Goal: Task Accomplishment & Management: Manage account settings

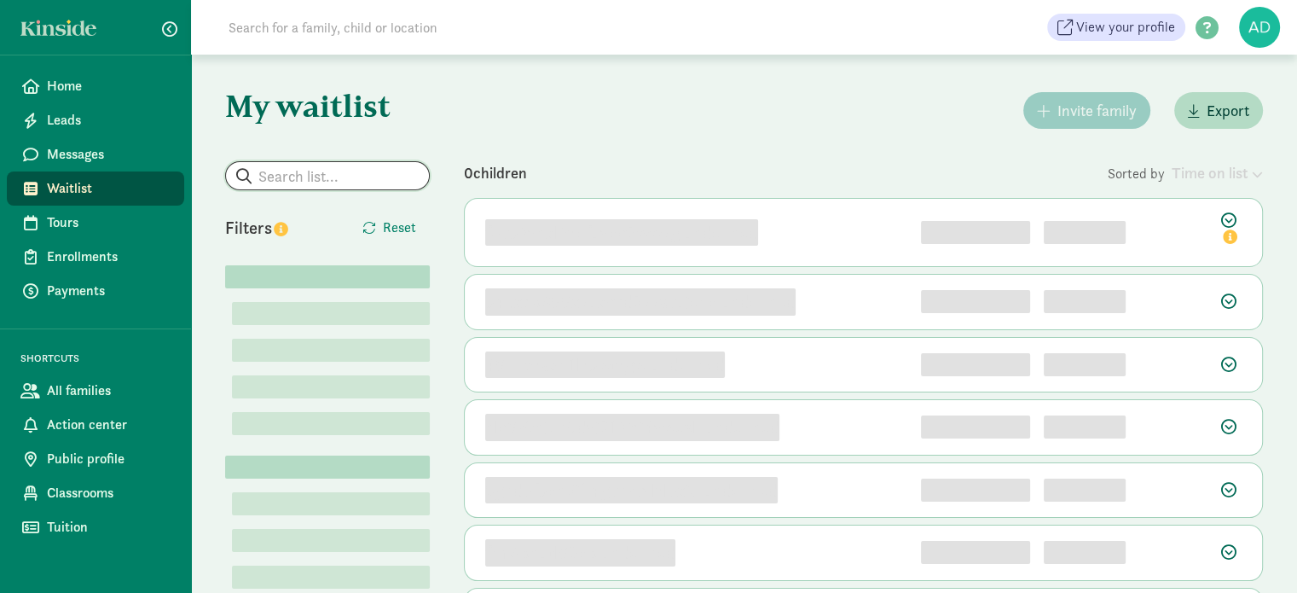
click at [293, 175] on input "search" at bounding box center [327, 175] width 203 height 27
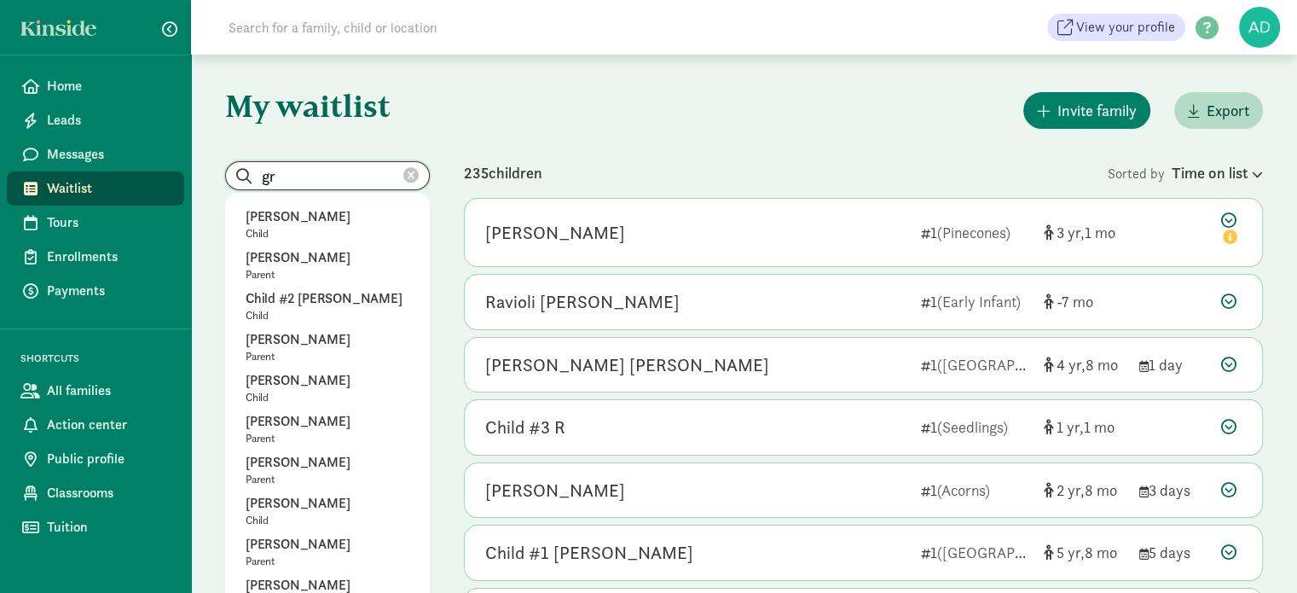
type input "g"
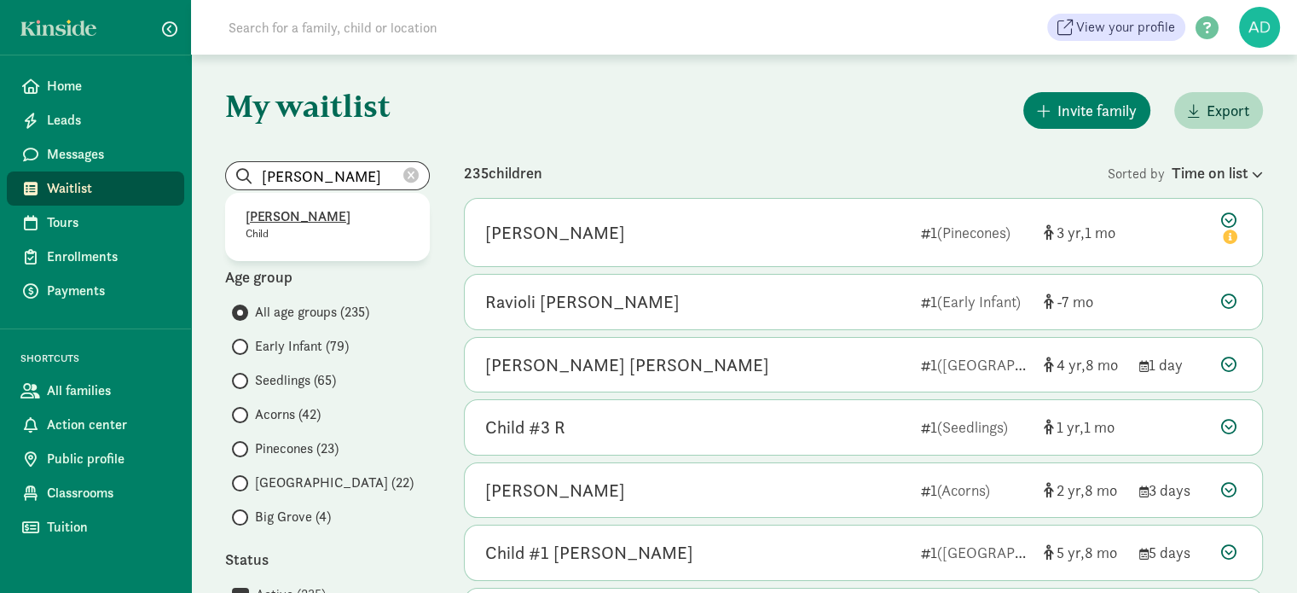
click at [285, 206] on p "Graysen Adams" at bounding box center [328, 216] width 164 height 20
type input "Graysen Adams"
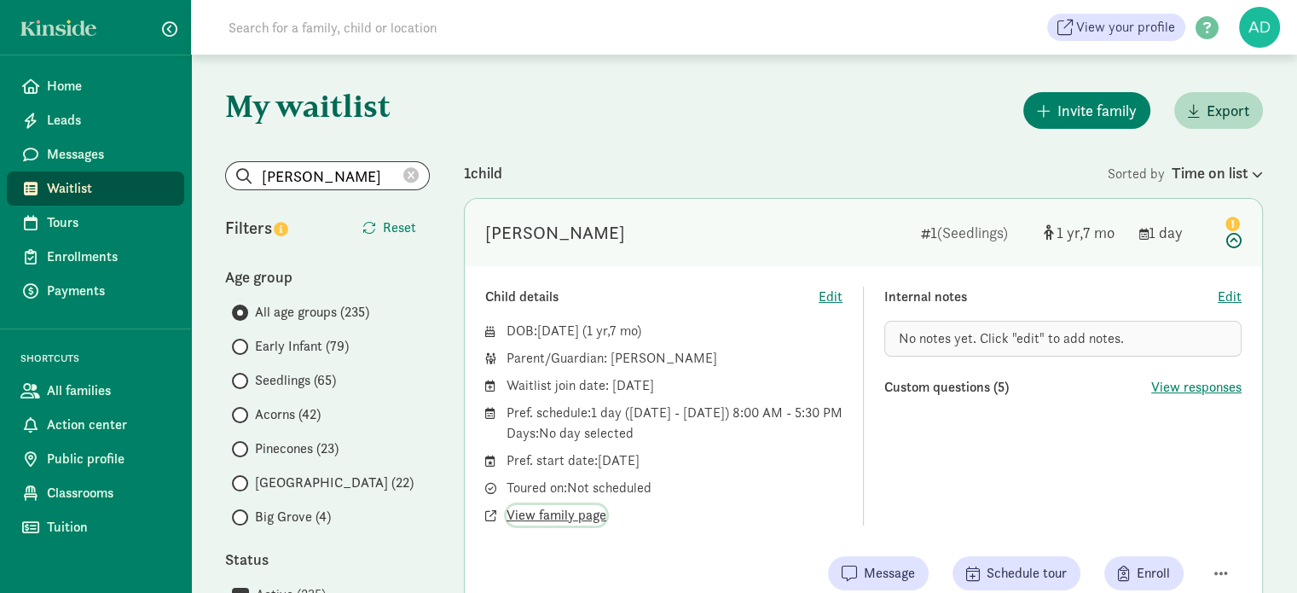
click at [541, 525] on span "View family page" at bounding box center [556, 515] width 100 height 20
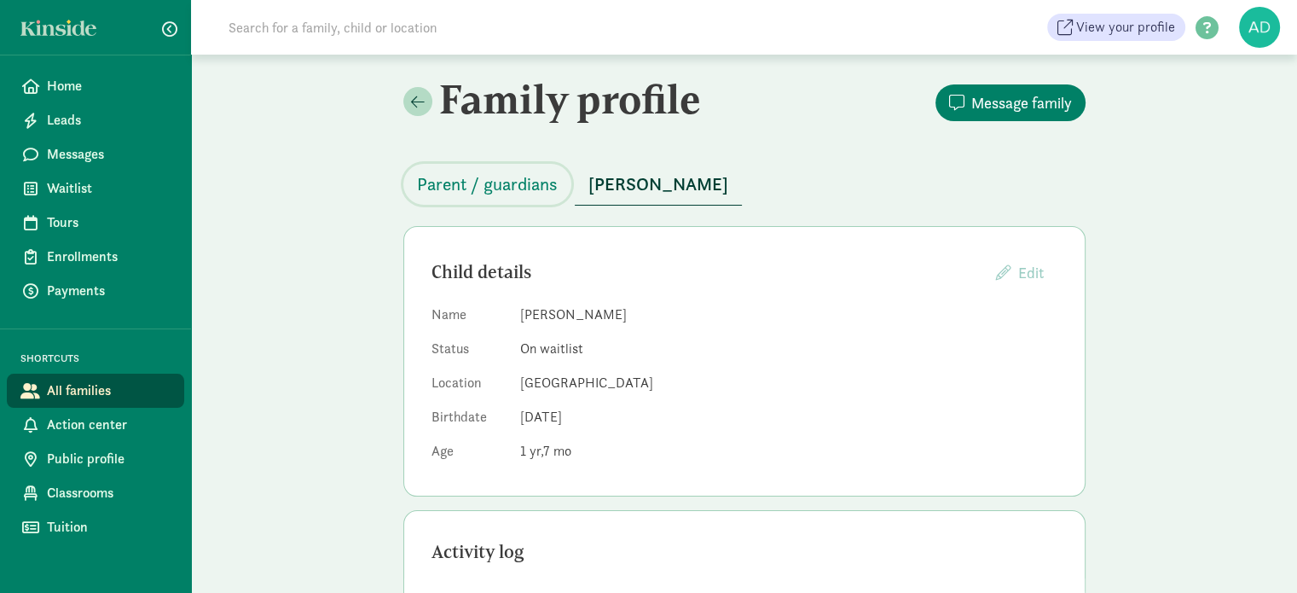
click at [494, 163] on div "Parent / guardians Graysen Adams" at bounding box center [744, 174] width 682 height 62
click at [494, 176] on span "Parent / guardians" at bounding box center [487, 184] width 141 height 27
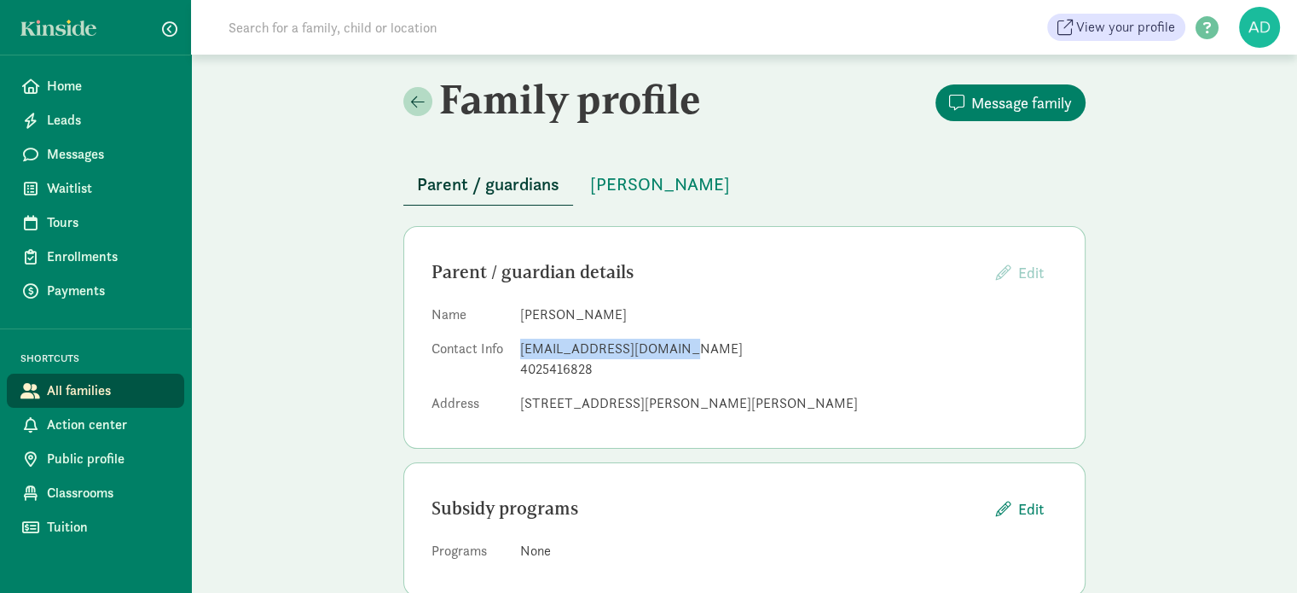
drag, startPoint x: 697, startPoint y: 350, endPoint x: 513, endPoint y: 354, distance: 184.2
click at [513, 354] on dl "Name Sam Kreikemeier Contact Info samanthakreik@gmail.com 4025416828 Address 71…" at bounding box center [744, 362] width 626 height 116
copy div "samanthakreik@gmail.com"
click at [273, 33] on input at bounding box center [457, 27] width 478 height 34
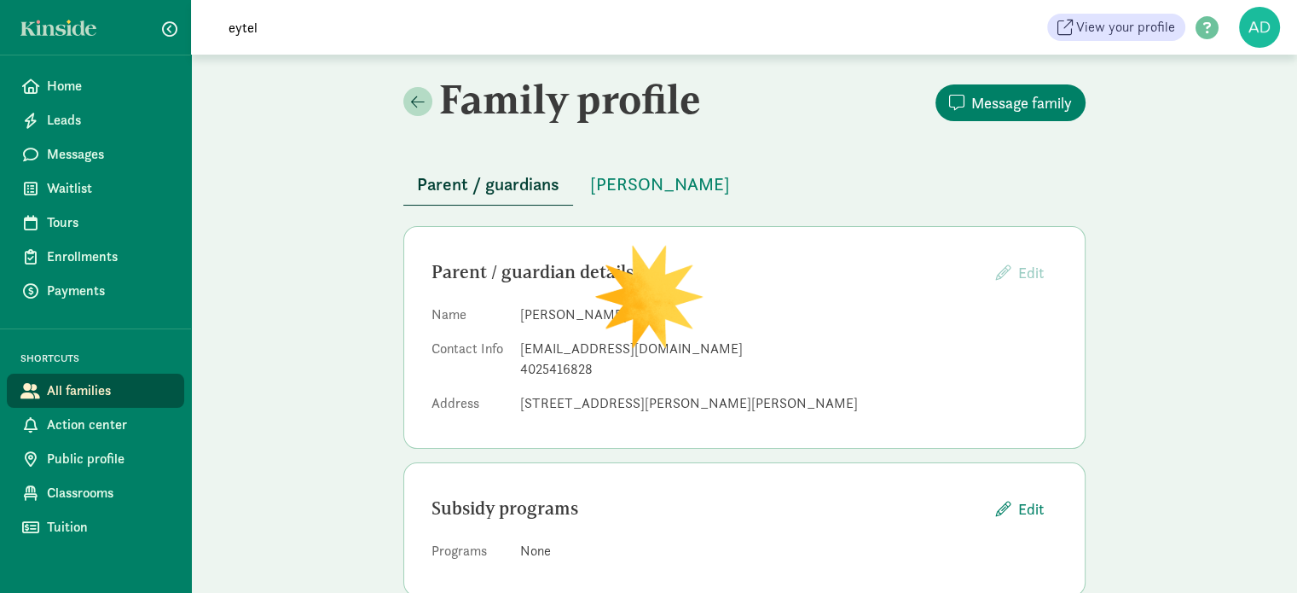
type input "eytel"
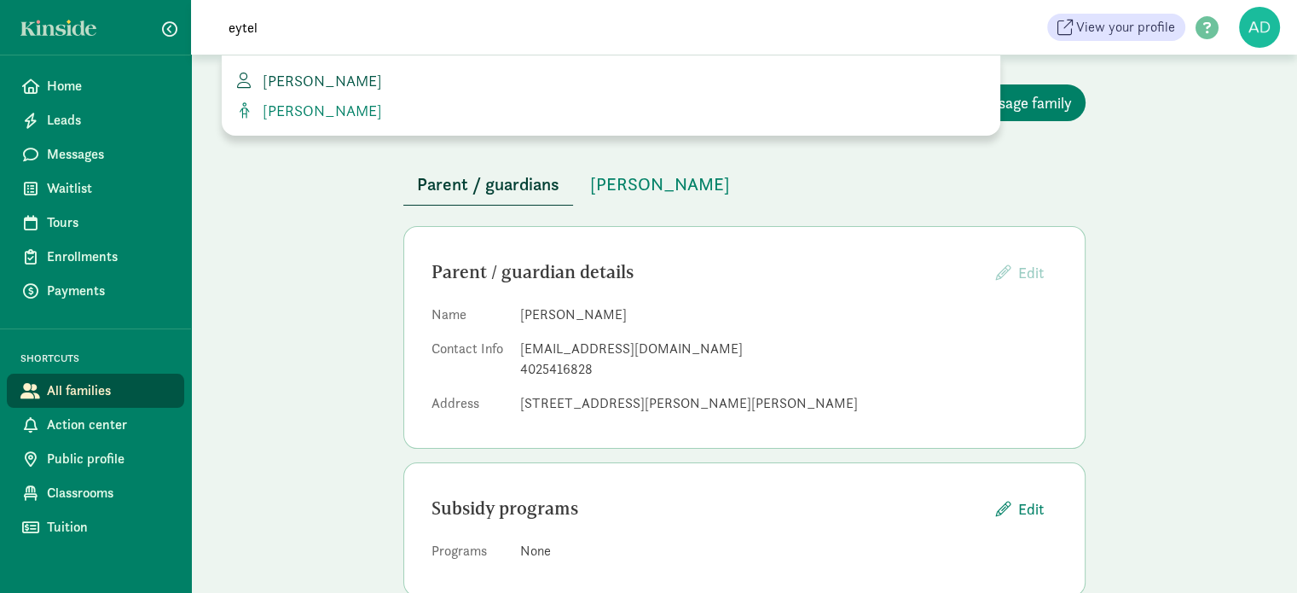
click at [328, 84] on span "[PERSON_NAME]" at bounding box center [319, 81] width 126 height 20
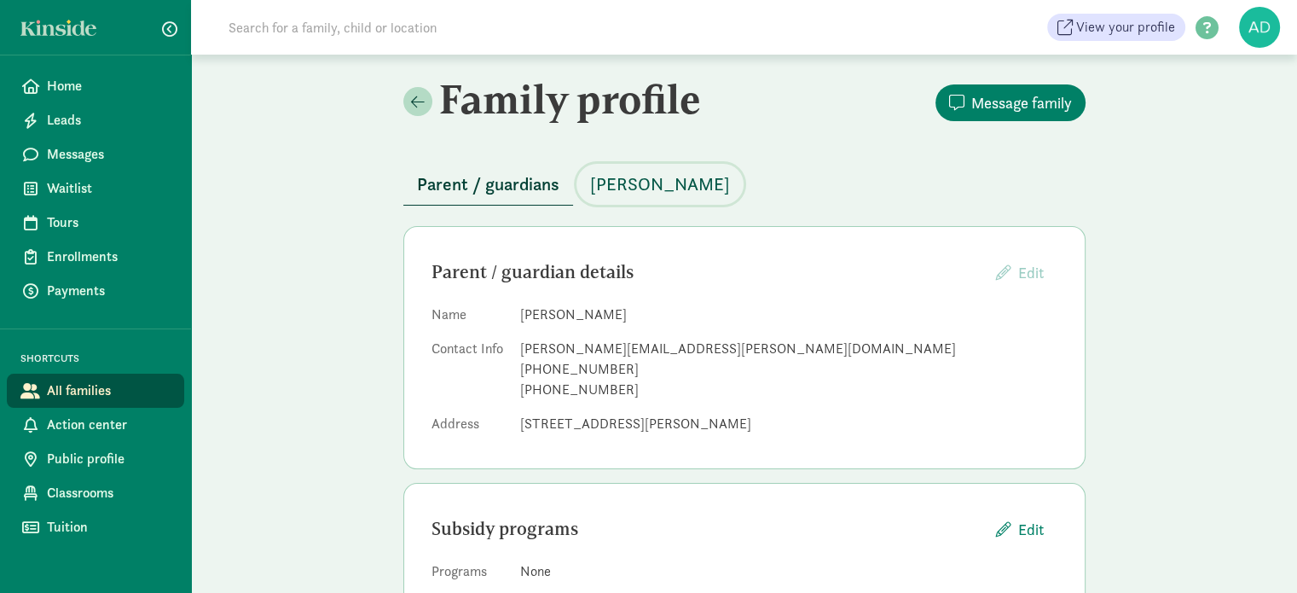
click at [631, 169] on button "[PERSON_NAME]" at bounding box center [659, 184] width 167 height 41
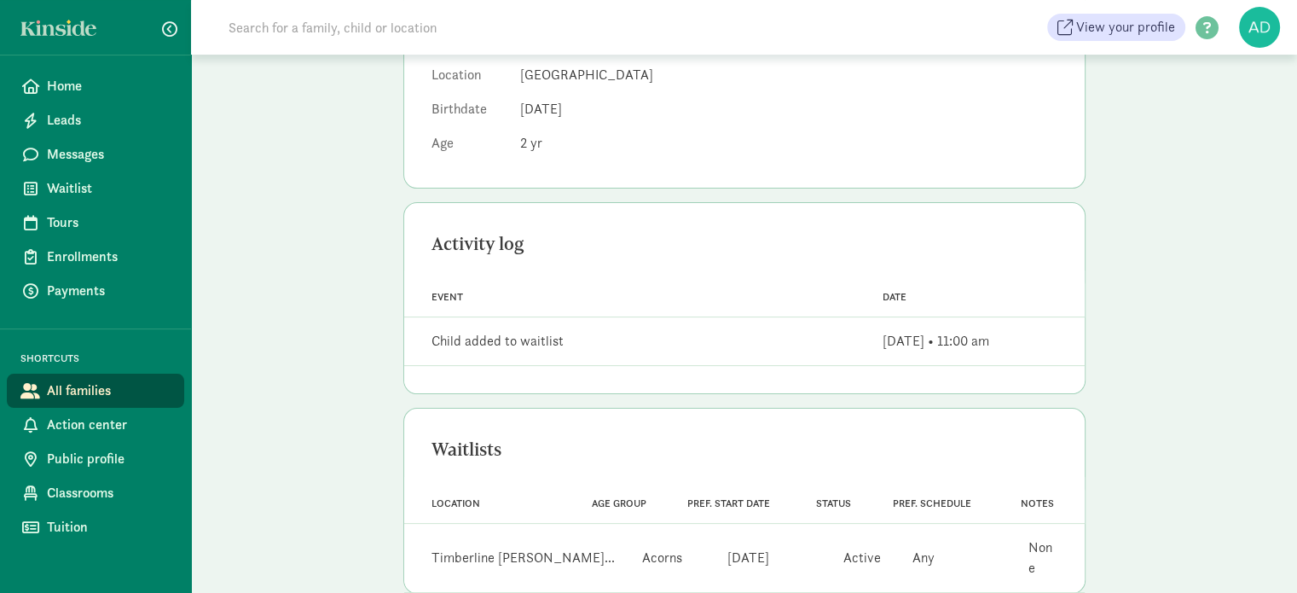
scroll to position [321, 0]
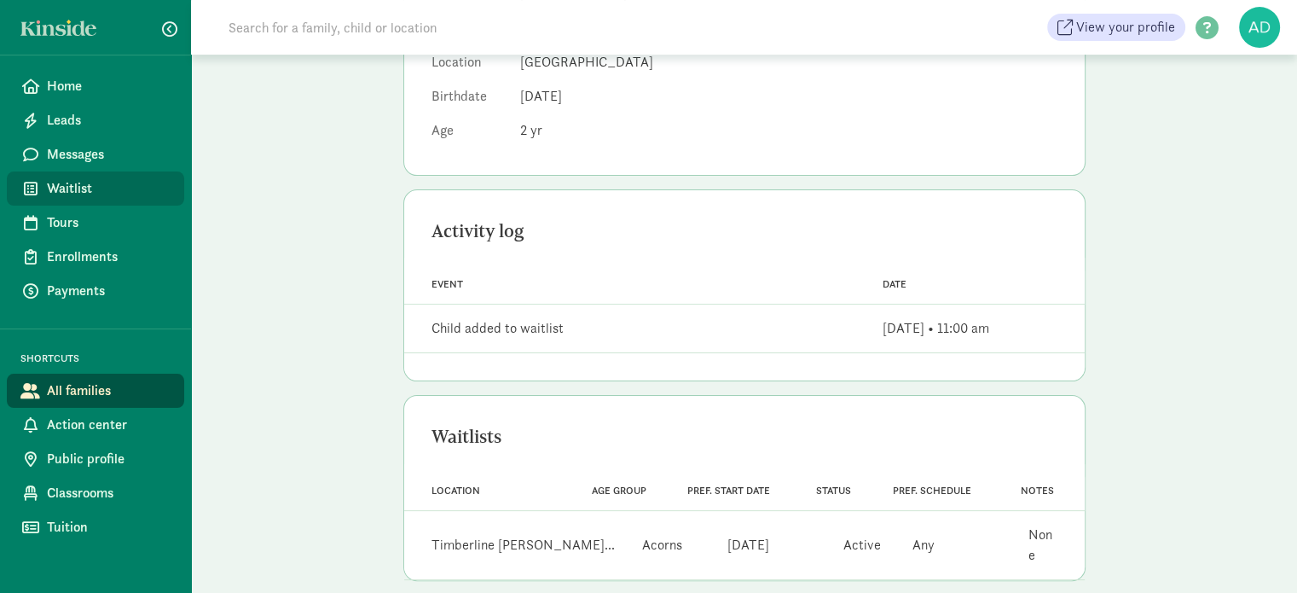
click at [98, 175] on link "Waitlist" at bounding box center [95, 188] width 177 height 34
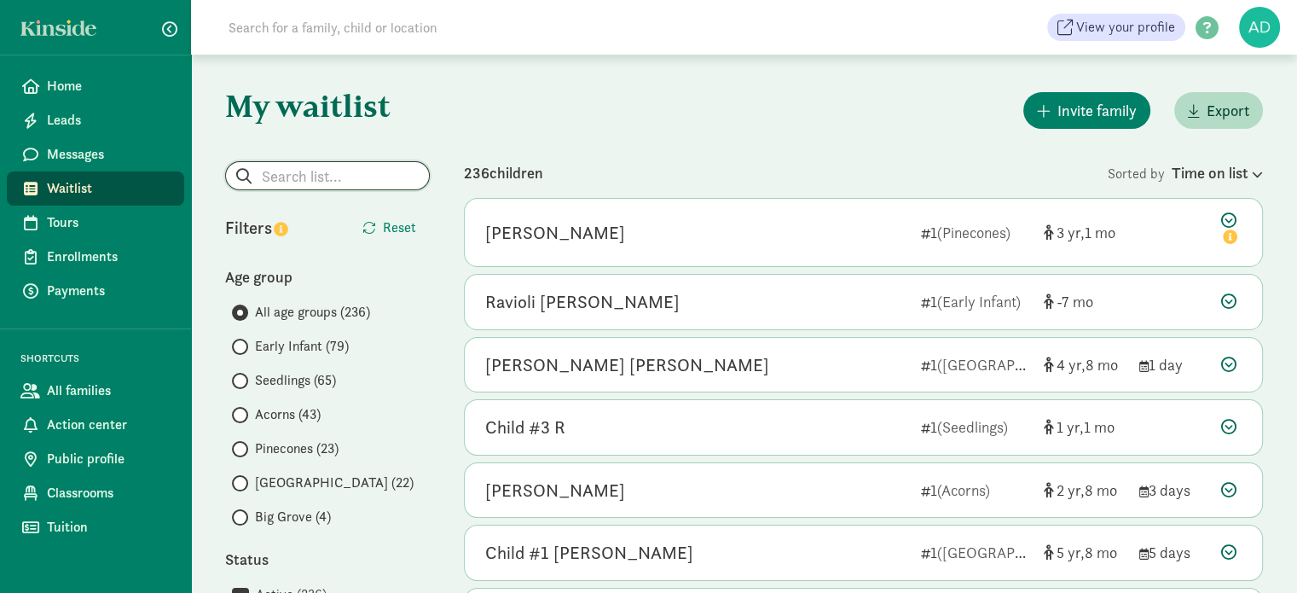
click at [289, 165] on input "search" at bounding box center [327, 175] width 203 height 27
paste input "Czerski"
type input "Czerski"
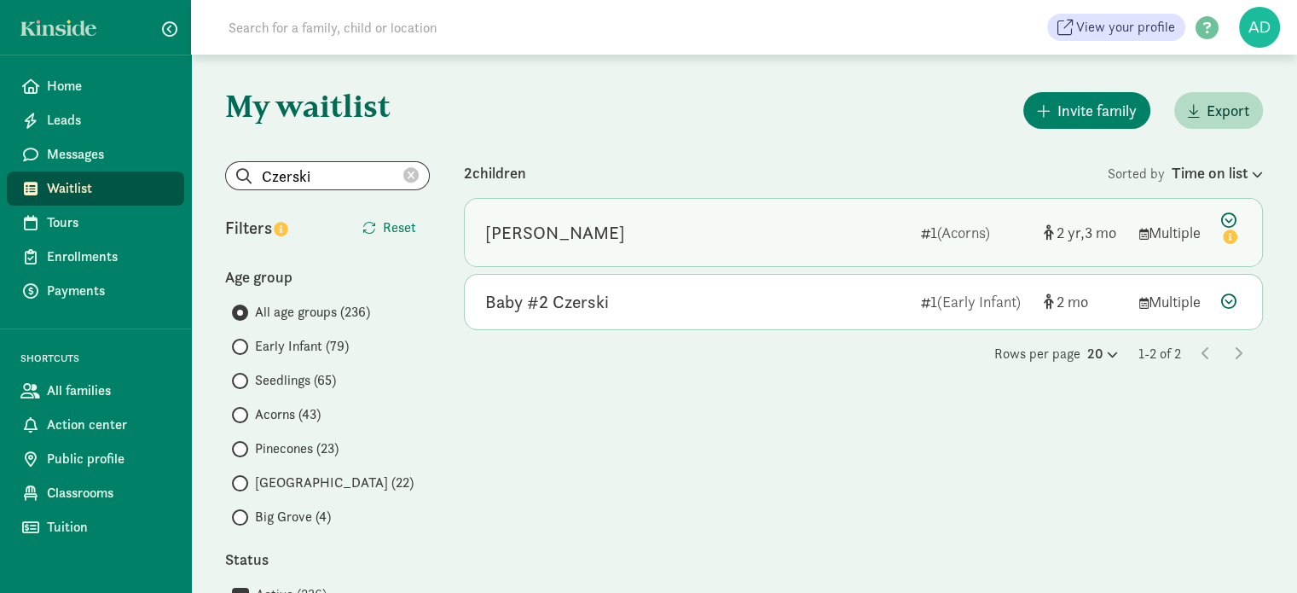
click at [547, 224] on div "Reya Czerski" at bounding box center [555, 232] width 140 height 27
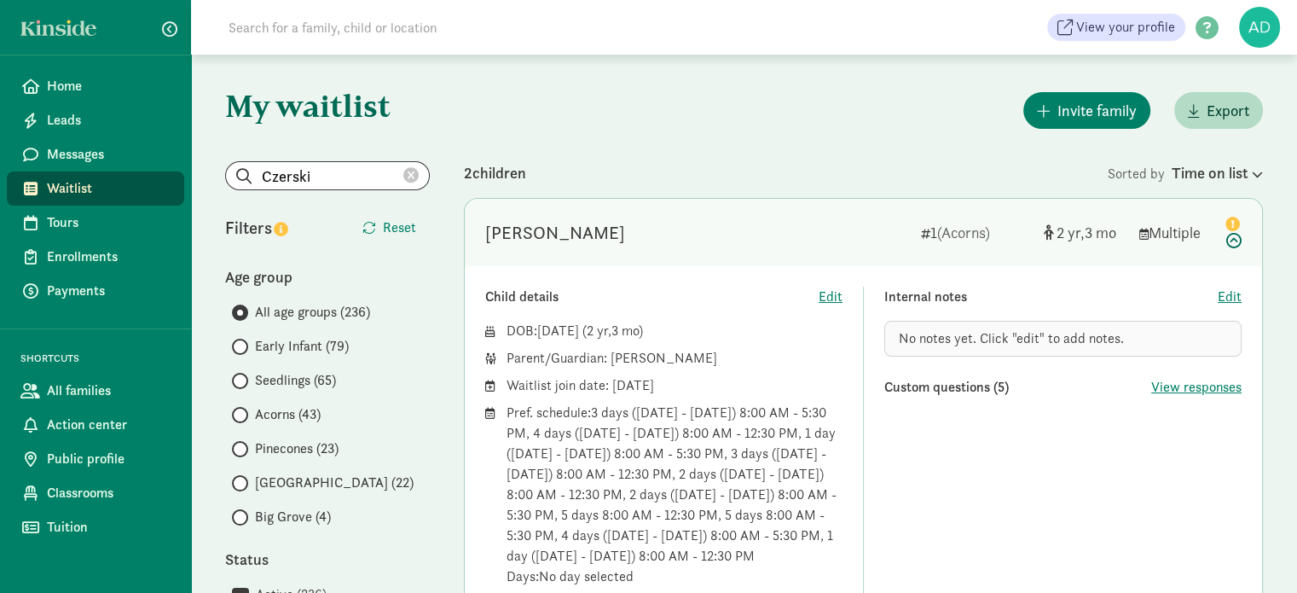
click at [547, 224] on div "Reya Czerski" at bounding box center [555, 232] width 140 height 27
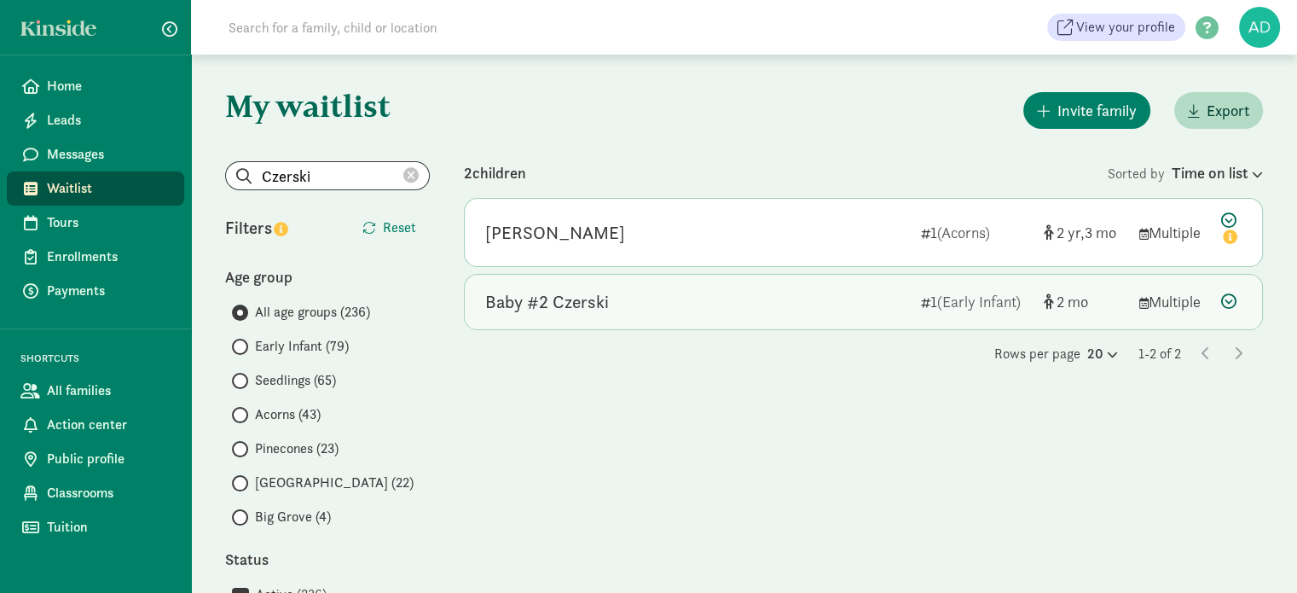
click at [553, 300] on div "Baby #2 Czerski" at bounding box center [547, 301] width 124 height 27
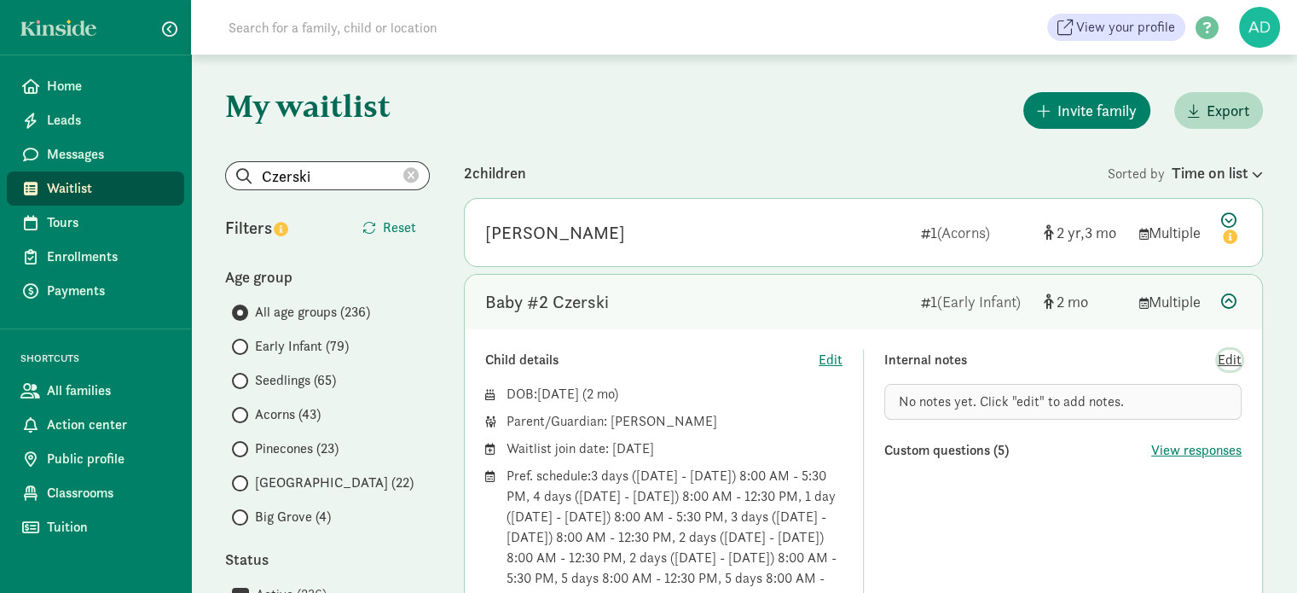
click at [1228, 360] on span "Edit" at bounding box center [1229, 360] width 24 height 20
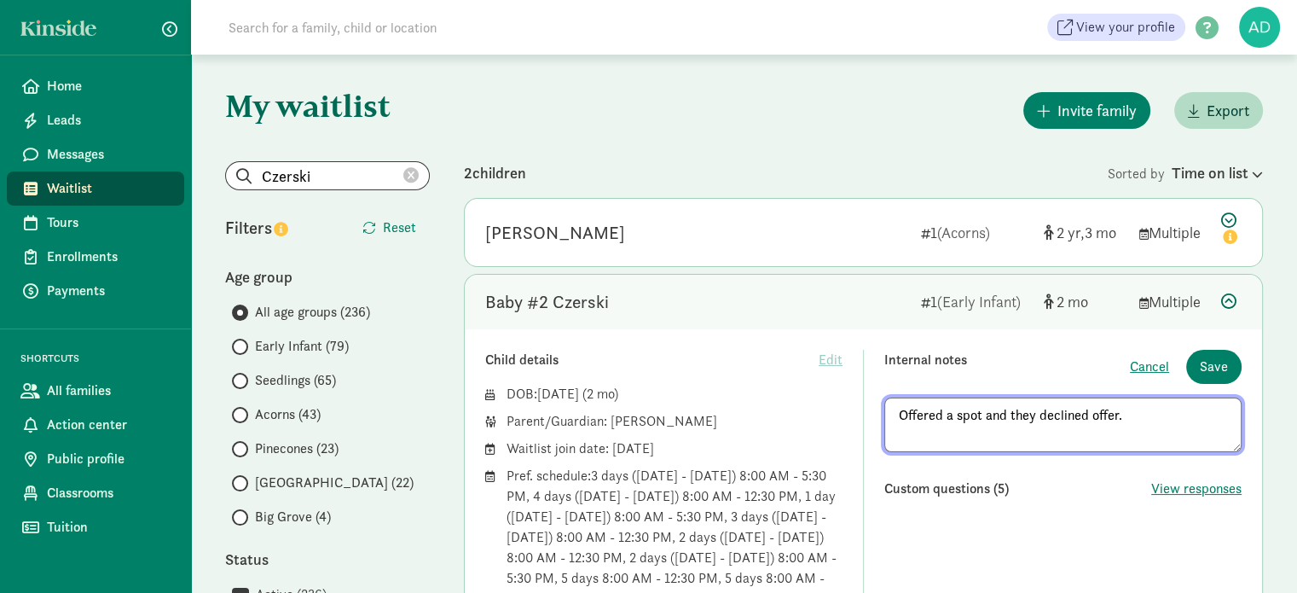
type textarea "Offered a spot and they declined offer."
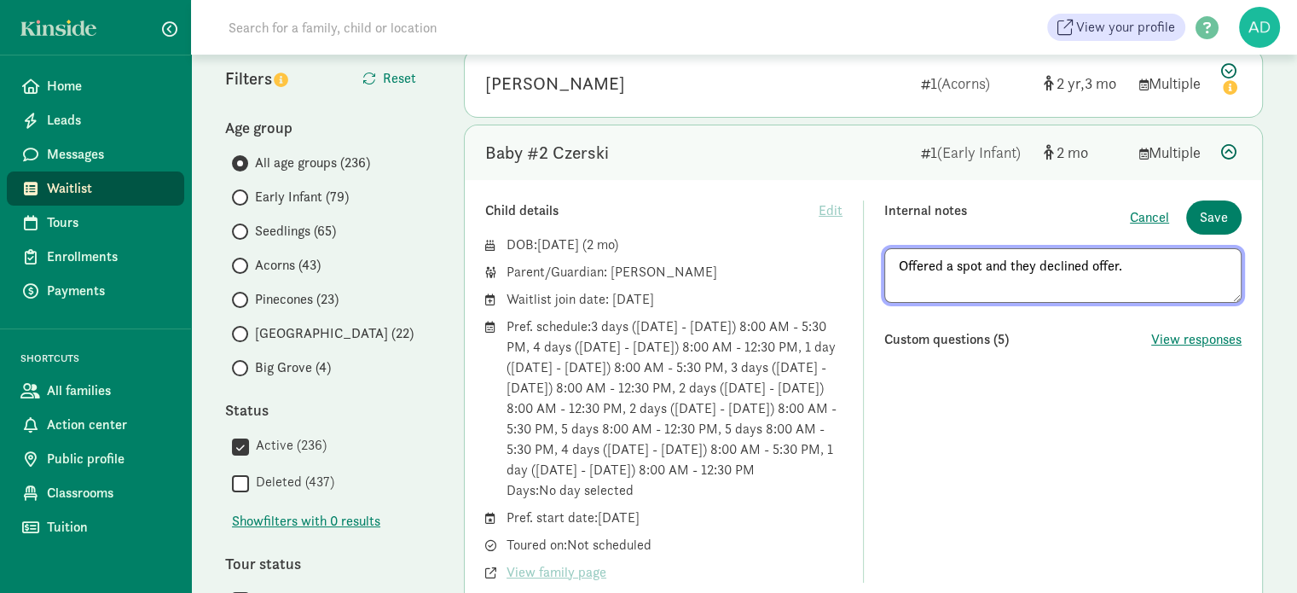
scroll to position [171, 0]
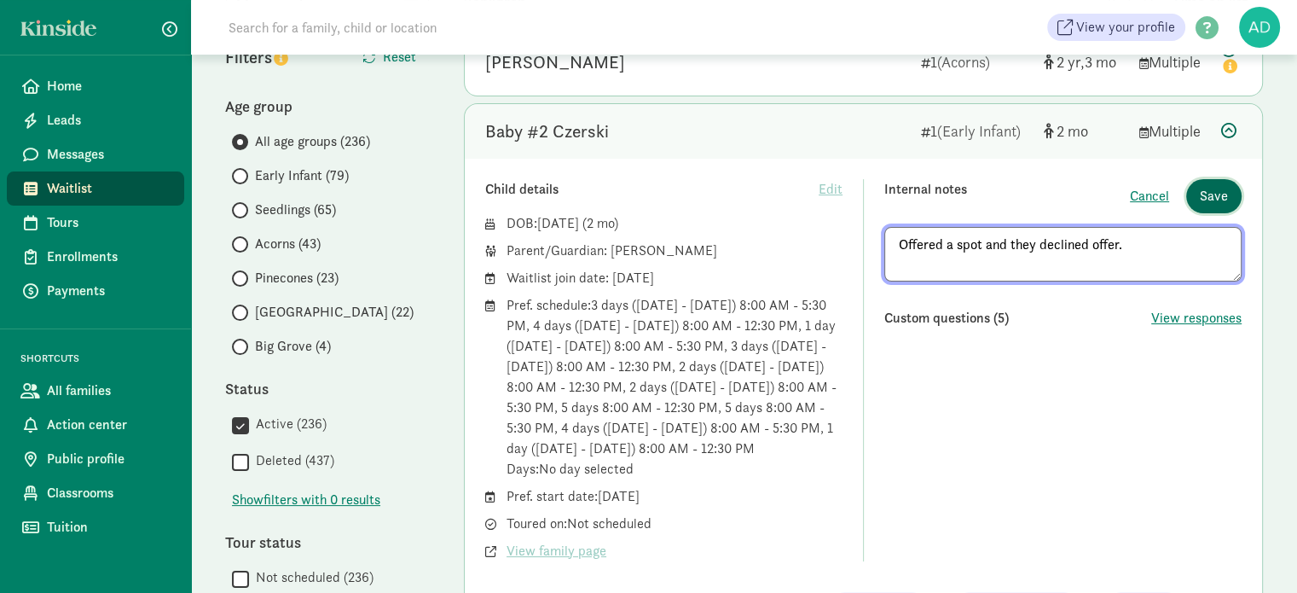
click at [1231, 204] on button "Save" at bounding box center [1213, 196] width 55 height 34
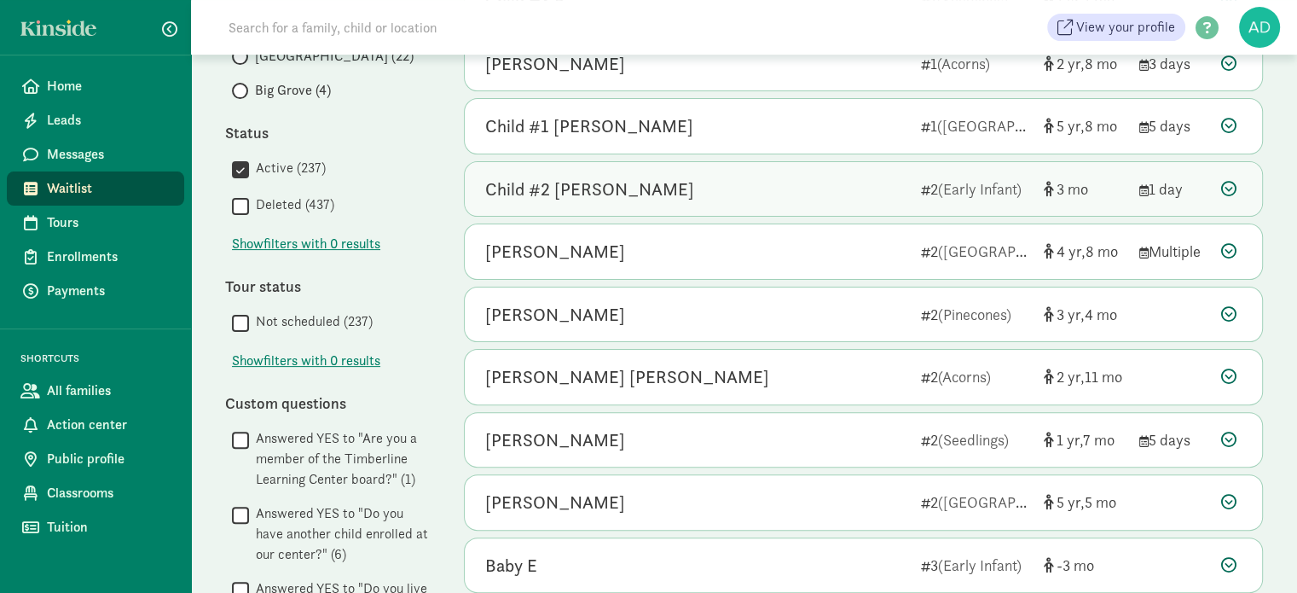
scroll to position [171, 0]
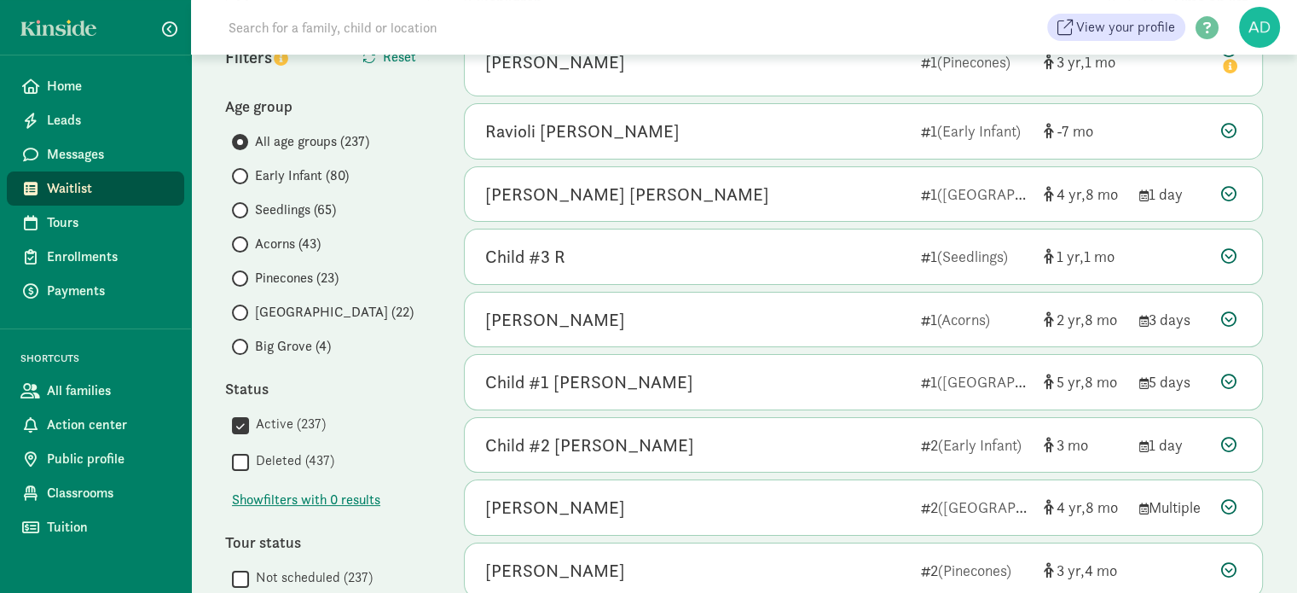
click at [322, 171] on span "Early Infant (80)" at bounding box center [302, 175] width 94 height 20
click at [243, 171] on input "Early Infant (80)" at bounding box center [237, 176] width 11 height 11
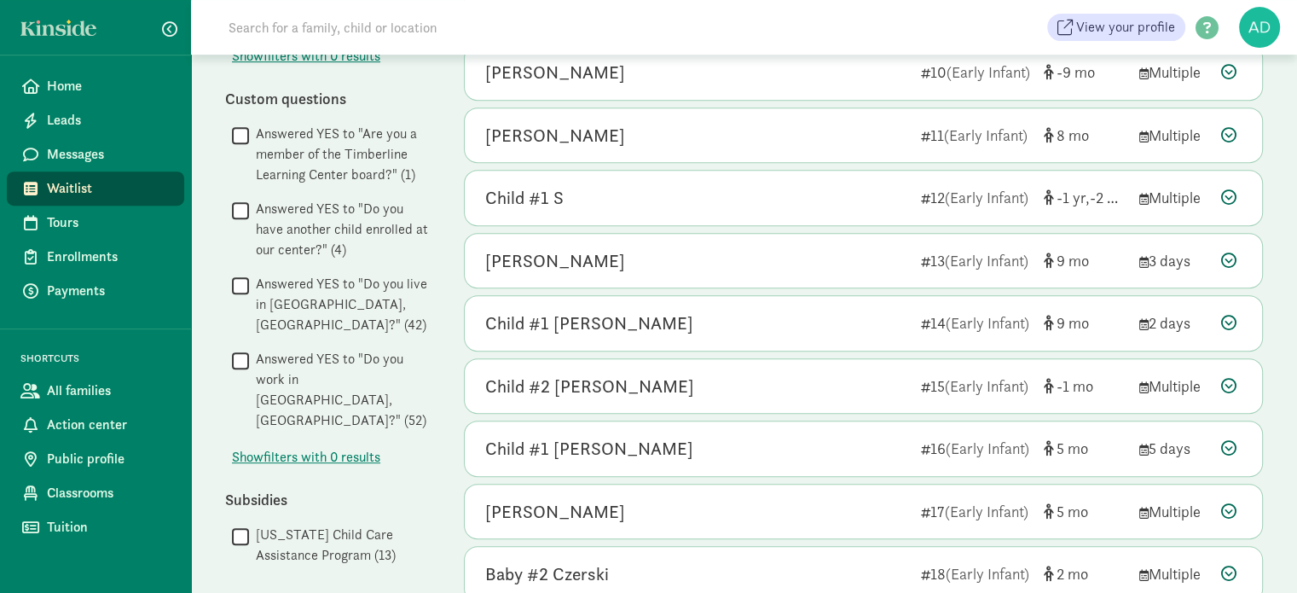
scroll to position [927, 0]
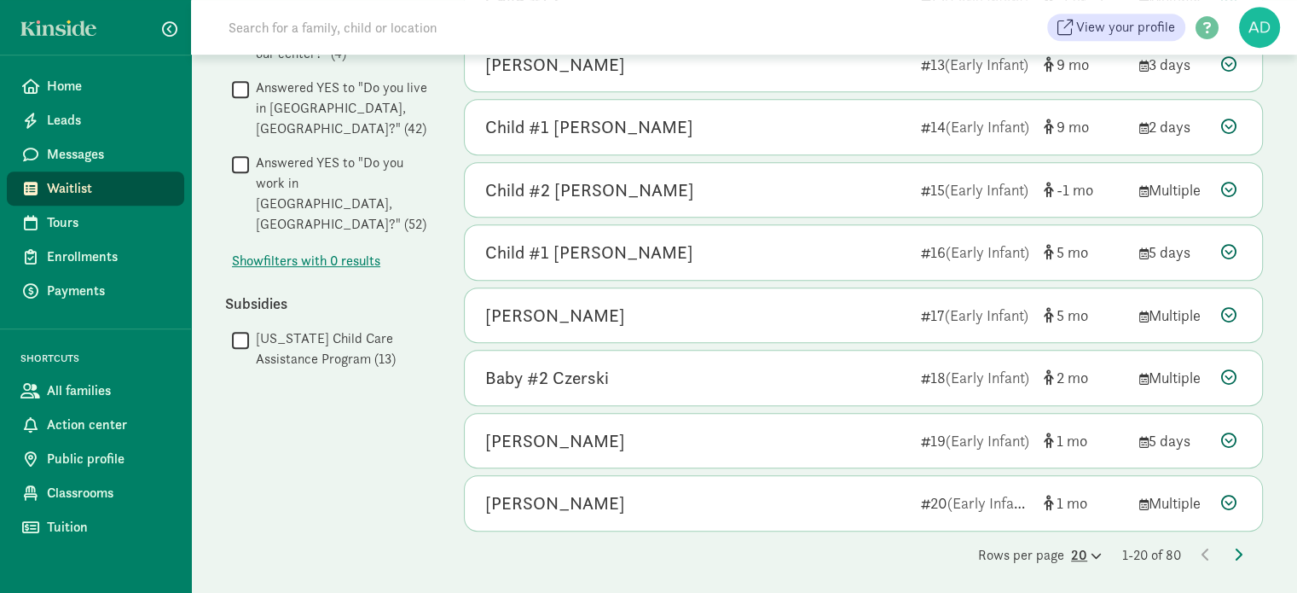
click at [1091, 550] on icon at bounding box center [1094, 555] width 14 height 11
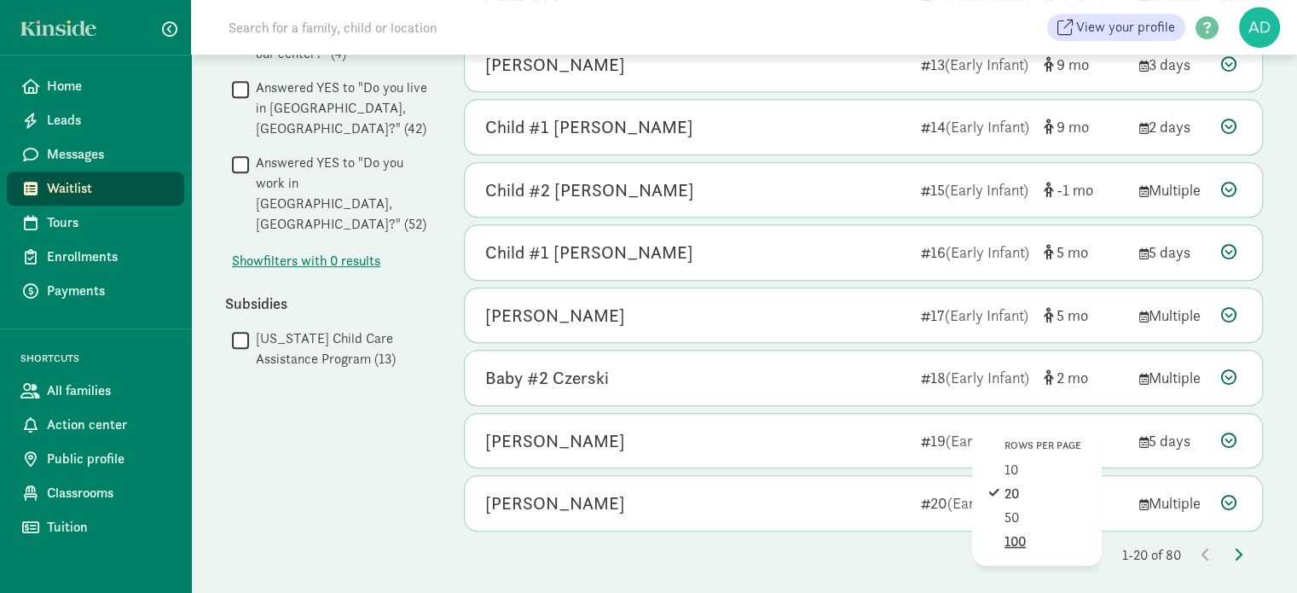
click at [1020, 535] on div "100" at bounding box center [1044, 541] width 81 height 20
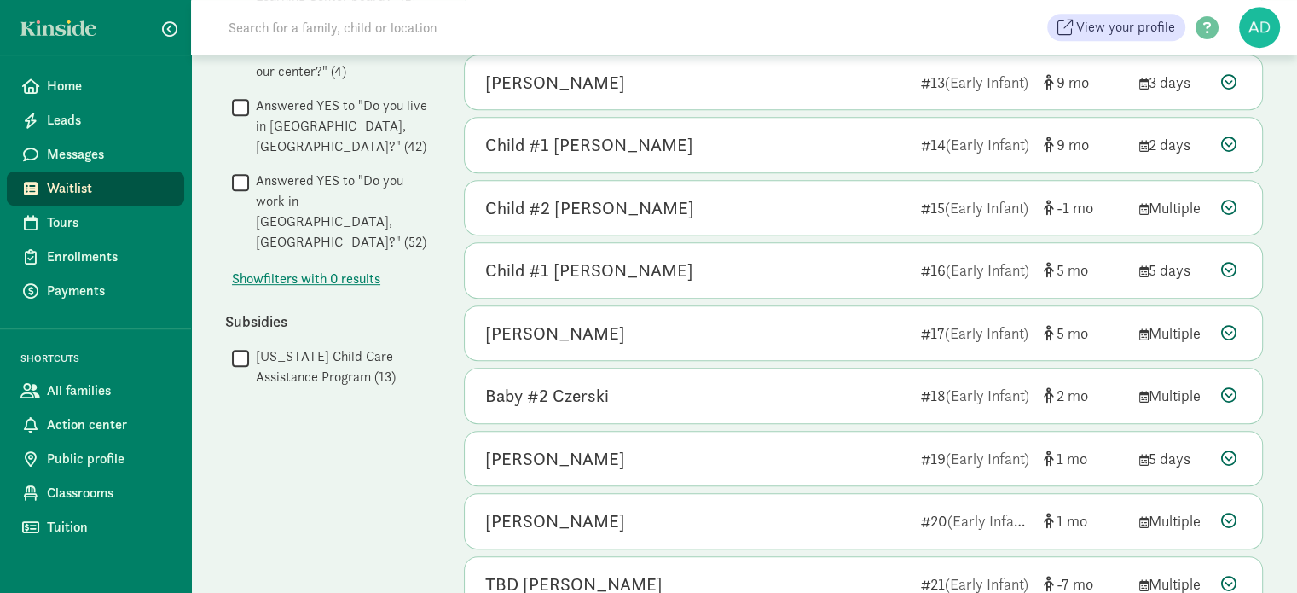
scroll to position [1108, 0]
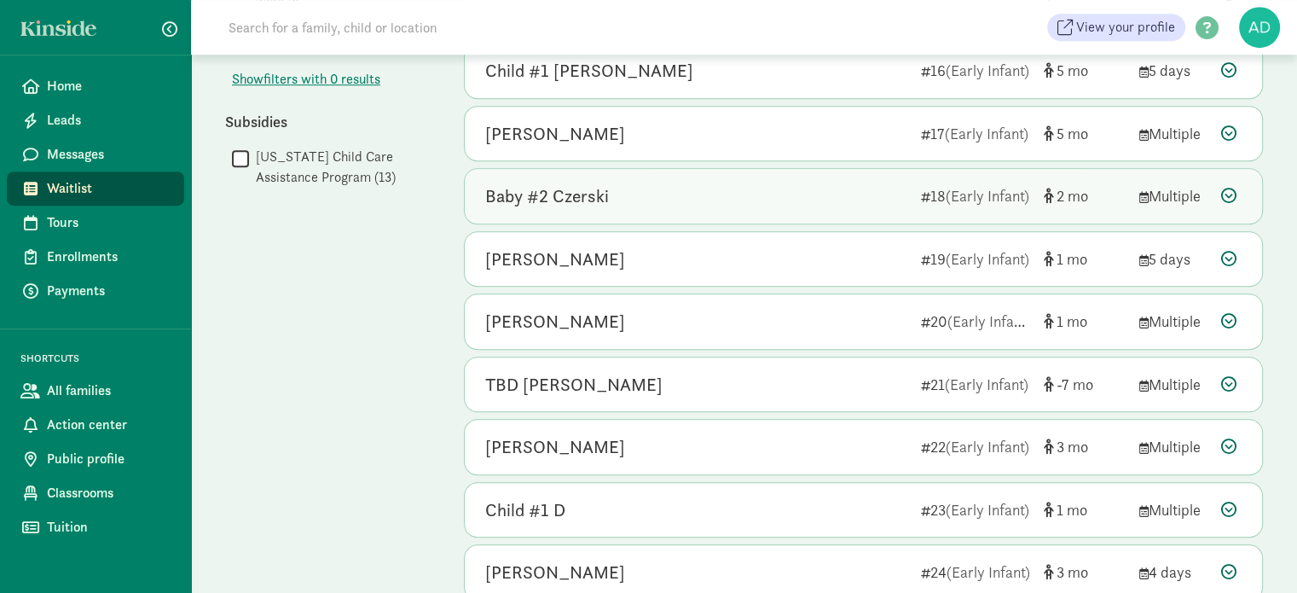
click at [676, 199] on div "Baby #2 Czerski" at bounding box center [696, 195] width 422 height 27
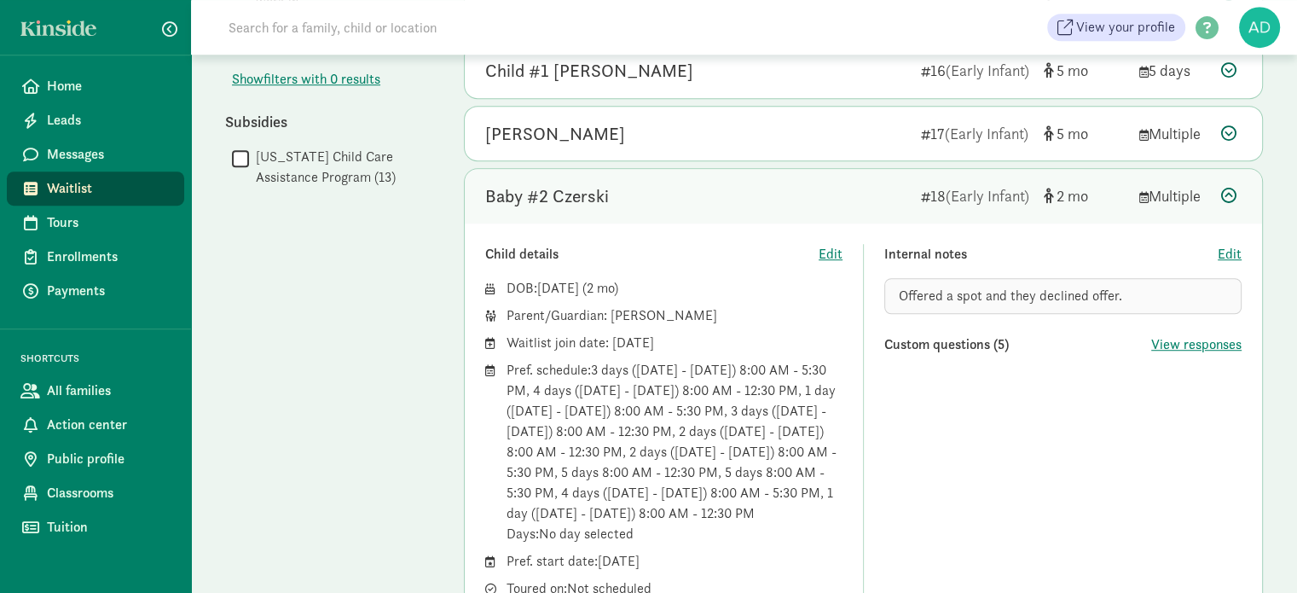
click at [679, 182] on div "Baby #2 Czerski" at bounding box center [696, 195] width 422 height 27
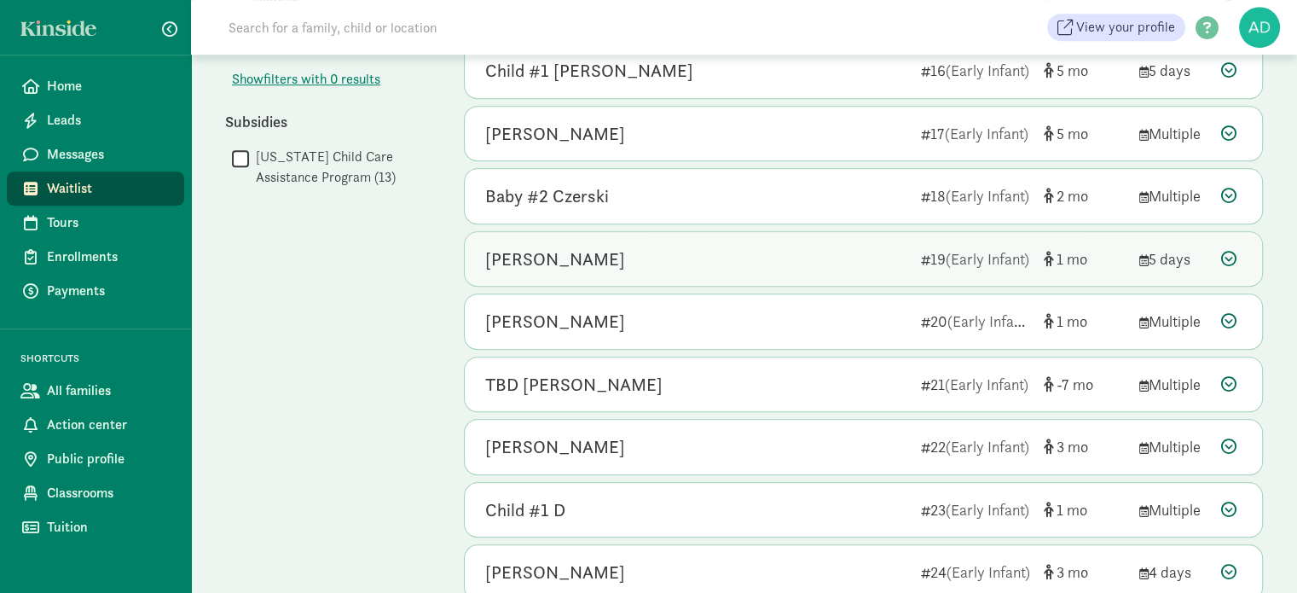
click at [679, 246] on div "Edwin Muldowney" at bounding box center [696, 259] width 422 height 27
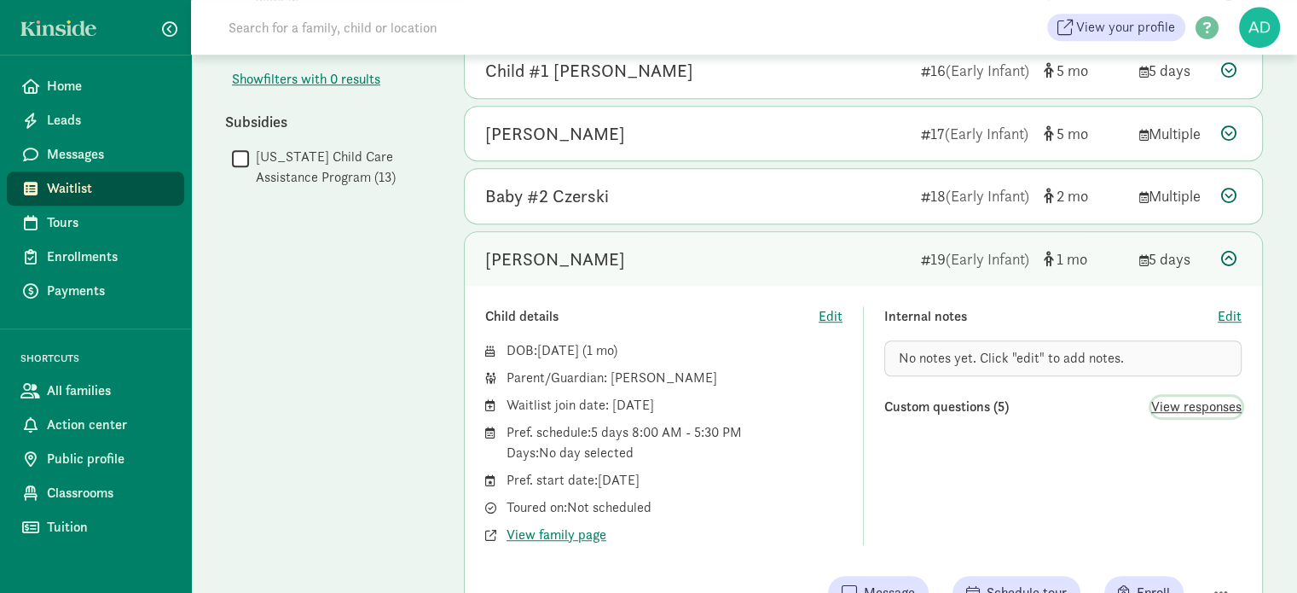
click at [1197, 400] on span "View responses" at bounding box center [1196, 406] width 90 height 20
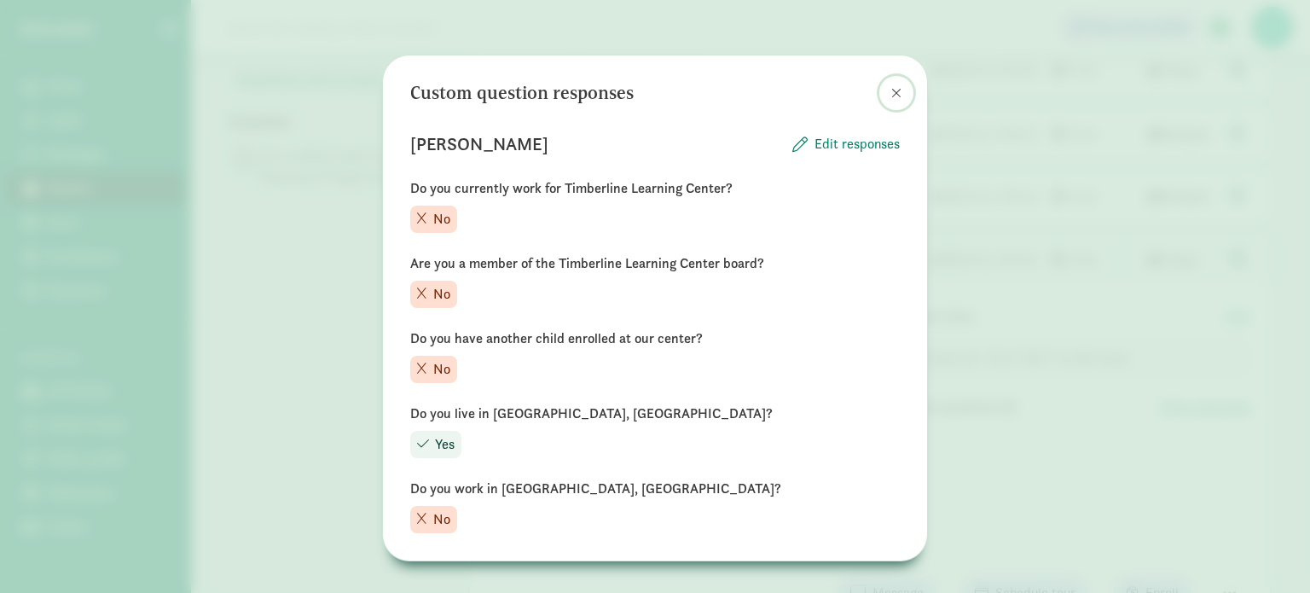
click at [891, 86] on span at bounding box center [896, 93] width 10 height 14
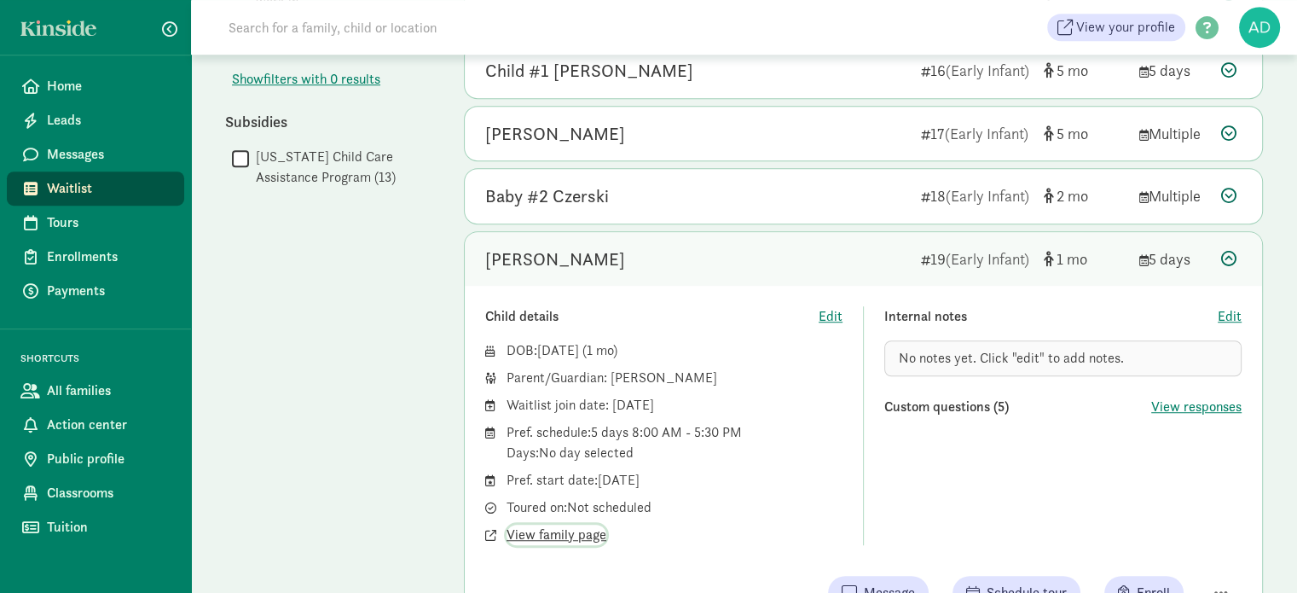
click at [547, 535] on span "View family page" at bounding box center [556, 534] width 100 height 20
click at [614, 264] on div "Edwin Muldowney" at bounding box center [555, 259] width 140 height 27
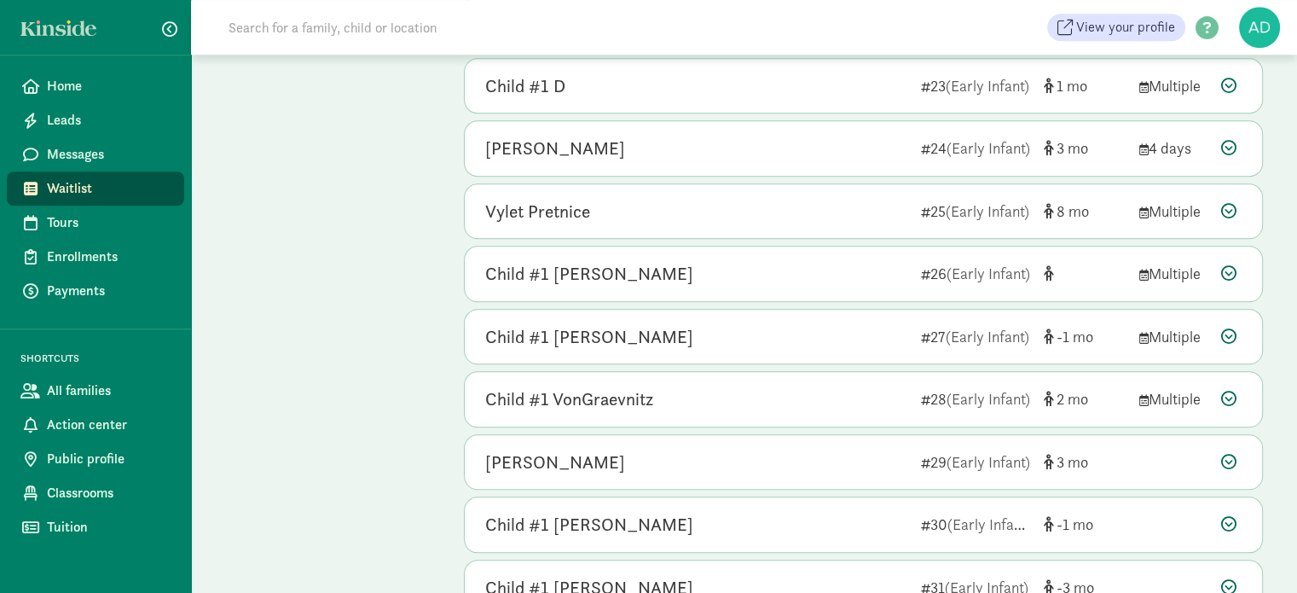
scroll to position [1535, 0]
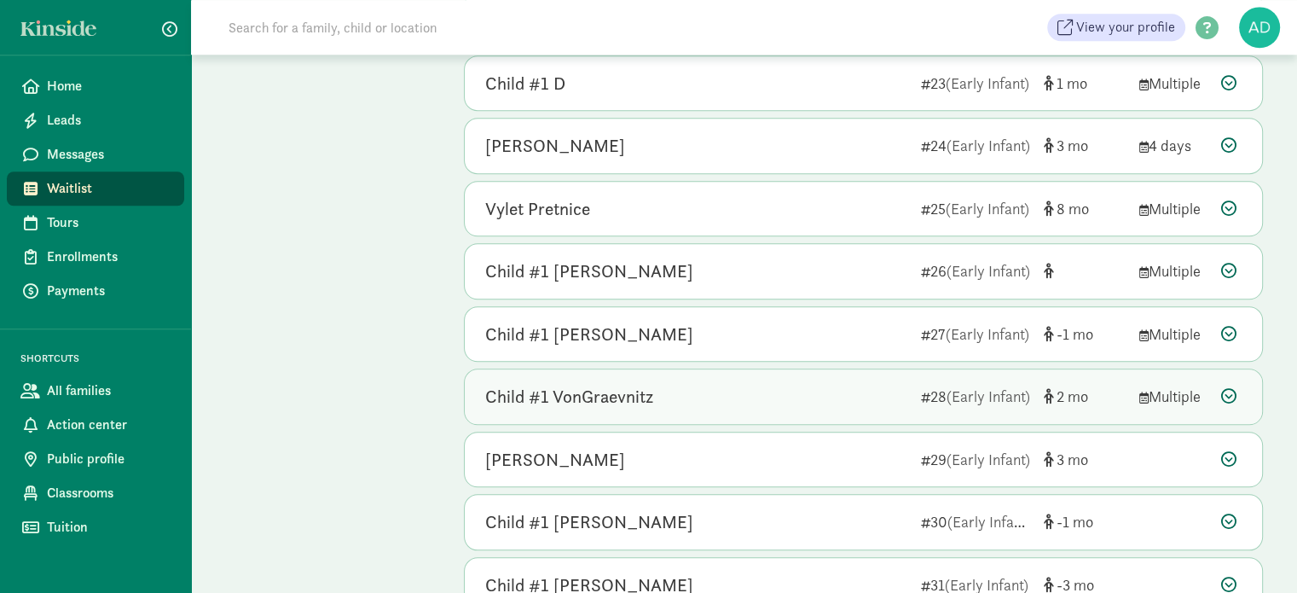
click at [558, 371] on div "Child #1 VonGraevnitz 28 (Early Infant) 2 Multiple" at bounding box center [863, 396] width 797 height 55
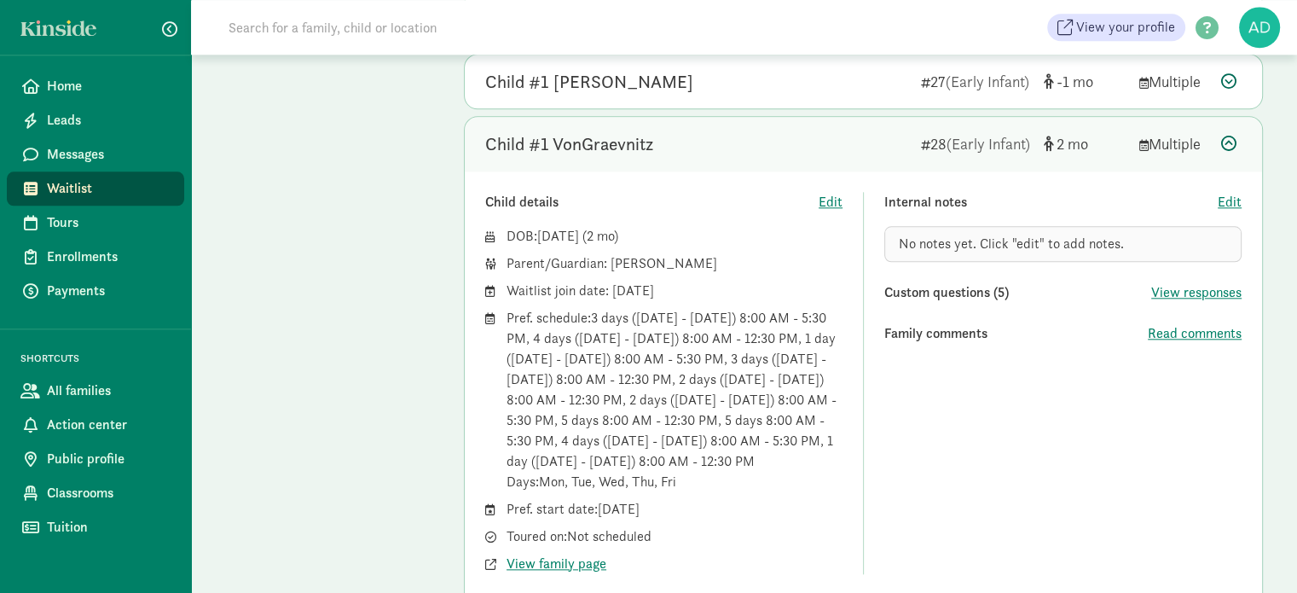
scroll to position [1790, 0]
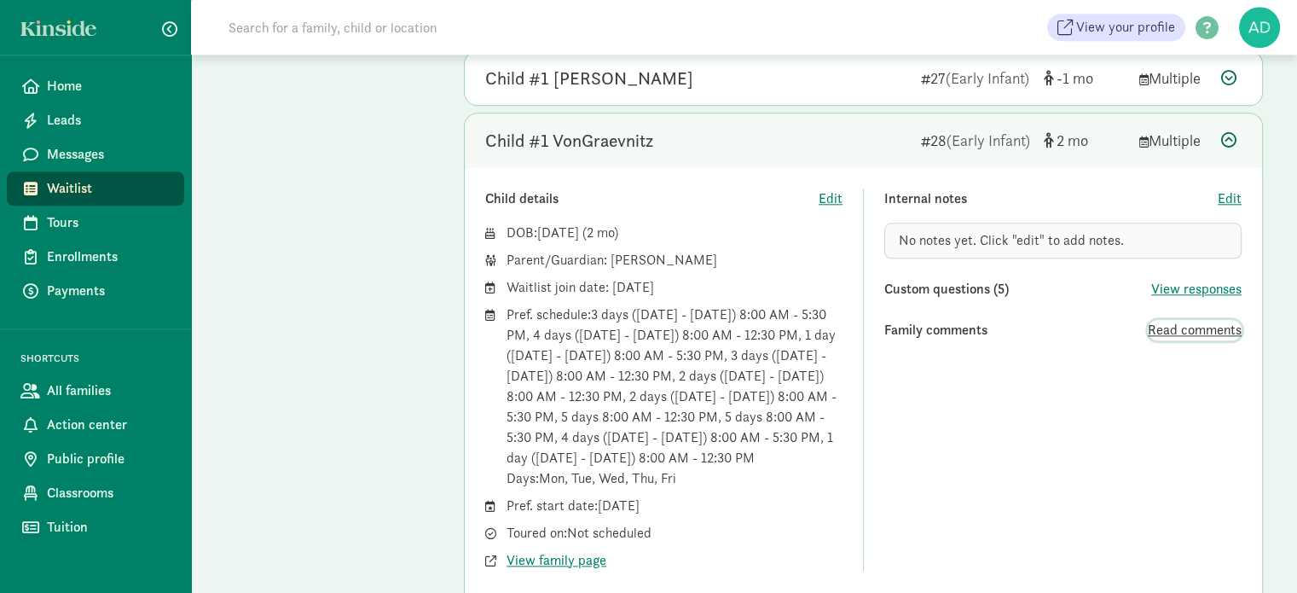
click at [1177, 326] on span "Read comments" at bounding box center [1195, 330] width 94 height 20
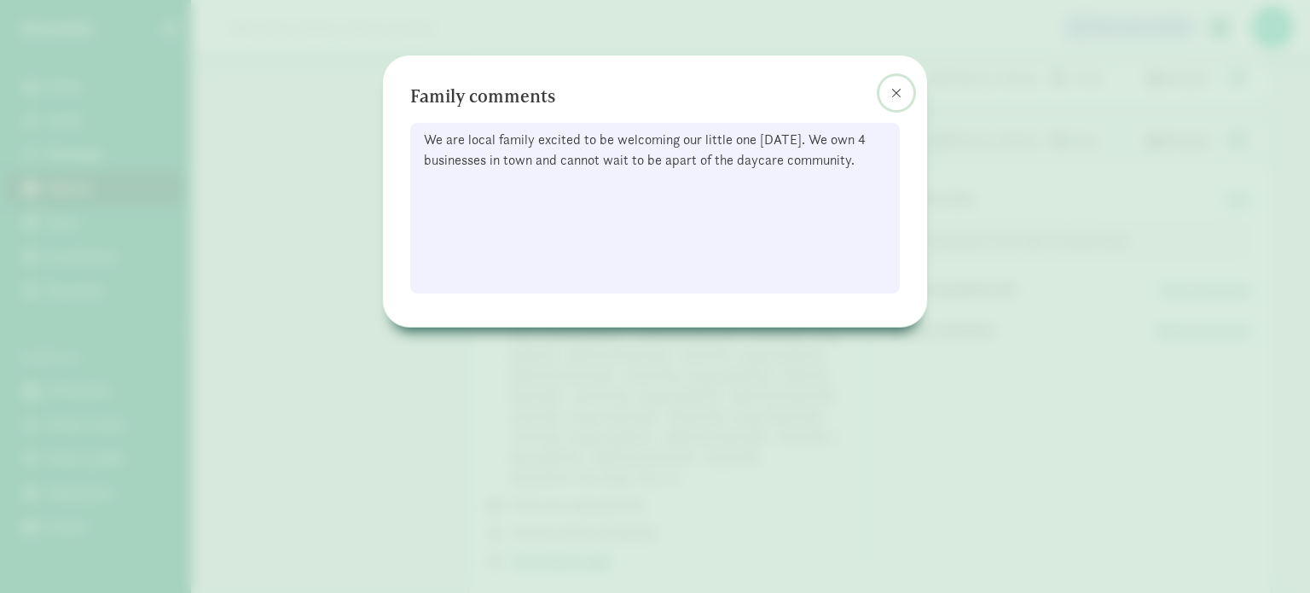
click at [905, 94] on button at bounding box center [896, 93] width 34 height 34
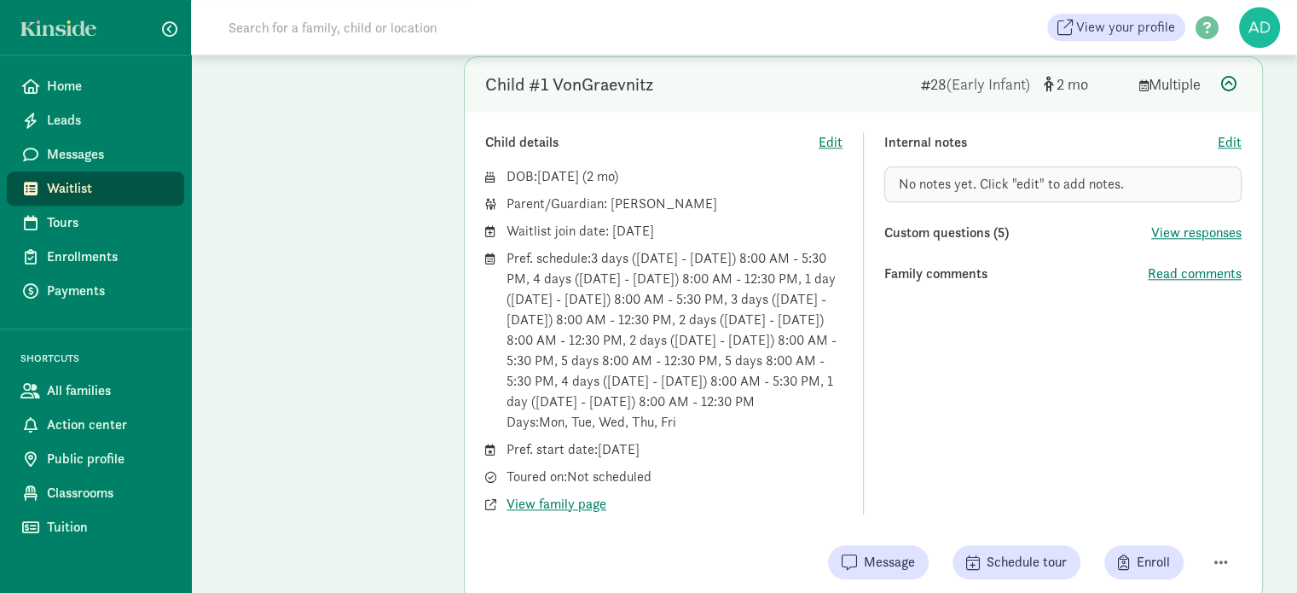
scroll to position [1961, 0]
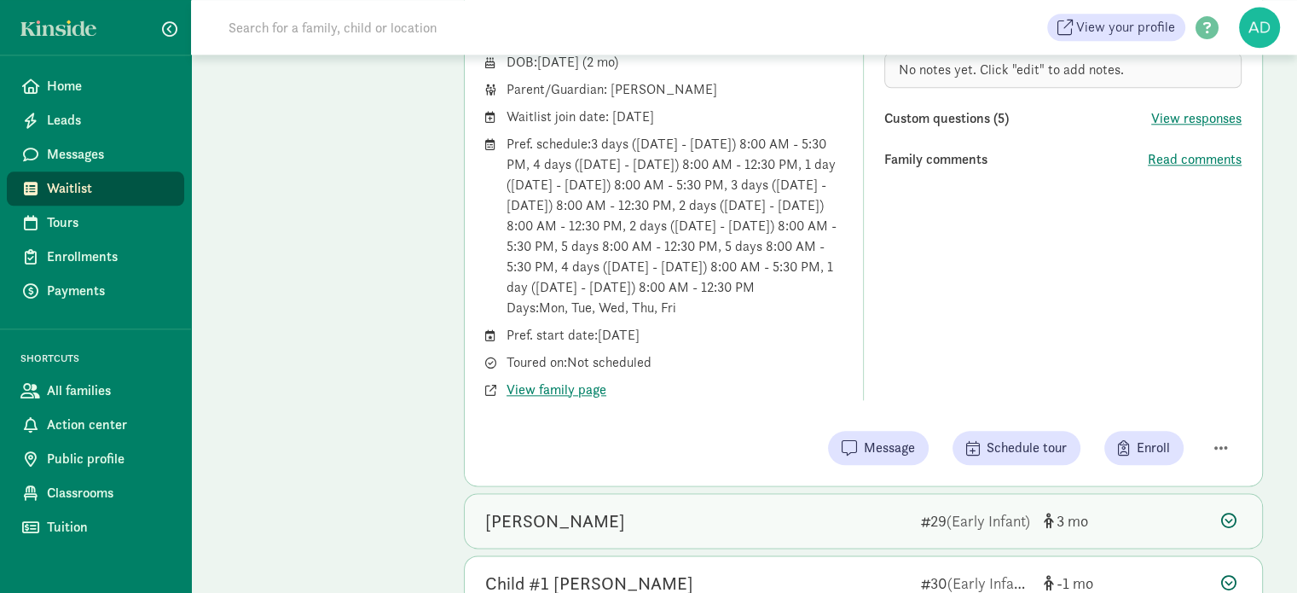
click at [1025, 512] on span "(Early Infant)" at bounding box center [988, 521] width 84 height 20
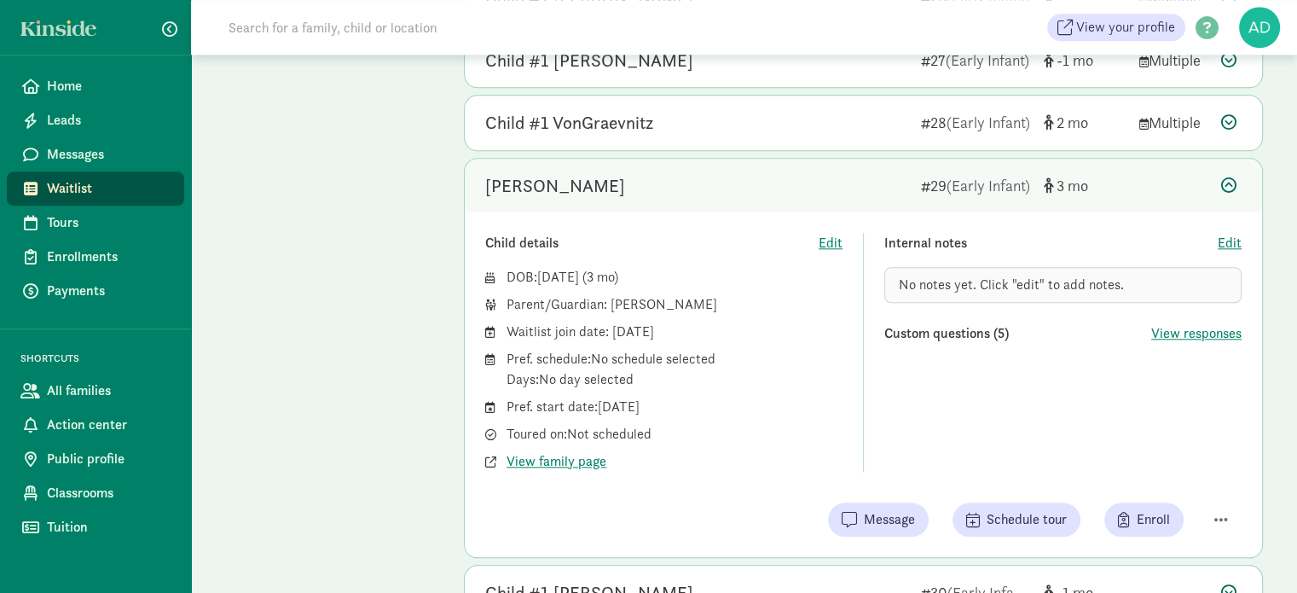
scroll to position [1705, 0]
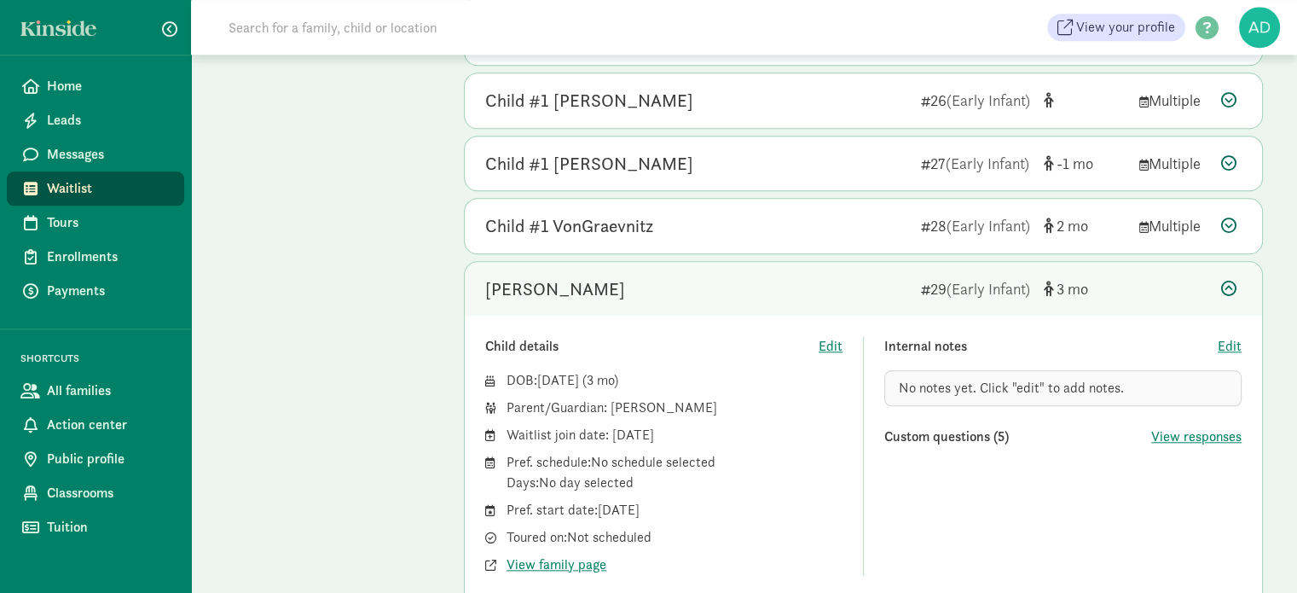
click at [580, 286] on div "Noah De Leon Abaroa" at bounding box center [555, 288] width 140 height 27
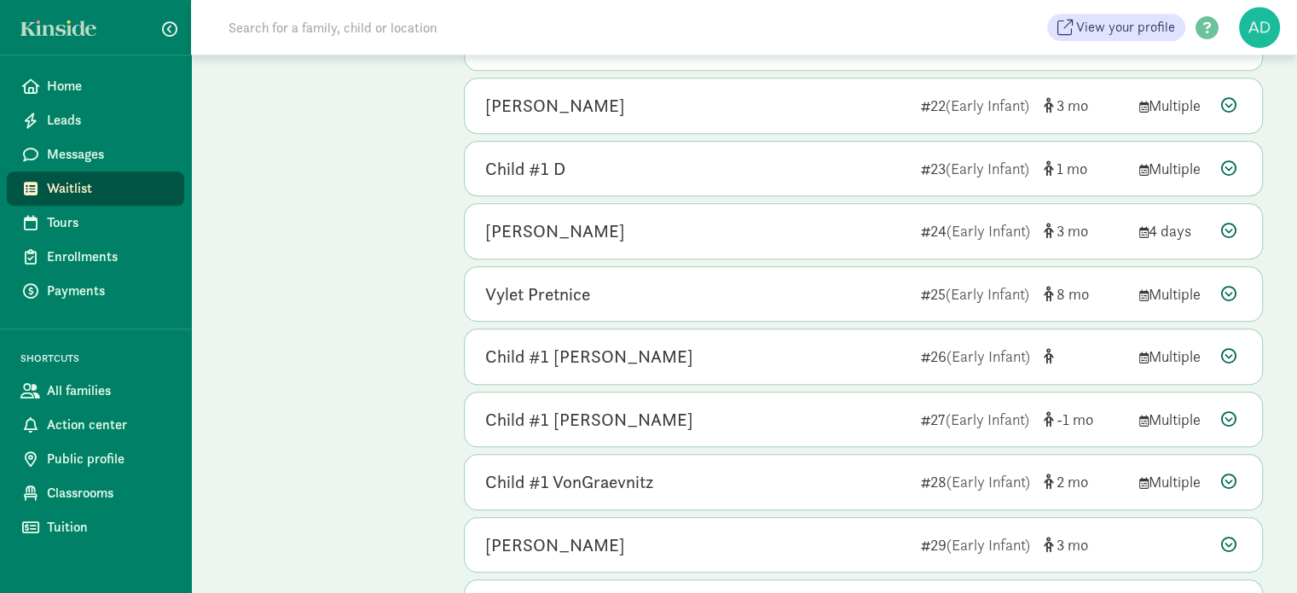
scroll to position [1535, 0]
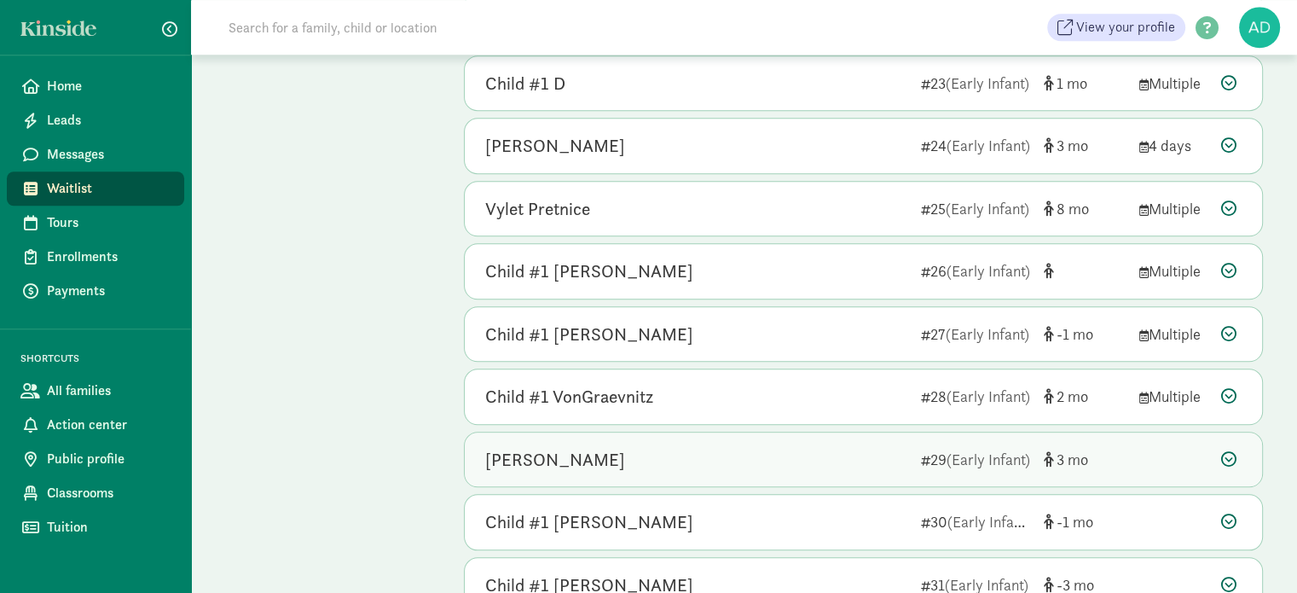
click at [616, 448] on div "[PERSON_NAME]" at bounding box center [555, 459] width 140 height 27
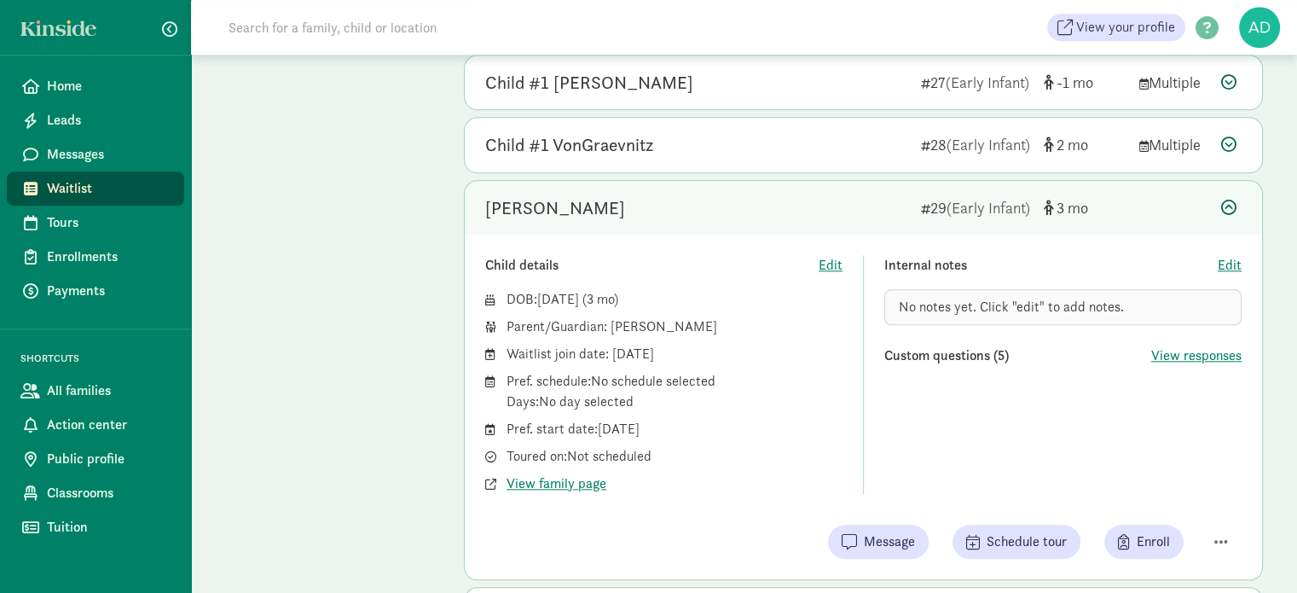
scroll to position [1790, 0]
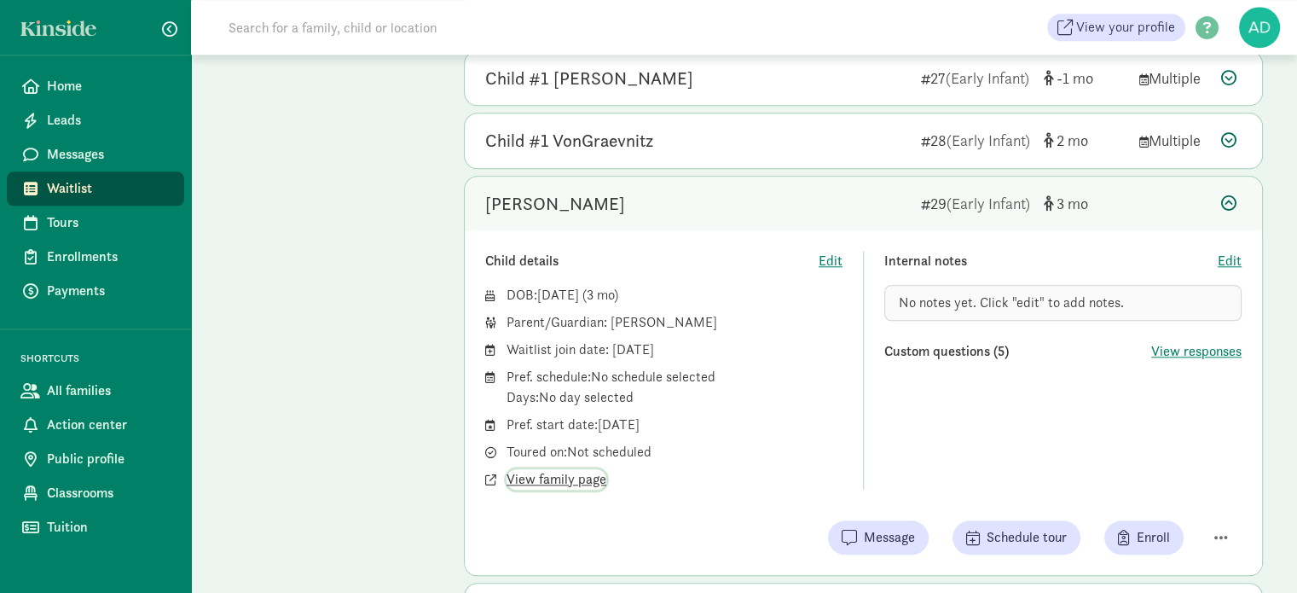
click at [564, 469] on span "View family page" at bounding box center [556, 479] width 100 height 20
click at [1237, 251] on span "Edit" at bounding box center [1229, 261] width 24 height 20
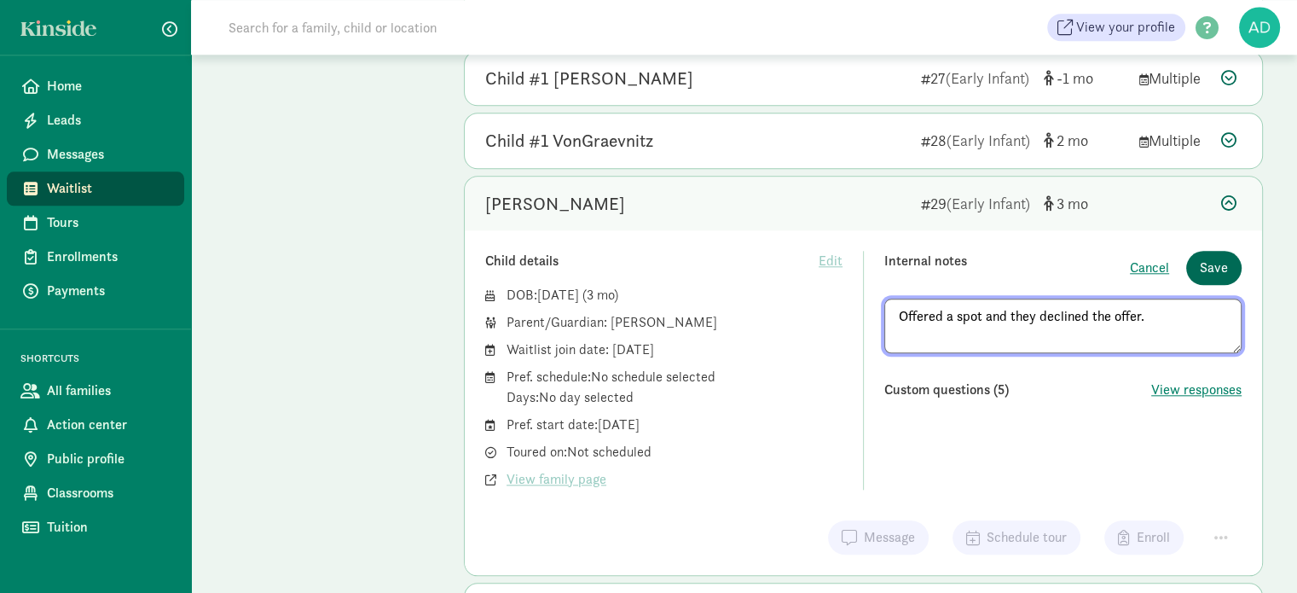
type textarea "Offered a spot and they declined the offer."
click at [1201, 263] on span "Save" at bounding box center [1214, 267] width 28 height 20
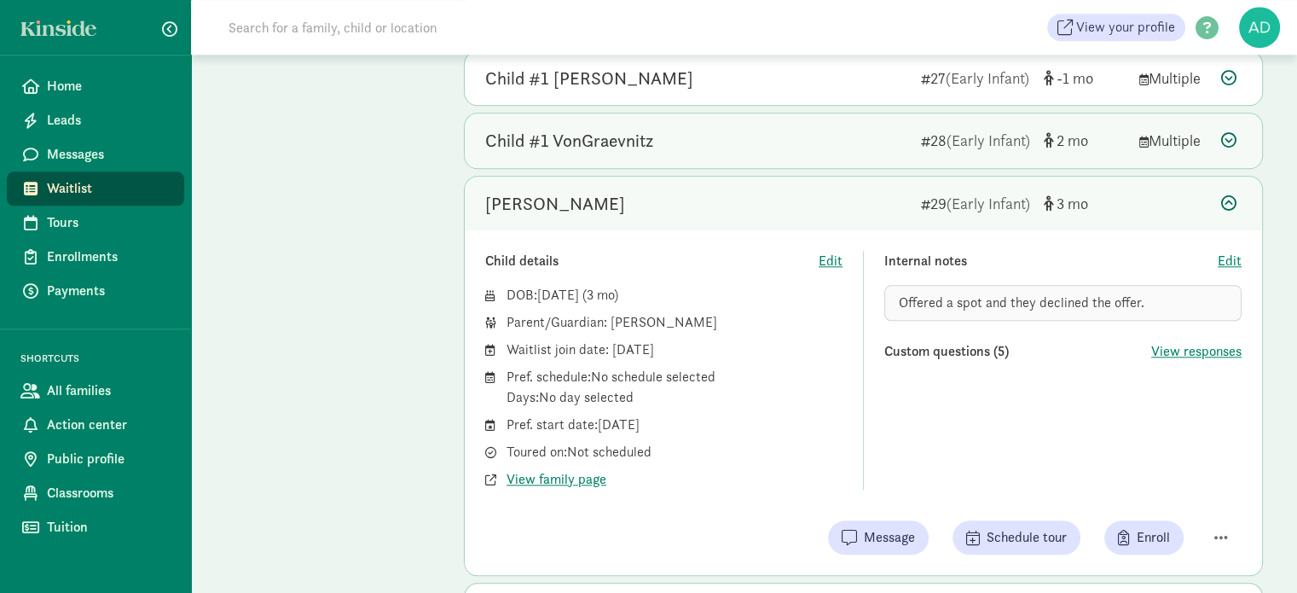
click at [589, 130] on div "Child #1 VonGraevnitz" at bounding box center [569, 140] width 168 height 27
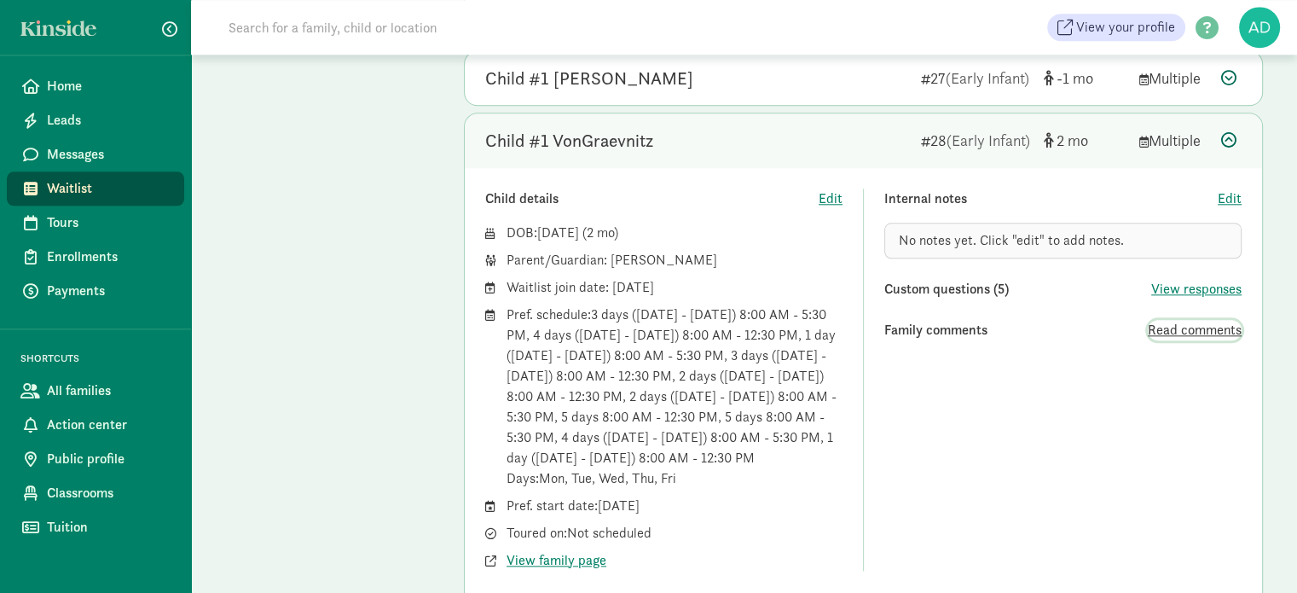
click at [1149, 320] on span "Read comments" at bounding box center [1195, 330] width 94 height 20
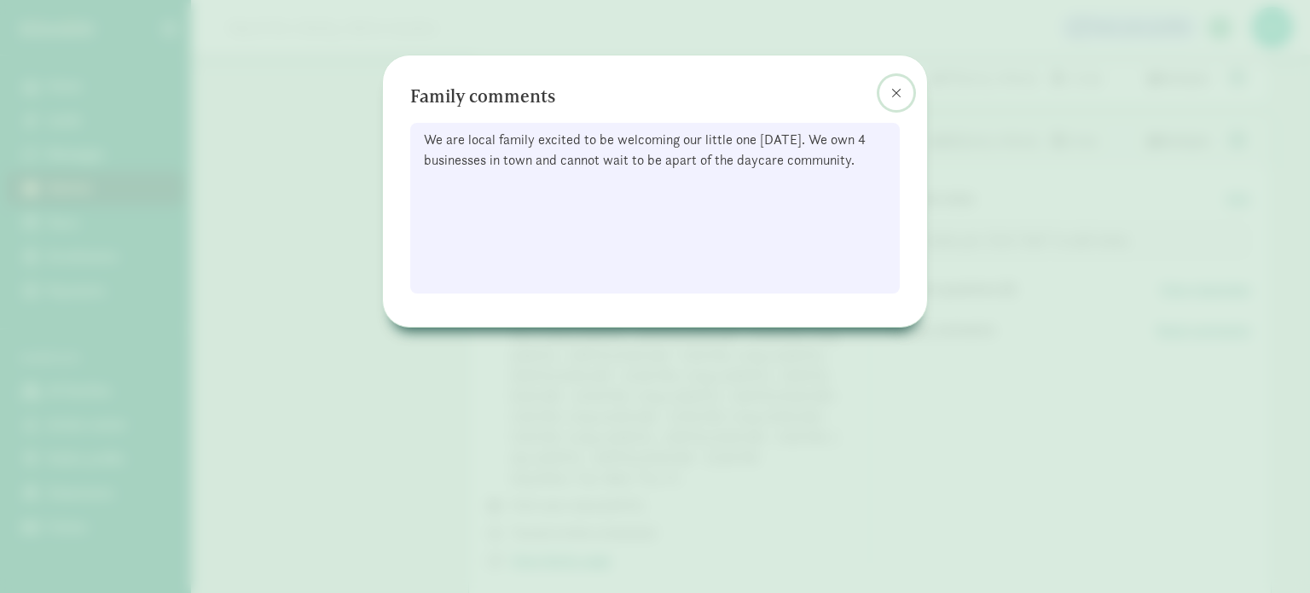
click at [886, 90] on button at bounding box center [896, 93] width 34 height 34
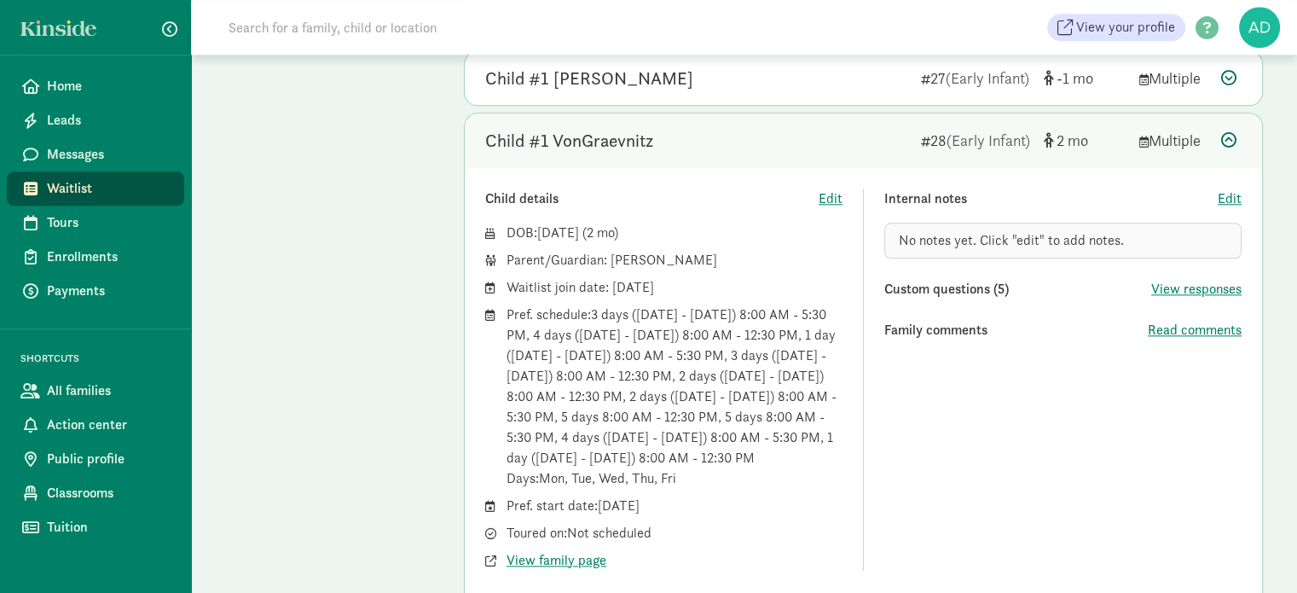
click at [967, 459] on div "Internal notes Edit No notes yet. Click "edit" to add notes. Custom questions (…" at bounding box center [1062, 379] width 357 height 382
click at [1234, 132] on icon at bounding box center [1228, 139] width 15 height 15
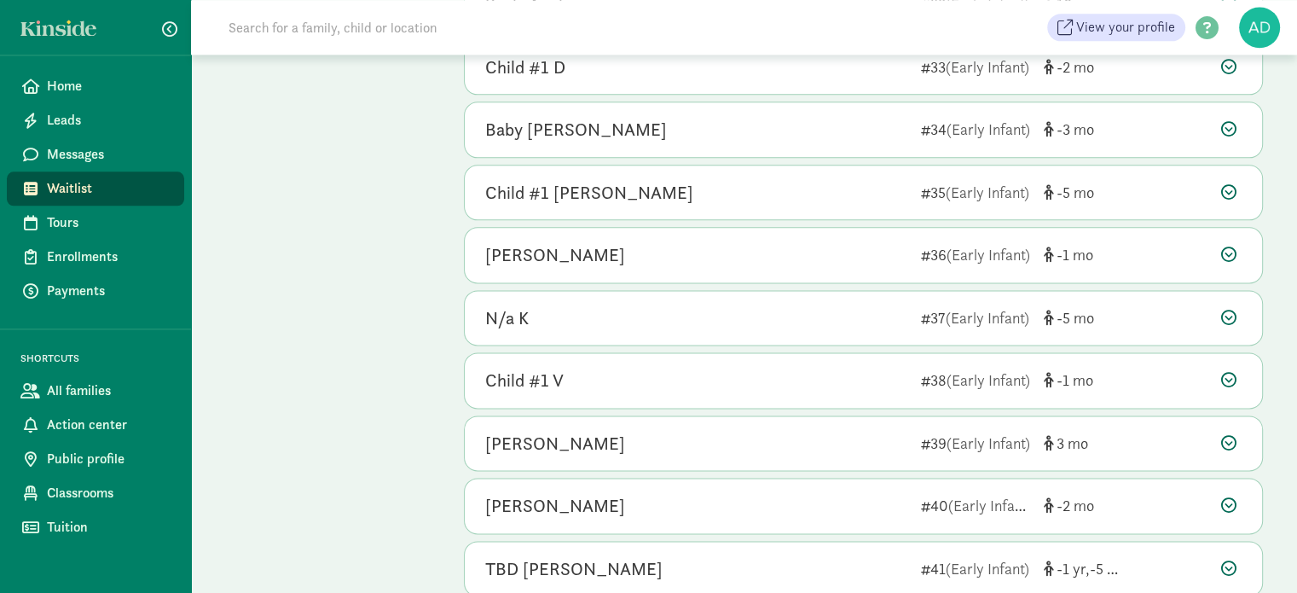
scroll to position [2217, 0]
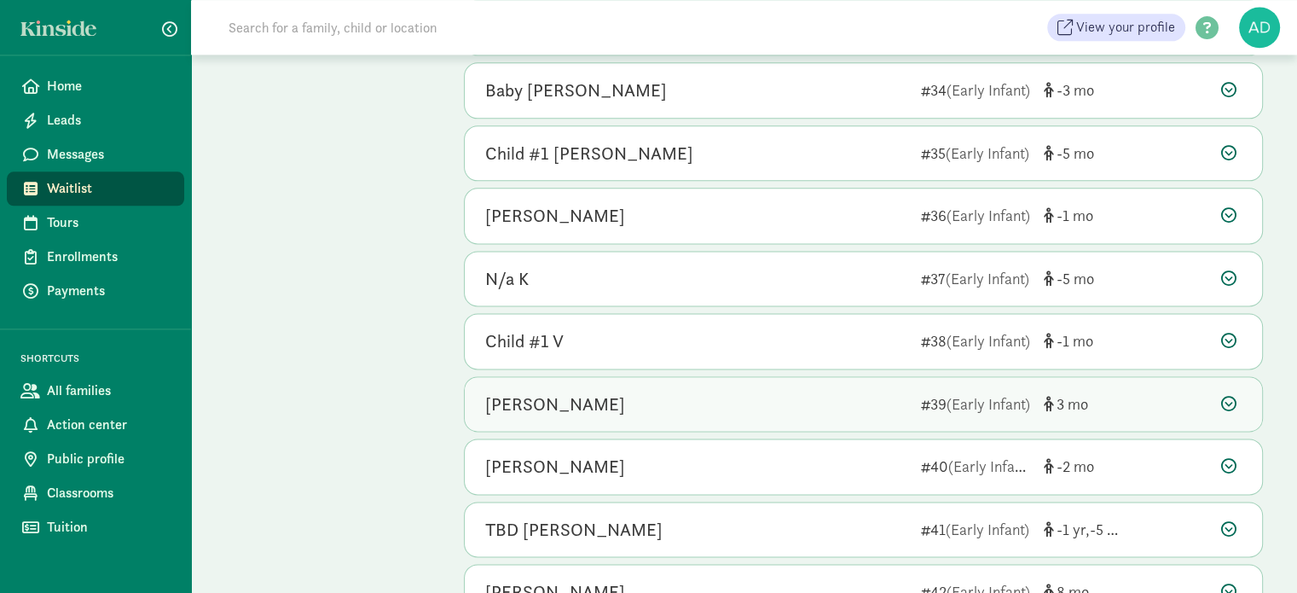
click at [665, 392] on div "Sterling Claus" at bounding box center [696, 403] width 422 height 27
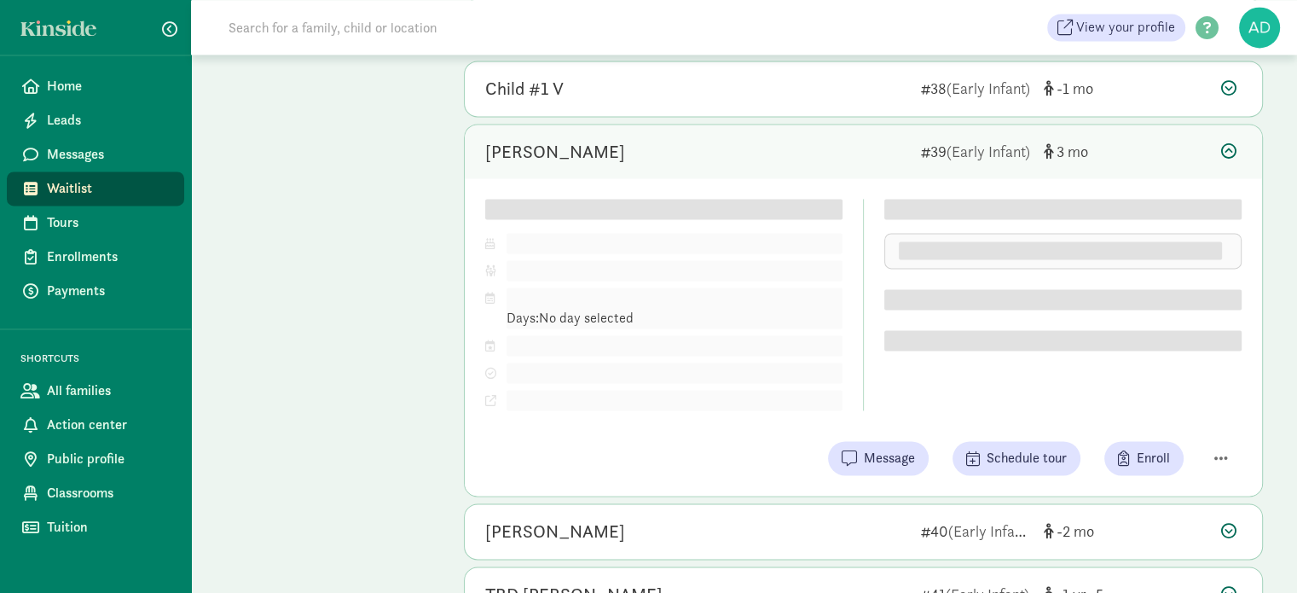
scroll to position [2472, 0]
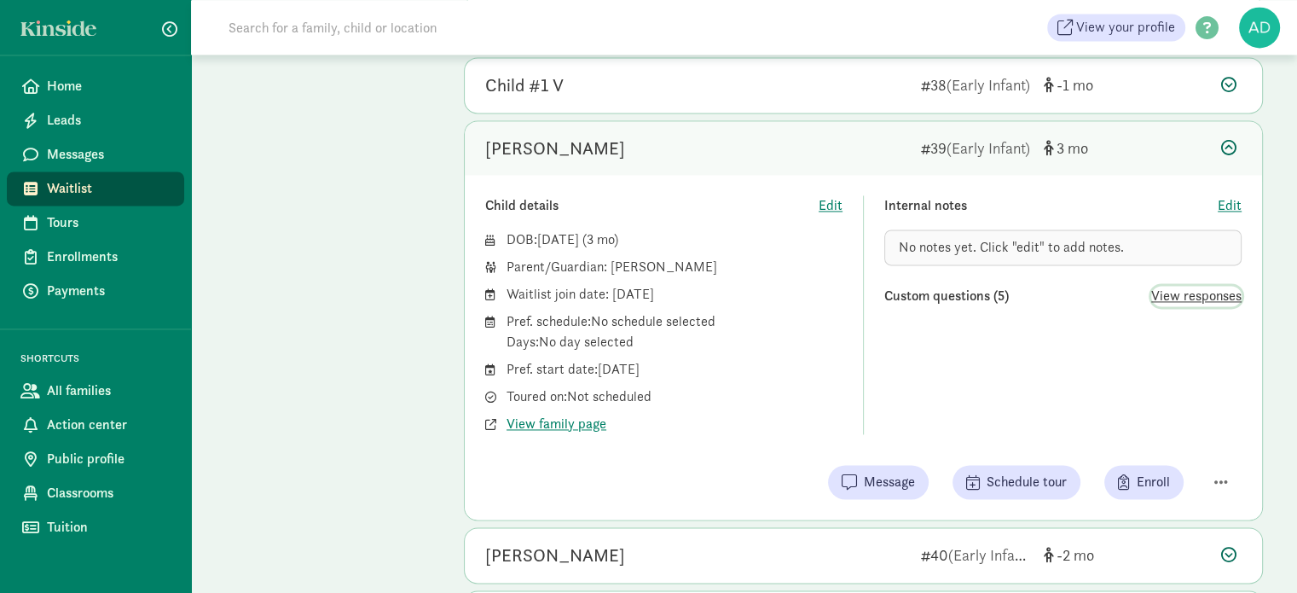
click at [1234, 286] on span "View responses" at bounding box center [1196, 296] width 90 height 20
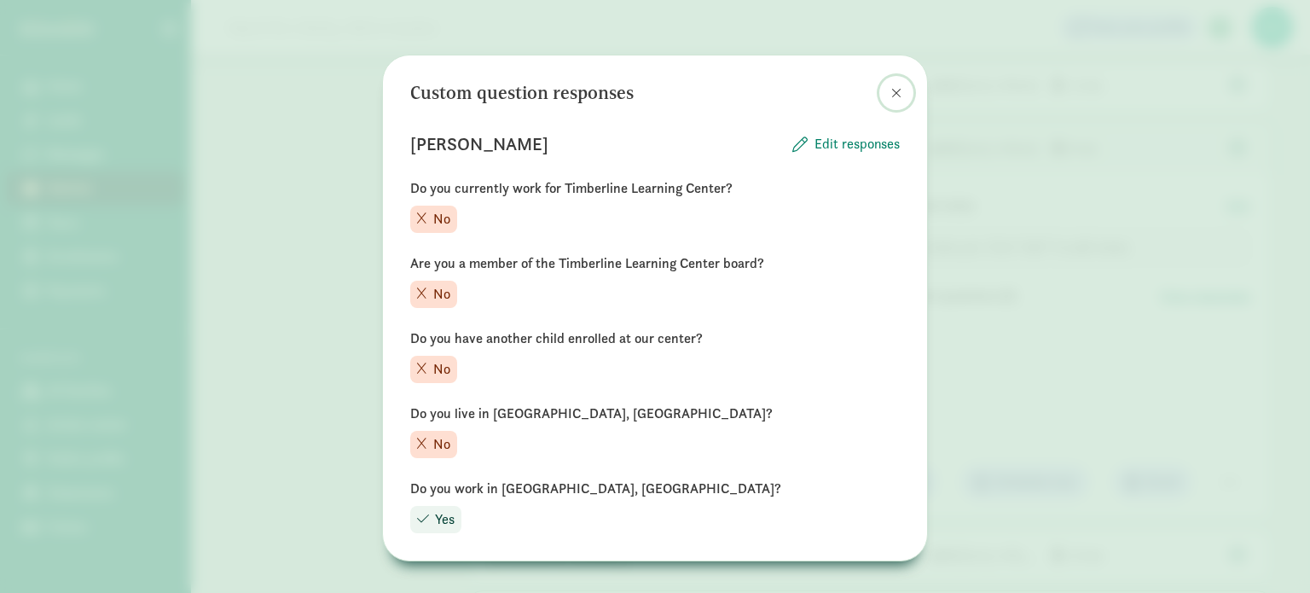
click at [895, 90] on button at bounding box center [896, 93] width 34 height 34
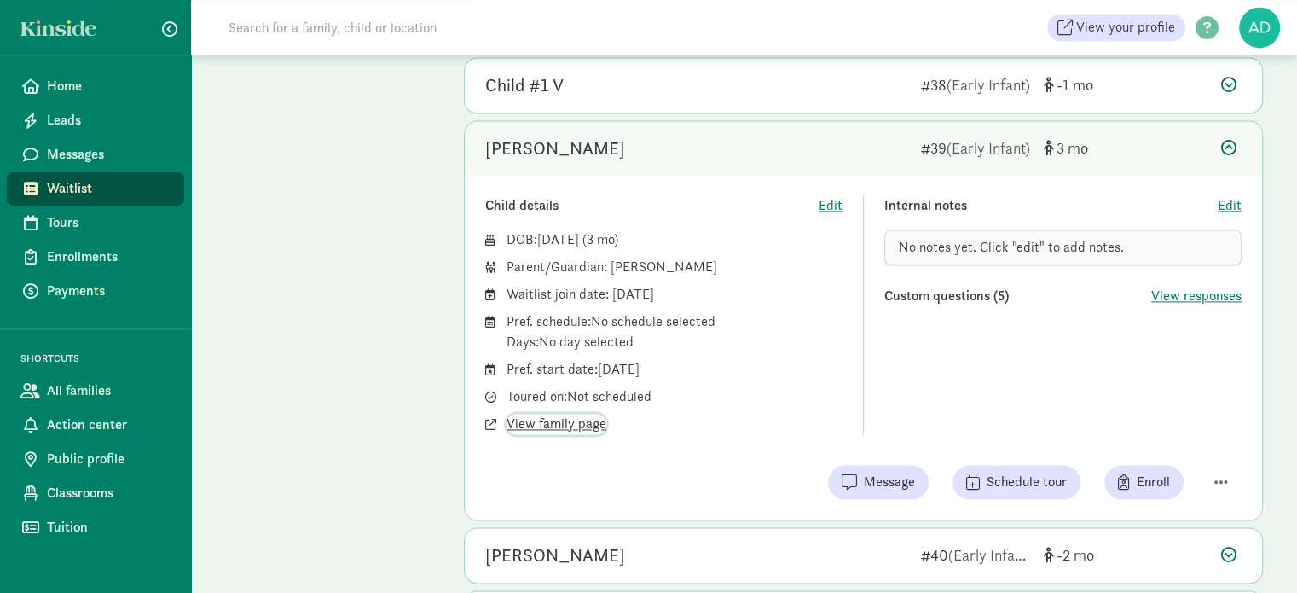
click at [536, 413] on span "View family page" at bounding box center [556, 423] width 100 height 20
click at [50, 149] on span "Messages" at bounding box center [109, 154] width 124 height 20
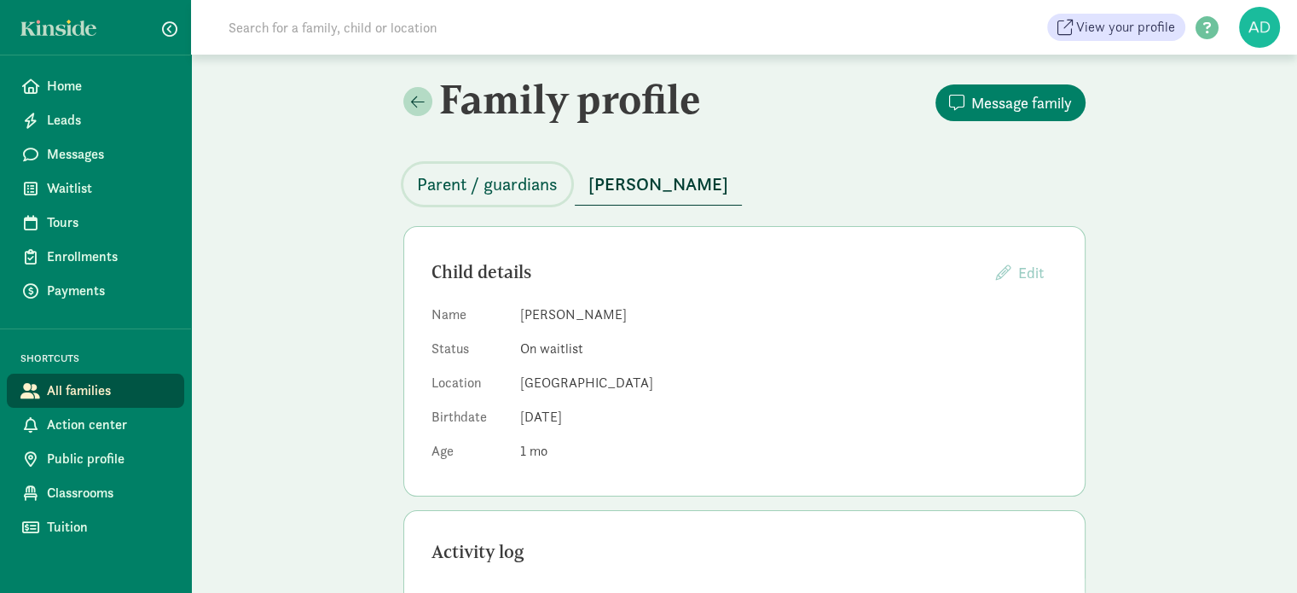
click at [454, 199] on button "Parent / guardians" at bounding box center [487, 184] width 168 height 41
click at [457, 183] on span "Parent / guardians" at bounding box center [487, 184] width 141 height 27
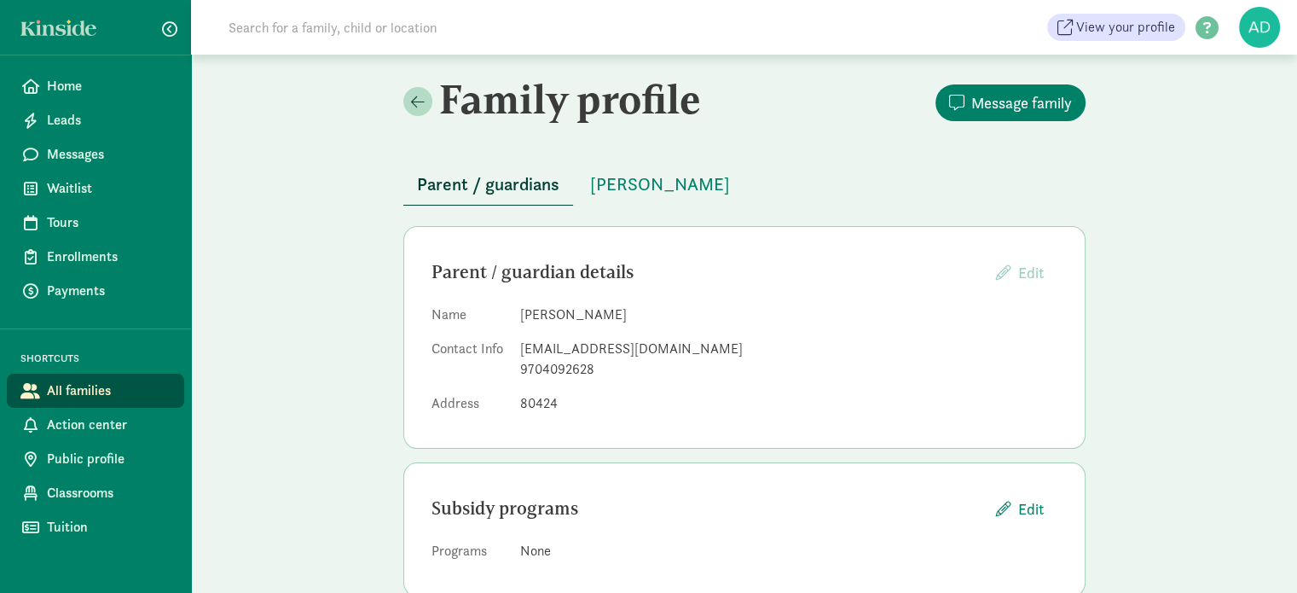
scroll to position [36, 0]
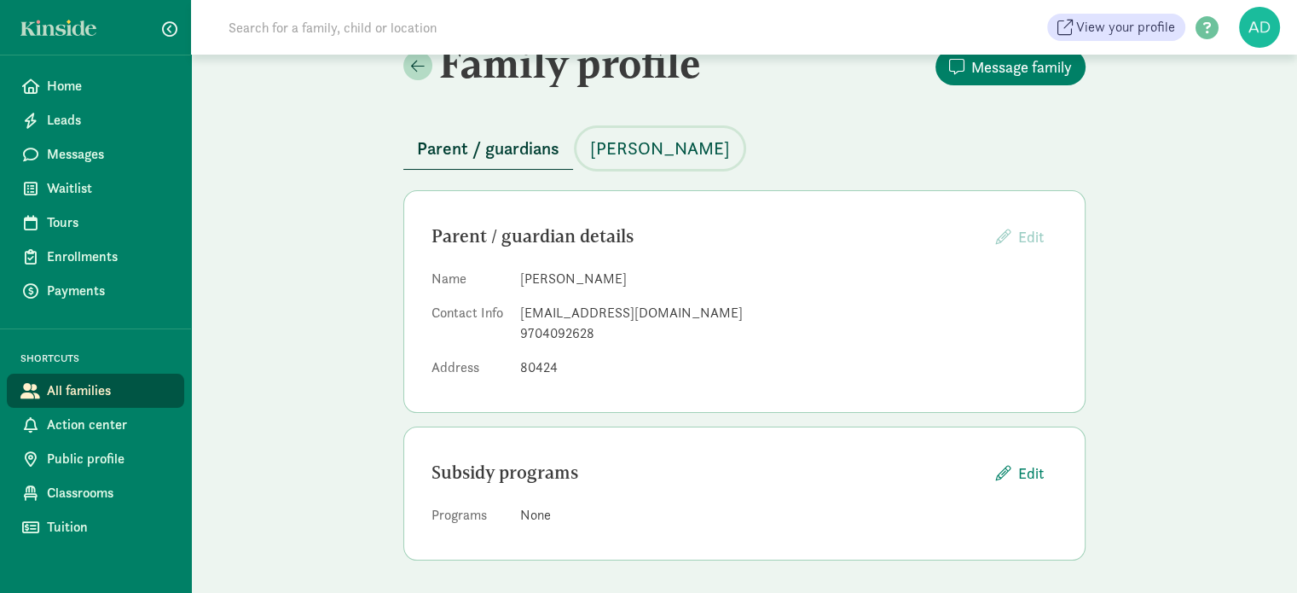
click at [626, 151] on span "[PERSON_NAME]" at bounding box center [660, 148] width 140 height 27
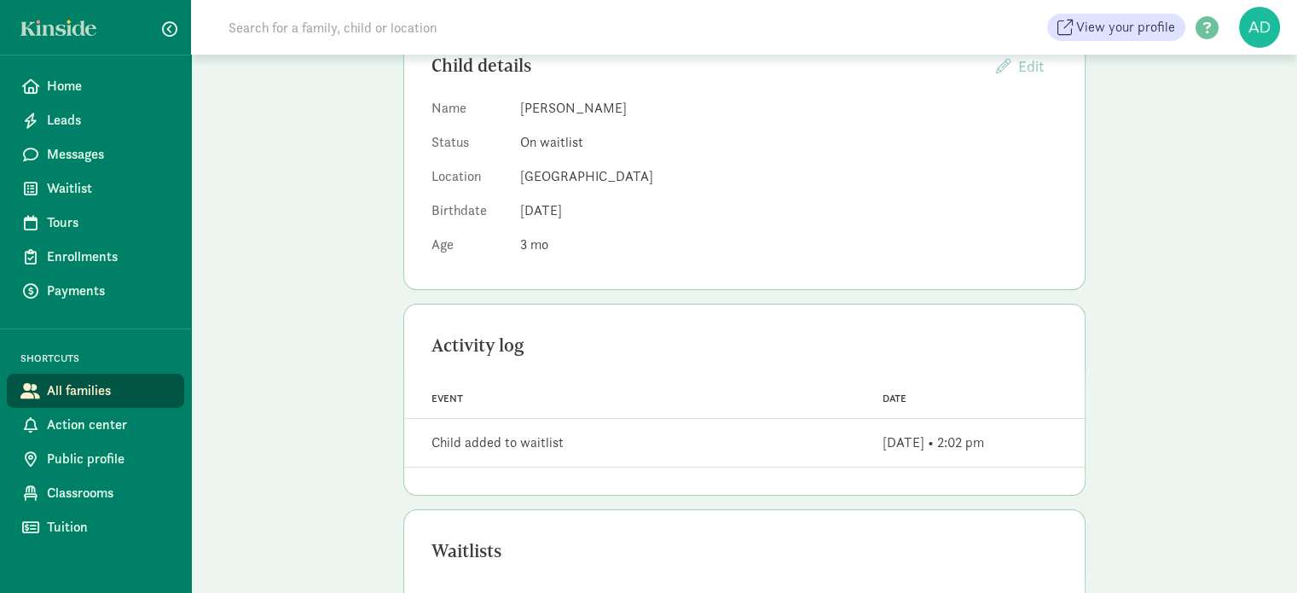
scroll to position [36, 0]
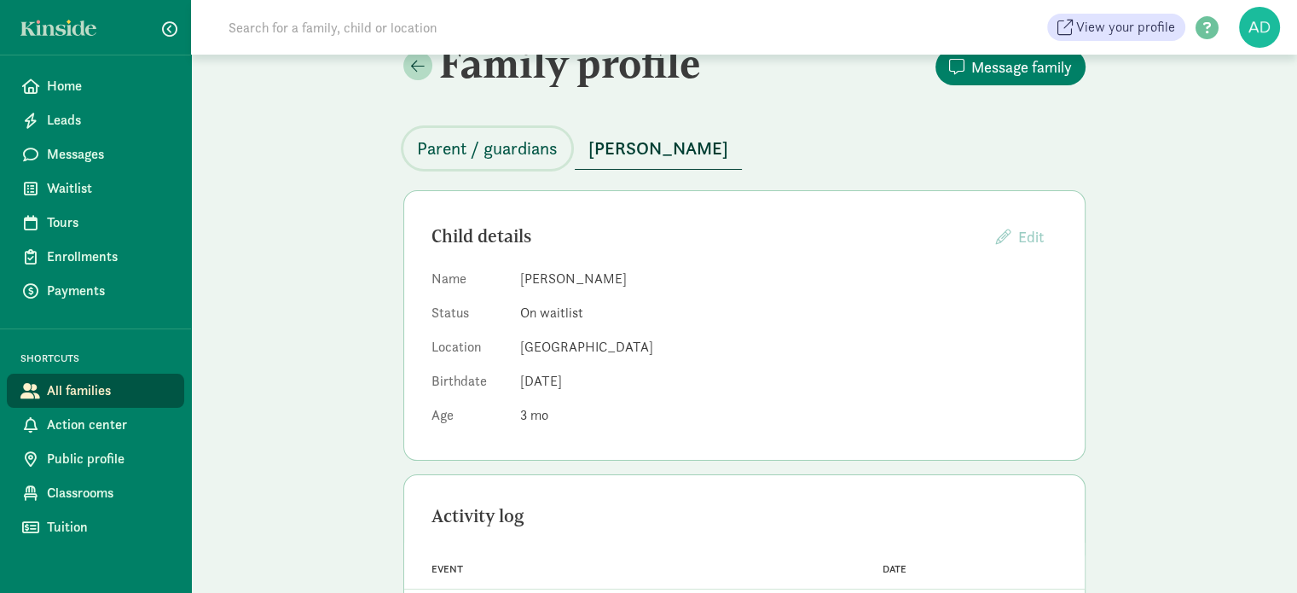
click at [419, 153] on span "Parent / guardians" at bounding box center [487, 148] width 141 height 27
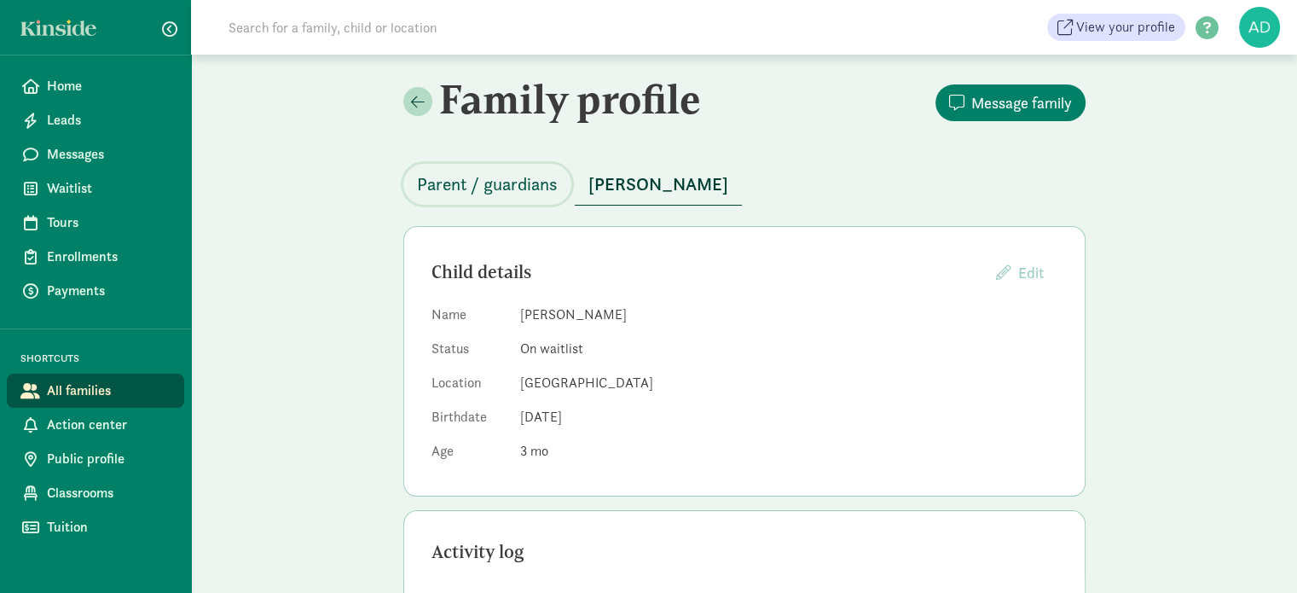
click at [467, 193] on span "Parent / guardians" at bounding box center [487, 184] width 141 height 27
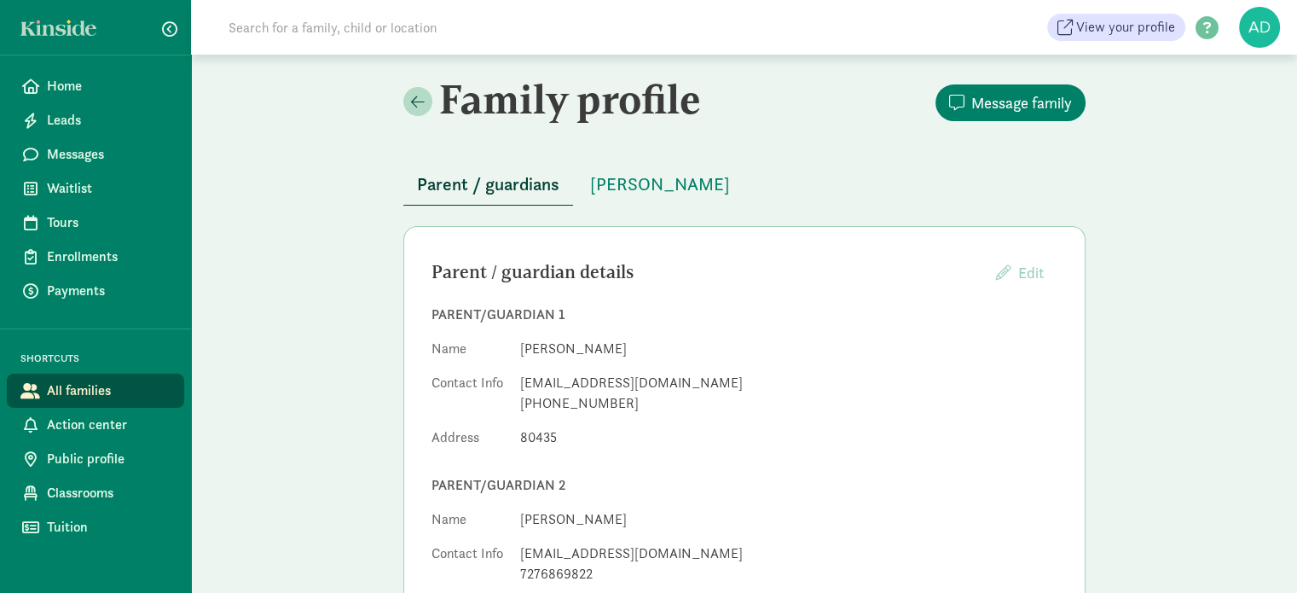
click at [330, 212] on div "Family profile Message family Parent / guardians Sterling Claus Parent / guardi…" at bounding box center [744, 445] width 1106 height 780
click at [682, 190] on span "Sterling Claus" at bounding box center [660, 184] width 140 height 27
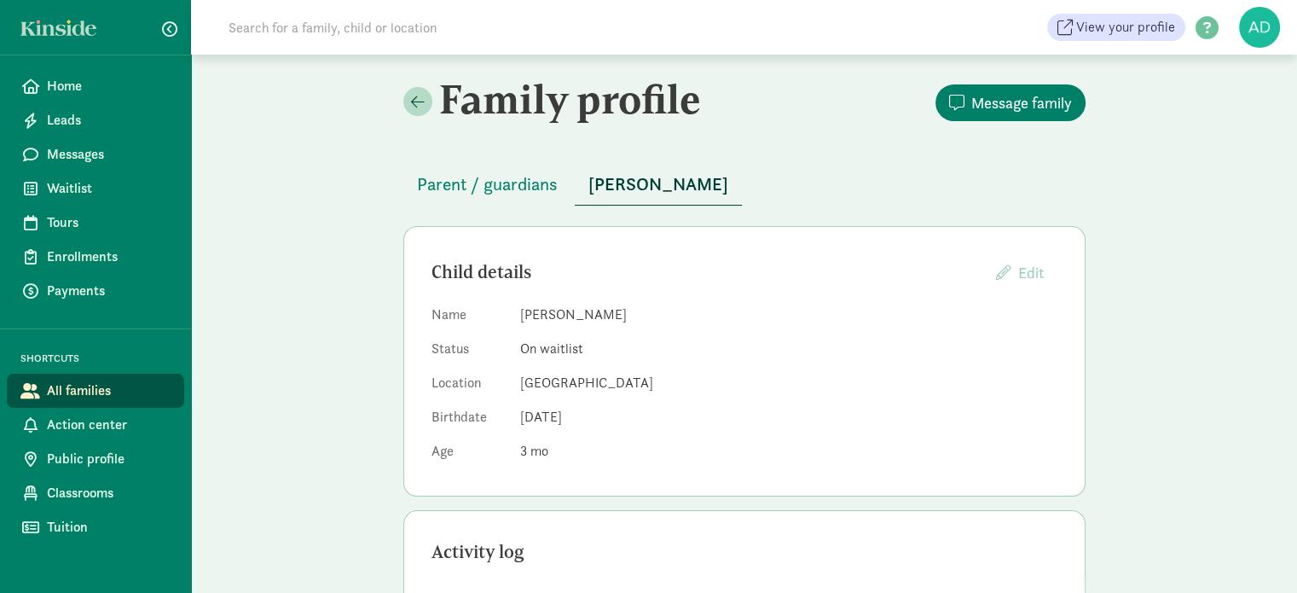
click at [524, 156] on div "Parent / guardians Sterling Claus" at bounding box center [744, 174] width 682 height 62
click at [522, 182] on span "Parent / guardians" at bounding box center [487, 184] width 141 height 27
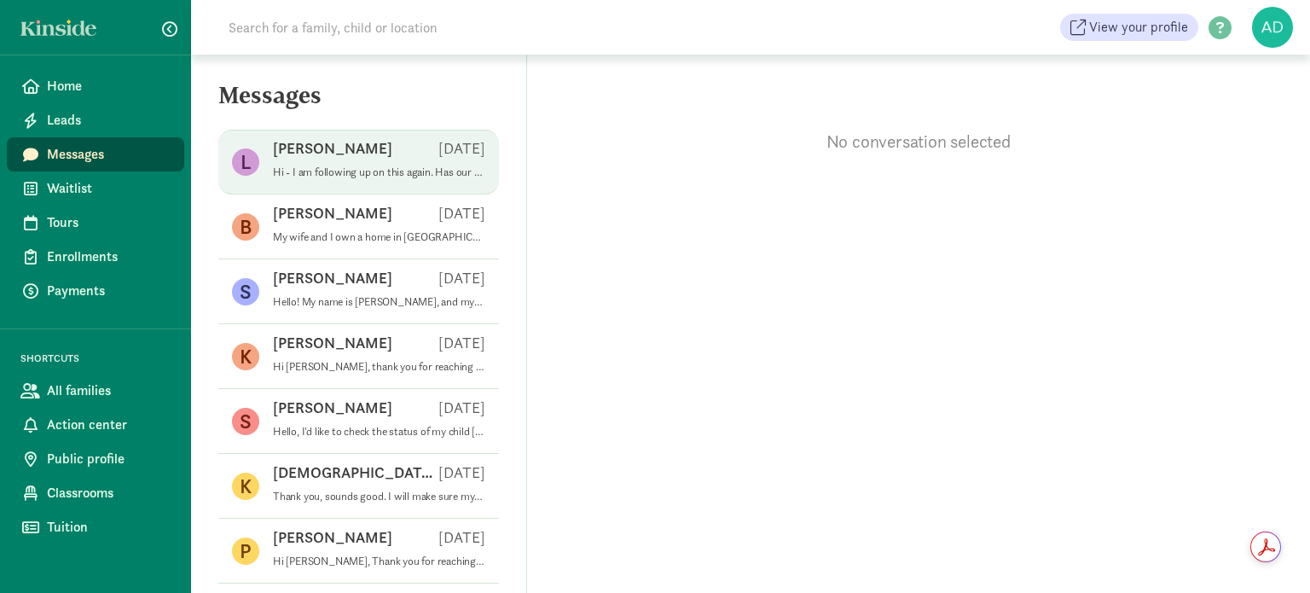
click at [408, 159] on div "[PERSON_NAME] [DATE]" at bounding box center [379, 151] width 212 height 27
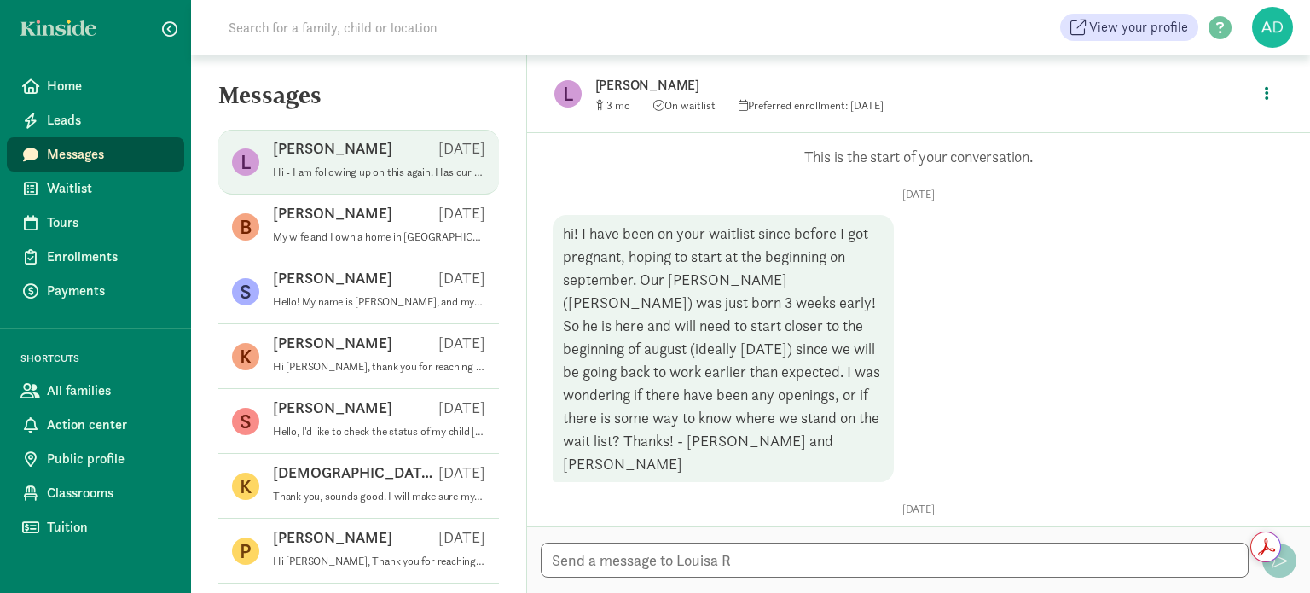
click at [638, 84] on p "[PERSON_NAME]" at bounding box center [863, 85] width 537 height 24
click at [946, 502] on div "[DATE] hi! I have been on your waitlist since before I got pregnant, hoping to …" at bounding box center [917, 545] width 731 height 87
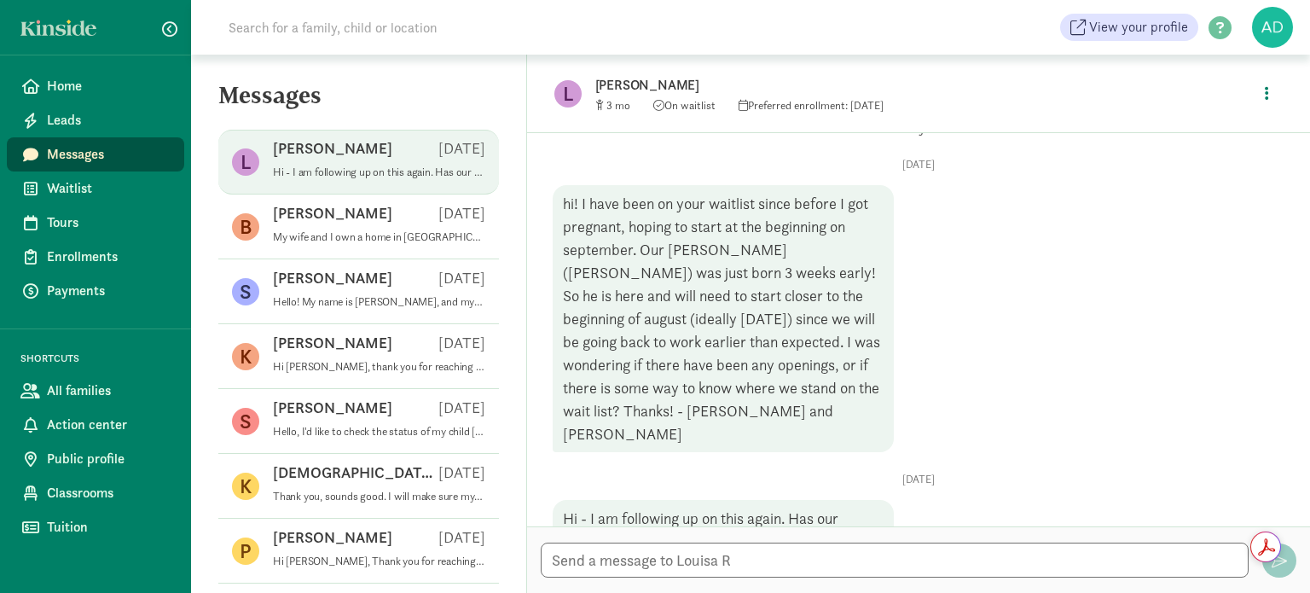
scroll to position [60, 0]
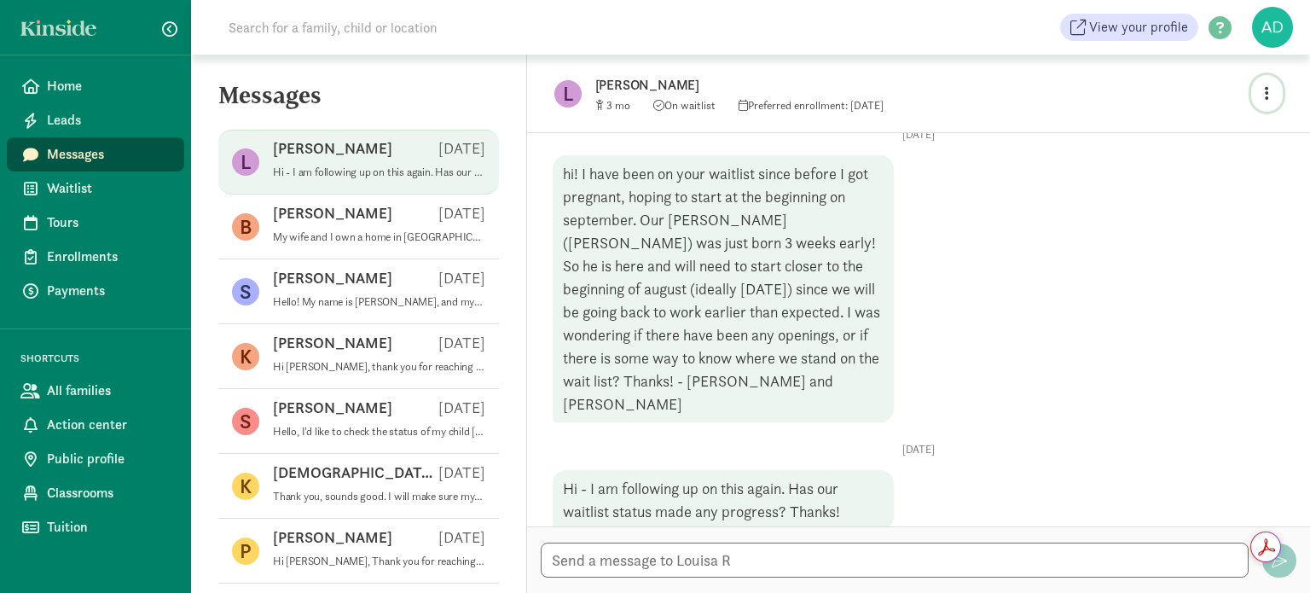
click at [1277, 83] on button "button" at bounding box center [1267, 93] width 32 height 37
click at [1188, 136] on link "View family page" at bounding box center [1230, 133] width 123 height 20
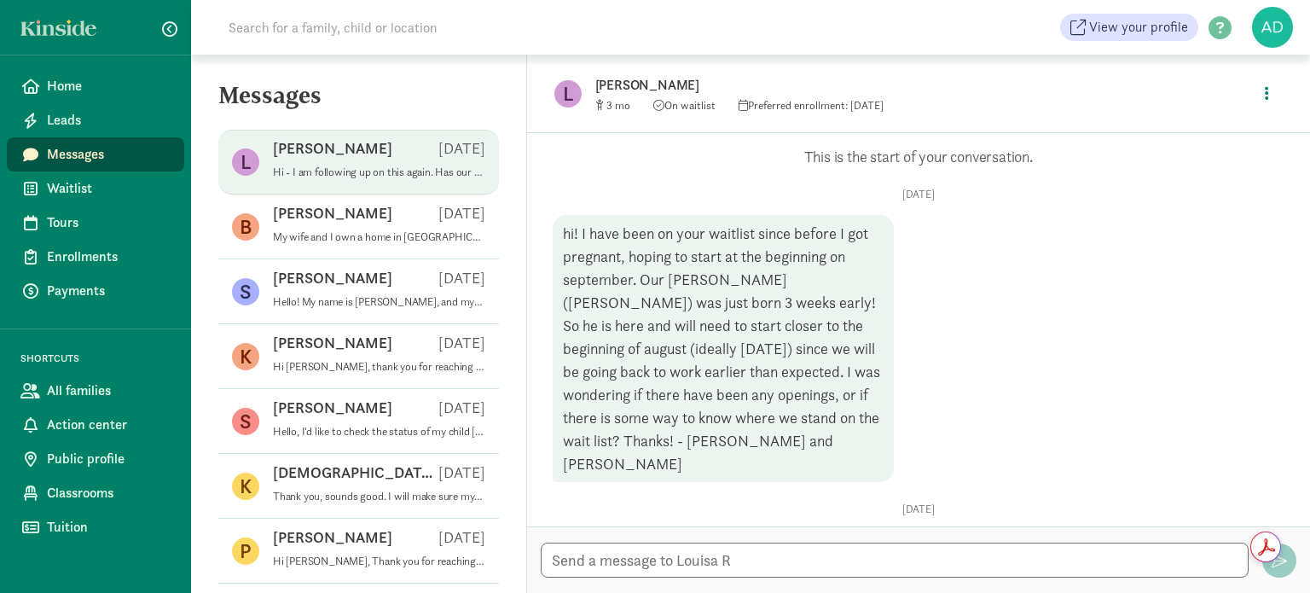
scroll to position [0, 0]
click at [1023, 502] on div "[DATE] hi! I have been on your waitlist since before I got pregnant, hoping to …" at bounding box center [917, 545] width 731 height 87
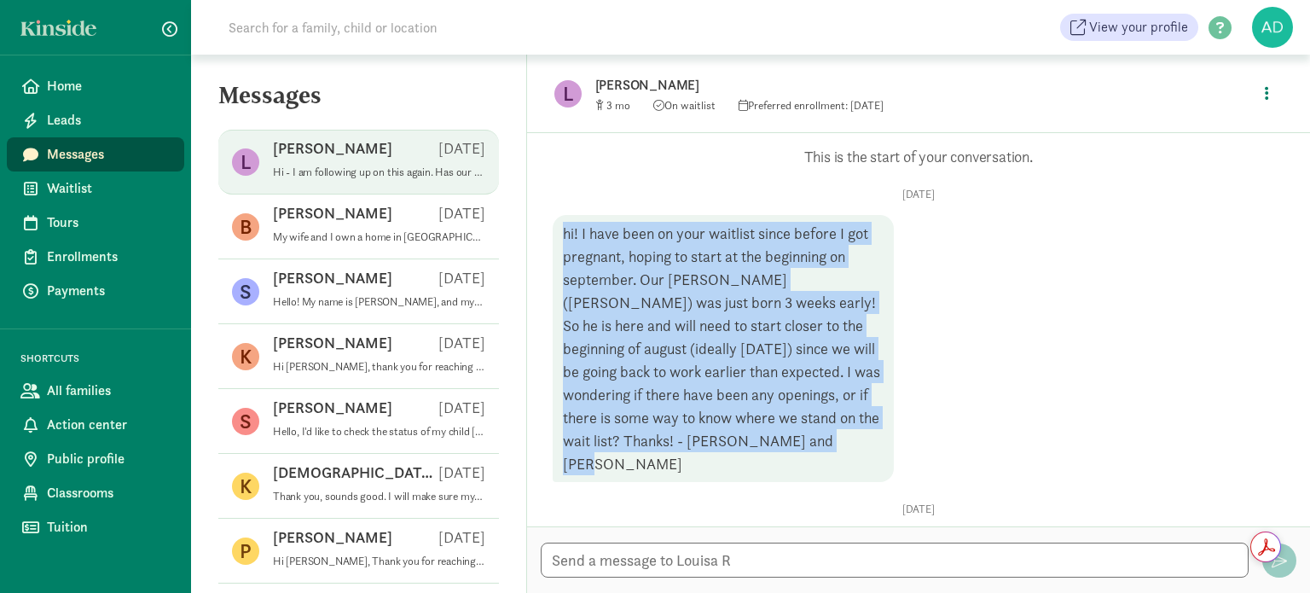
drag, startPoint x: 557, startPoint y: 234, endPoint x: 833, endPoint y: 437, distance: 342.7
click at [833, 437] on div "hi! I have been on your waitlist since before I got pregnant, hoping to start a…" at bounding box center [722, 348] width 341 height 267
click at [778, 240] on div "hi! I have been on your waitlist since before I got pregnant, hoping to start a…" at bounding box center [722, 348] width 341 height 267
click at [756, 406] on div "hi! I have been on your waitlist since before I got pregnant, hoping to start a…" at bounding box center [722, 348] width 341 height 267
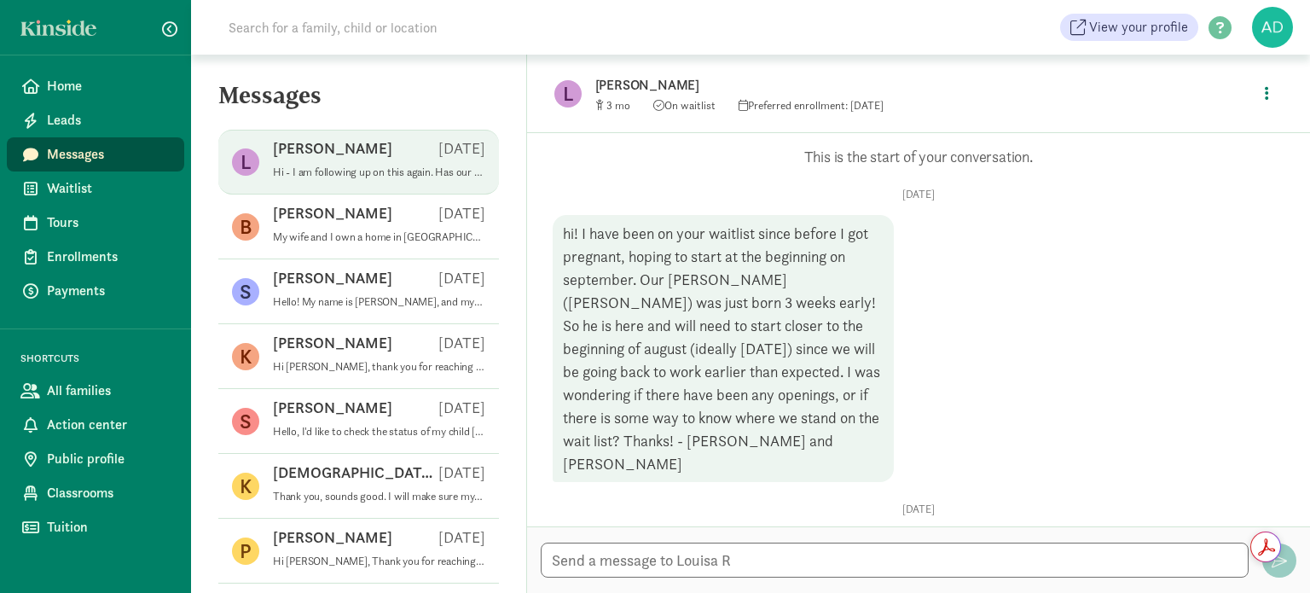
click at [775, 462] on div "Opps, something went wrong :( Retry This is the start of your conversation. [DA…" at bounding box center [917, 368] width 731 height 442
click at [762, 428] on div "hi! I have been on your waitlist since before I got pregnant, hoping to start a…" at bounding box center [722, 348] width 341 height 267
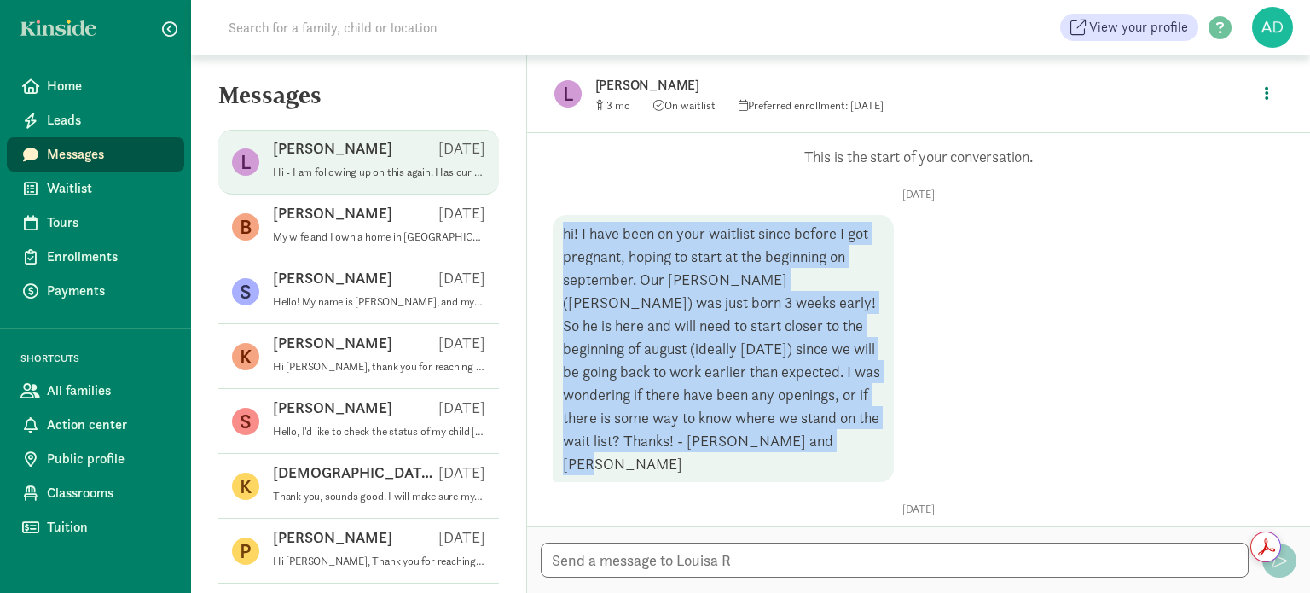
drag, startPoint x: 759, startPoint y: 440, endPoint x: 561, endPoint y: 211, distance: 302.8
click at [561, 502] on div "[DATE] hi! I have been on your waitlist since before I got pregnant, hoping to …" at bounding box center [917, 545] width 731 height 87
click at [622, 238] on div "hi! I have been on your waitlist since before I got pregnant, hoping to start a…" at bounding box center [722, 348] width 341 height 267
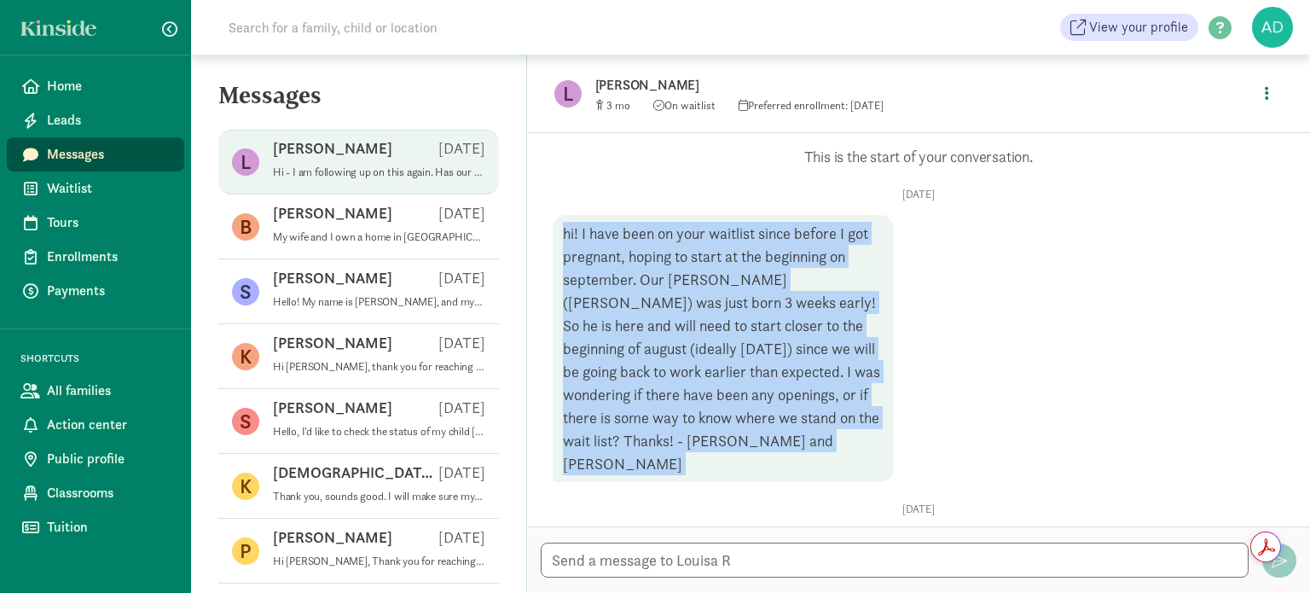
click at [622, 238] on div "hi! I have been on your waitlist since before I got pregnant, hoping to start a…" at bounding box center [722, 348] width 341 height 267
click at [1025, 502] on div "Thu, May 29 hi! I have been on your waitlist since before I got pregnant, hopin…" at bounding box center [917, 545] width 731 height 87
click at [781, 407] on div "hi! I have been on your waitlist since before I got pregnant, hoping to start a…" at bounding box center [722, 348] width 341 height 267
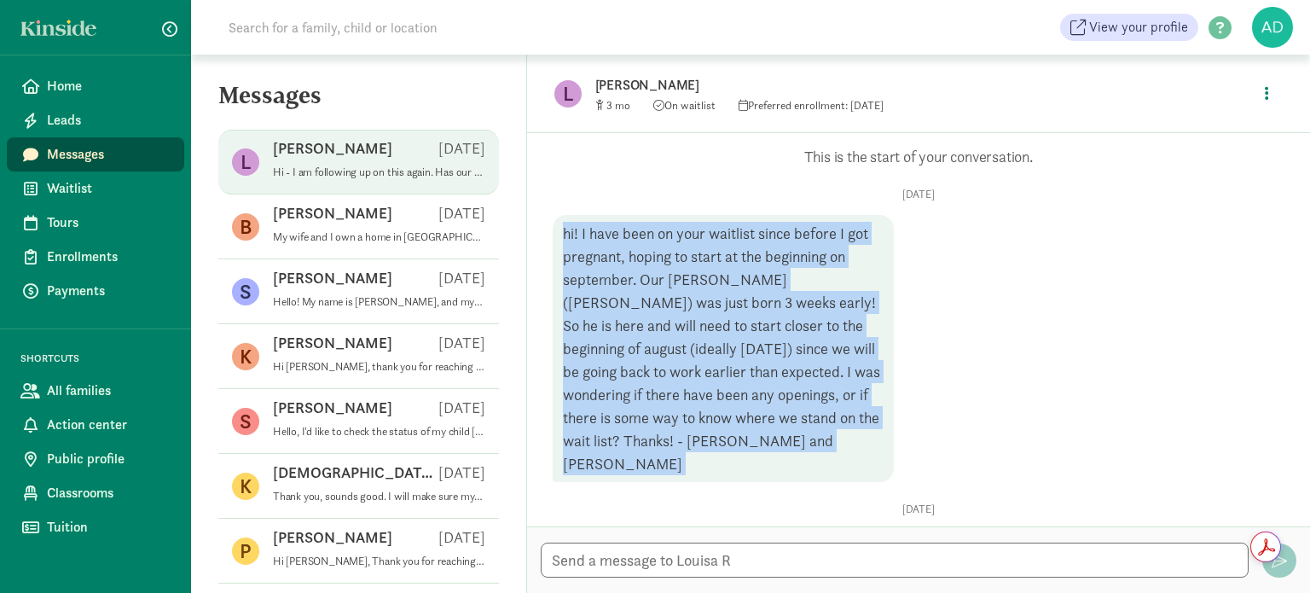
click at [763, 450] on div "hi! I have been on your waitlist since before I got pregnant, hoping to start a…" at bounding box center [722, 348] width 341 height 267
click at [757, 445] on div "hi! I have been on your waitlist since before I got pregnant, hoping to start a…" at bounding box center [722, 348] width 341 height 267
click at [757, 444] on div "hi! I have been on your waitlist since before I got pregnant, hoping to start a…" at bounding box center [722, 348] width 341 height 267
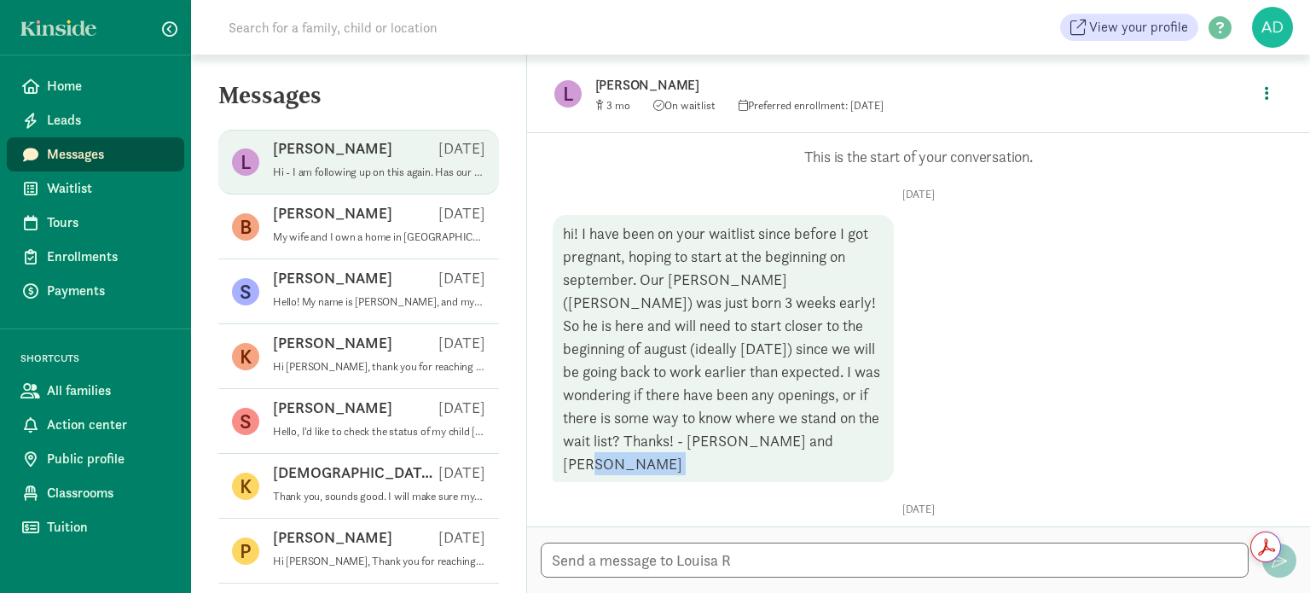
click at [757, 444] on div "hi! I have been on your waitlist since before I got pregnant, hoping to start a…" at bounding box center [722, 348] width 341 height 267
click at [921, 502] on div "Thu, May 29 hi! I have been on your waitlist since before I got pregnant, hopin…" at bounding box center [917, 545] width 731 height 87
click at [396, 142] on div "Louisa R Jun 18" at bounding box center [379, 151] width 212 height 27
click at [794, 257] on div "hi! I have been on your waitlist since before I got pregnant, hoping to start a…" at bounding box center [722, 348] width 341 height 267
click at [416, 139] on div "Louisa R Jun 18" at bounding box center [379, 151] width 212 height 27
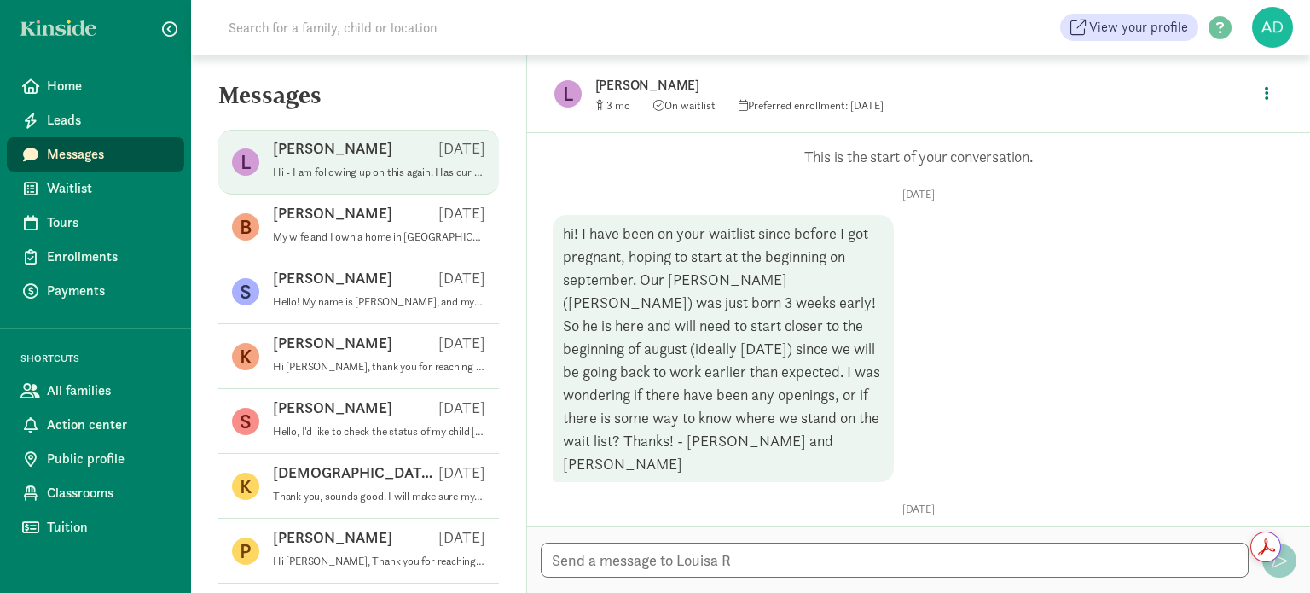
click at [714, 381] on div "hi! I have been on your waitlist since before I got pregnant, hoping to start a…" at bounding box center [722, 348] width 341 height 267
click at [70, 153] on span "Messages" at bounding box center [109, 154] width 124 height 20
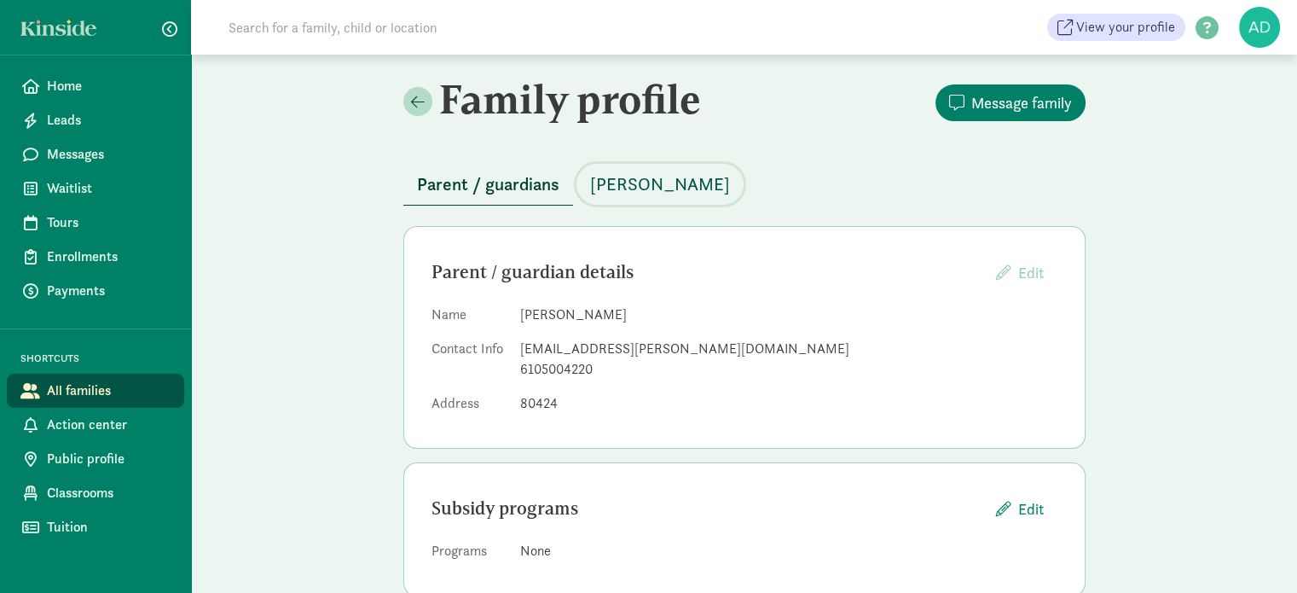
click at [635, 184] on span "[PERSON_NAME]" at bounding box center [660, 184] width 140 height 27
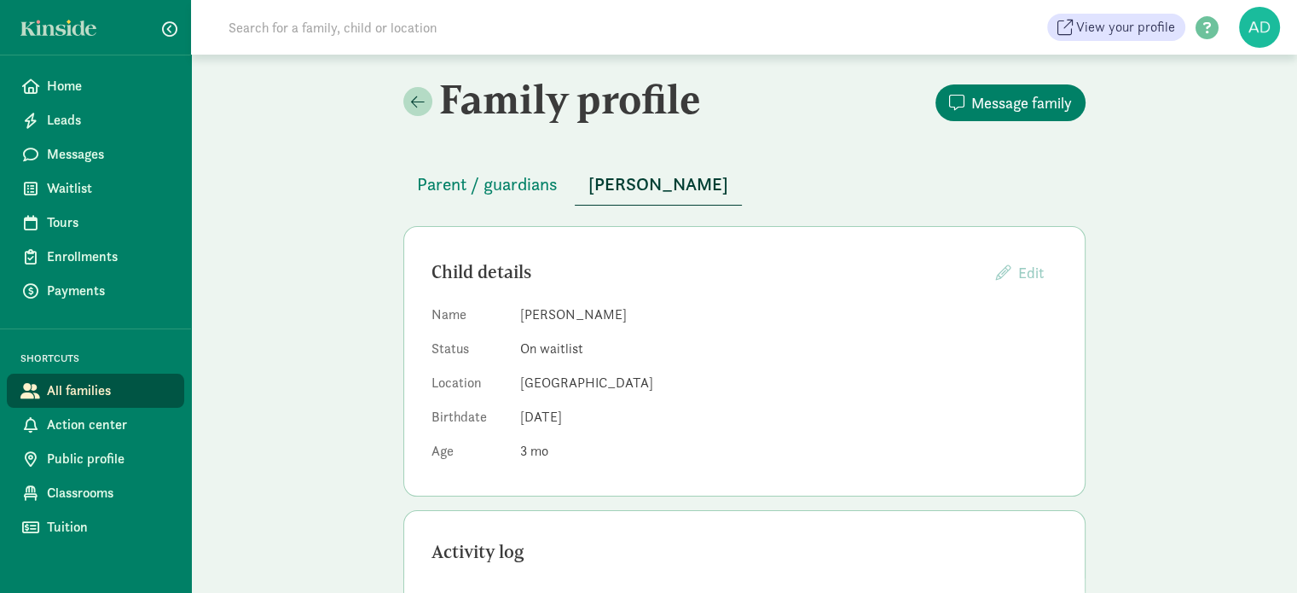
drag, startPoint x: 583, startPoint y: 152, endPoint x: 512, endPoint y: 155, distance: 71.7
click at [584, 149] on div "Parent / guardians [PERSON_NAME]" at bounding box center [744, 174] width 682 height 62
click at [489, 170] on button "Parent / guardians" at bounding box center [487, 184] width 168 height 41
click at [62, 149] on span "Messages" at bounding box center [109, 154] width 124 height 20
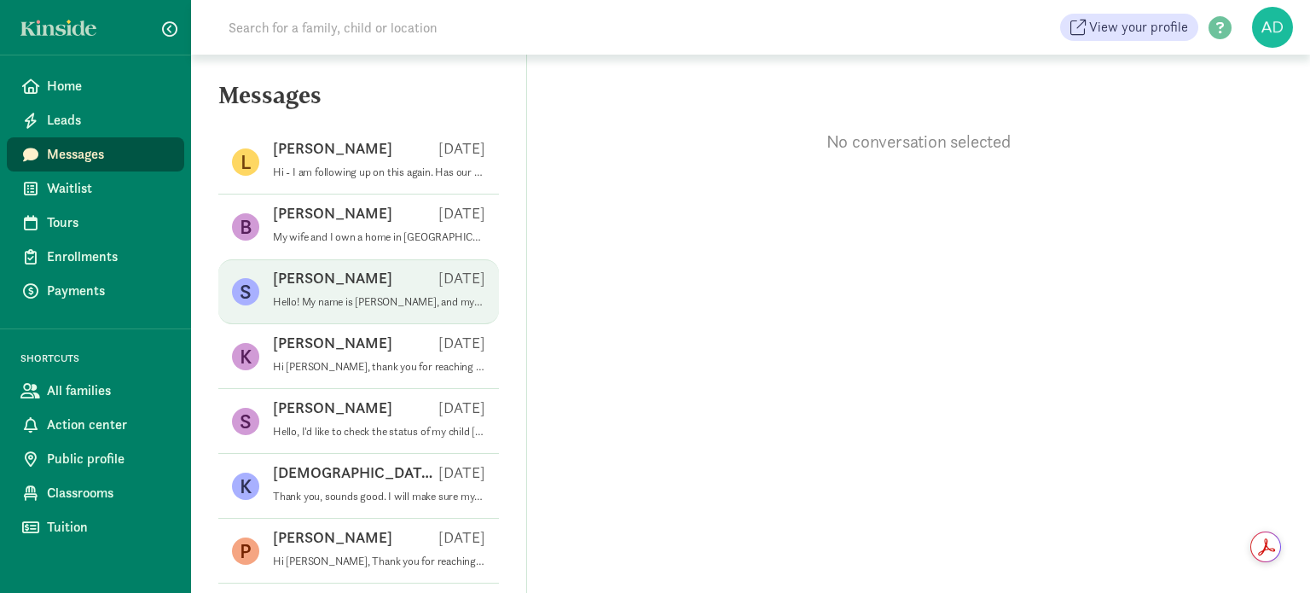
click at [355, 287] on div "[PERSON_NAME] [DATE]" at bounding box center [379, 281] width 212 height 27
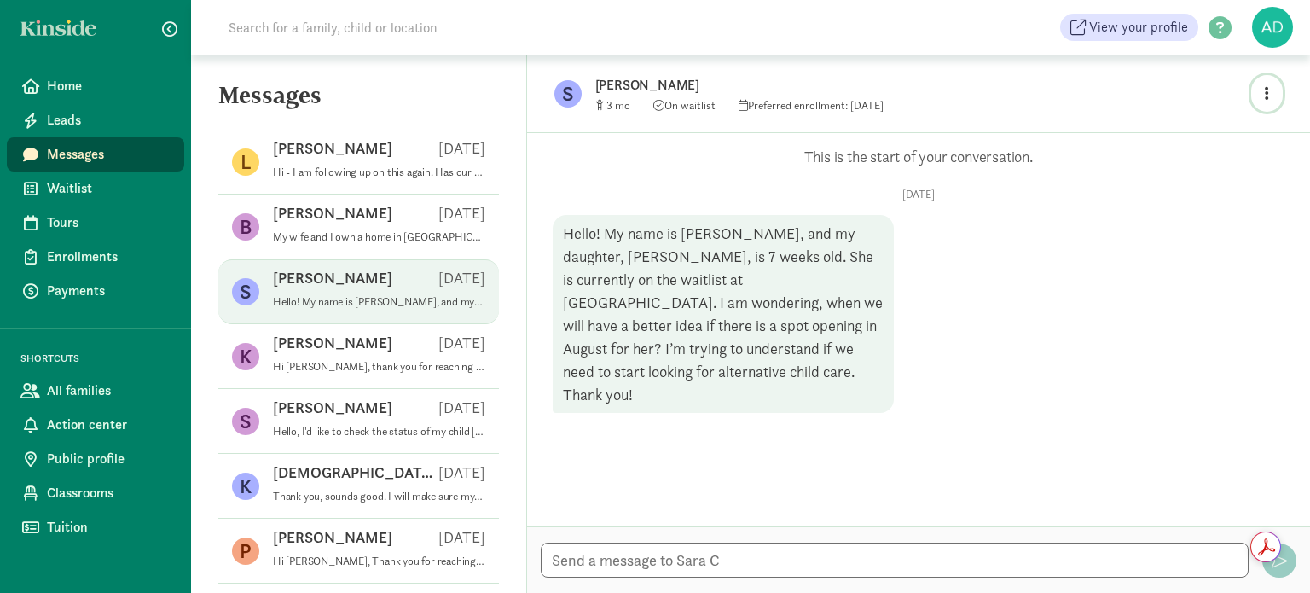
click at [1256, 100] on button "button" at bounding box center [1267, 93] width 32 height 37
click at [1205, 131] on link "View family page" at bounding box center [1230, 133] width 123 height 20
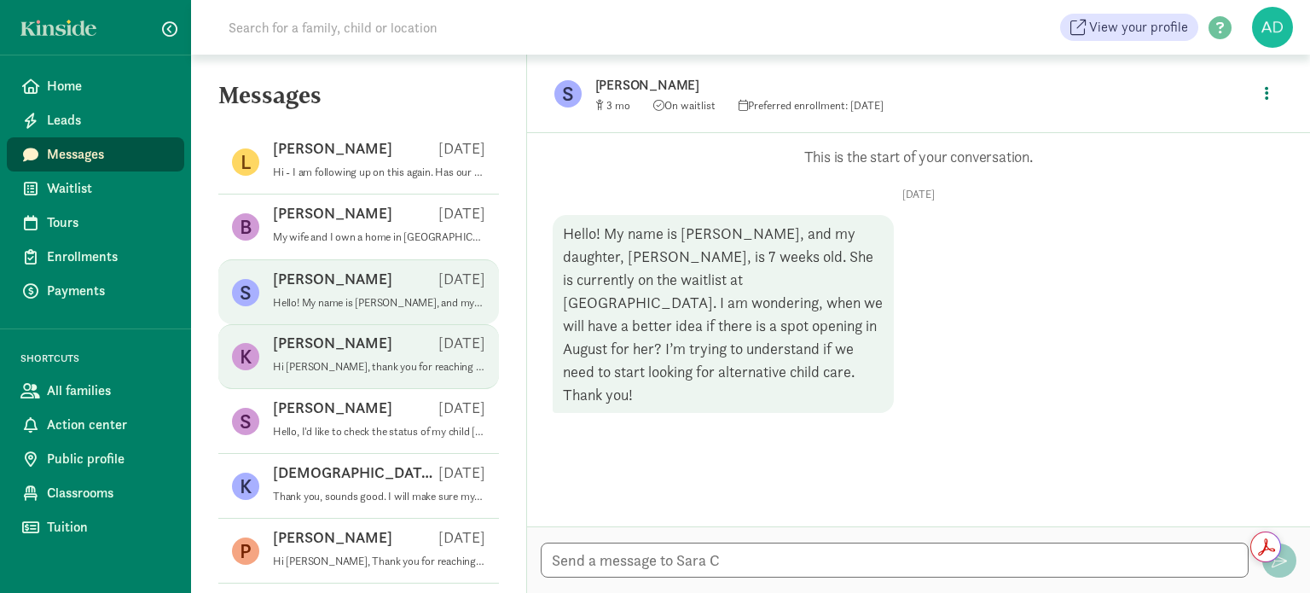
click at [337, 344] on div "[PERSON_NAME] [DATE]" at bounding box center [379, 345] width 212 height 27
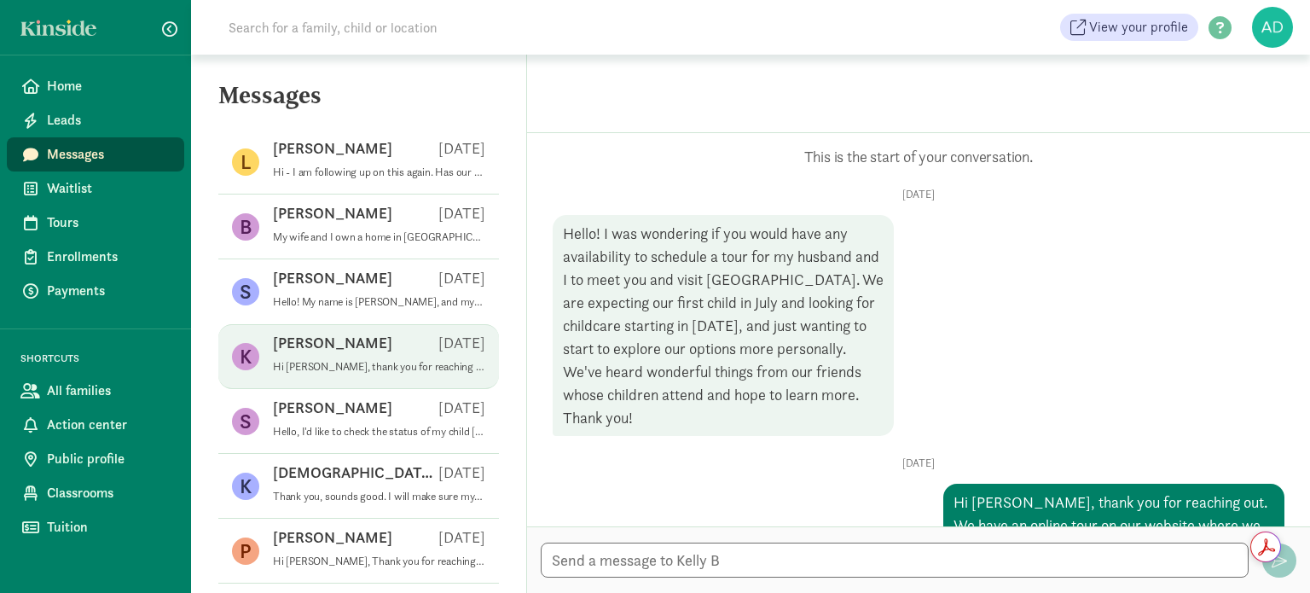
scroll to position [1557, 0]
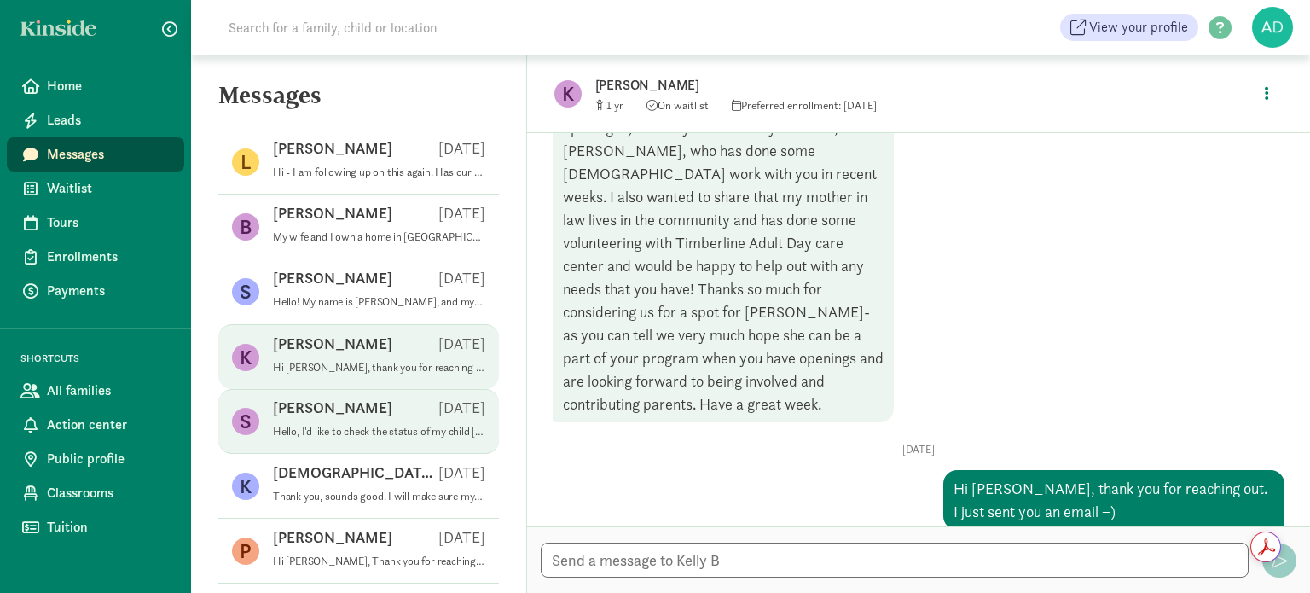
click at [347, 417] on div "[PERSON_NAME] [DATE]" at bounding box center [379, 410] width 212 height 27
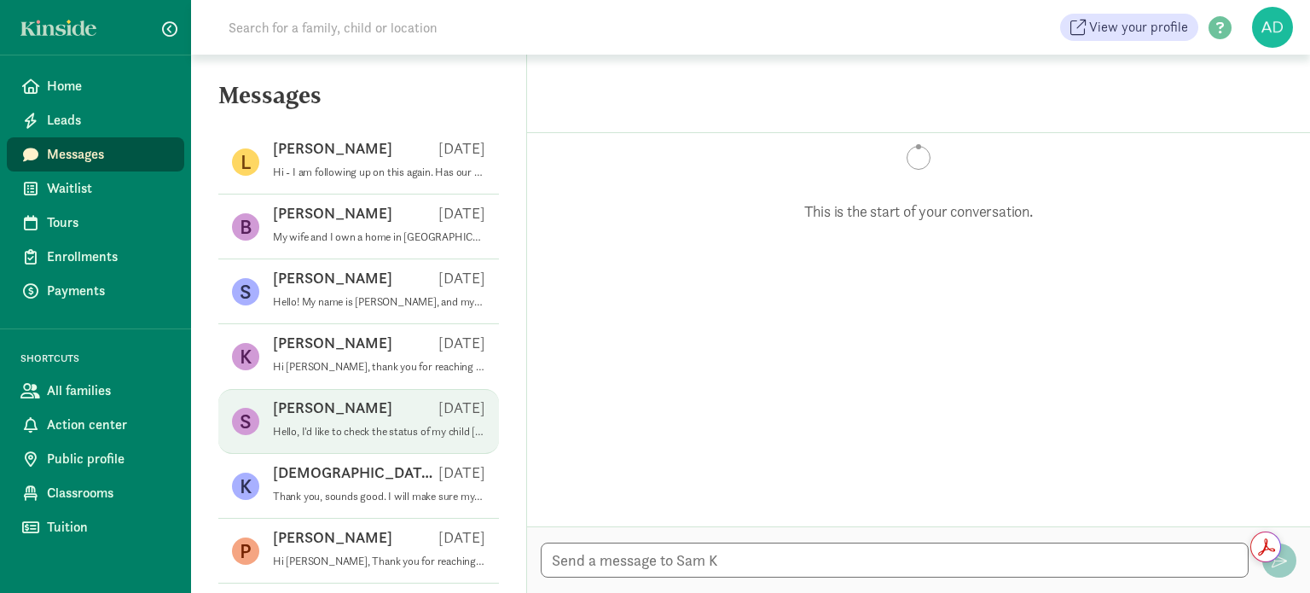
scroll to position [470, 0]
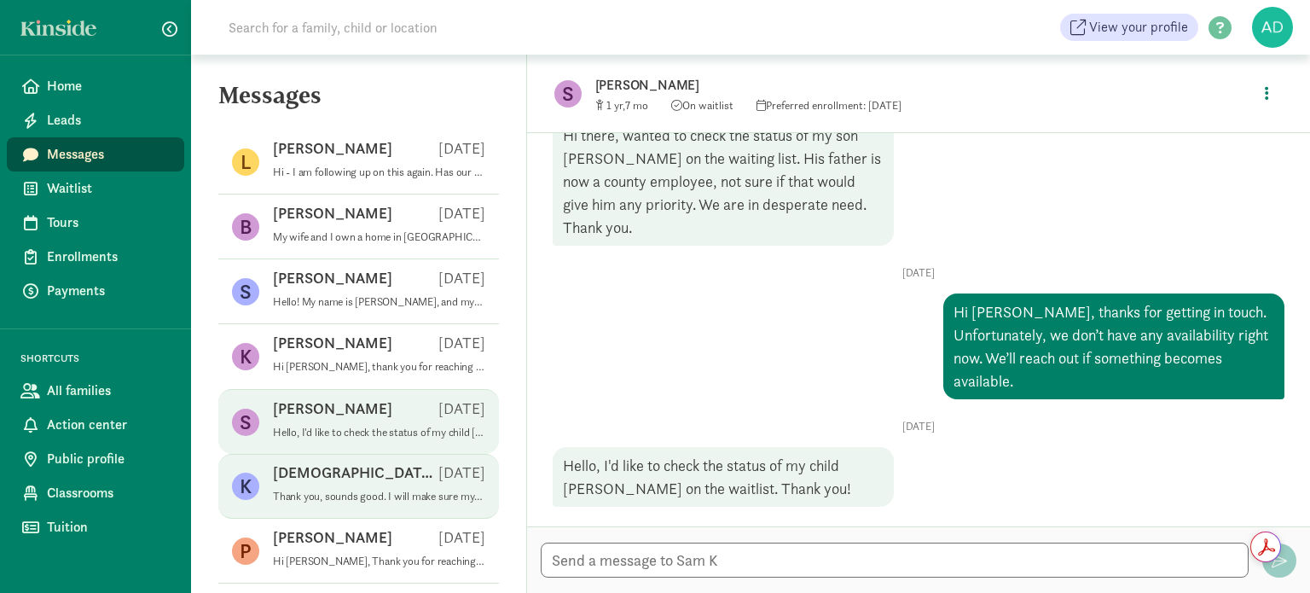
click at [321, 475] on p "[DEMOGRAPHIC_DATA][PERSON_NAME]" at bounding box center [355, 472] width 165 height 20
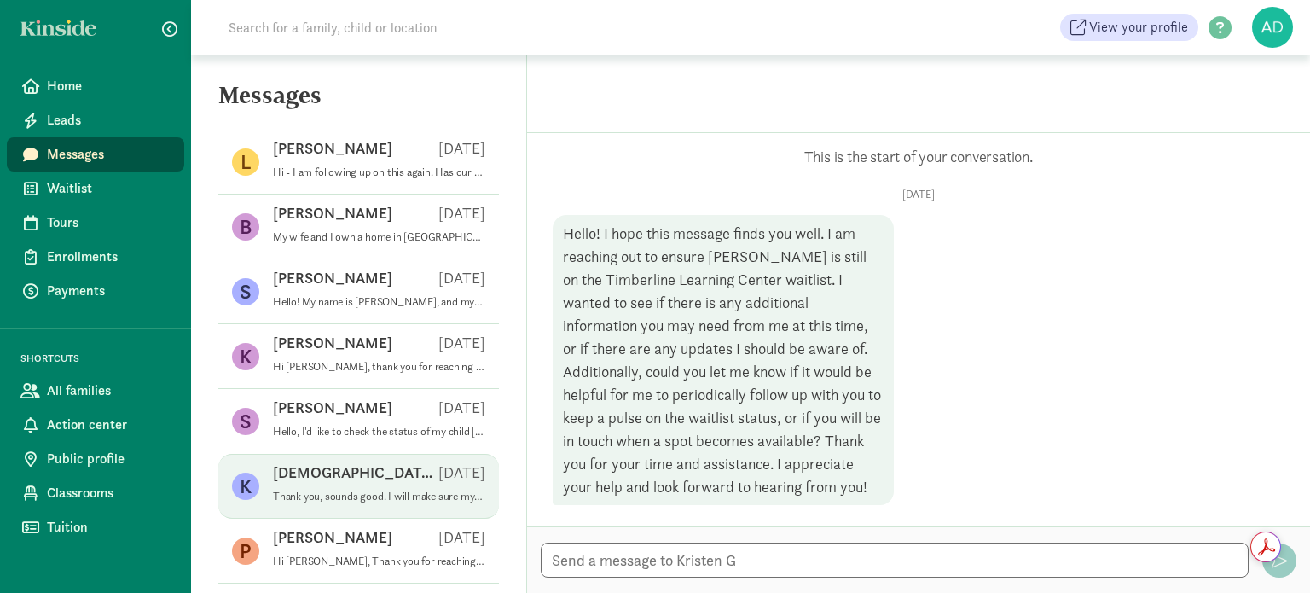
scroll to position [1356, 0]
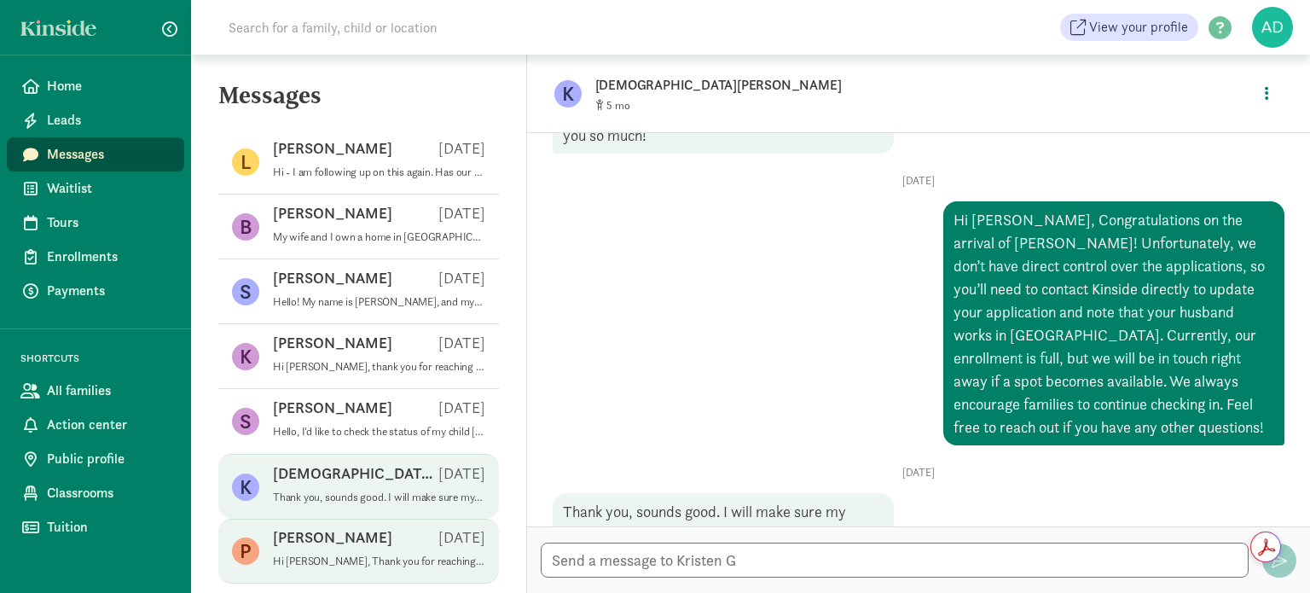
click at [322, 532] on p "[PERSON_NAME]" at bounding box center [332, 537] width 119 height 20
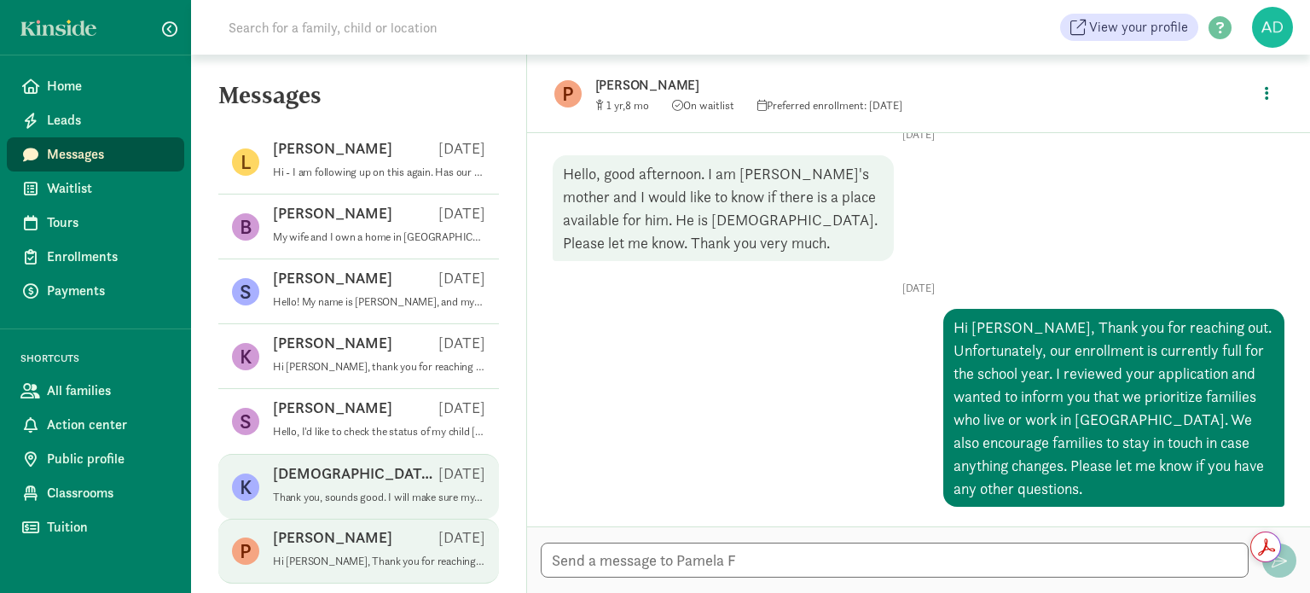
scroll to position [85, 0]
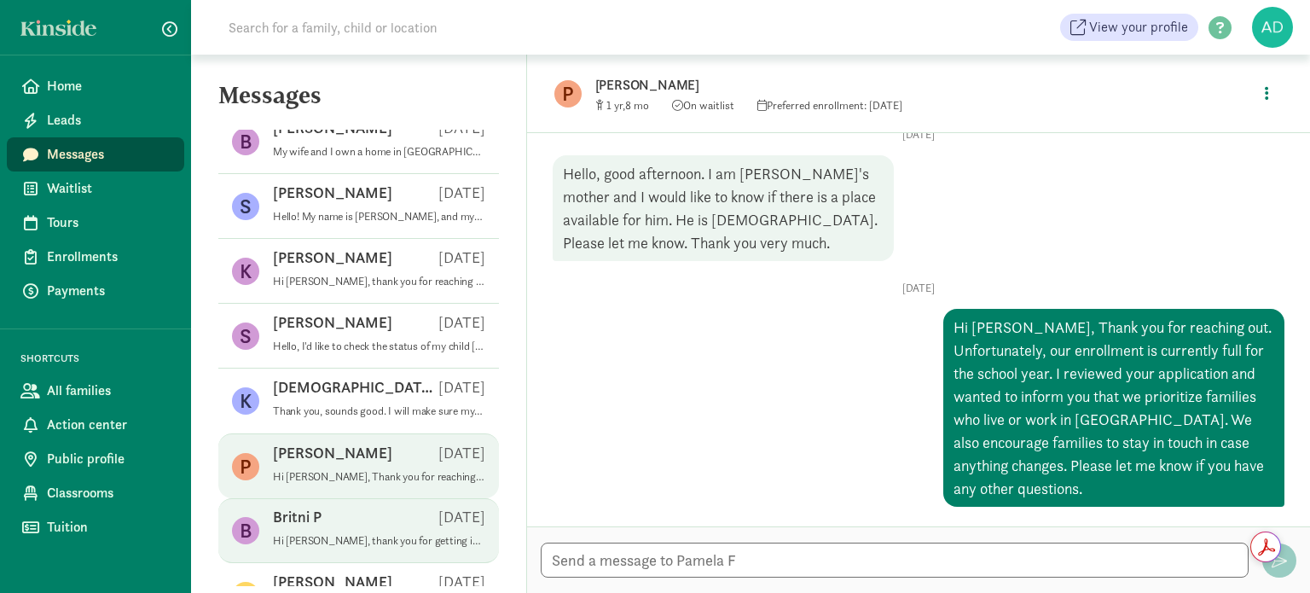
click at [316, 524] on p "Britni P" at bounding box center [297, 516] width 49 height 20
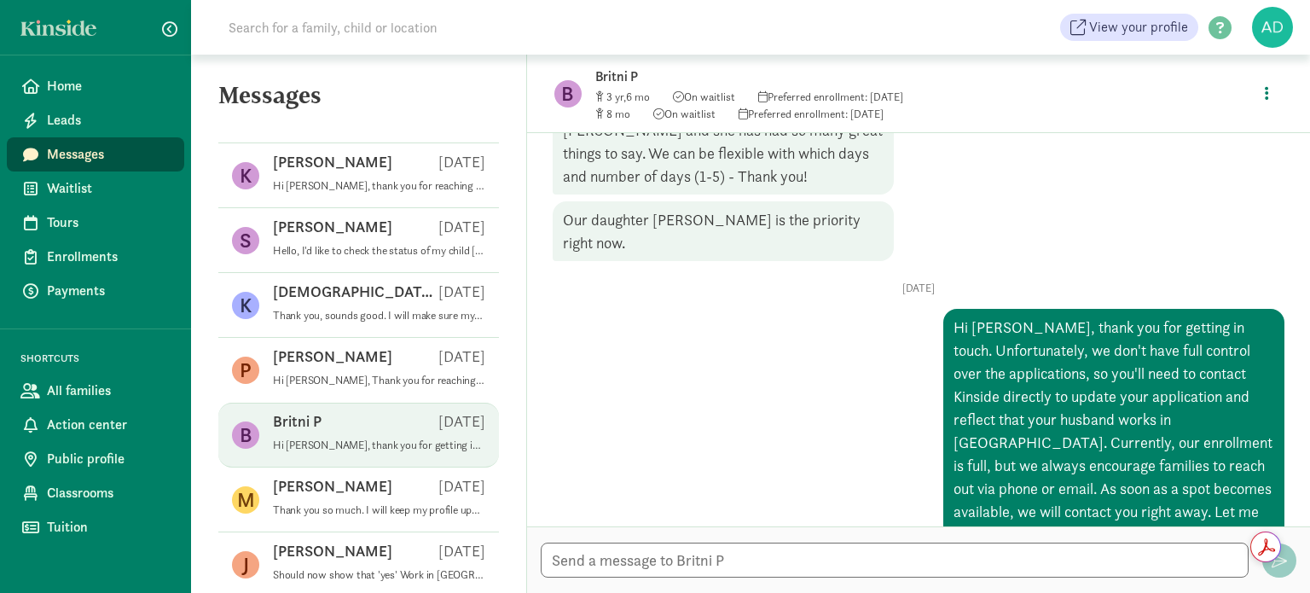
scroll to position [256, 0]
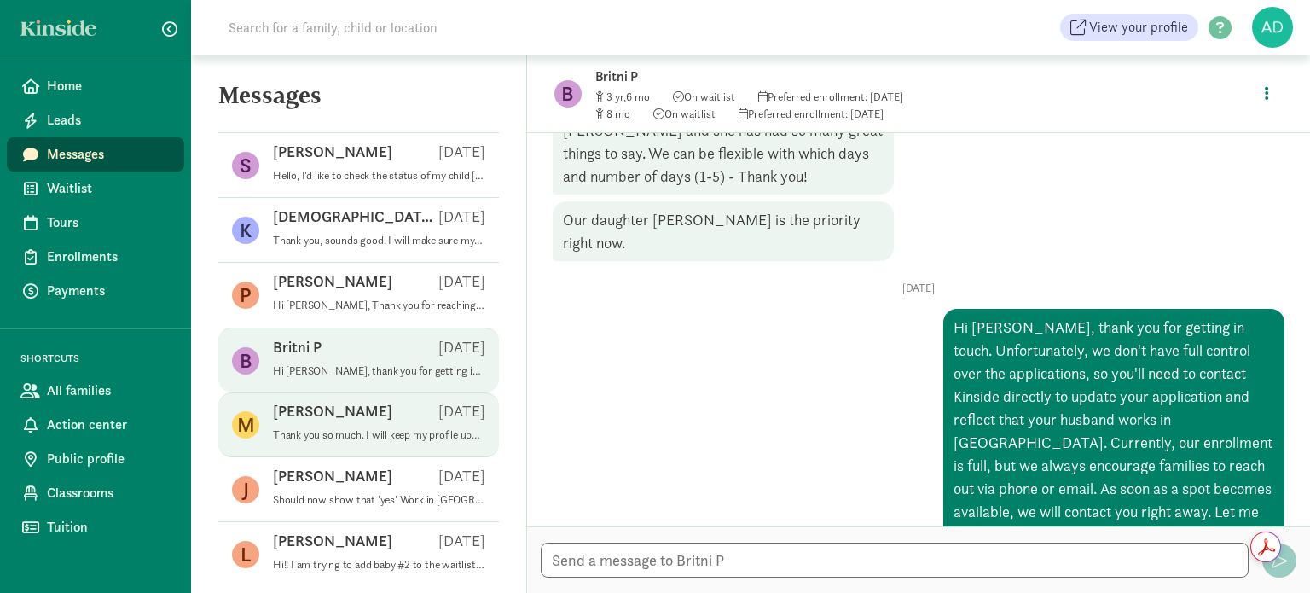
click at [352, 440] on p "Thank you so much. I will keep my profile updated and hopefully I'll be in touc…" at bounding box center [379, 435] width 212 height 14
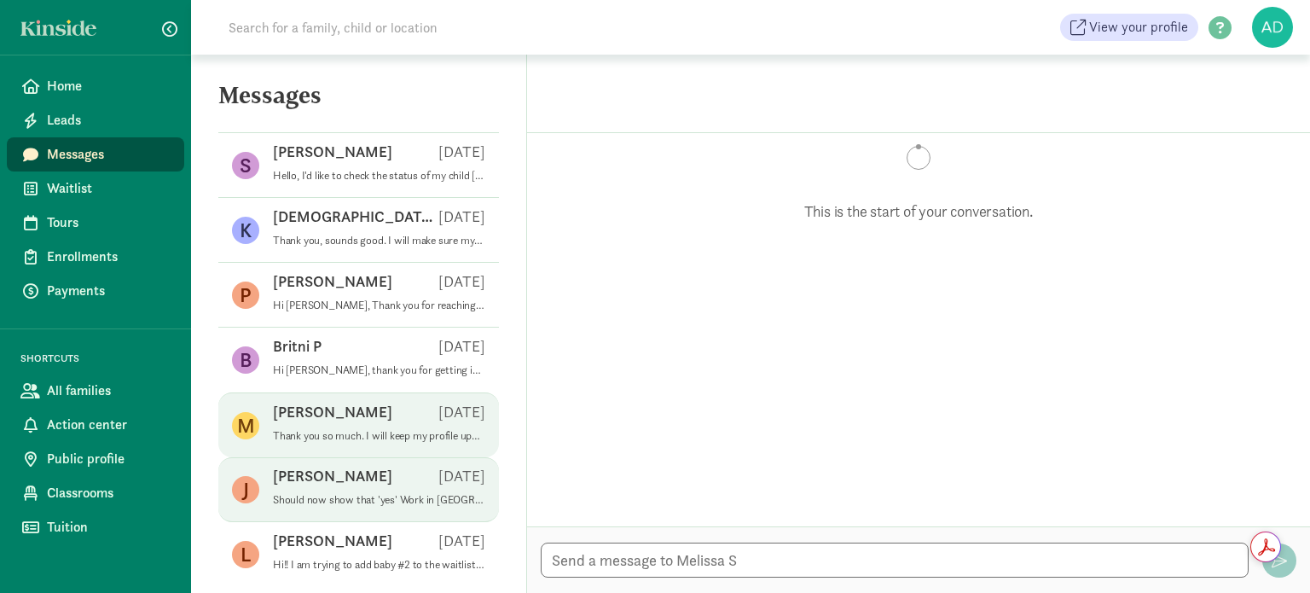
scroll to position [435, 0]
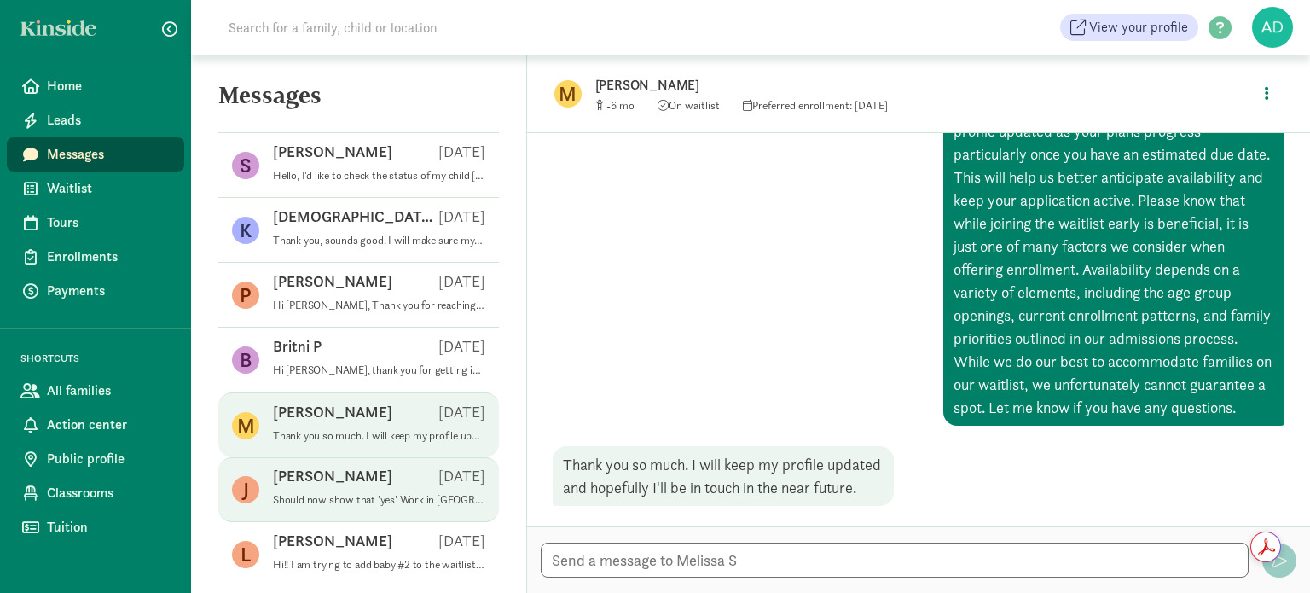
click at [336, 484] on div "Jen S Feb 14" at bounding box center [379, 478] width 212 height 27
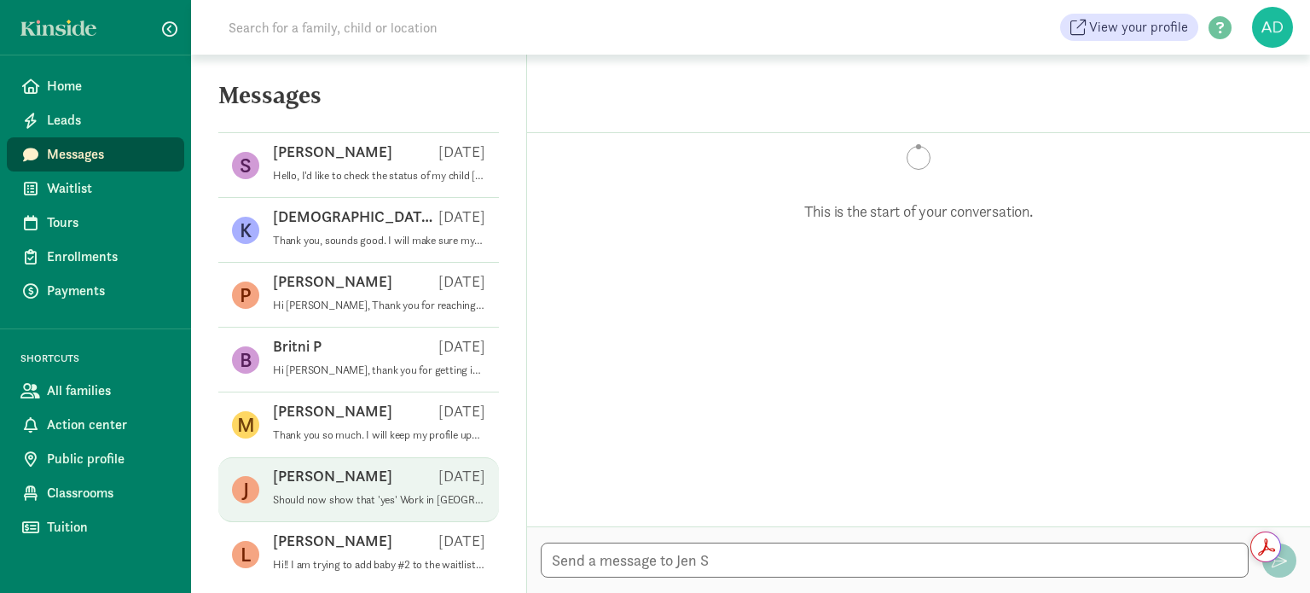
scroll to position [505, 0]
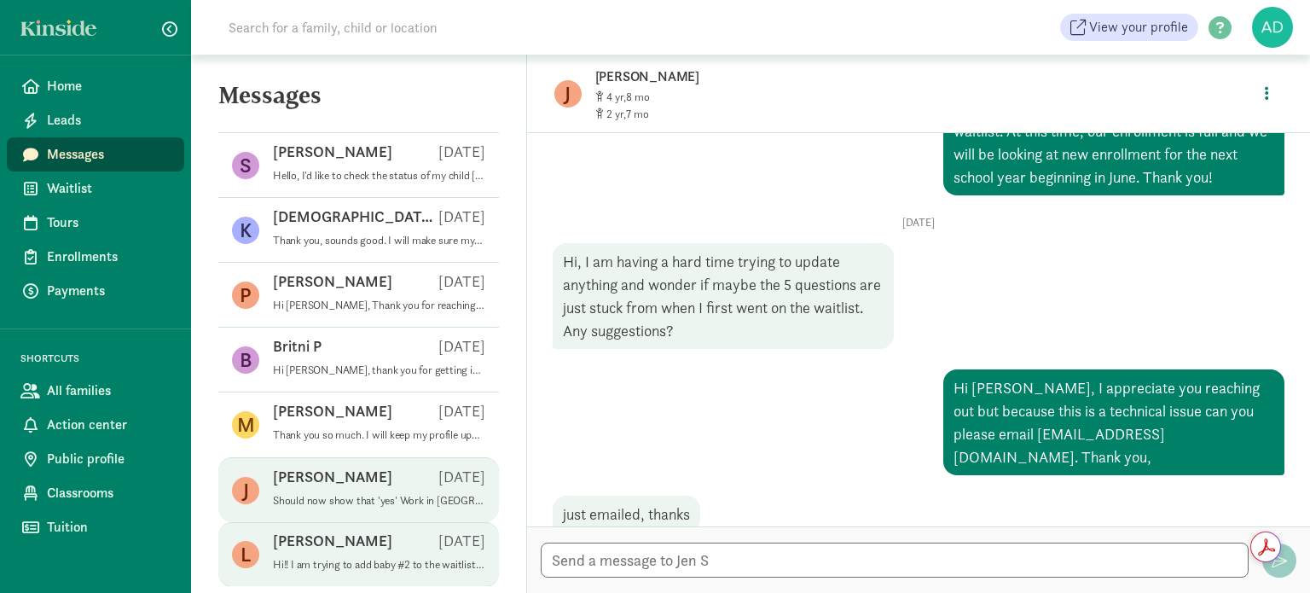
click at [316, 548] on p "[PERSON_NAME]" at bounding box center [332, 540] width 119 height 20
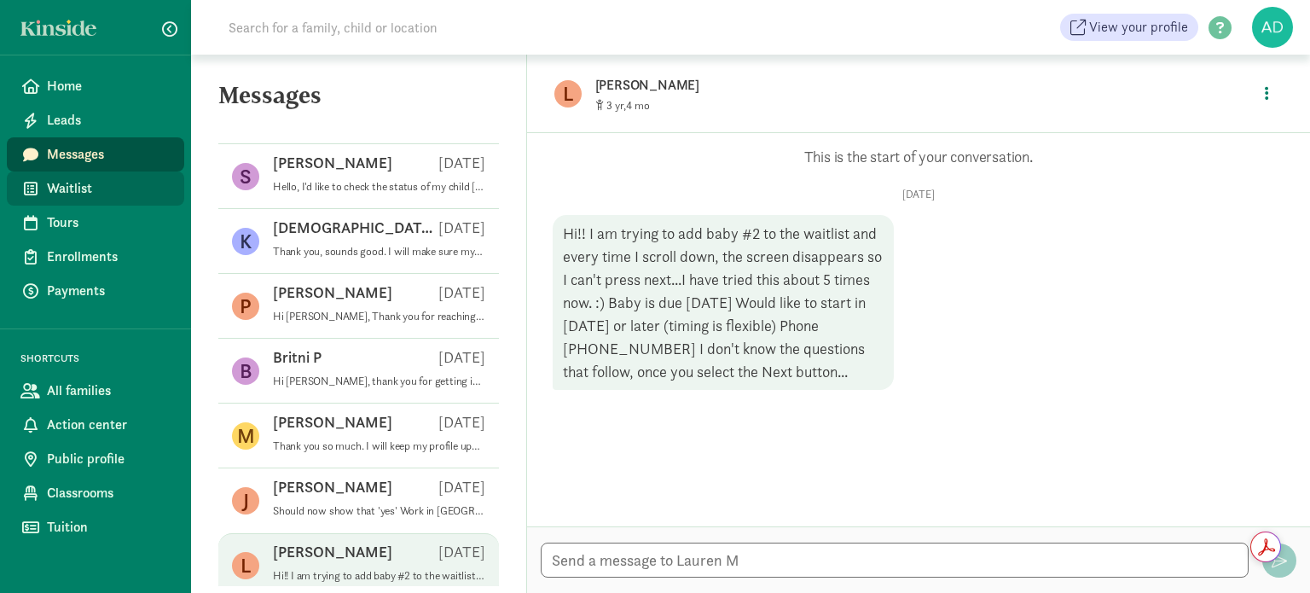
scroll to position [0, 0]
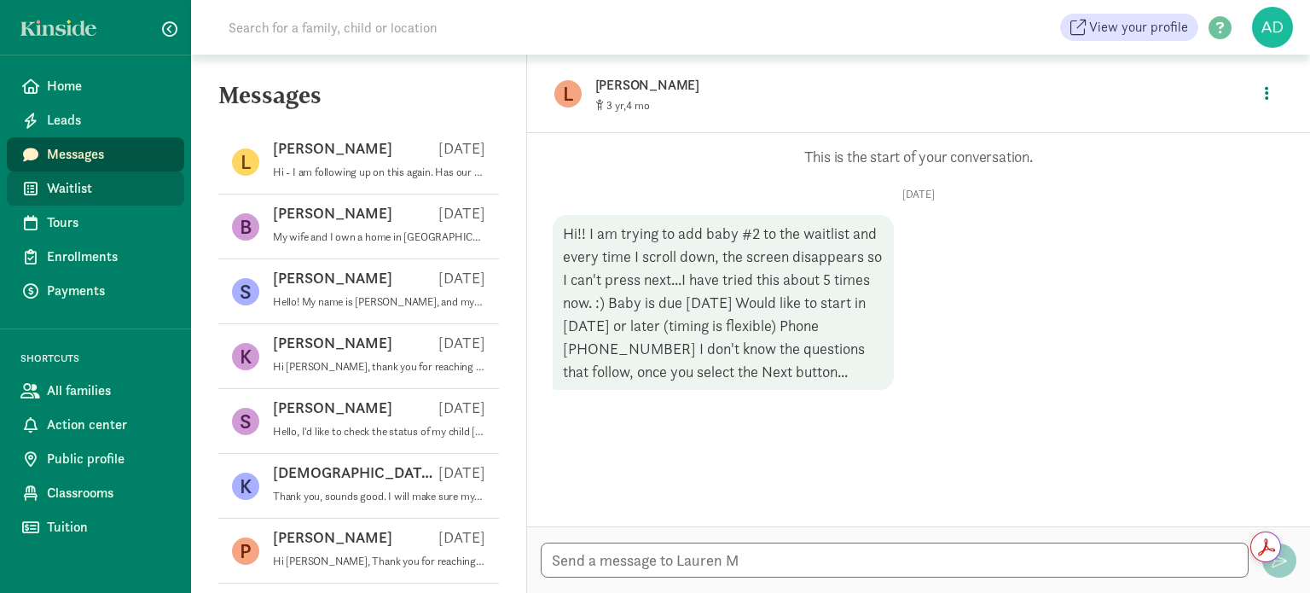
click at [85, 188] on span "Waitlist" at bounding box center [109, 188] width 124 height 20
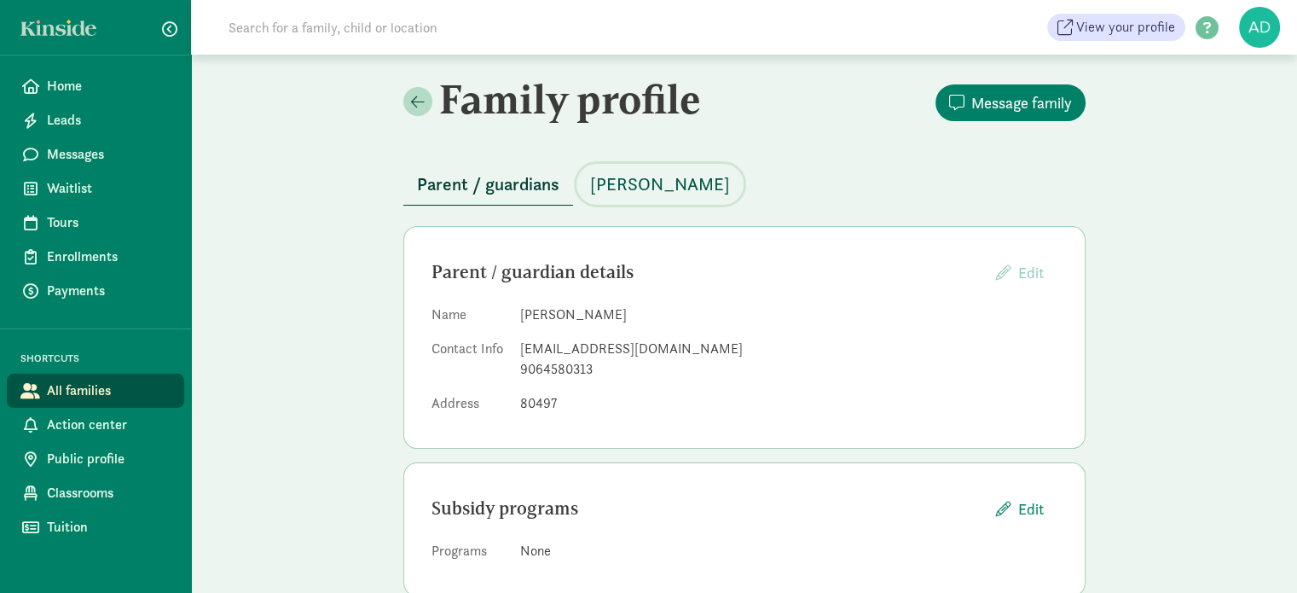
click at [666, 176] on span "[PERSON_NAME]" at bounding box center [660, 184] width 140 height 27
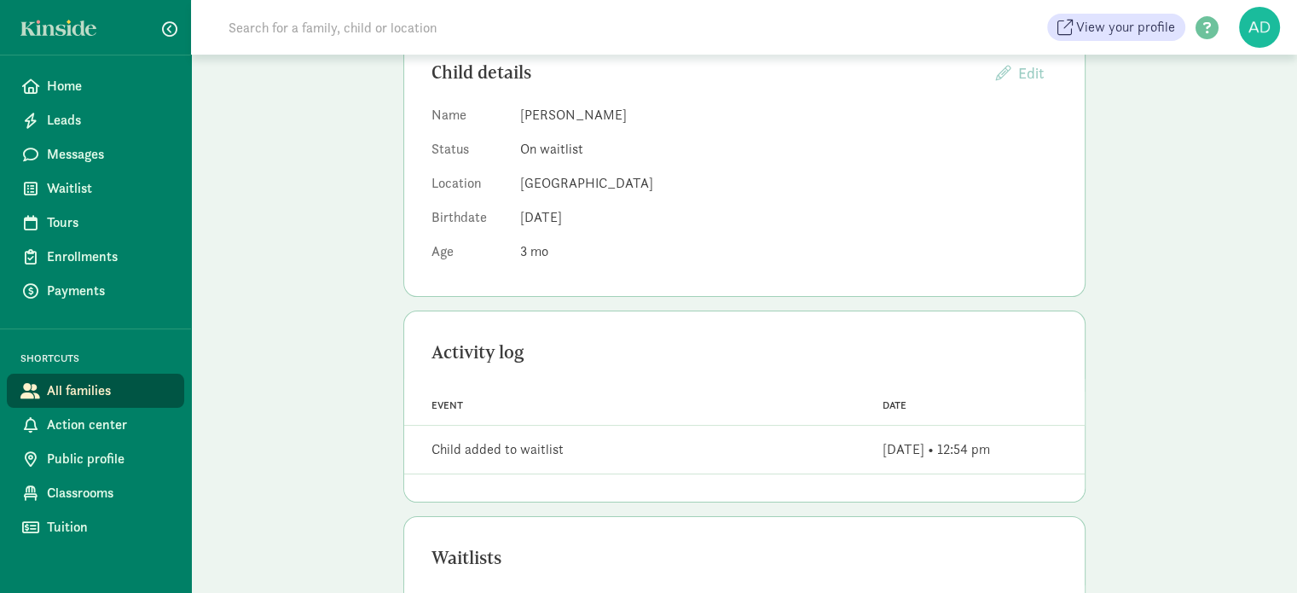
scroll to position [65, 0]
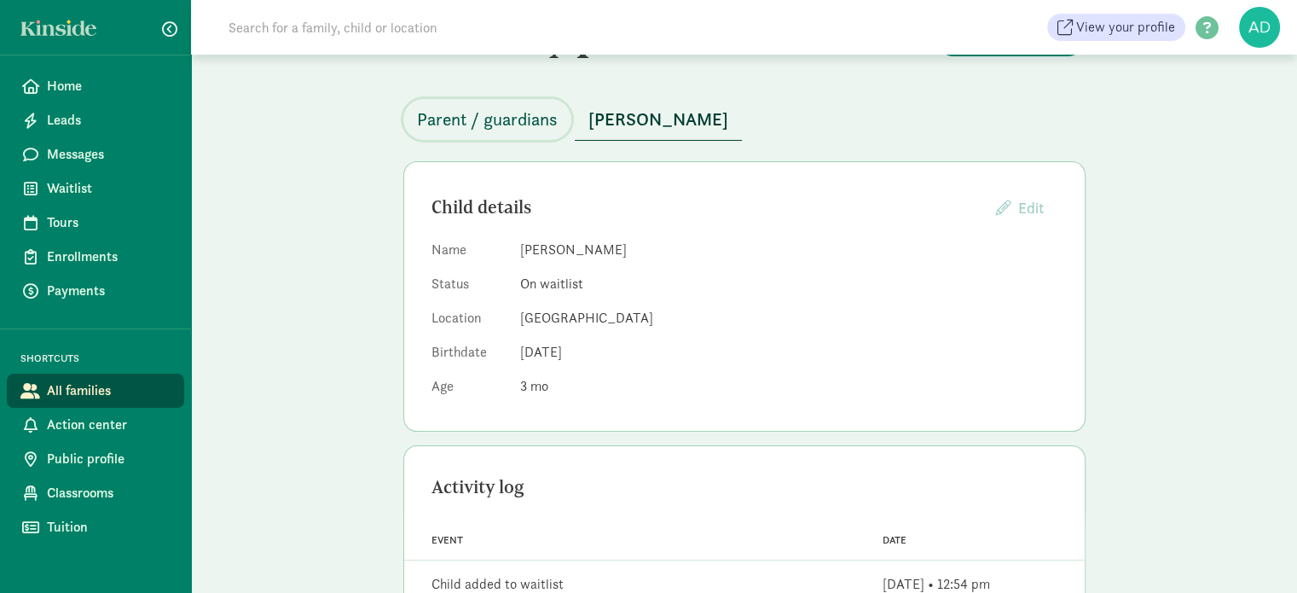
click at [511, 126] on span "Parent / guardians" at bounding box center [487, 119] width 141 height 27
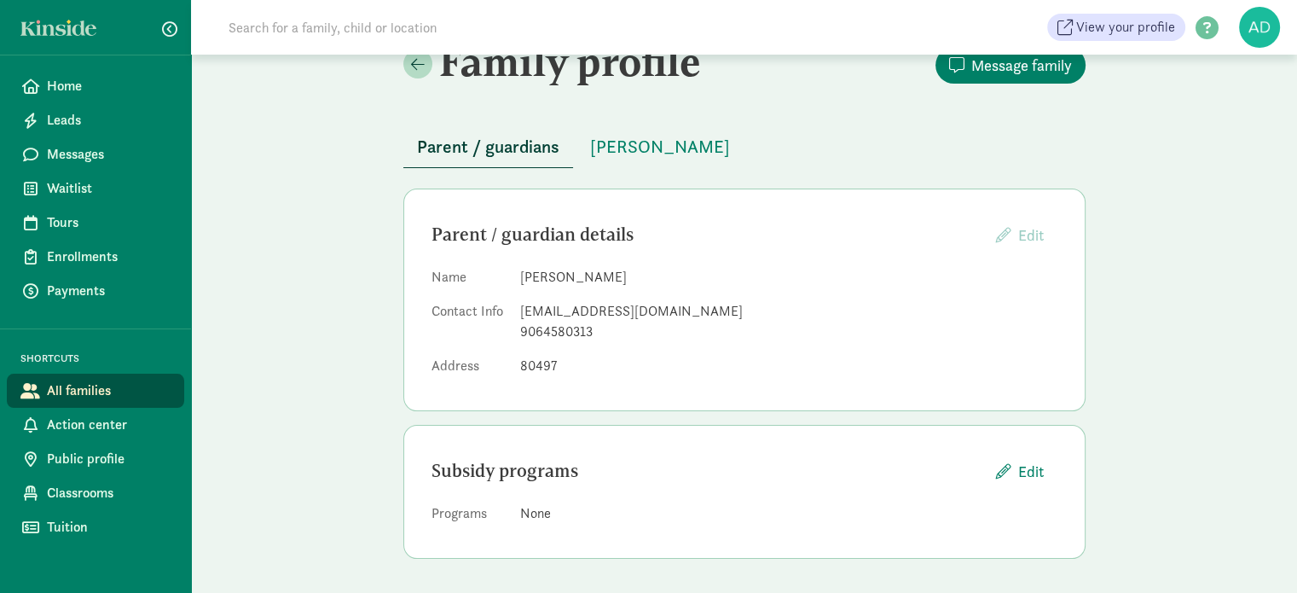
scroll to position [36, 0]
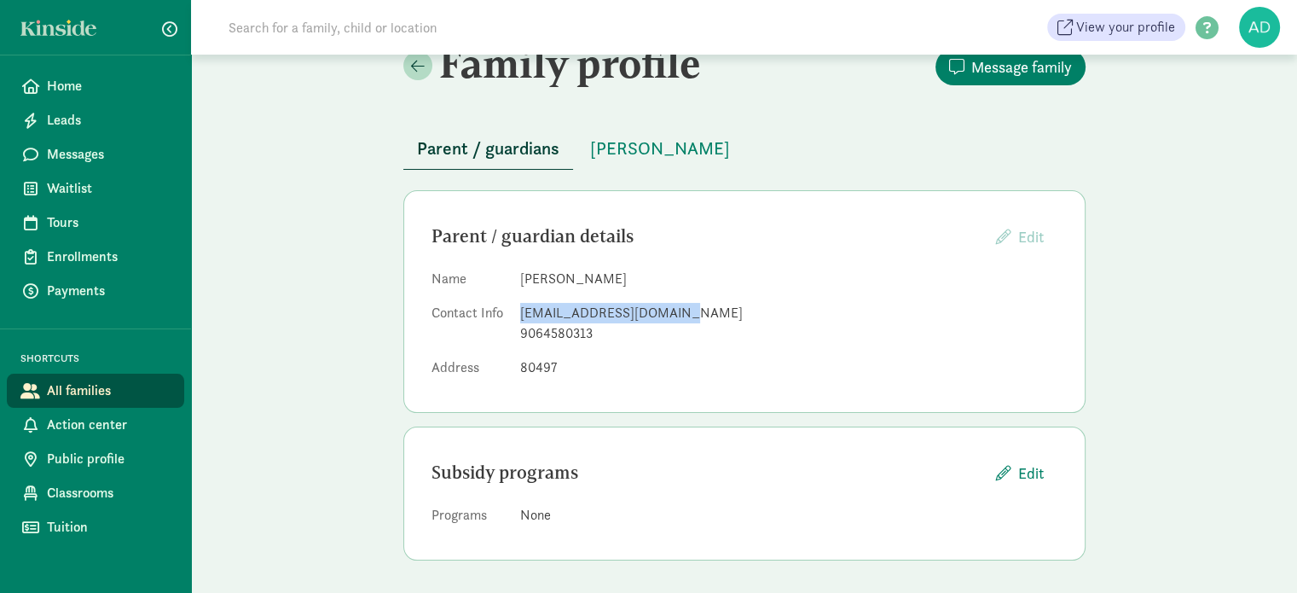
drag, startPoint x: 680, startPoint y: 304, endPoint x: 513, endPoint y: 313, distance: 167.3
click at [513, 313] on dl "Name Sara Clements Contact Info sarabclements@gmail.com 9064580313 Address 80497" at bounding box center [744, 327] width 626 height 116
copy div "sarabclements@gmail.com"
click at [333, 307] on div "Family profile Message family Parent / guardians Marlowe Clements Parent / guar…" at bounding box center [744, 306] width 1106 height 575
click at [640, 149] on span "Marlowe Clements" at bounding box center [660, 148] width 140 height 27
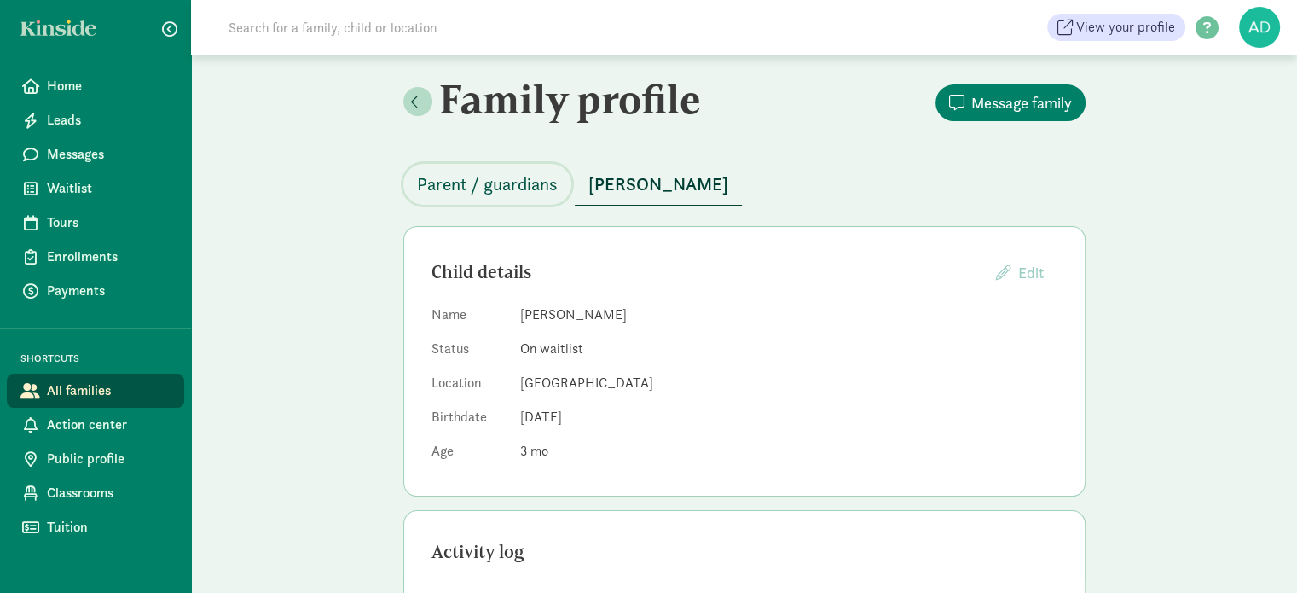
click at [493, 172] on span "Parent / guardians" at bounding box center [487, 184] width 141 height 27
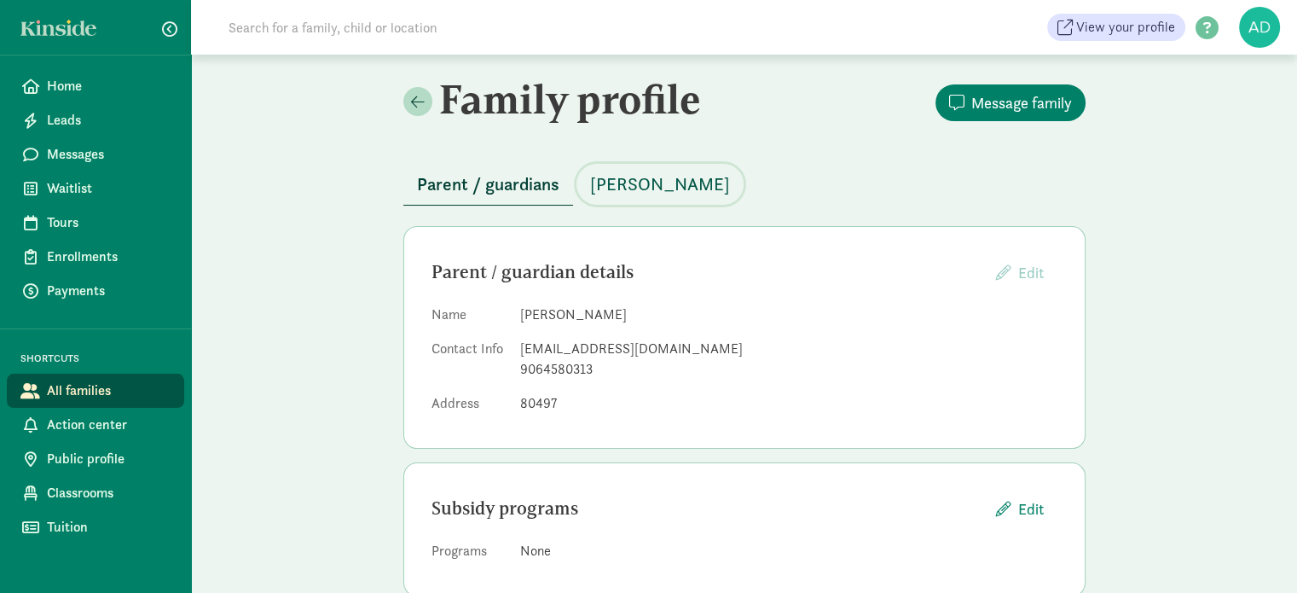
click at [655, 171] on span "Marlowe Clements" at bounding box center [660, 184] width 140 height 27
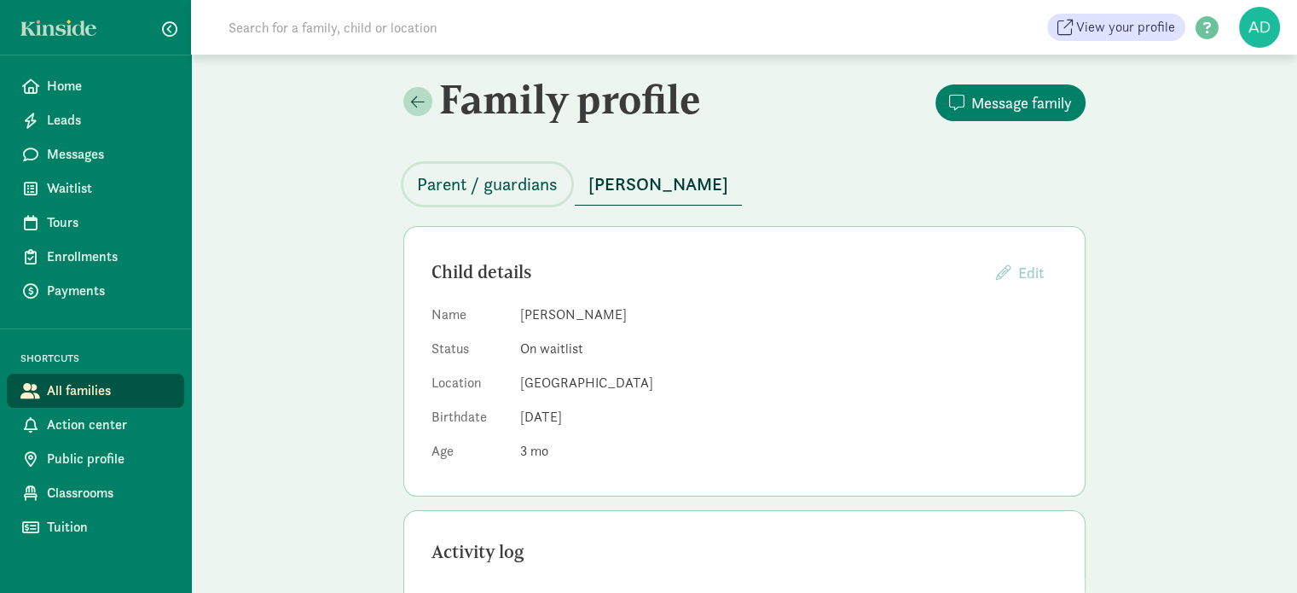
click at [443, 173] on span "Parent / guardians" at bounding box center [487, 184] width 141 height 27
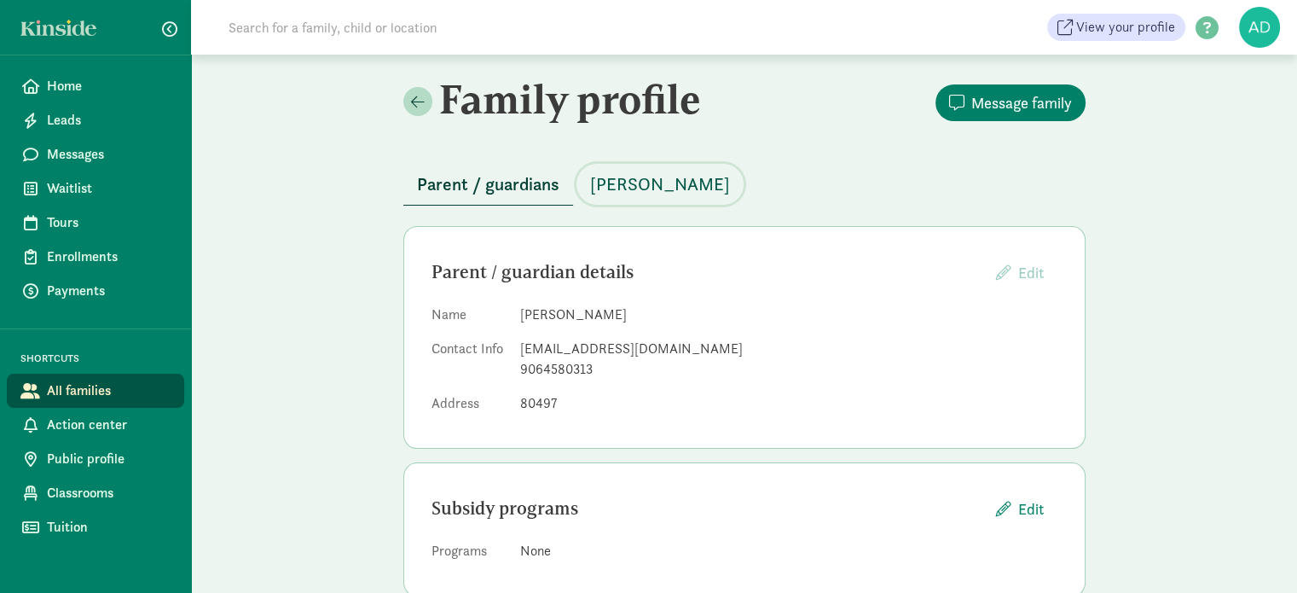
click at [680, 186] on span "Marlowe Clements" at bounding box center [660, 184] width 140 height 27
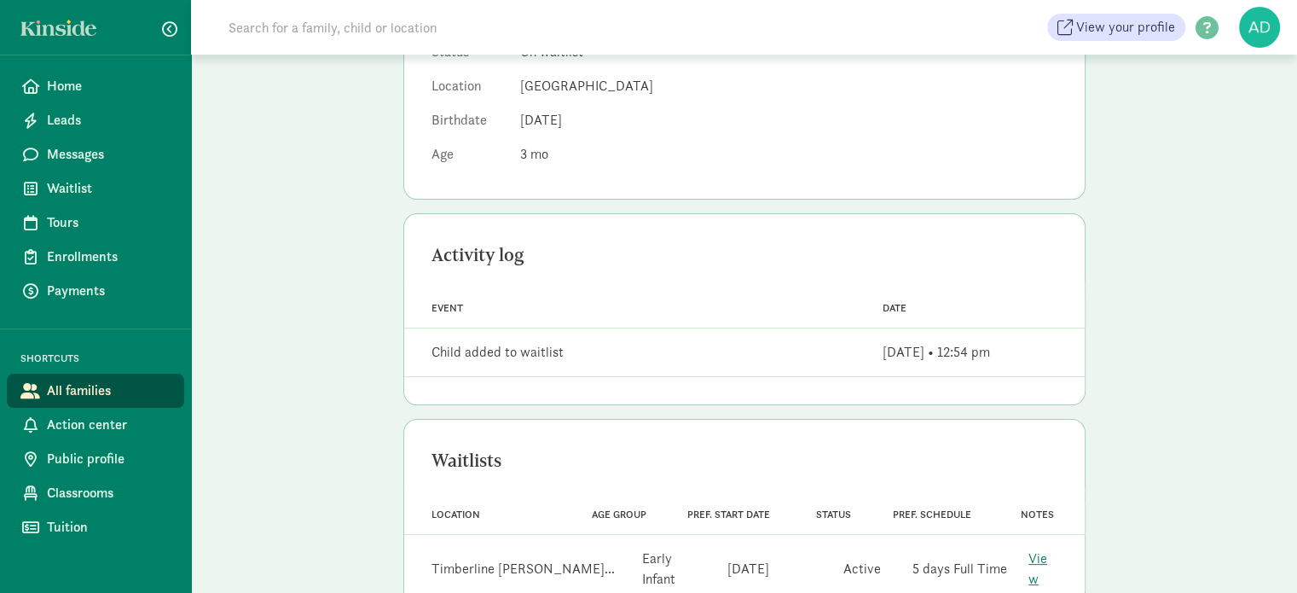
scroll to position [321, 0]
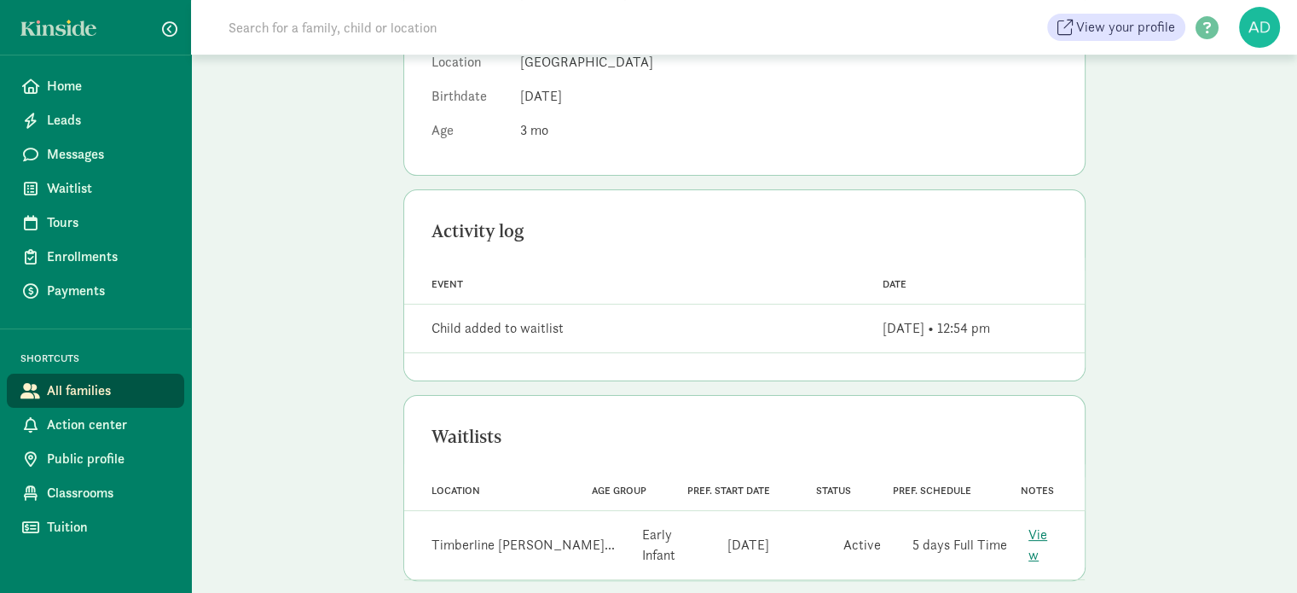
click at [1019, 532] on div "Notes View" at bounding box center [1042, 544] width 69 height 55
click at [1040, 537] on link "View" at bounding box center [1037, 544] width 19 height 38
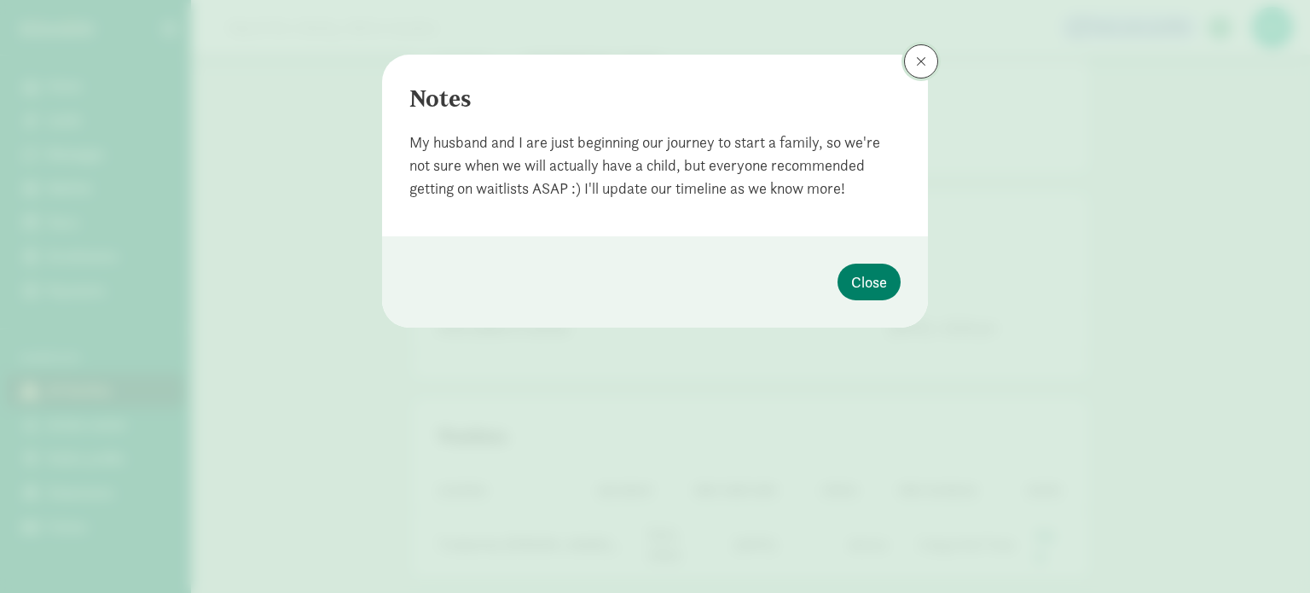
click at [926, 67] on button at bounding box center [921, 61] width 34 height 34
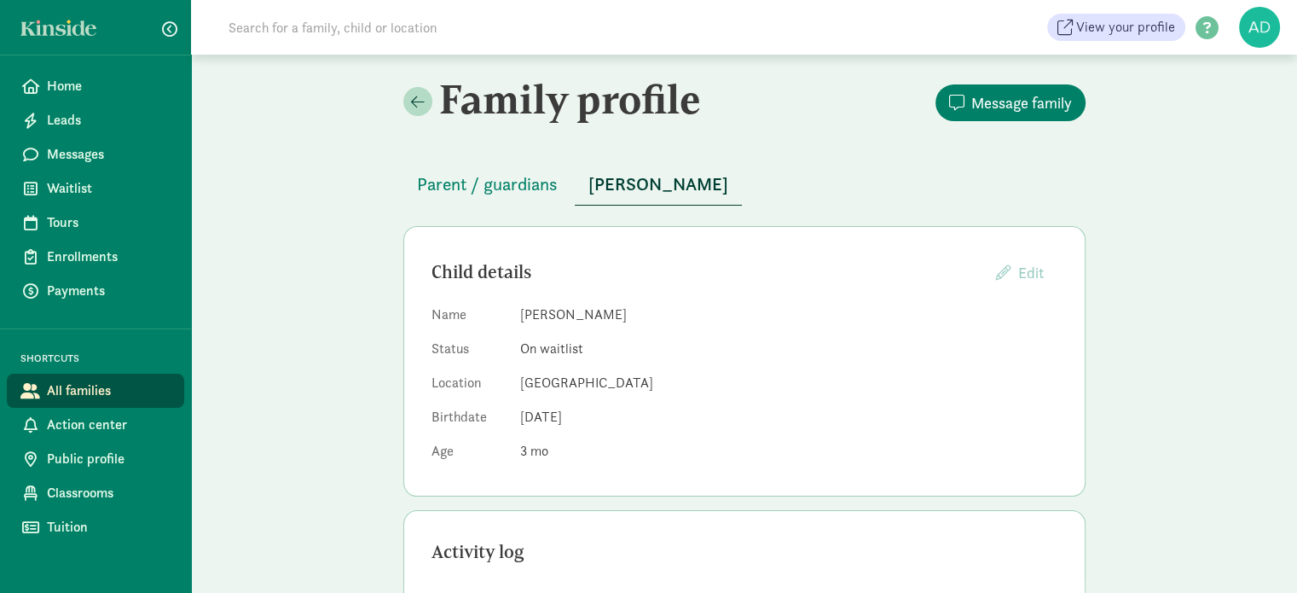
scroll to position [85, 0]
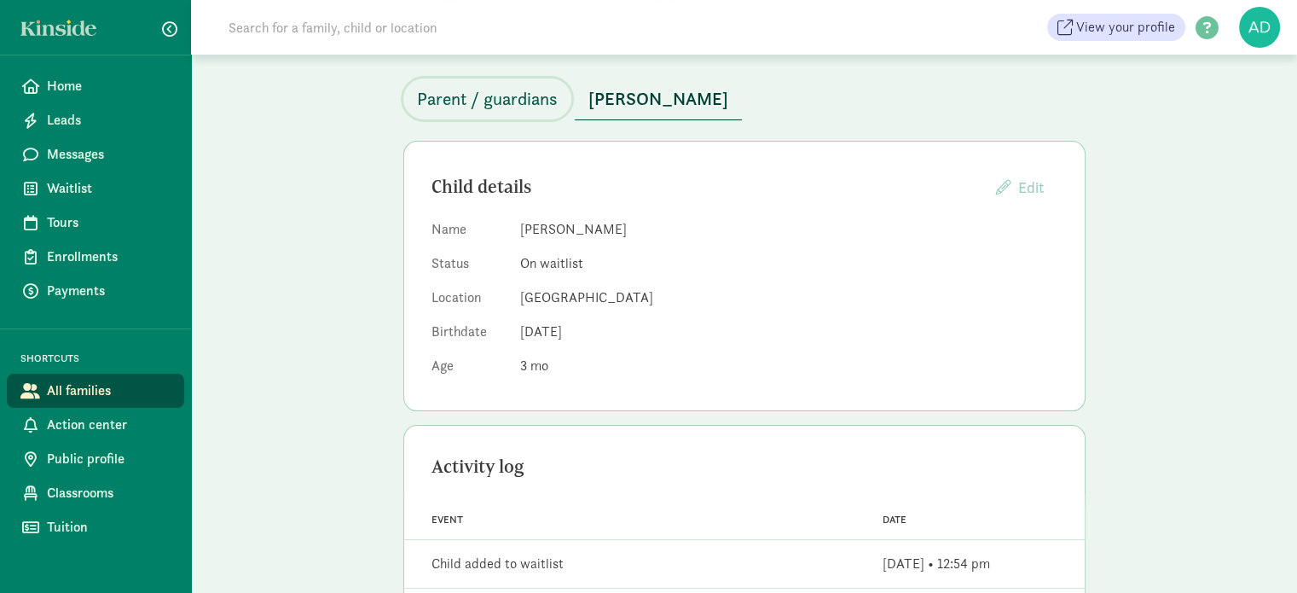
click at [475, 105] on span "Parent / guardians" at bounding box center [487, 98] width 141 height 27
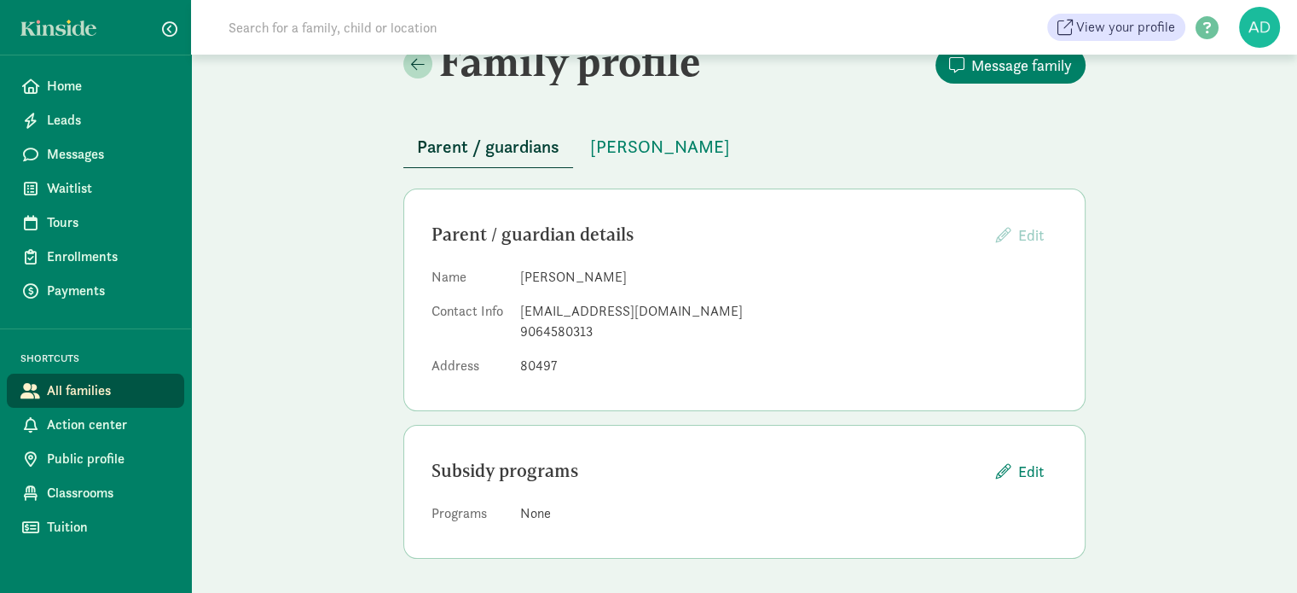
scroll to position [36, 0]
click at [652, 146] on span "Marlowe Clements" at bounding box center [660, 148] width 140 height 27
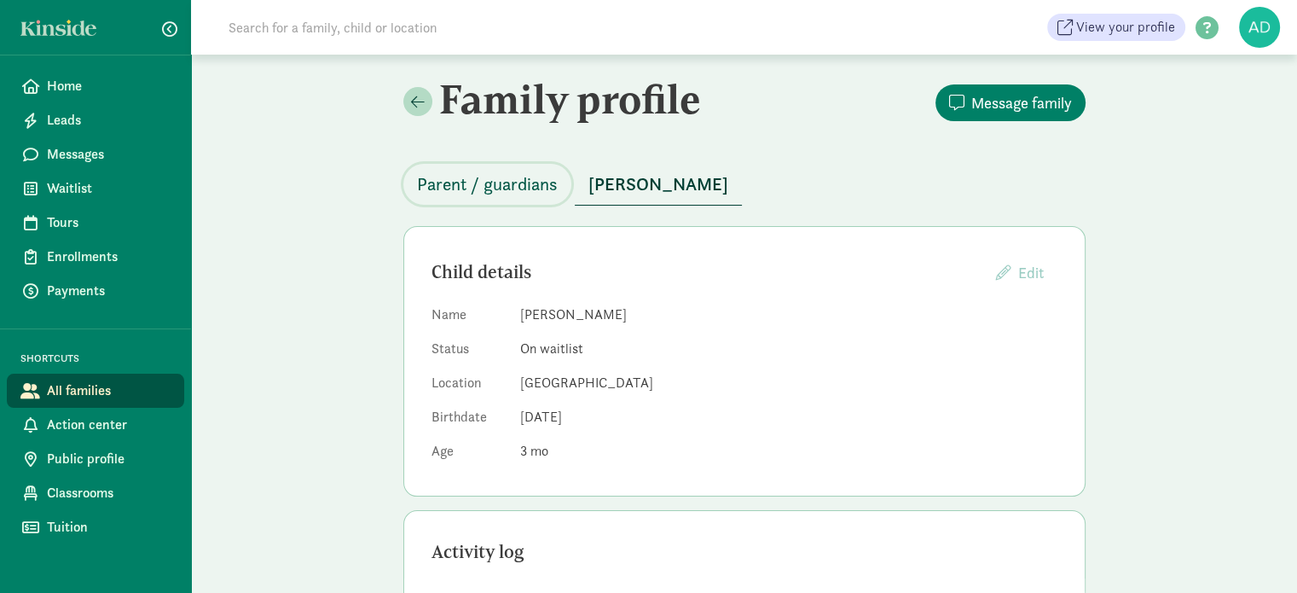
click at [472, 185] on span "Parent / guardians" at bounding box center [487, 184] width 141 height 27
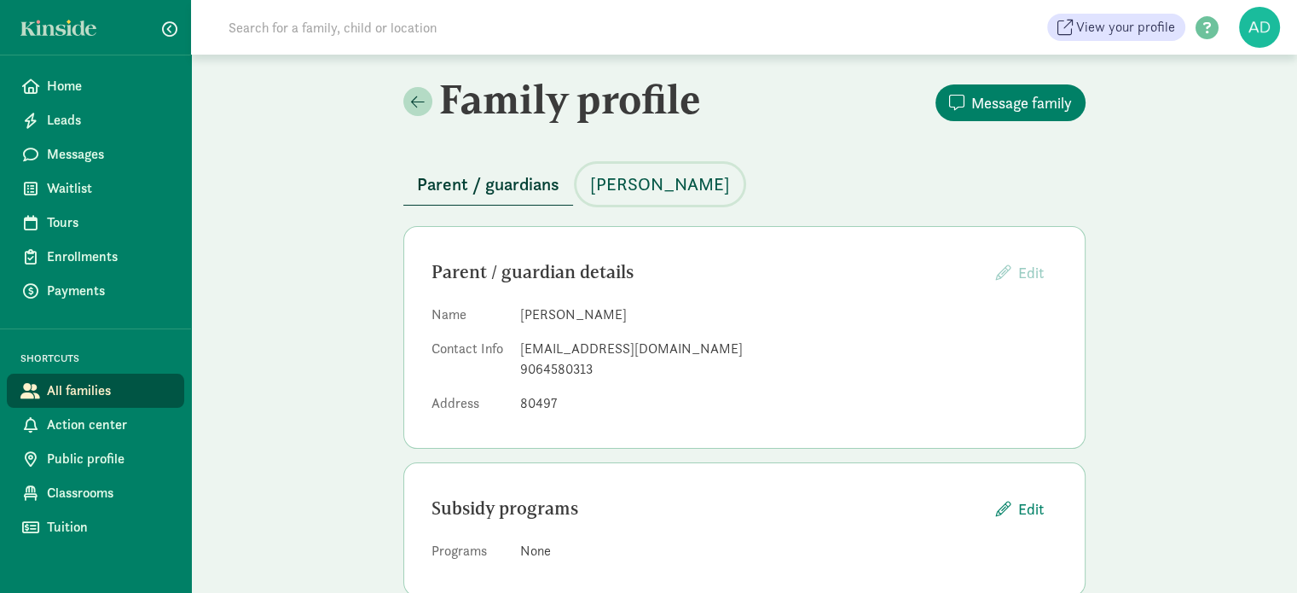
click at [639, 187] on span "Marlowe Clements" at bounding box center [660, 184] width 140 height 27
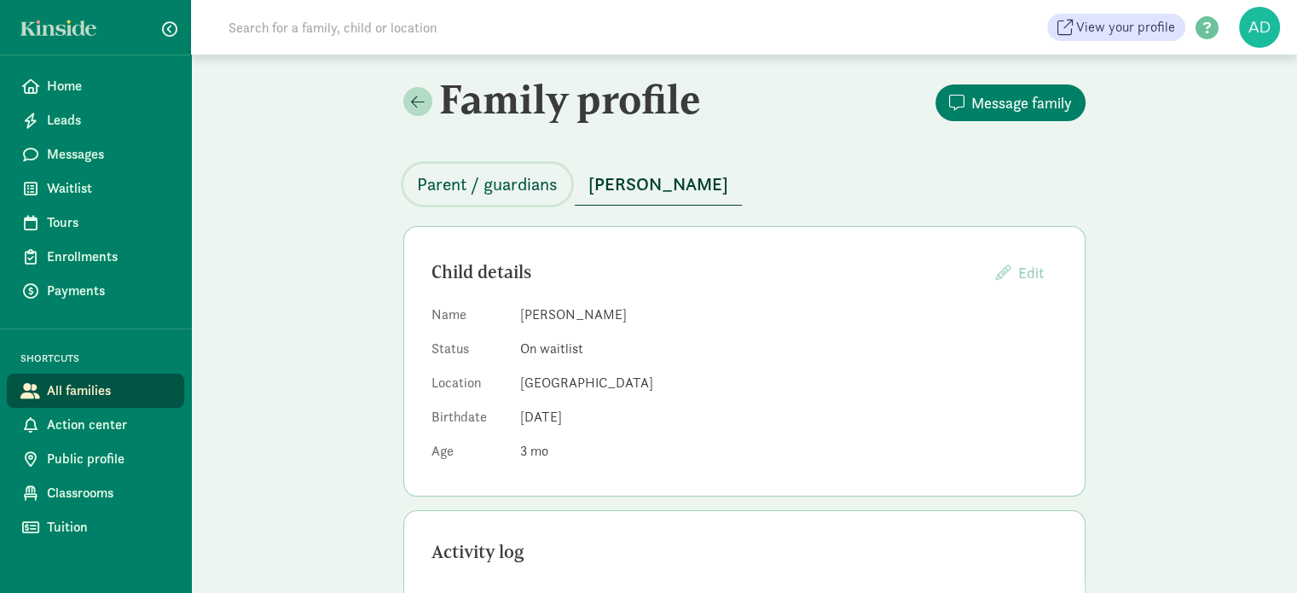
click at [496, 188] on span "Parent / guardians" at bounding box center [487, 184] width 141 height 27
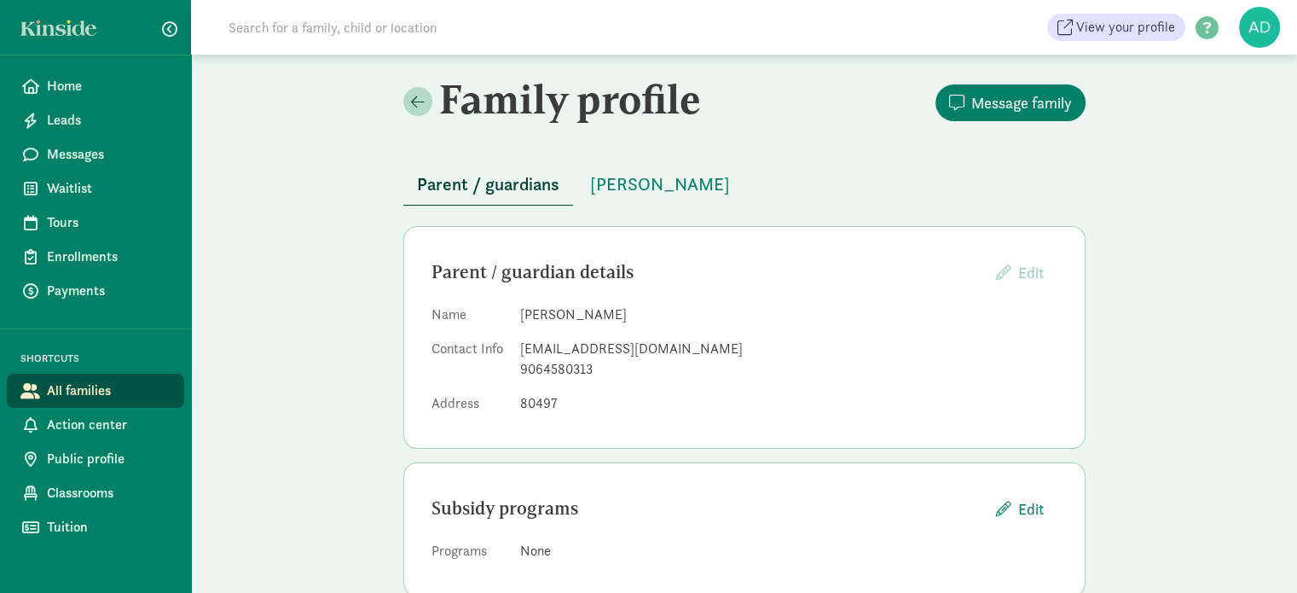
click at [329, 188] on div "Family profile Message family Parent / guardians Marlowe Clements Parent / guar…" at bounding box center [744, 342] width 1106 height 575
click at [621, 173] on span "[PERSON_NAME]" at bounding box center [660, 184] width 140 height 27
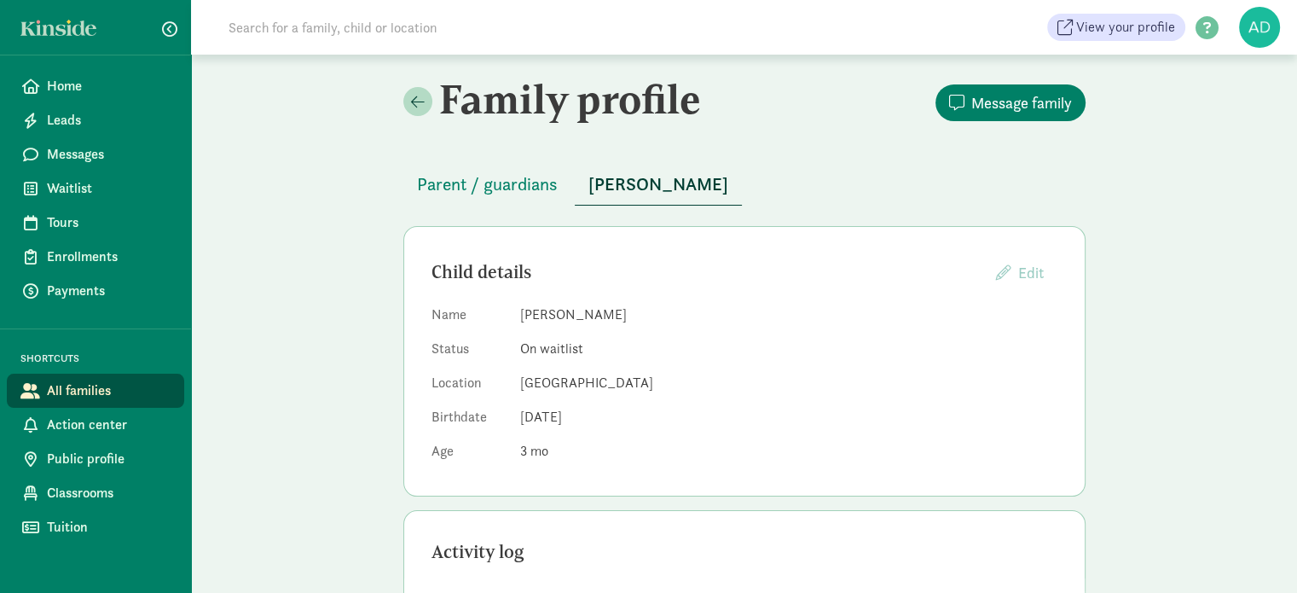
click at [610, 143] on div "Parent / guardians Marlowe Clements" at bounding box center [744, 174] width 682 height 62
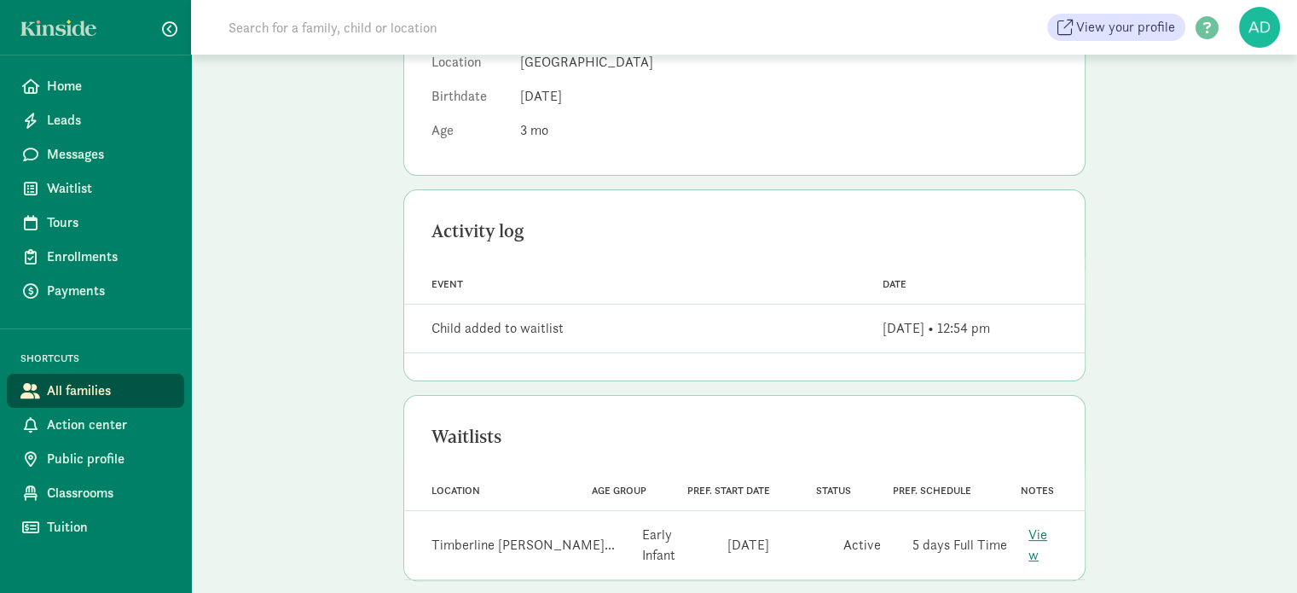
scroll to position [17, 0]
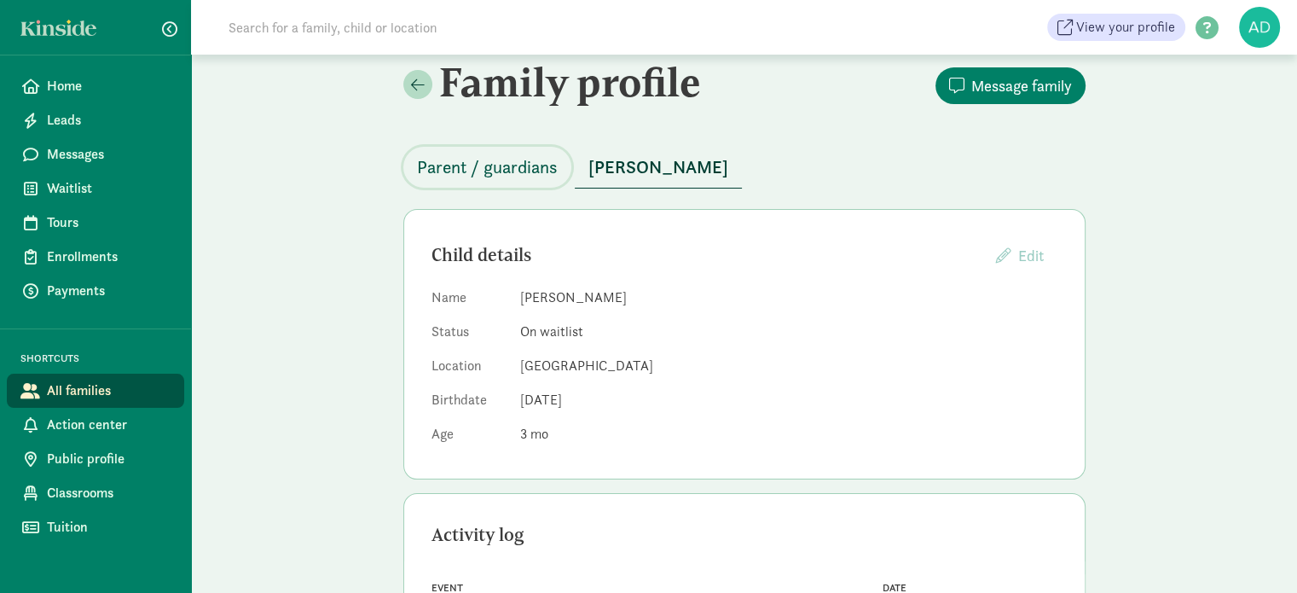
click at [452, 164] on span "Parent / guardians" at bounding box center [487, 166] width 141 height 27
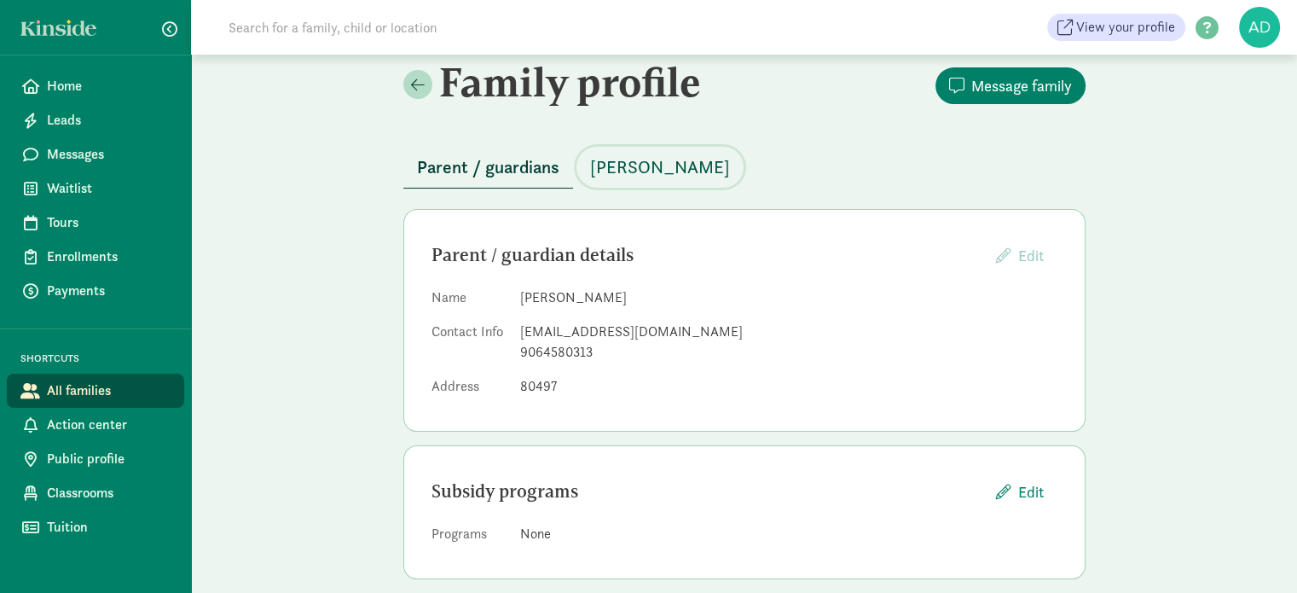
click at [668, 164] on span "[PERSON_NAME]" at bounding box center [660, 166] width 140 height 27
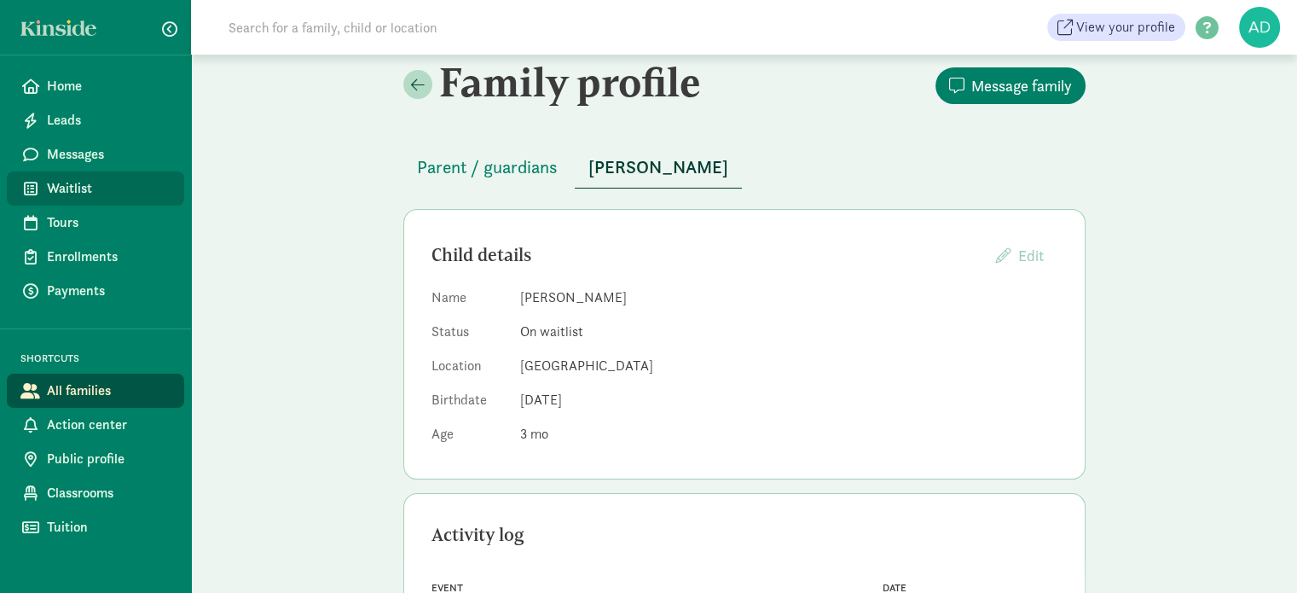
click at [84, 187] on span "Waitlist" at bounding box center [109, 188] width 124 height 20
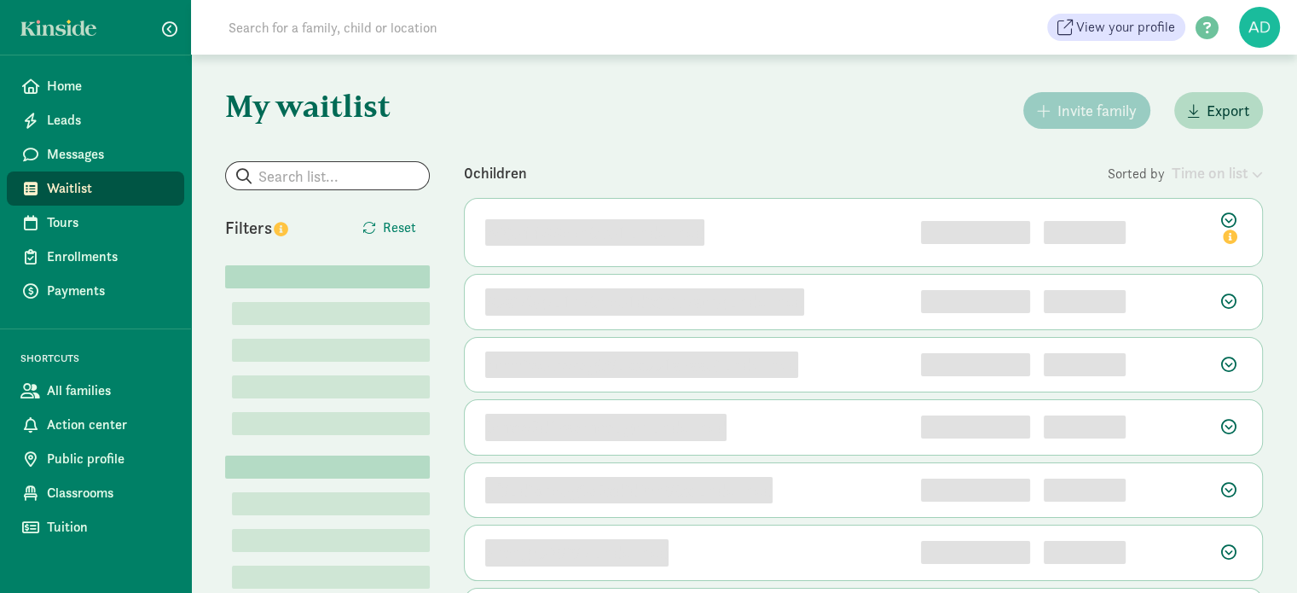
click at [629, 139] on div "My waitlist Invite family Export Show filters Filters Reset Lorem  Lorem (1) …" at bounding box center [744, 477] width 1106 height 845
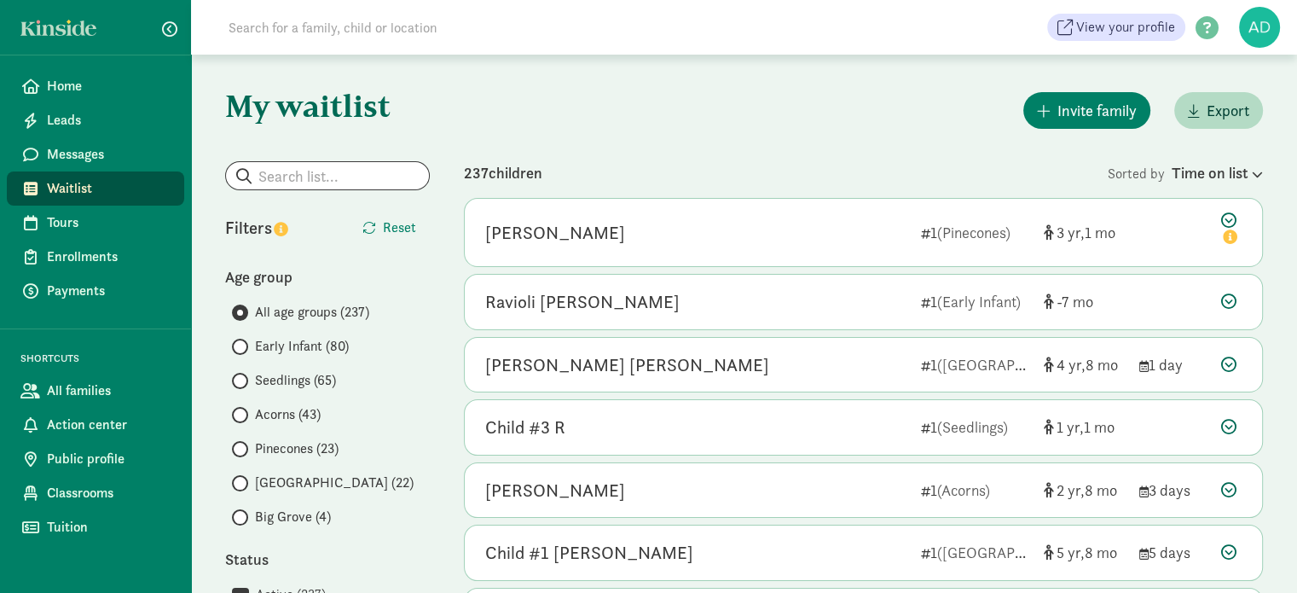
click at [275, 180] on input "search" at bounding box center [327, 175] width 203 height 27
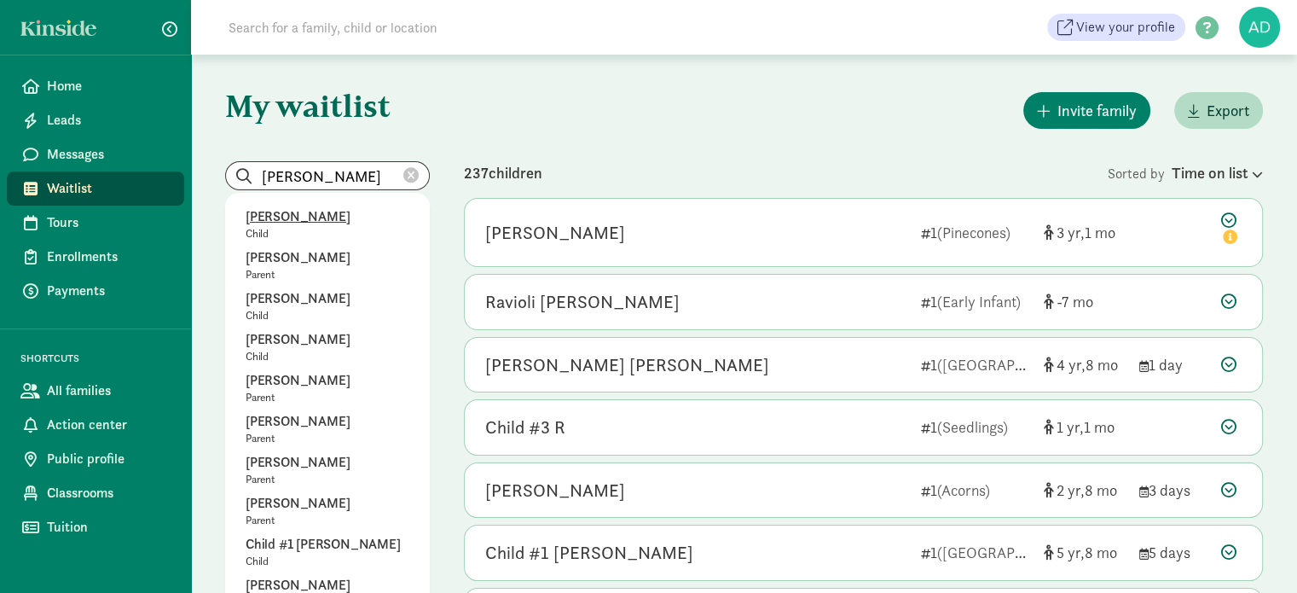
click at [283, 226] on p "Marlowe Clements" at bounding box center [328, 216] width 164 height 20
type input "Marlowe Clements"
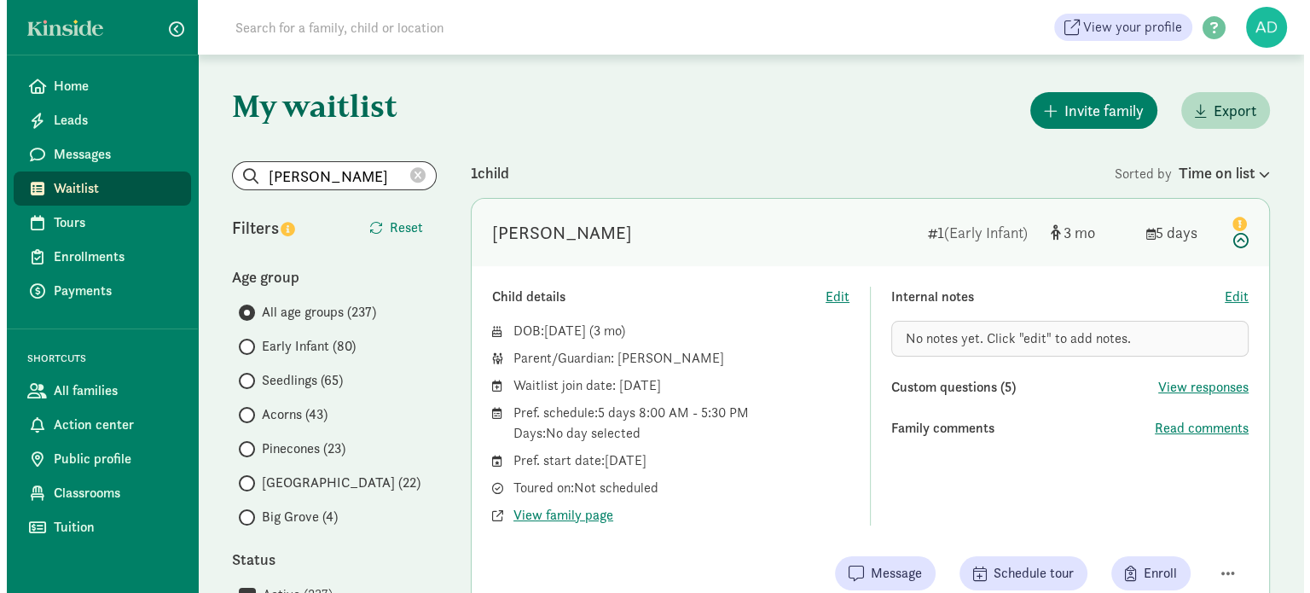
scroll to position [85, 0]
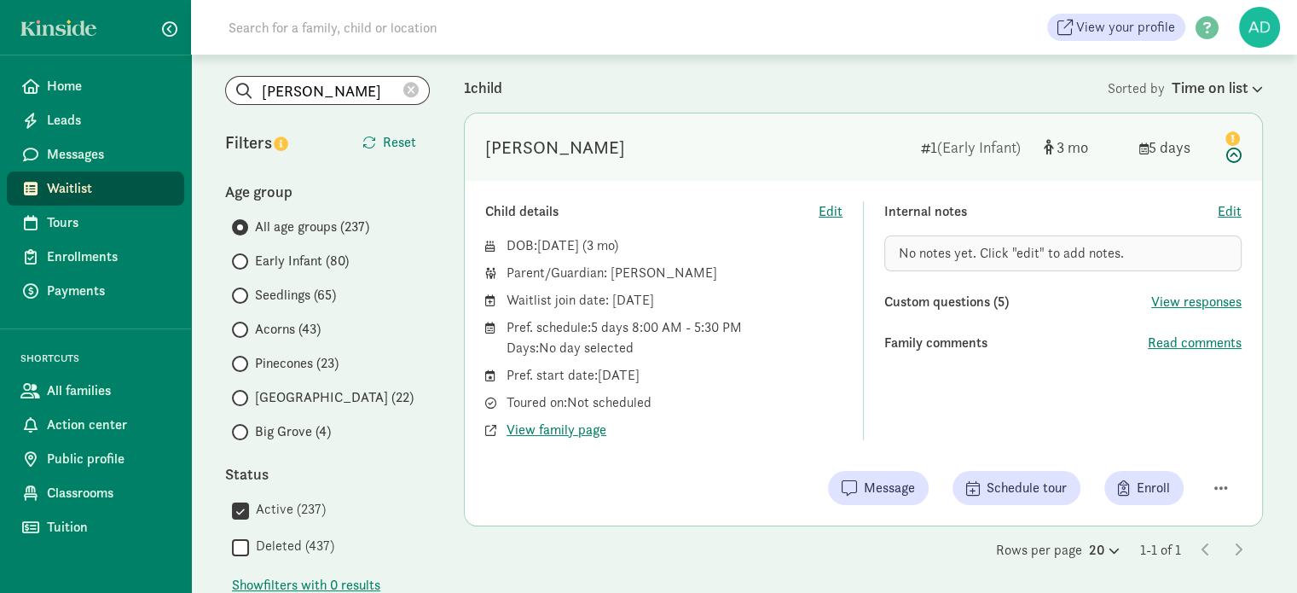
click at [1238, 153] on icon at bounding box center [1231, 145] width 20 height 36
click at [1229, 153] on icon at bounding box center [1231, 145] width 20 height 36
click at [1229, 156] on icon at bounding box center [1231, 145] width 20 height 36
click at [1234, 477] on button "button" at bounding box center [1220, 487] width 41 height 29
click at [1198, 446] on div "Remove from list" at bounding box center [1161, 444] width 132 height 20
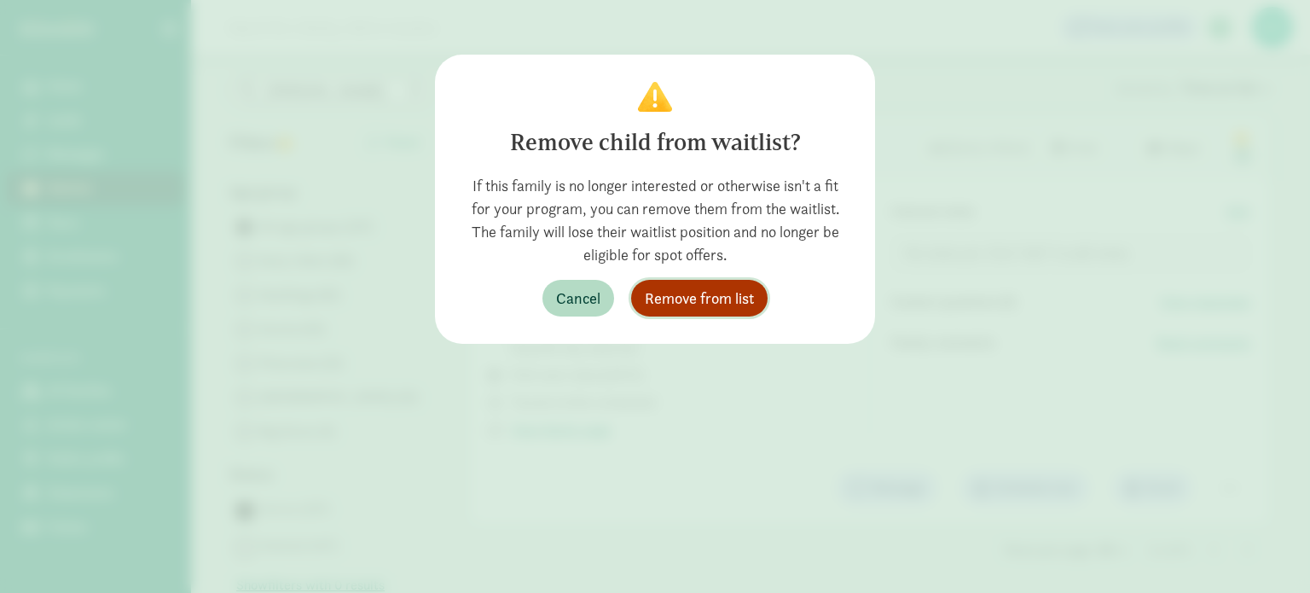
click at [690, 295] on span "Remove from list" at bounding box center [699, 297] width 109 height 23
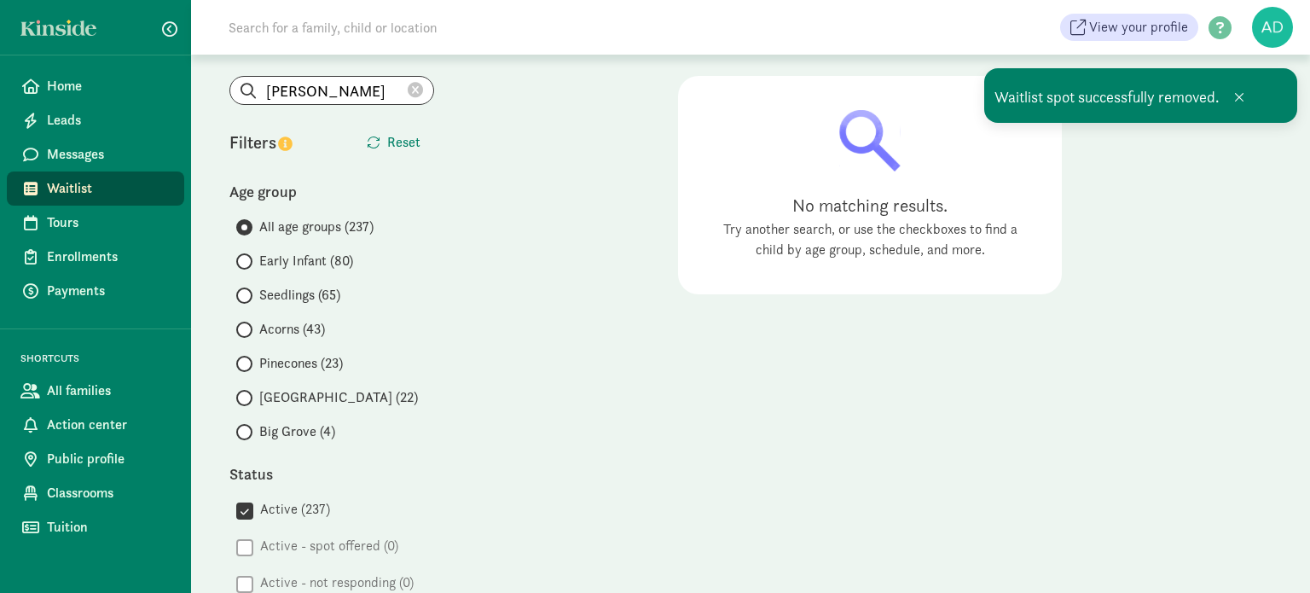
click at [413, 84] on icon at bounding box center [415, 90] width 15 height 15
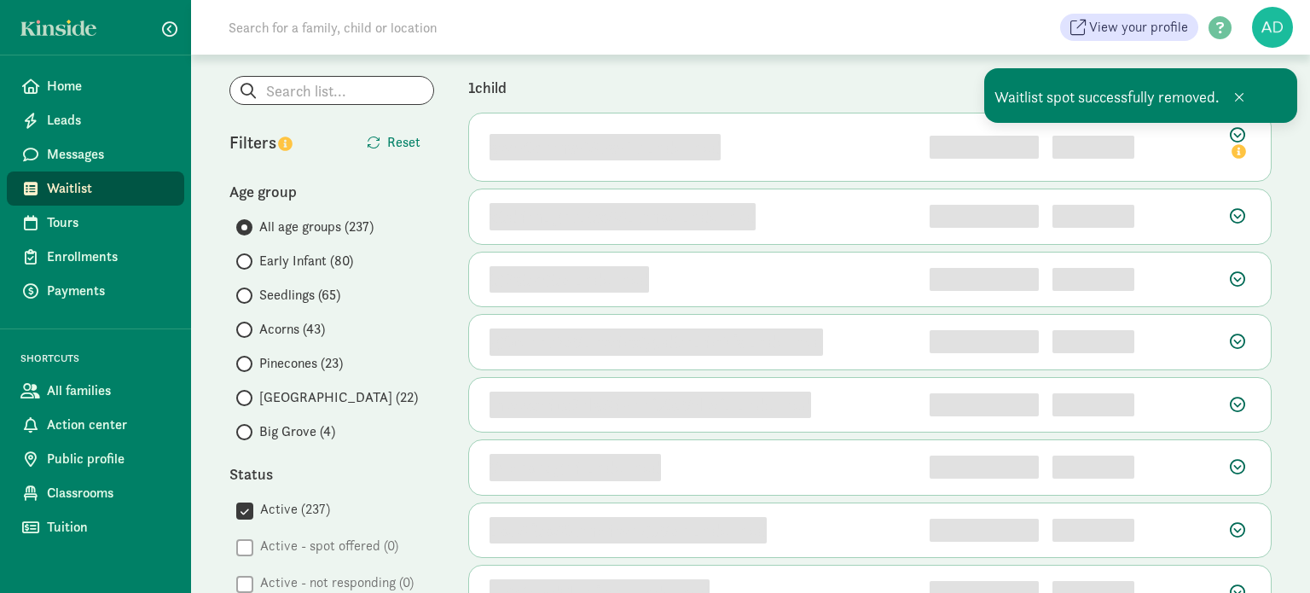
scroll to position [0, 0]
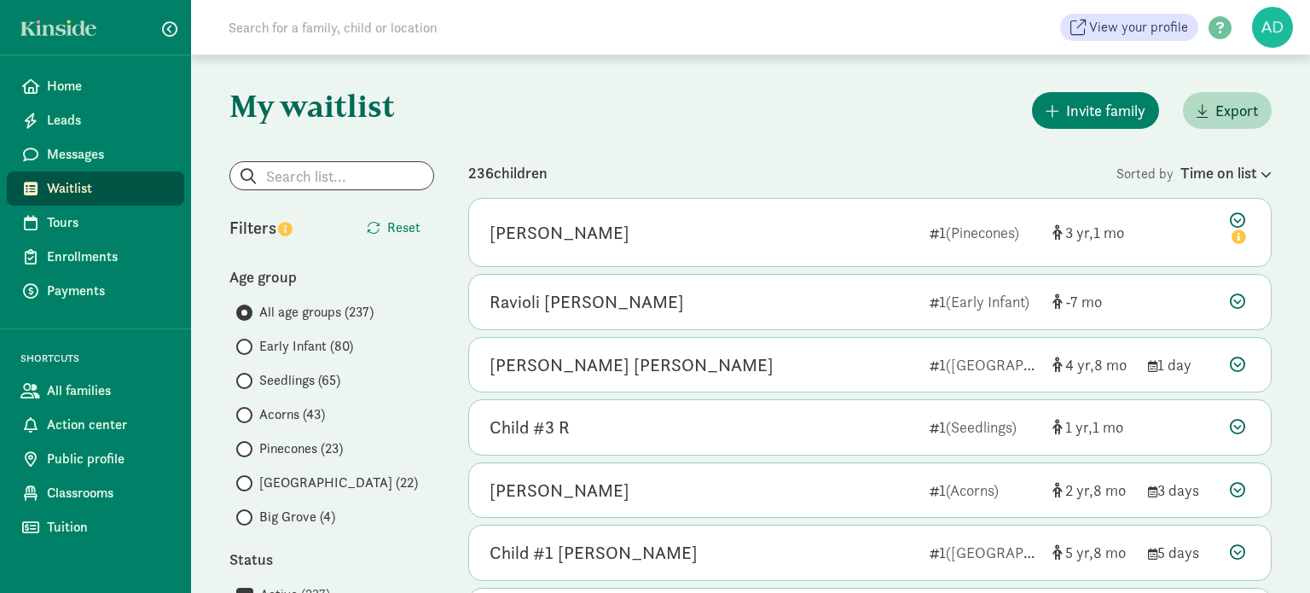
click at [294, 346] on span "Early Infant (80)" at bounding box center [306, 346] width 94 height 20
click at [247, 346] on input "Early Infant (80)" at bounding box center [241, 346] width 11 height 11
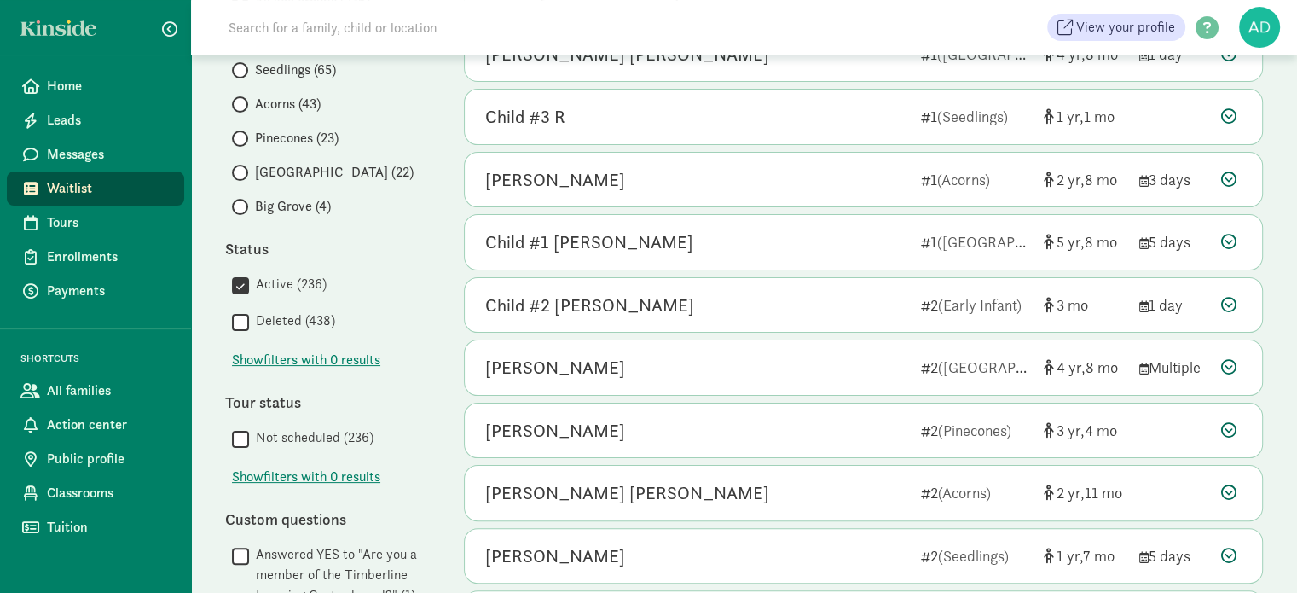
scroll to position [85, 0]
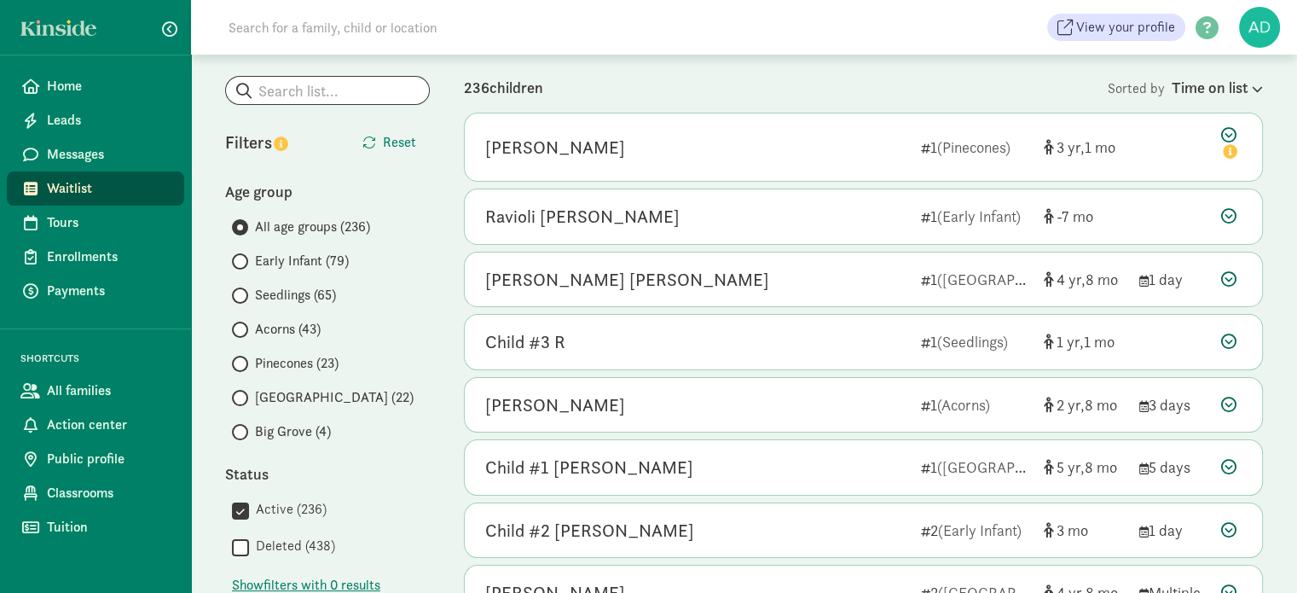
click at [286, 265] on span "Early Infant (79)" at bounding box center [302, 261] width 94 height 20
click at [243, 265] on input "Early Infant (79)" at bounding box center [237, 261] width 11 height 11
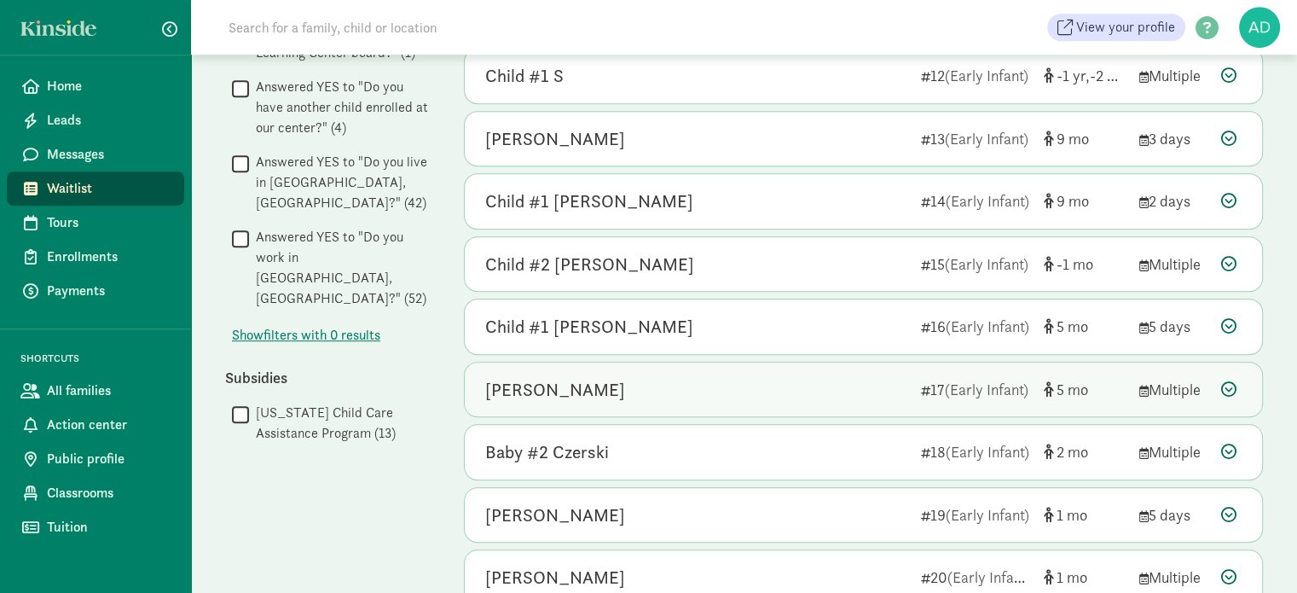
scroll to position [927, 0]
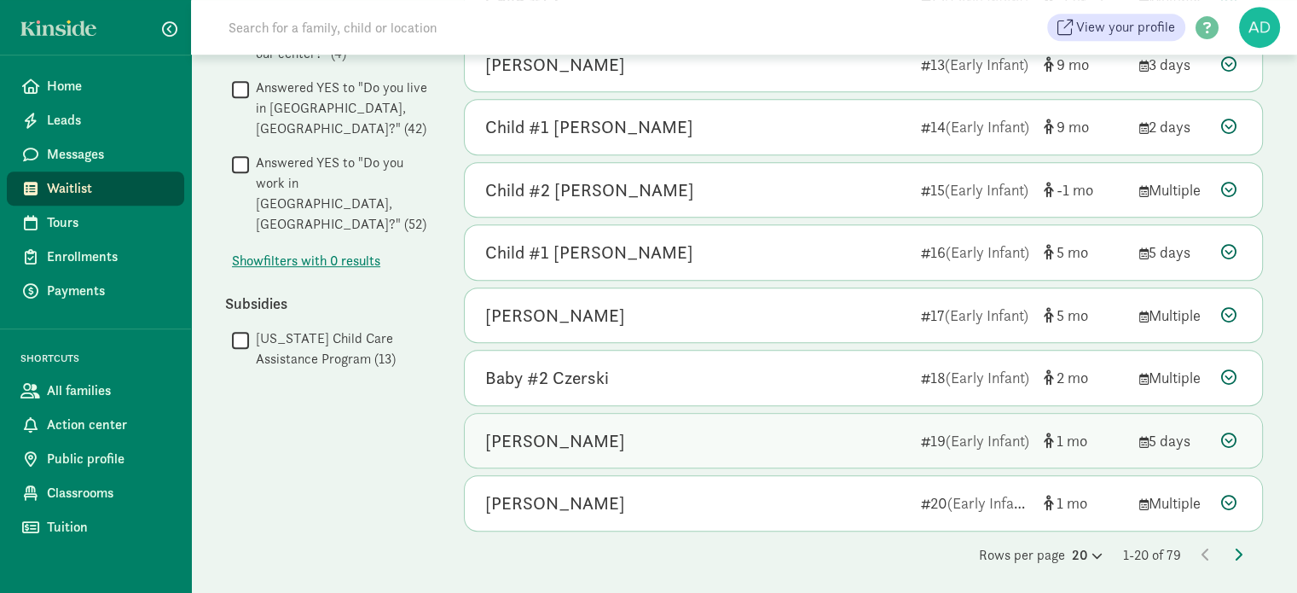
click at [580, 442] on div "[PERSON_NAME]" at bounding box center [555, 440] width 140 height 27
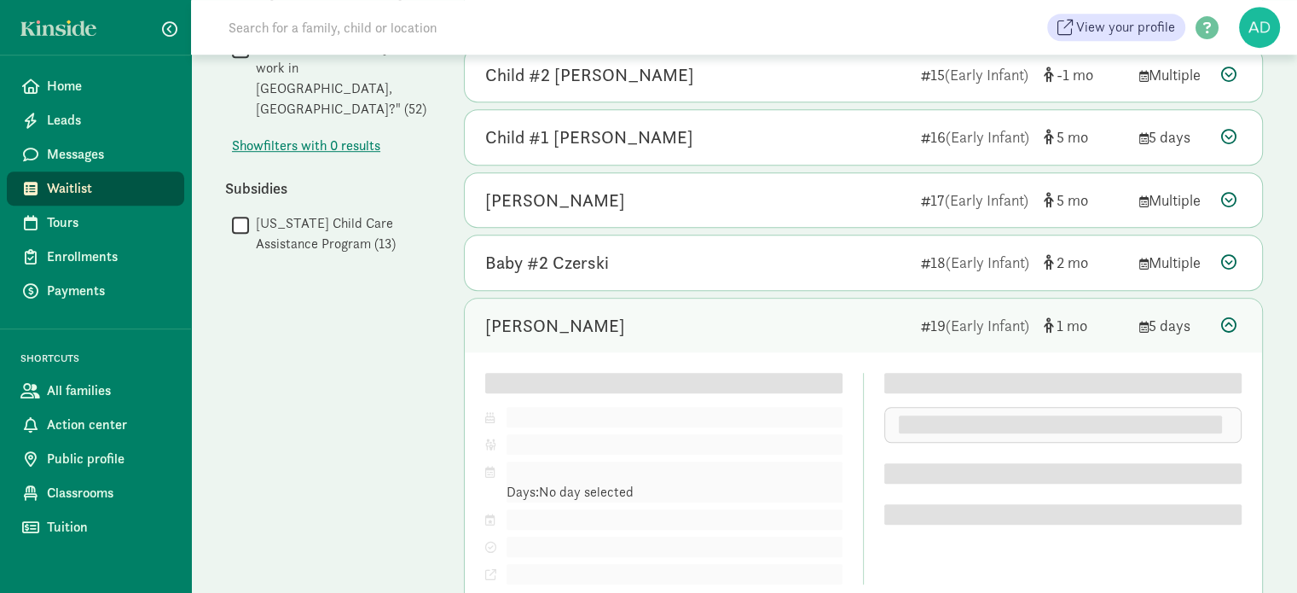
scroll to position [1182, 0]
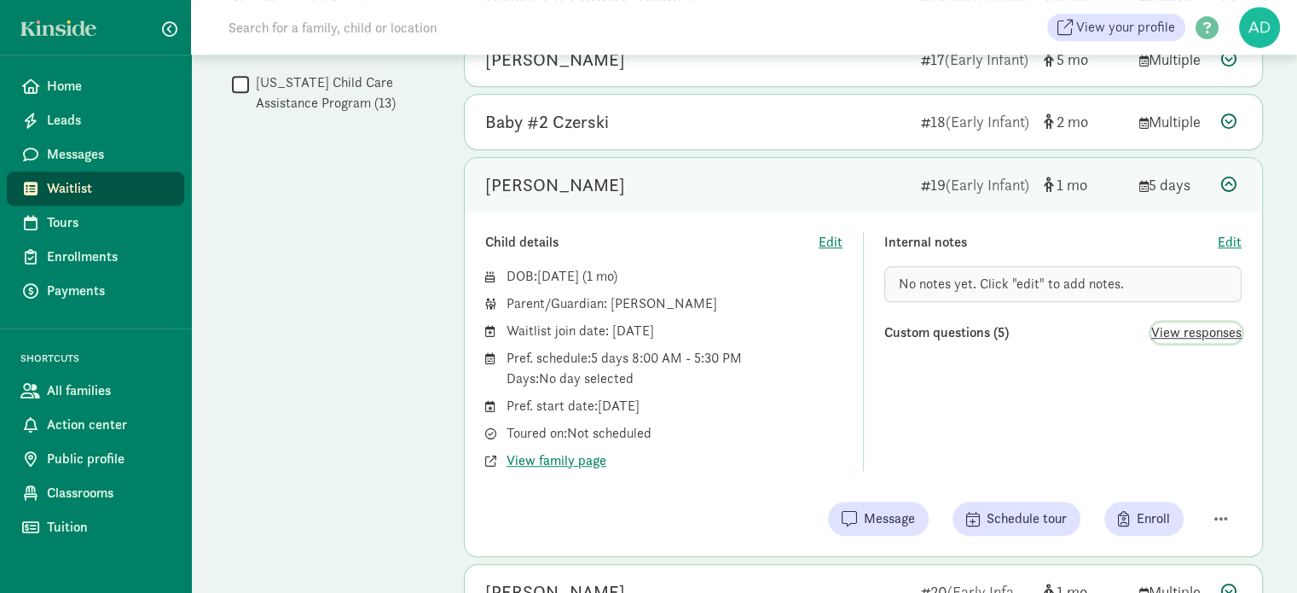
click at [1182, 334] on span "View responses" at bounding box center [1196, 332] width 90 height 20
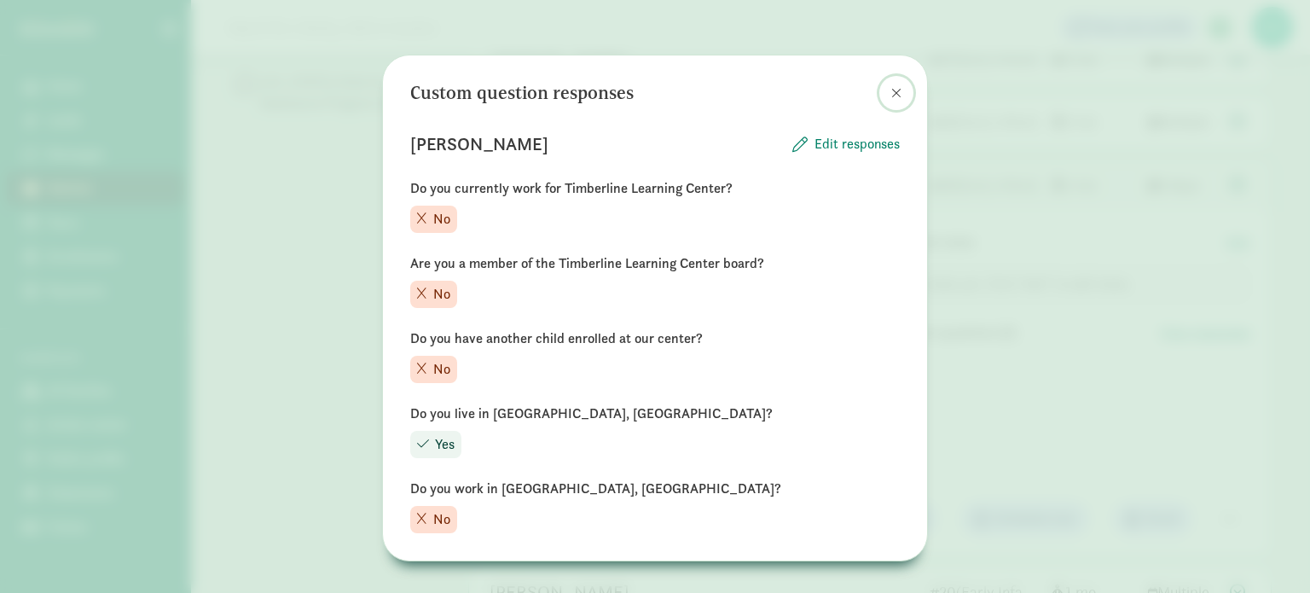
click at [891, 91] on span at bounding box center [896, 93] width 10 height 14
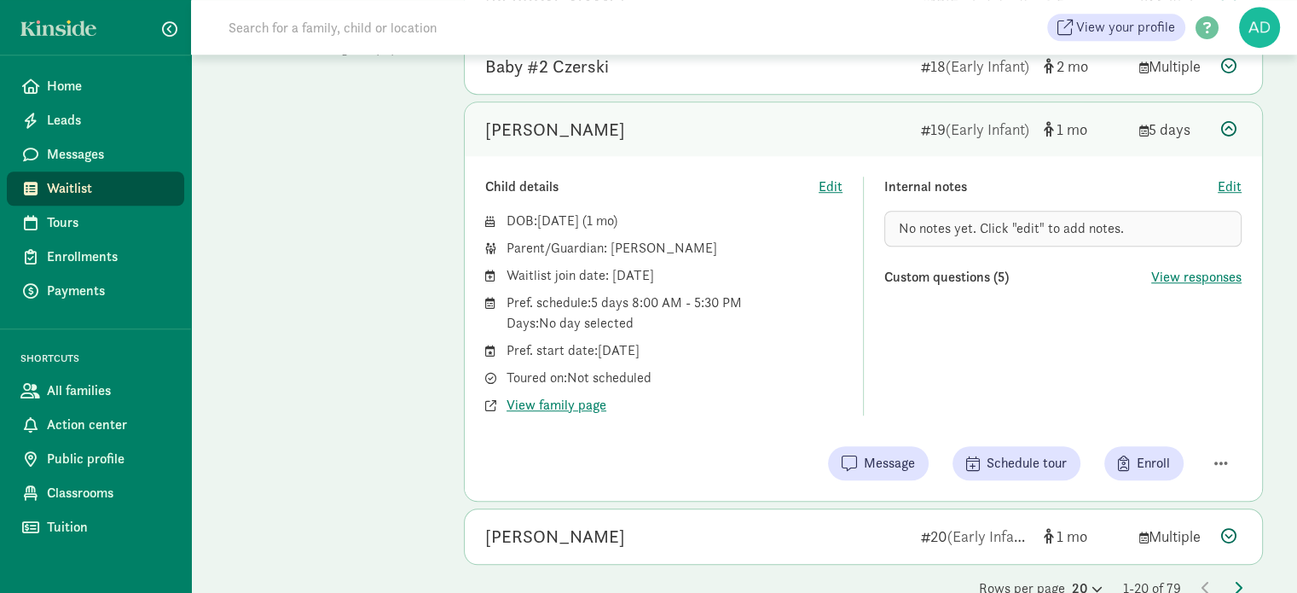
scroll to position [1268, 0]
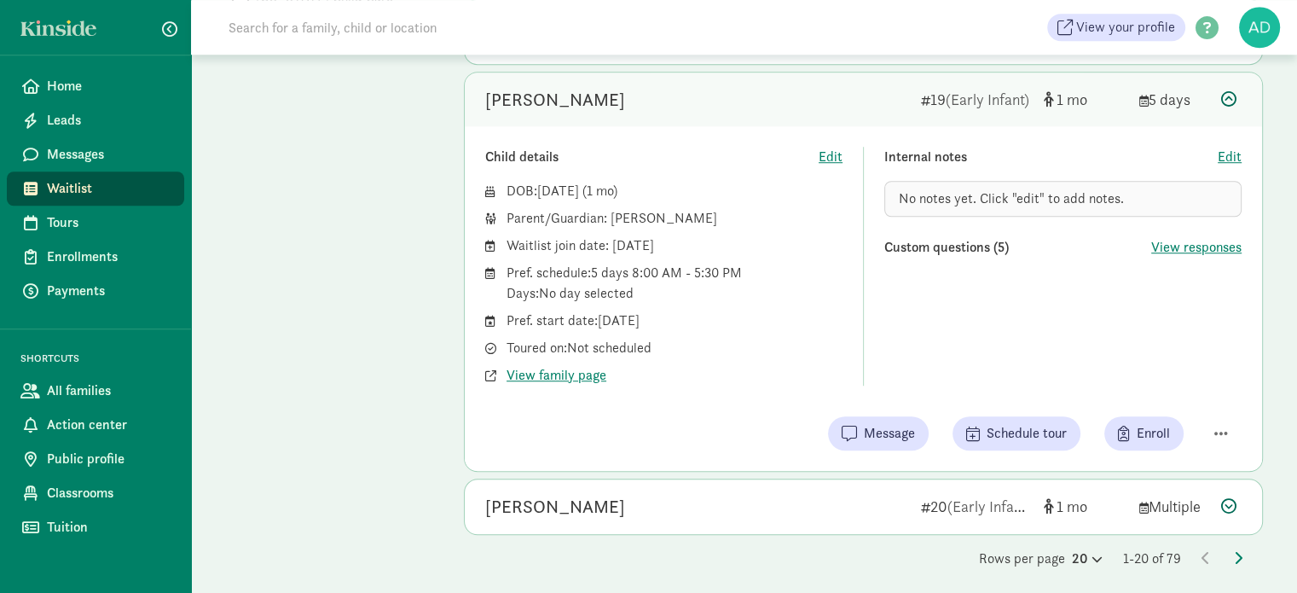
click at [1231, 91] on icon at bounding box center [1228, 98] width 15 height 15
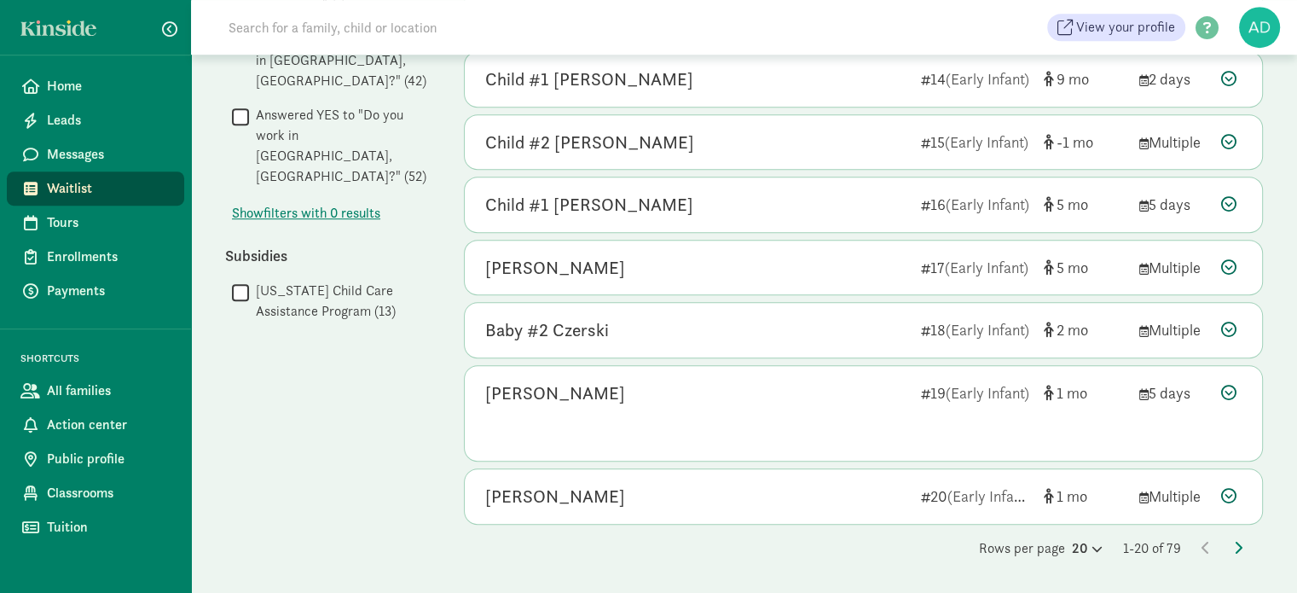
scroll to position [927, 0]
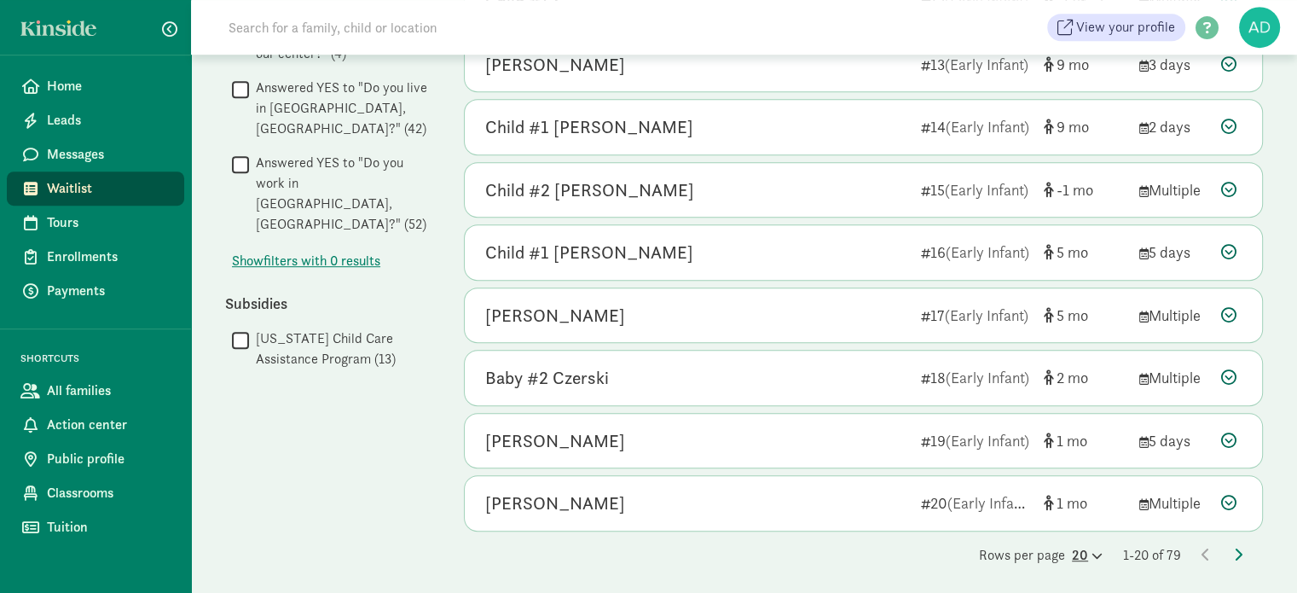
click at [1076, 549] on div "20" at bounding box center [1087, 555] width 31 height 20
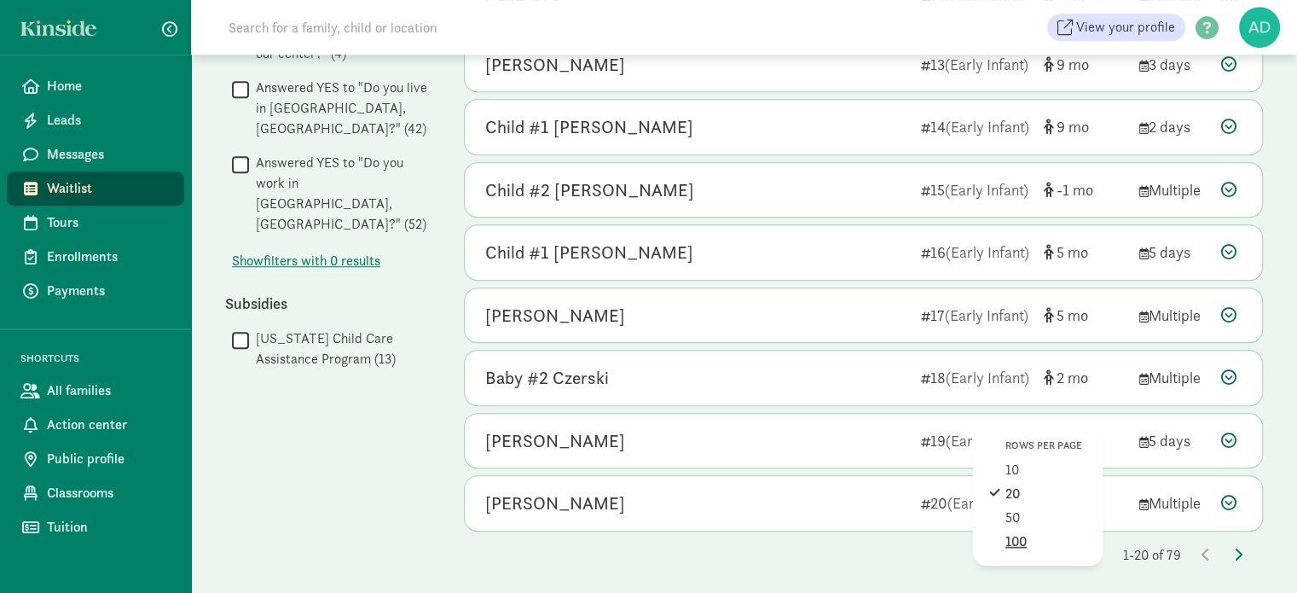
click at [1011, 535] on div "100" at bounding box center [1045, 541] width 81 height 20
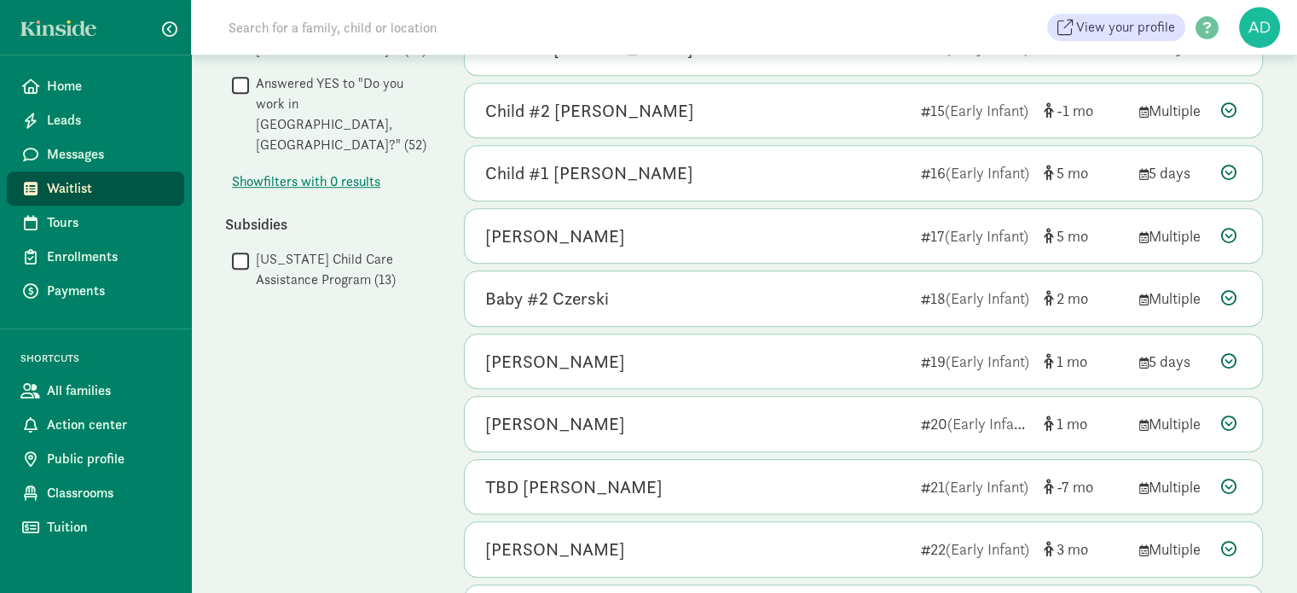
scroll to position [1115, 0]
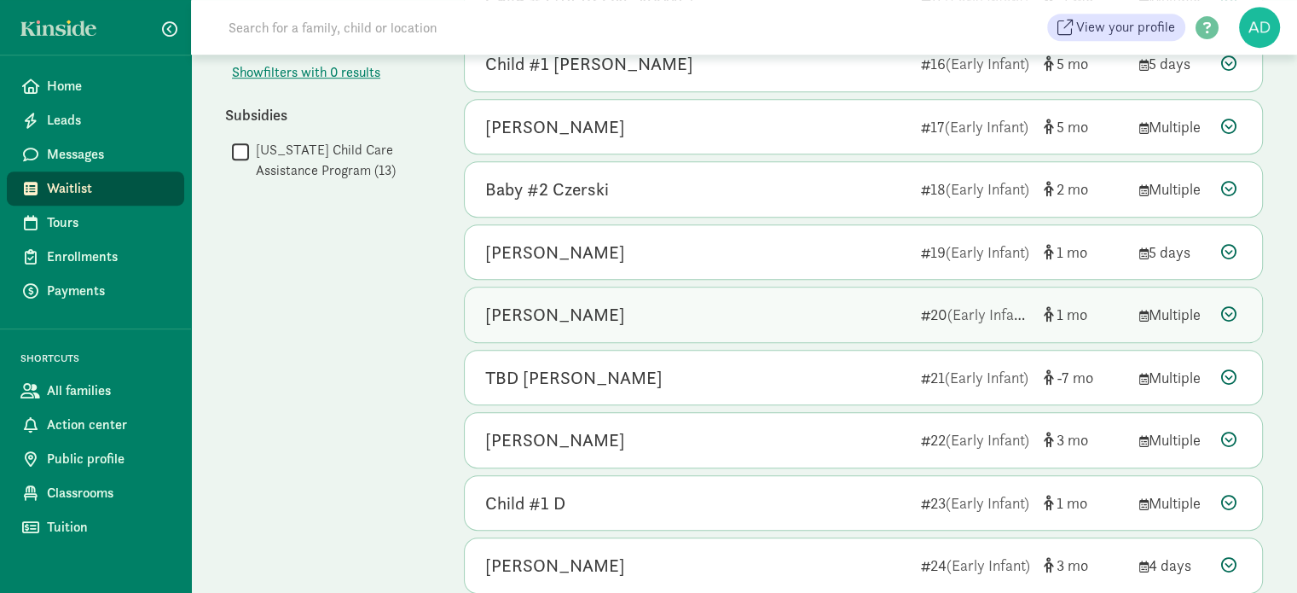
click at [659, 290] on div "Emilia Monk 20 (Early Infant) 1 Multiple" at bounding box center [863, 314] width 797 height 55
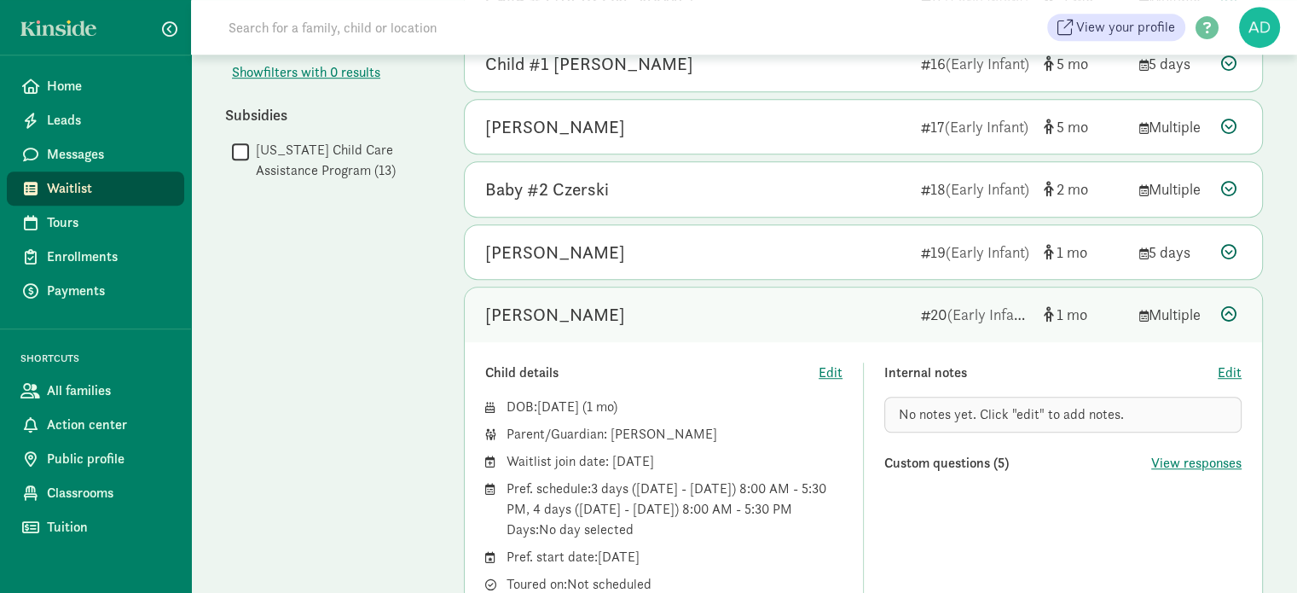
click at [660, 289] on div "Emilia Monk 20 (Early Infant) 1 Multiple" at bounding box center [863, 314] width 797 height 55
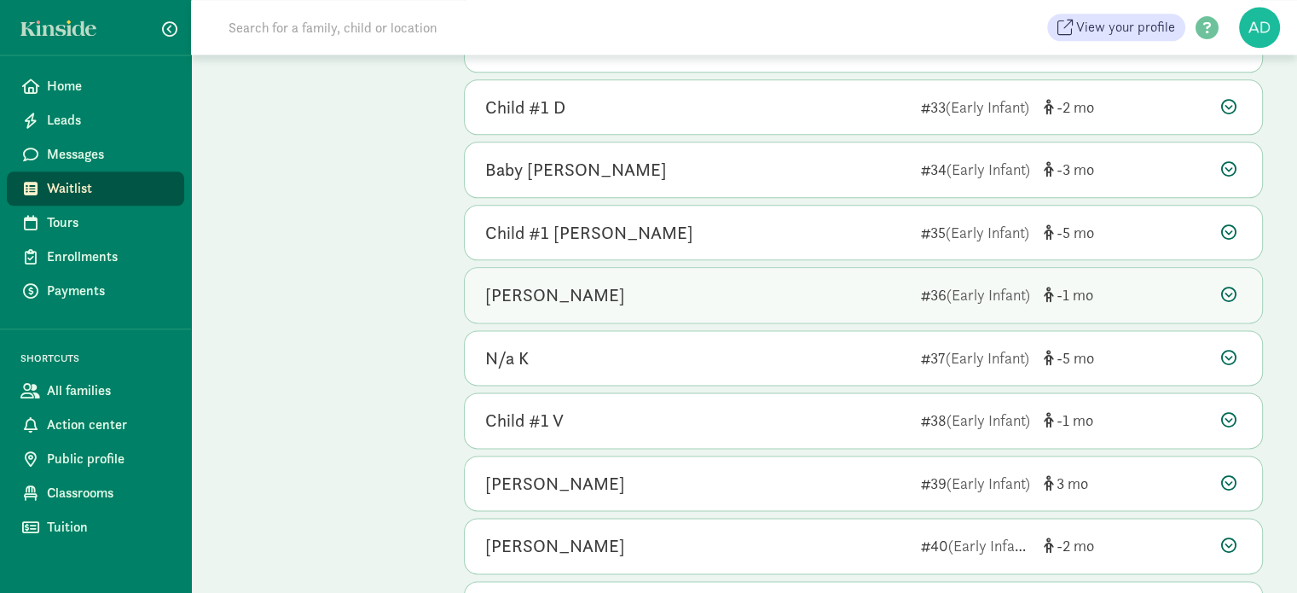
scroll to position [2223, 0]
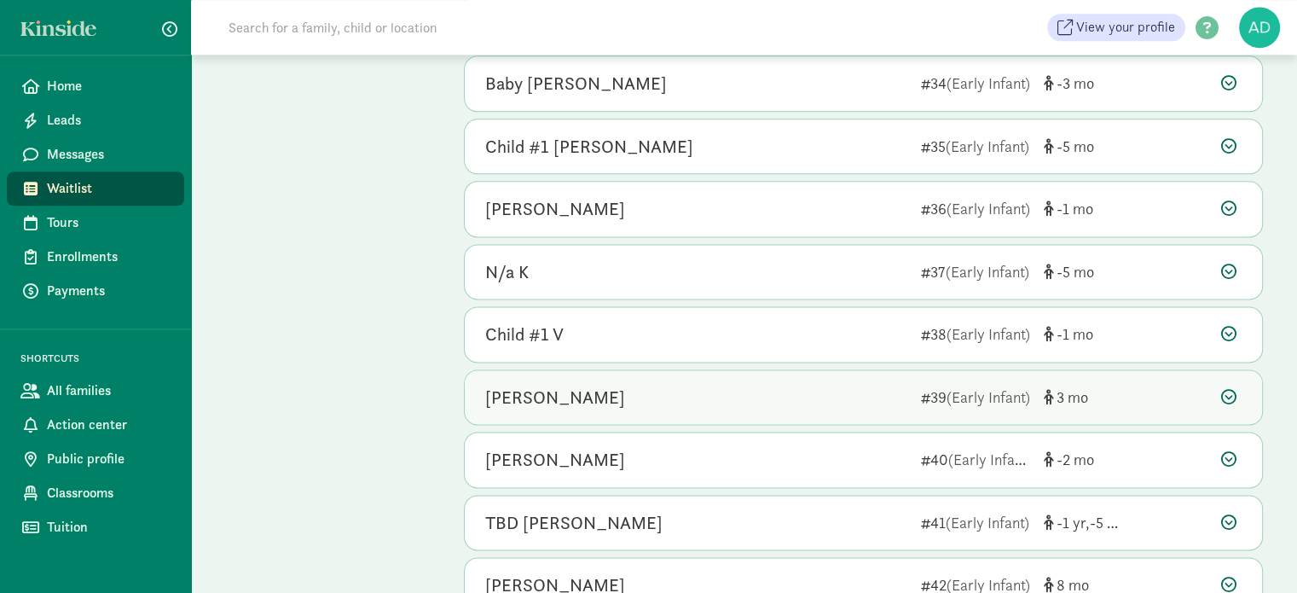
click at [610, 384] on div "Sterling Claus" at bounding box center [696, 397] width 422 height 27
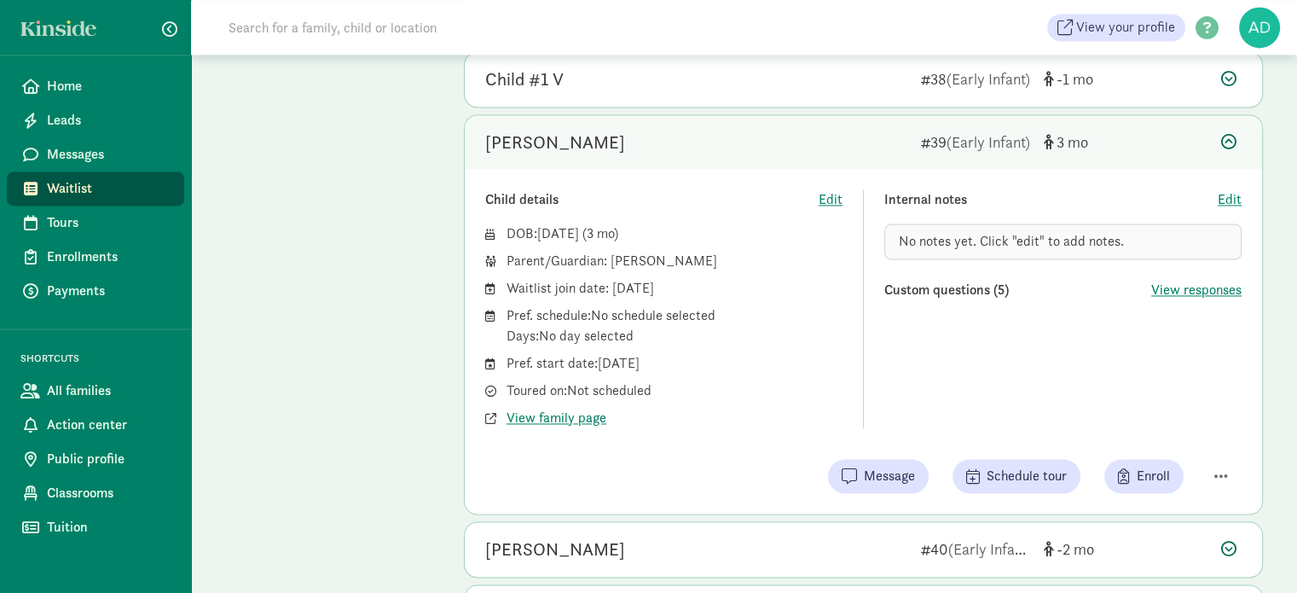
scroll to position [2479, 0]
click at [546, 407] on span "View family page" at bounding box center [556, 417] width 100 height 20
click at [329, 340] on div "Show filters Early Infant Reset Filters Reset Age group All age groups (236) Ea…" at bounding box center [327, 368] width 205 height 5372
click at [641, 128] on div "Sterling Claus" at bounding box center [696, 141] width 422 height 27
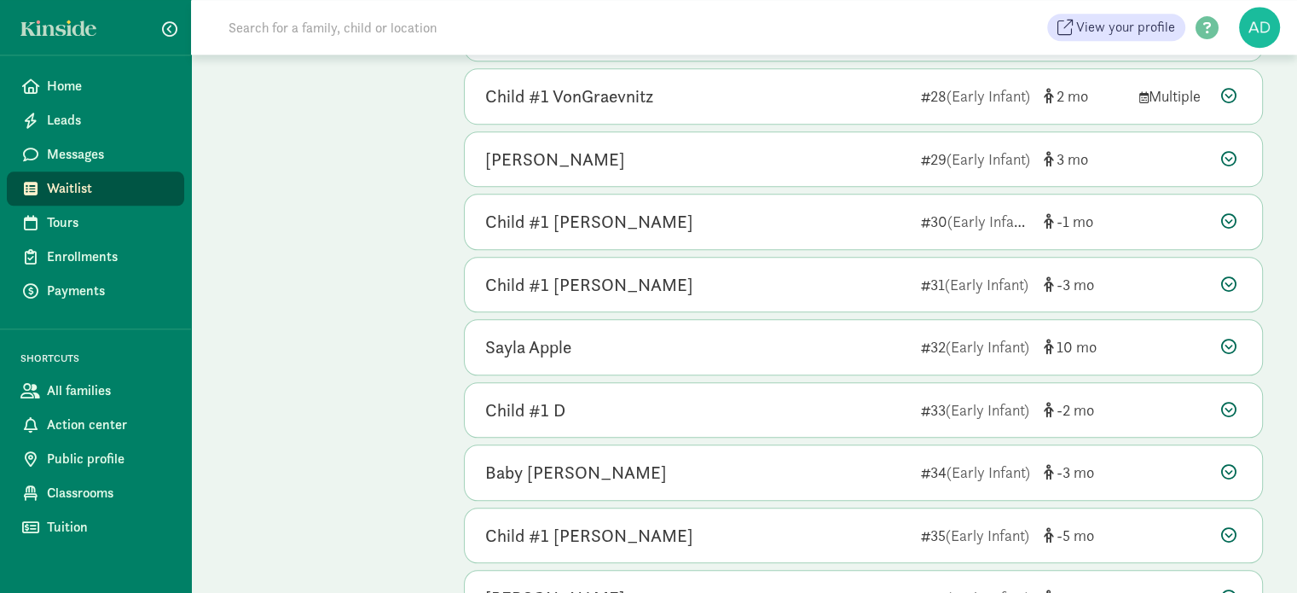
scroll to position [1755, 0]
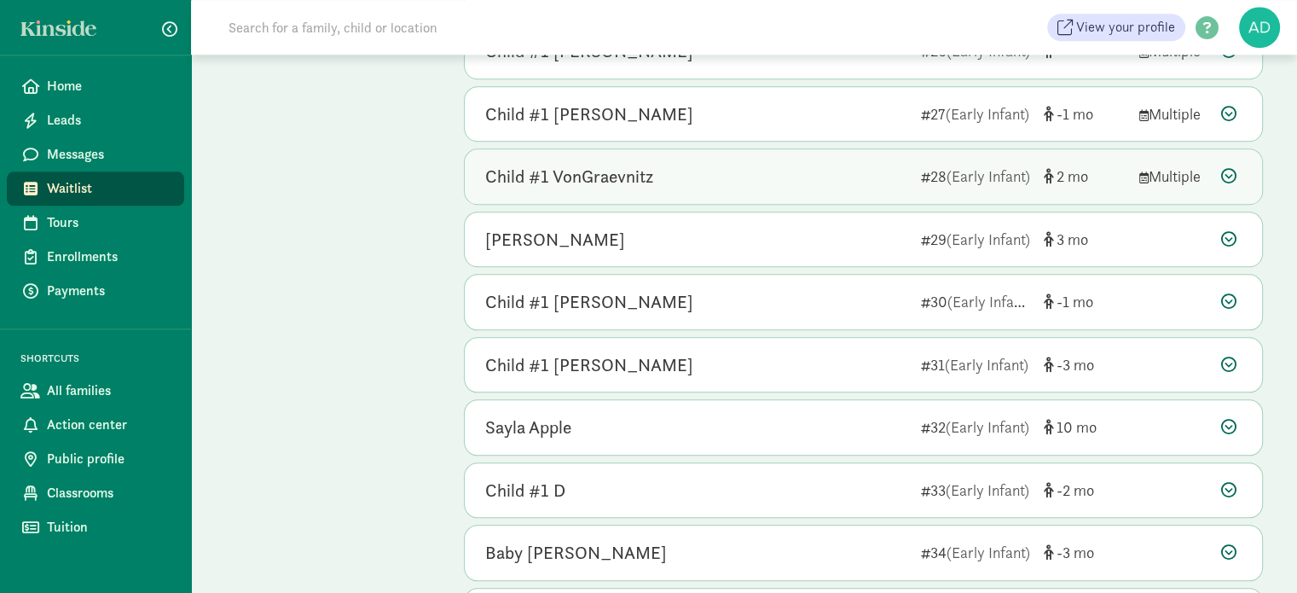
click at [663, 153] on div "Child #1 VonGraevnitz 28 (Early Infant) 2 Multiple" at bounding box center [863, 176] width 797 height 55
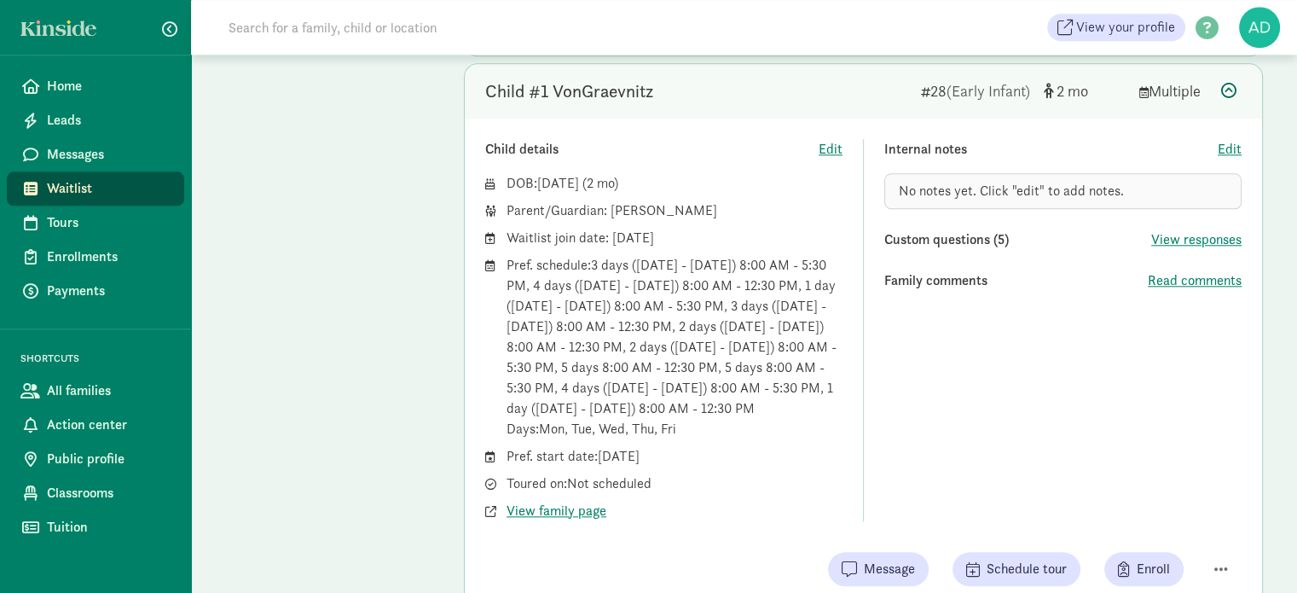
click at [542, 502] on span "View family page" at bounding box center [556, 510] width 100 height 20
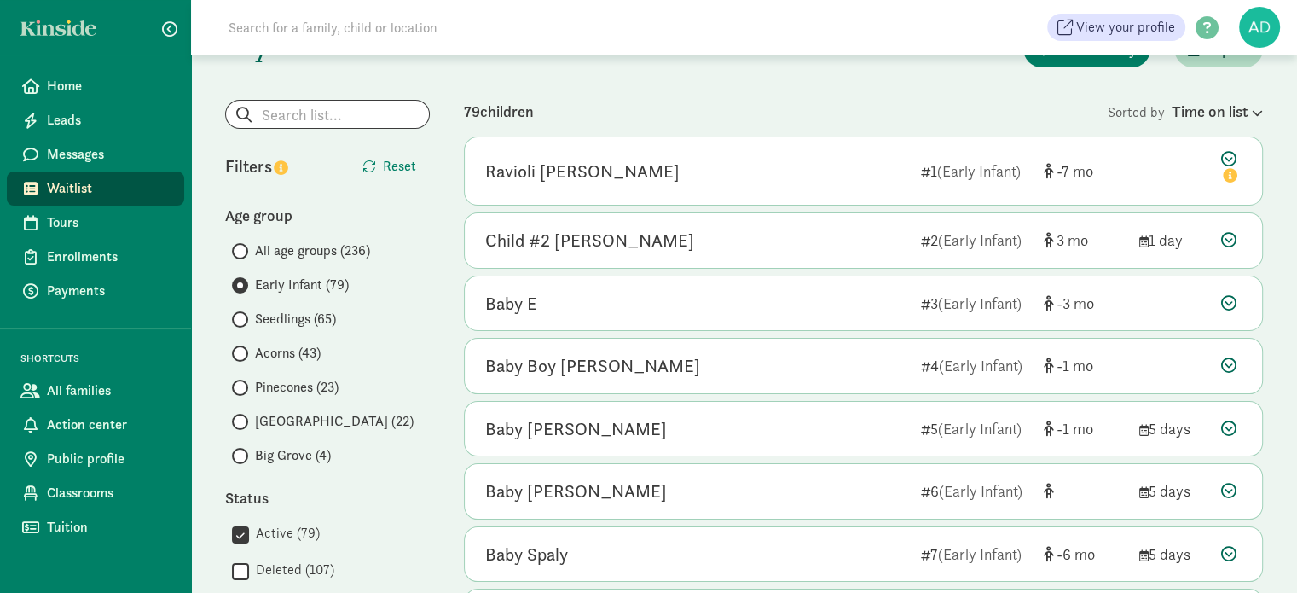
scroll to position [0, 0]
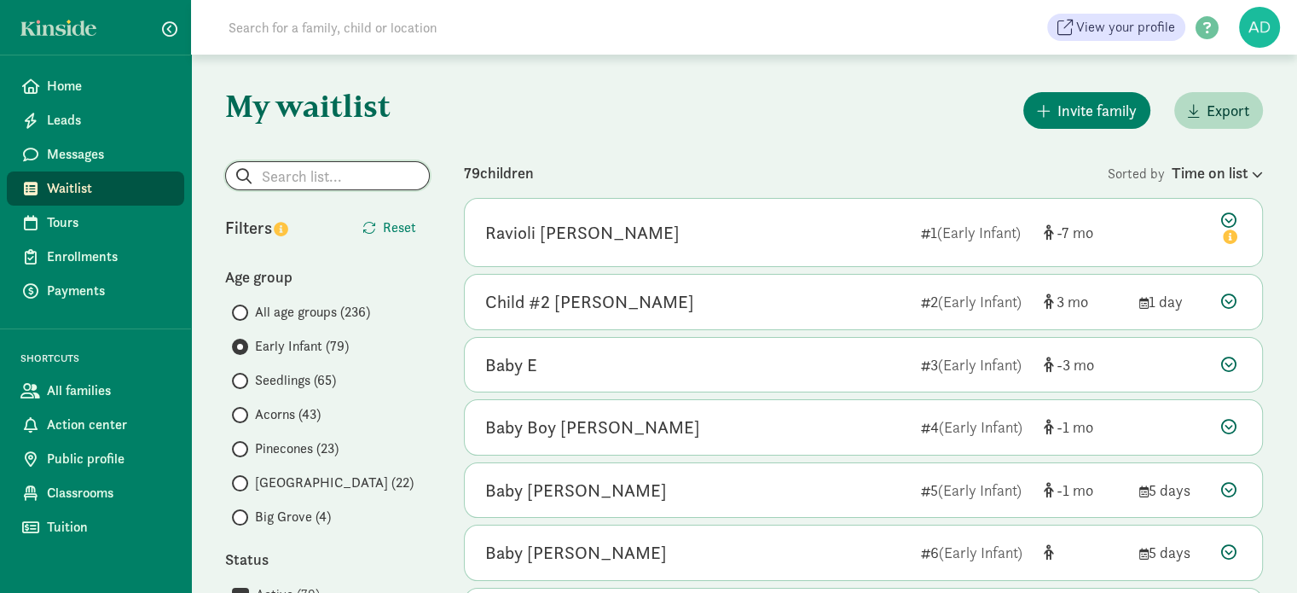
click at [382, 163] on input "search" at bounding box center [327, 175] width 203 height 27
paste input "nshepherd804@gmail.com"
type input "nshepherd804@gmail.com"
radio input "true"
radio input "false"
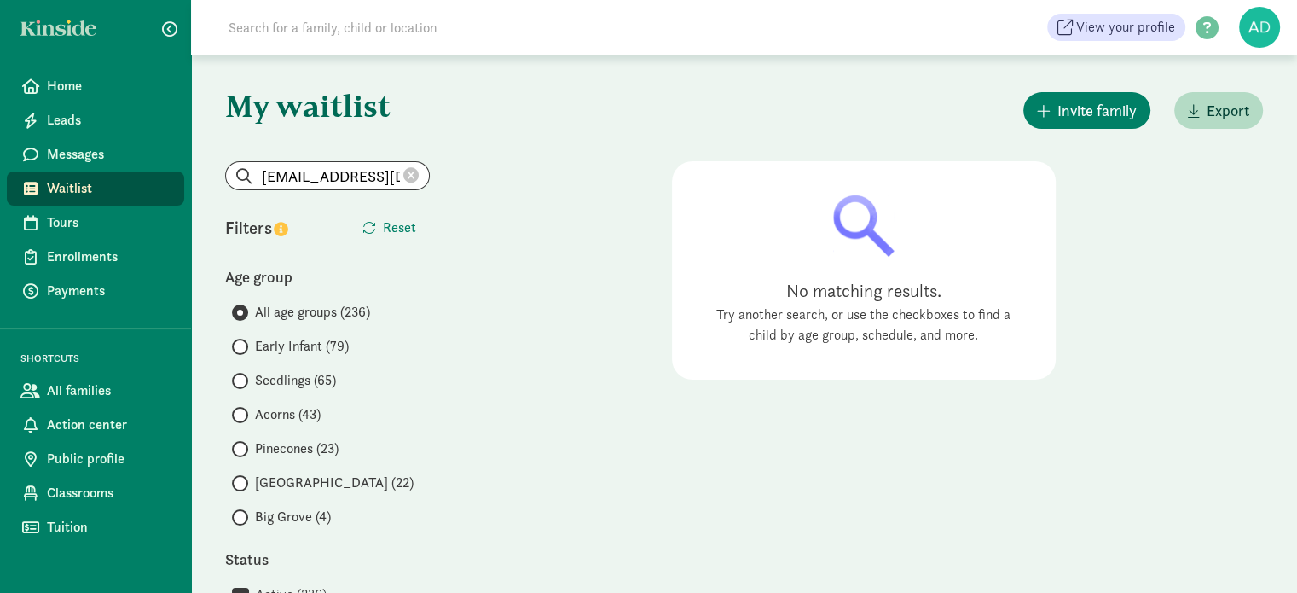
click at [411, 171] on icon at bounding box center [410, 175] width 15 height 15
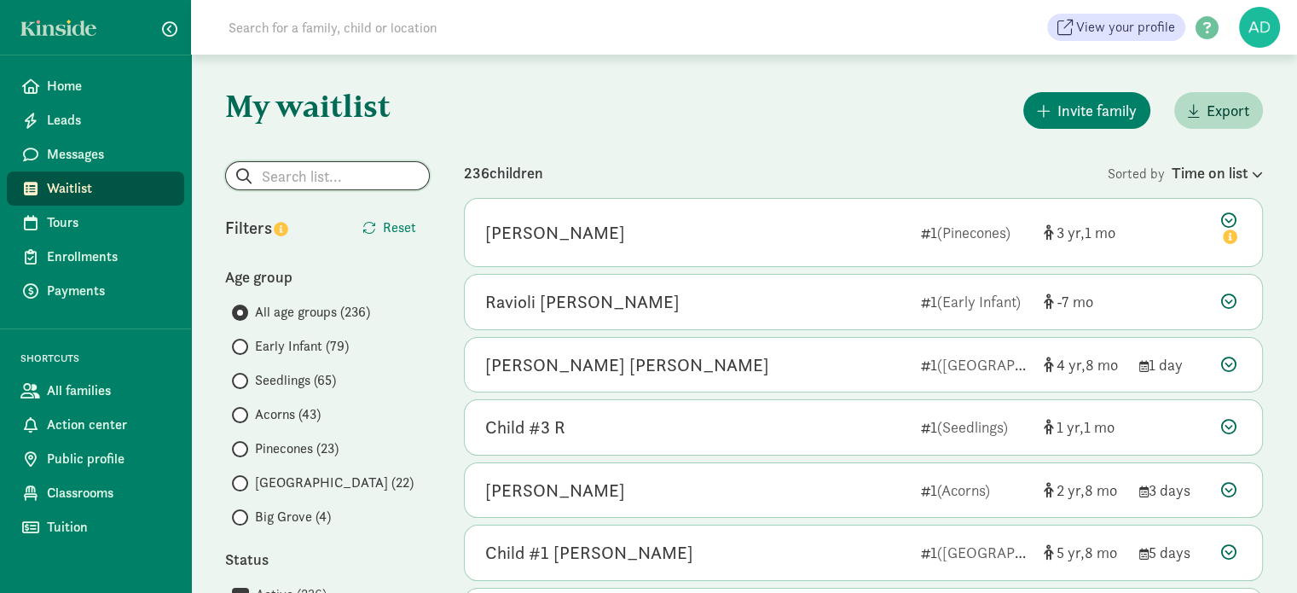
click at [319, 176] on input "search" at bounding box center [327, 175] width 203 height 27
click at [296, 340] on span "Early Infant (79)" at bounding box center [302, 346] width 94 height 20
click at [243, 341] on input "Early Infant (79)" at bounding box center [237, 346] width 11 height 11
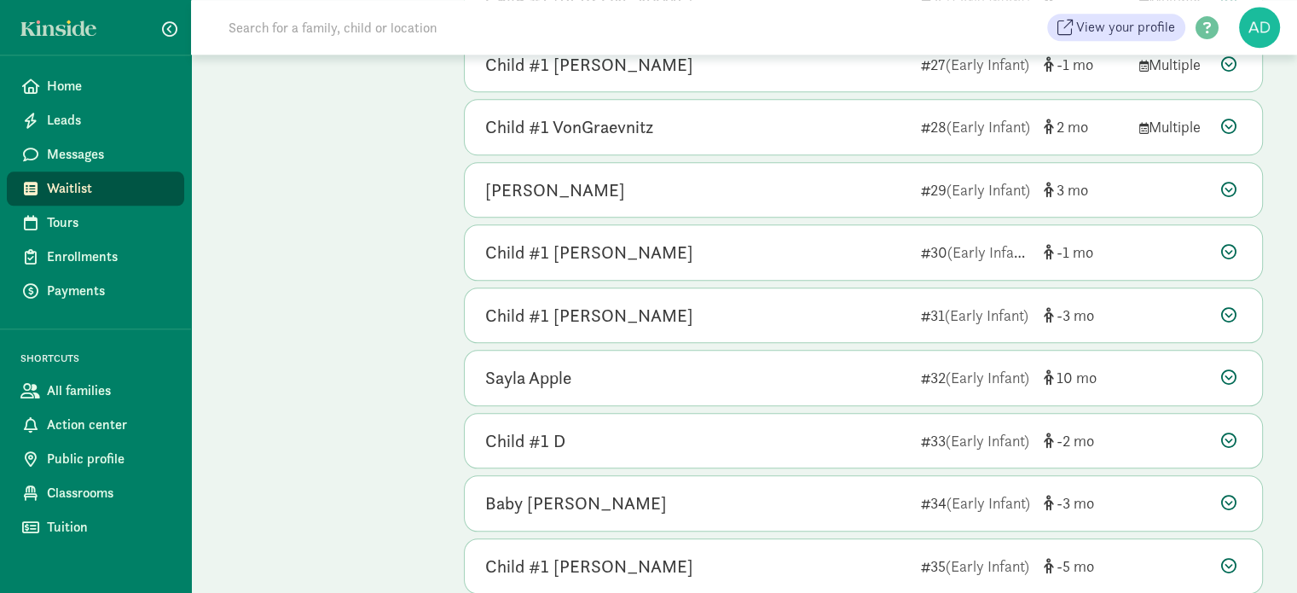
scroll to position [1790, 0]
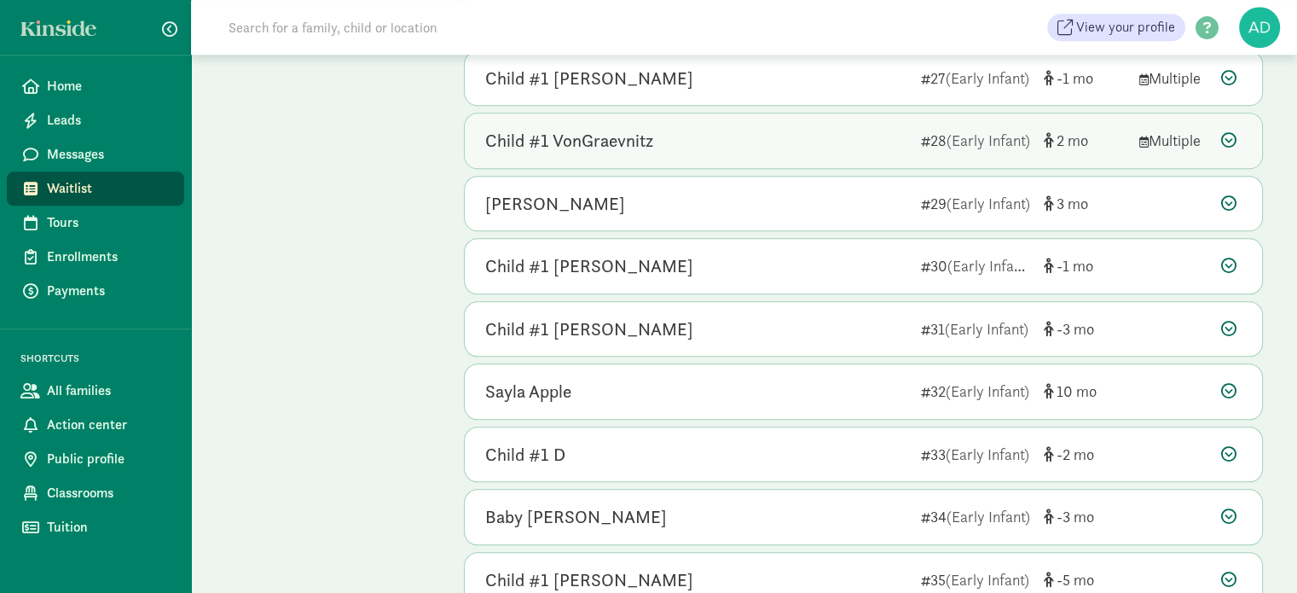
click at [610, 142] on div "Child #1 VonGraevnitz" at bounding box center [569, 140] width 168 height 27
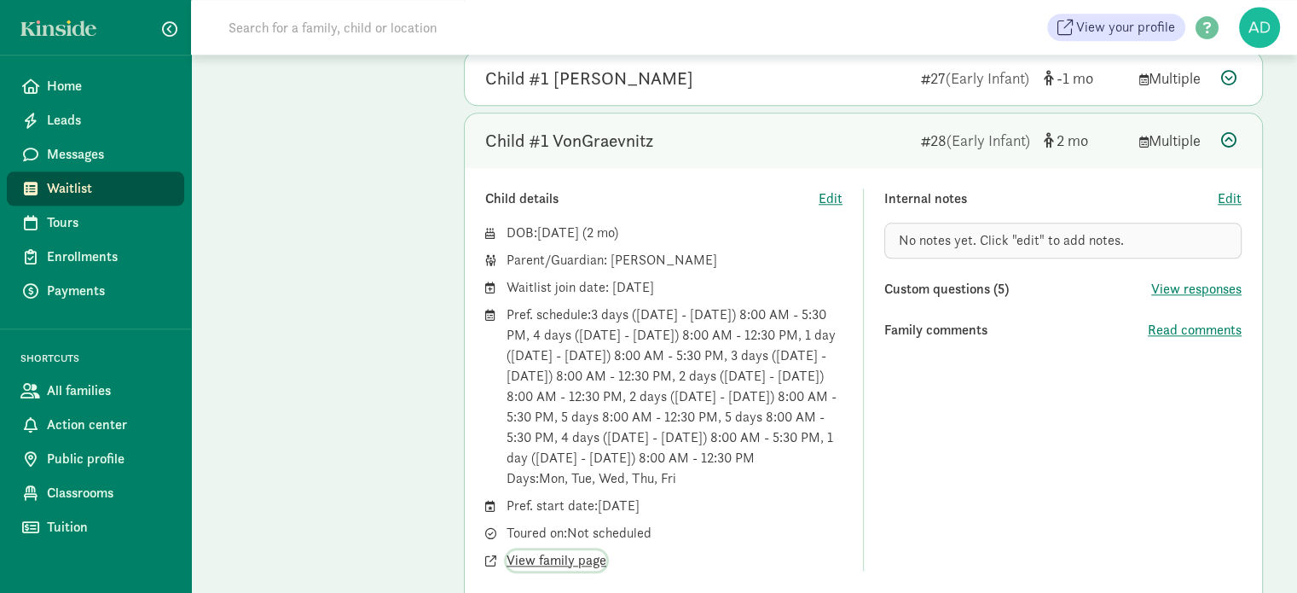
click at [546, 550] on span "View family page" at bounding box center [556, 560] width 100 height 20
click at [615, 143] on div "Child #1 VonGraevnitz" at bounding box center [569, 140] width 168 height 27
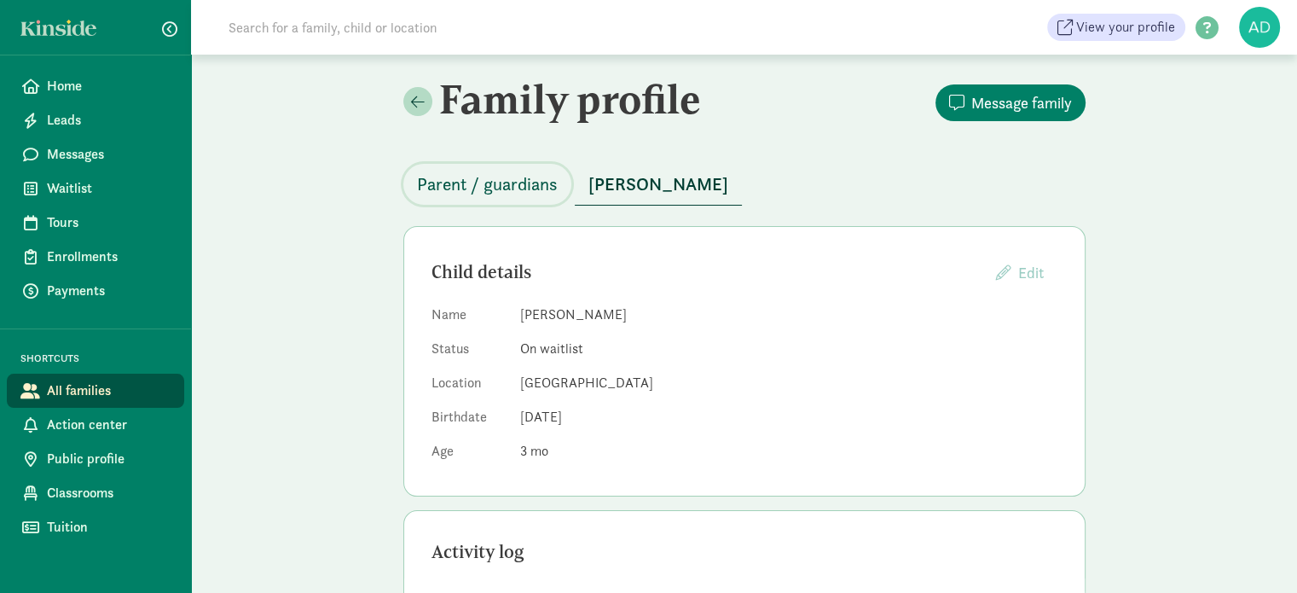
click at [489, 182] on span "Parent / guardians" at bounding box center [487, 184] width 141 height 27
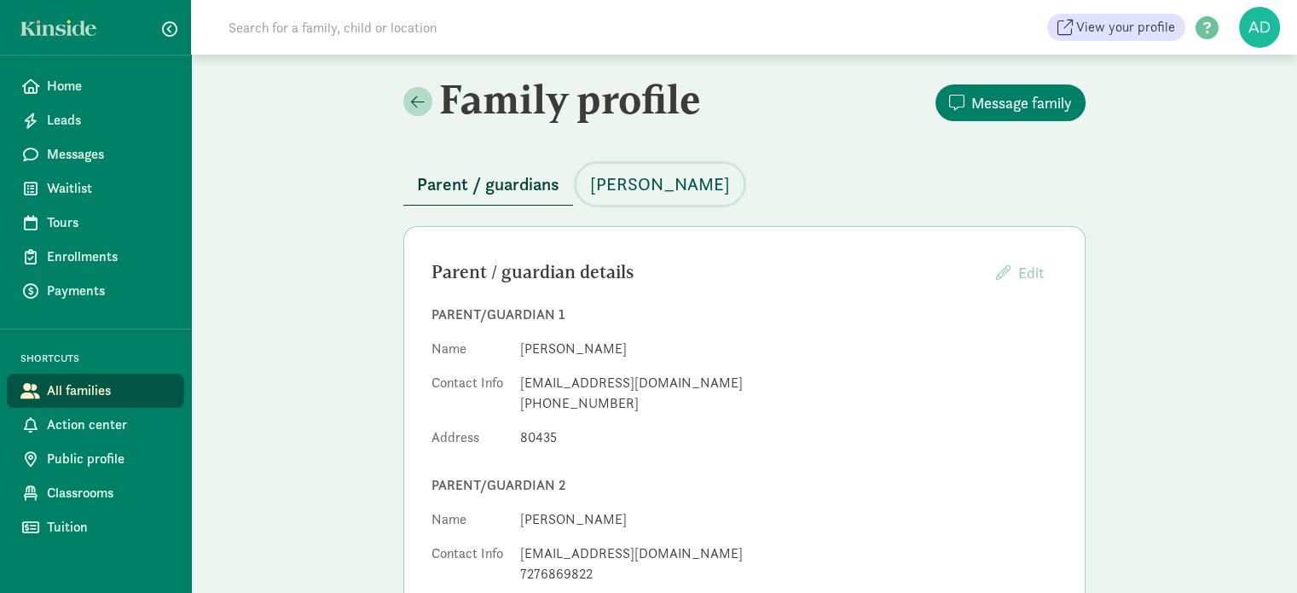
click at [594, 193] on span "[PERSON_NAME]" at bounding box center [660, 184] width 140 height 27
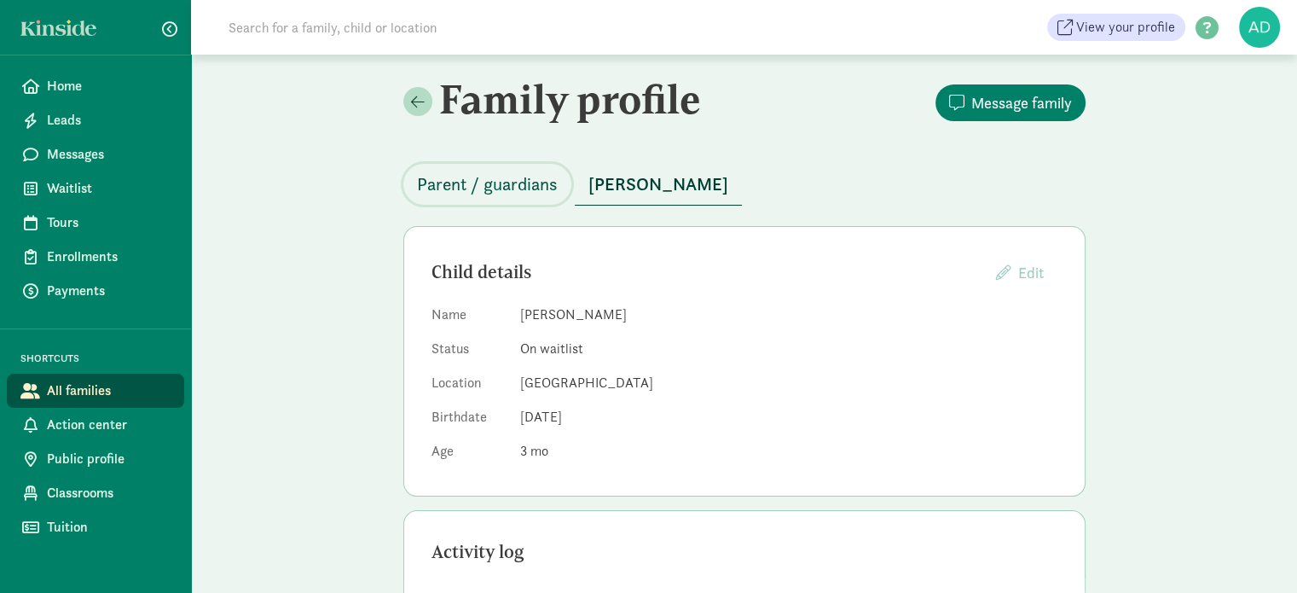
click at [500, 182] on span "Parent / guardians" at bounding box center [487, 184] width 141 height 27
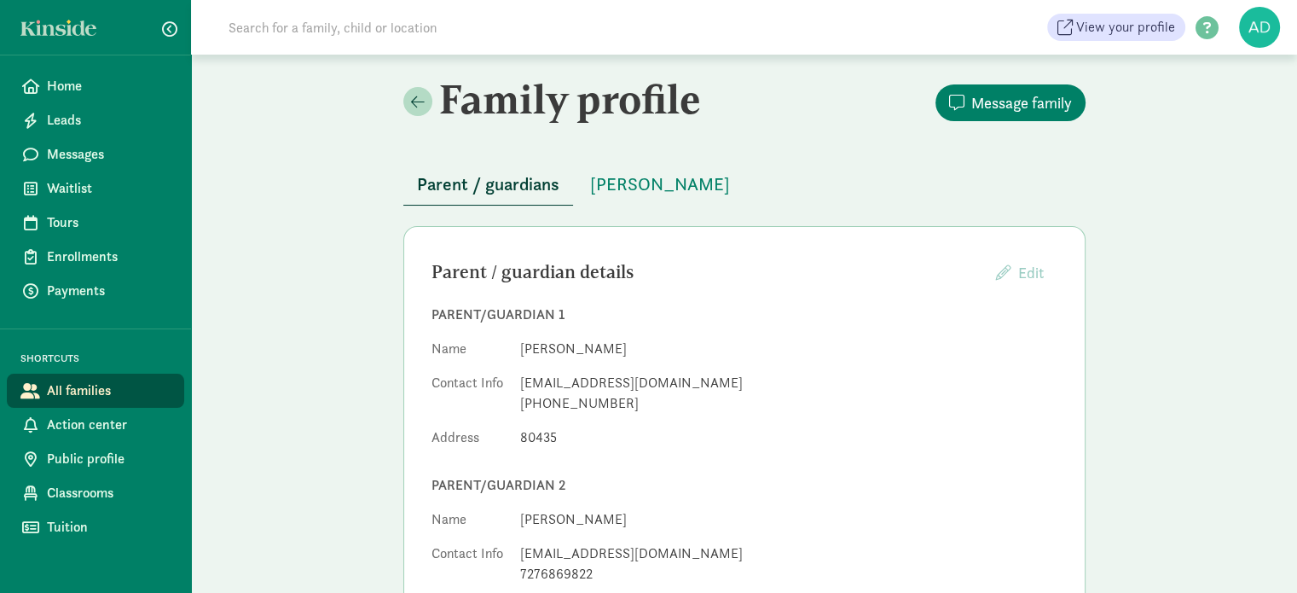
click at [333, 299] on div "Family profile Message family Parent / guardians [PERSON_NAME] / guardian detai…" at bounding box center [744, 445] width 1106 height 780
click at [544, 349] on dd "[PERSON_NAME]" at bounding box center [788, 348] width 537 height 20
click at [549, 349] on dd "[PERSON_NAME]" at bounding box center [788, 348] width 537 height 20
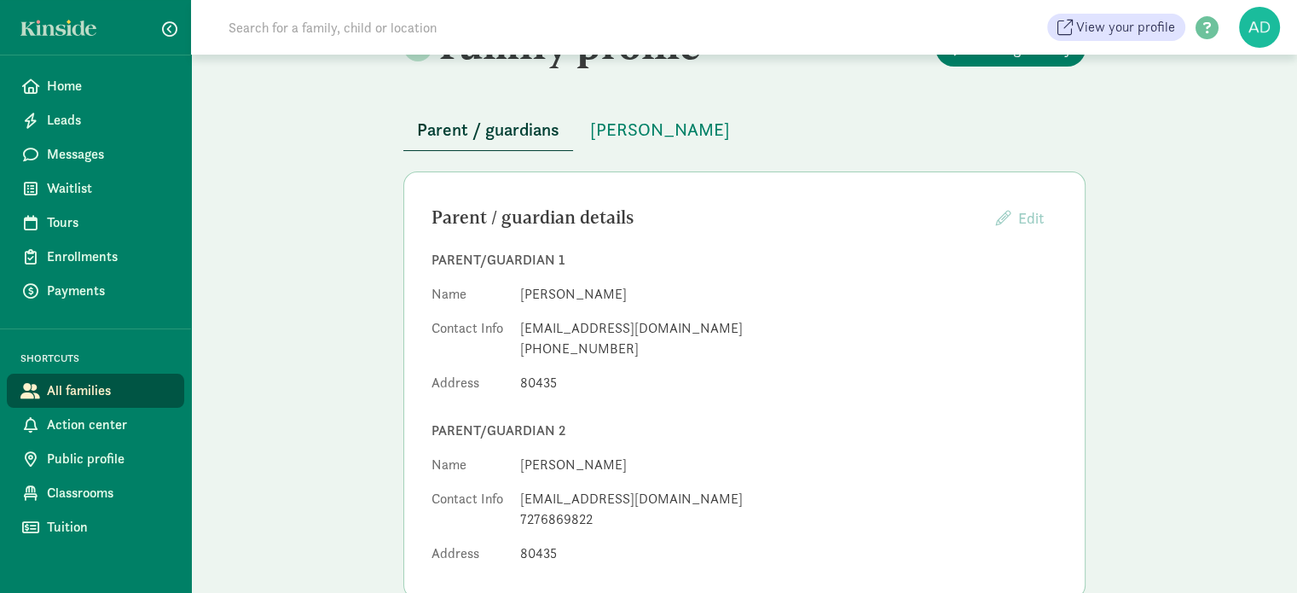
scroll to position [85, 0]
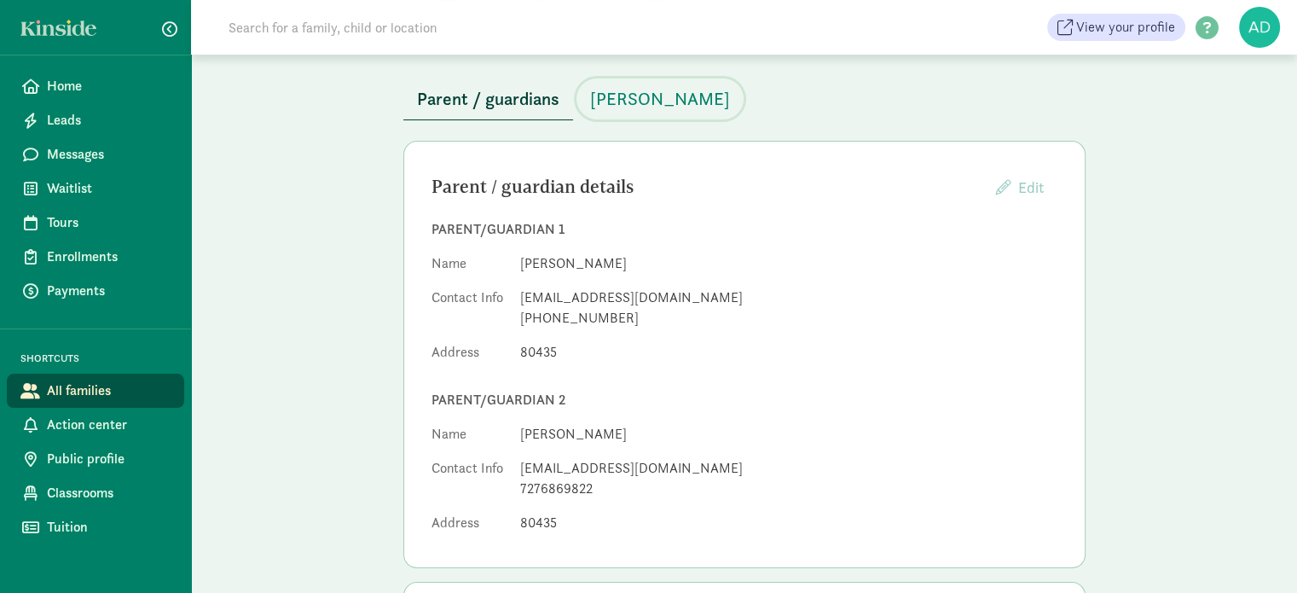
click at [644, 93] on span "[PERSON_NAME]" at bounding box center [660, 98] width 140 height 27
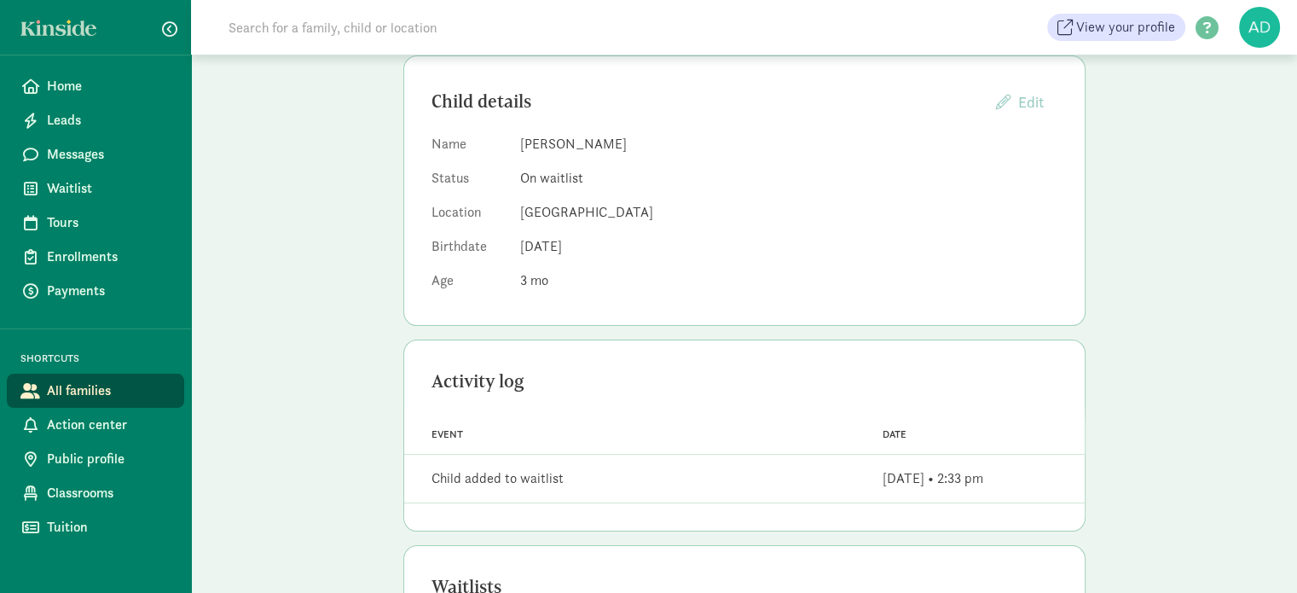
scroll to position [85, 0]
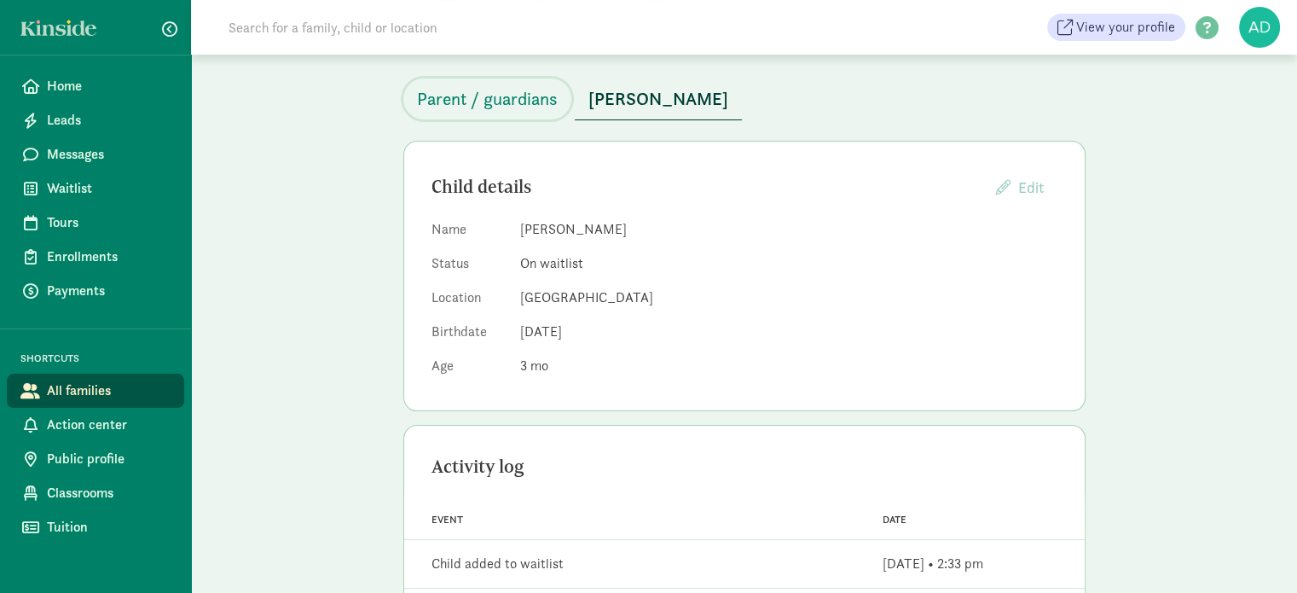
click at [493, 93] on span "Parent / guardians" at bounding box center [487, 98] width 141 height 27
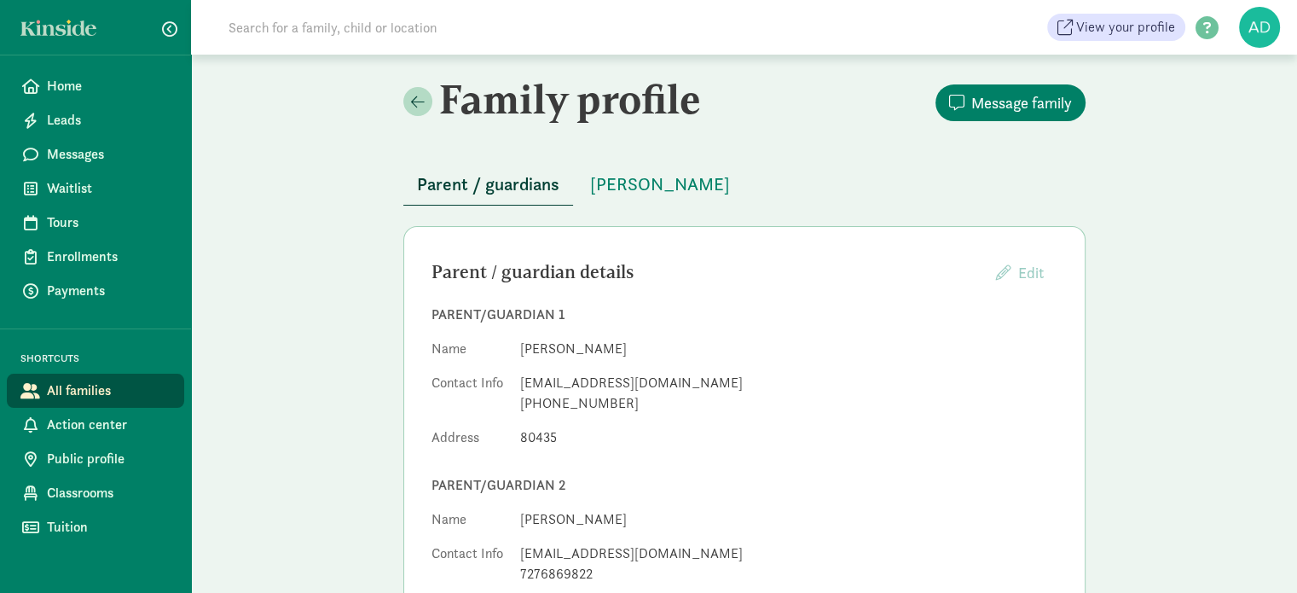
click at [329, 224] on div "Family profile Message family Parent / guardians [PERSON_NAME] / guardian detai…" at bounding box center [744, 445] width 1106 height 780
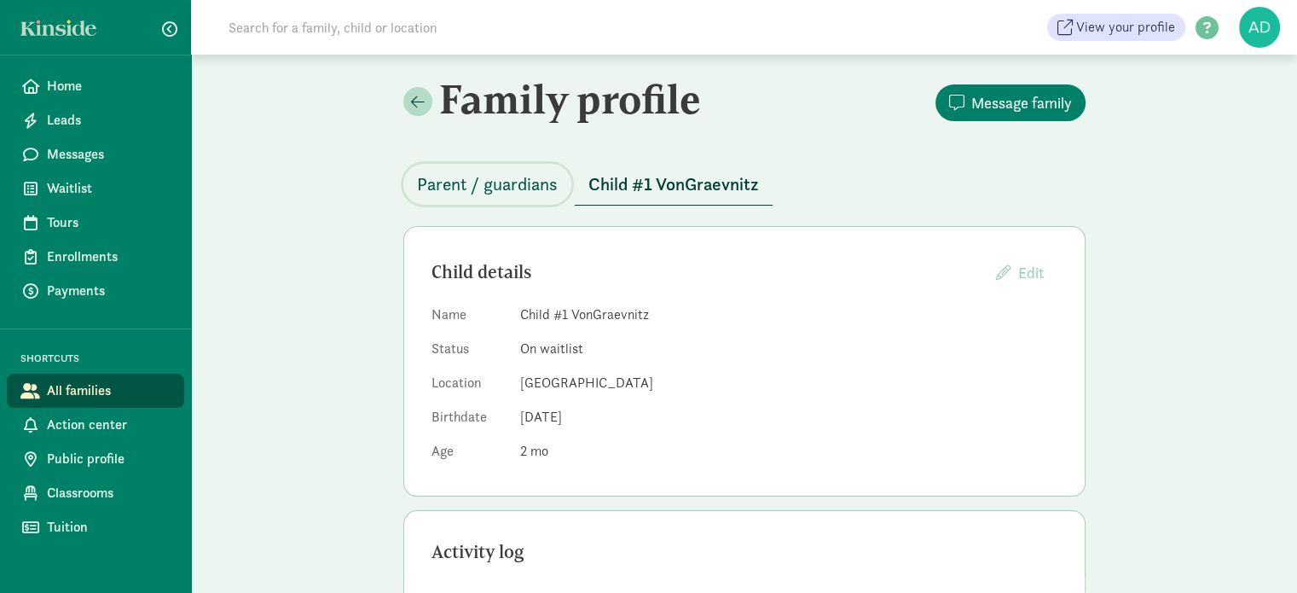
click at [523, 170] on button "Parent / guardians" at bounding box center [487, 184] width 168 height 41
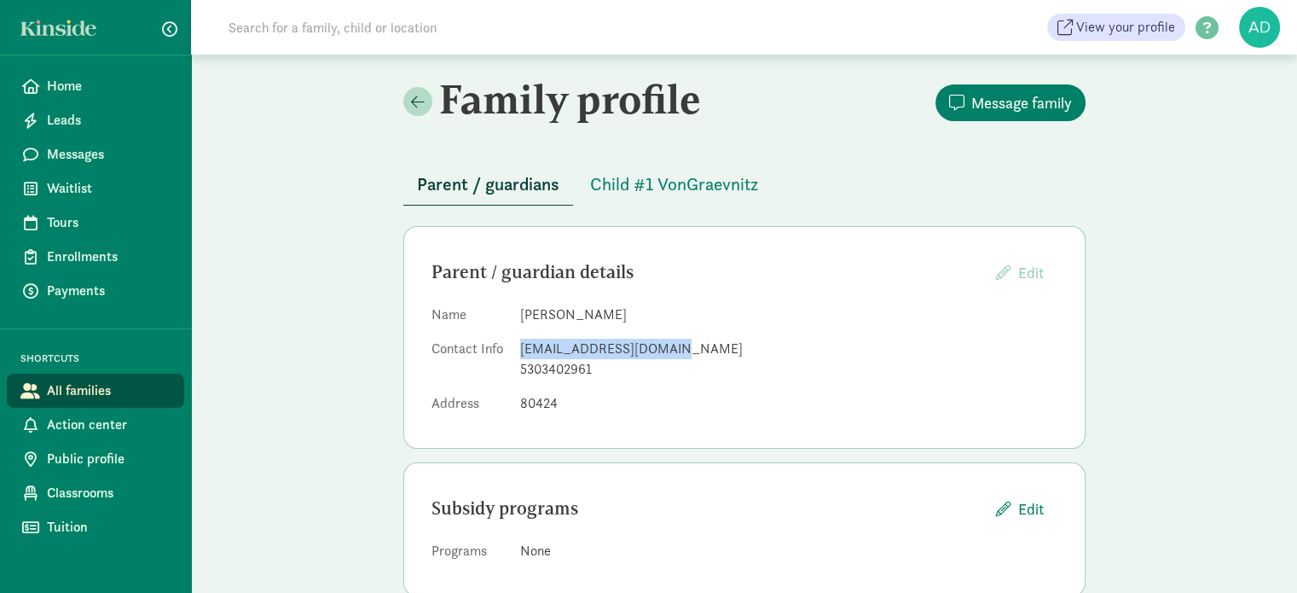
drag, startPoint x: 580, startPoint y: 330, endPoint x: 517, endPoint y: 347, distance: 65.4
click at [517, 347] on dl "Name [PERSON_NAME] Contact Info [EMAIL_ADDRESS][DOMAIN_NAME] 5303402961 Address…" at bounding box center [744, 362] width 626 height 116
copy div "[EMAIL_ADDRESS][DOMAIN_NAME]"
click at [296, 30] on input at bounding box center [457, 27] width 478 height 34
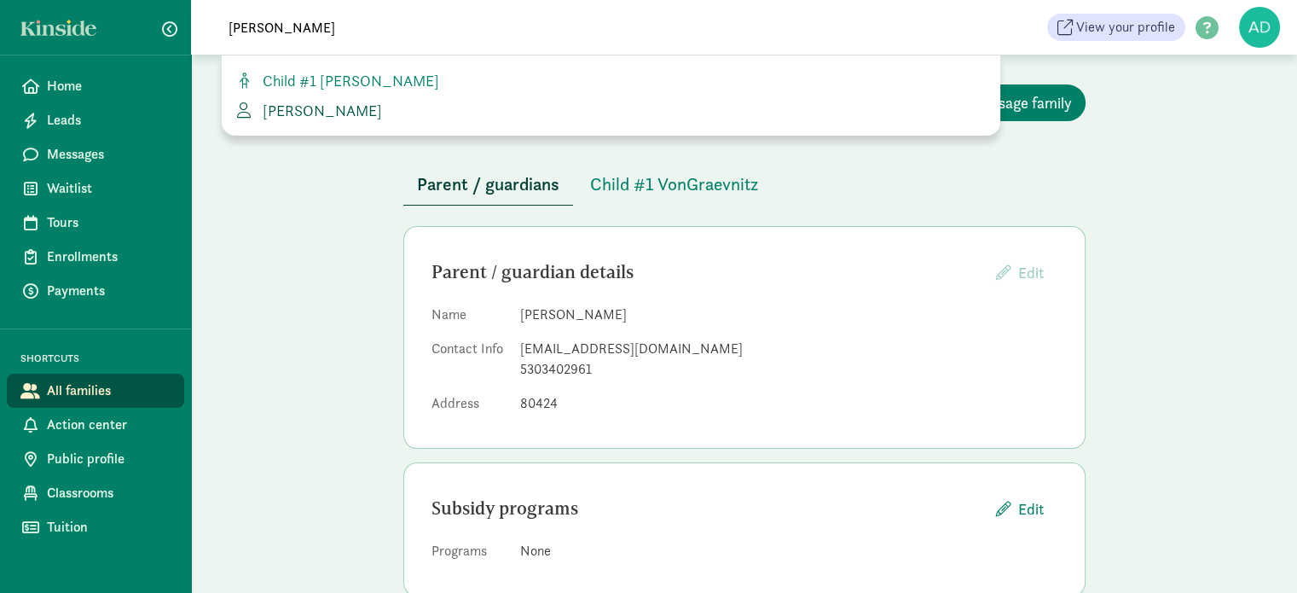
type input "avallone"
click at [306, 107] on span "[PERSON_NAME]" at bounding box center [319, 111] width 126 height 20
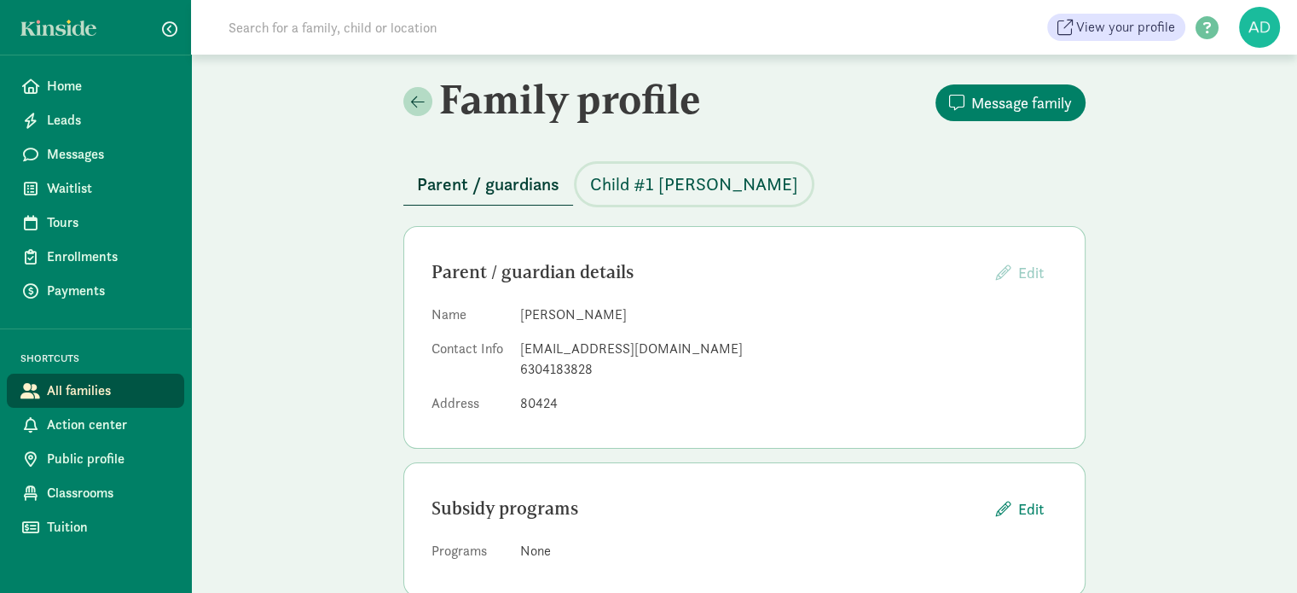
click at [650, 181] on span "Child #1 [PERSON_NAME]" at bounding box center [694, 184] width 208 height 27
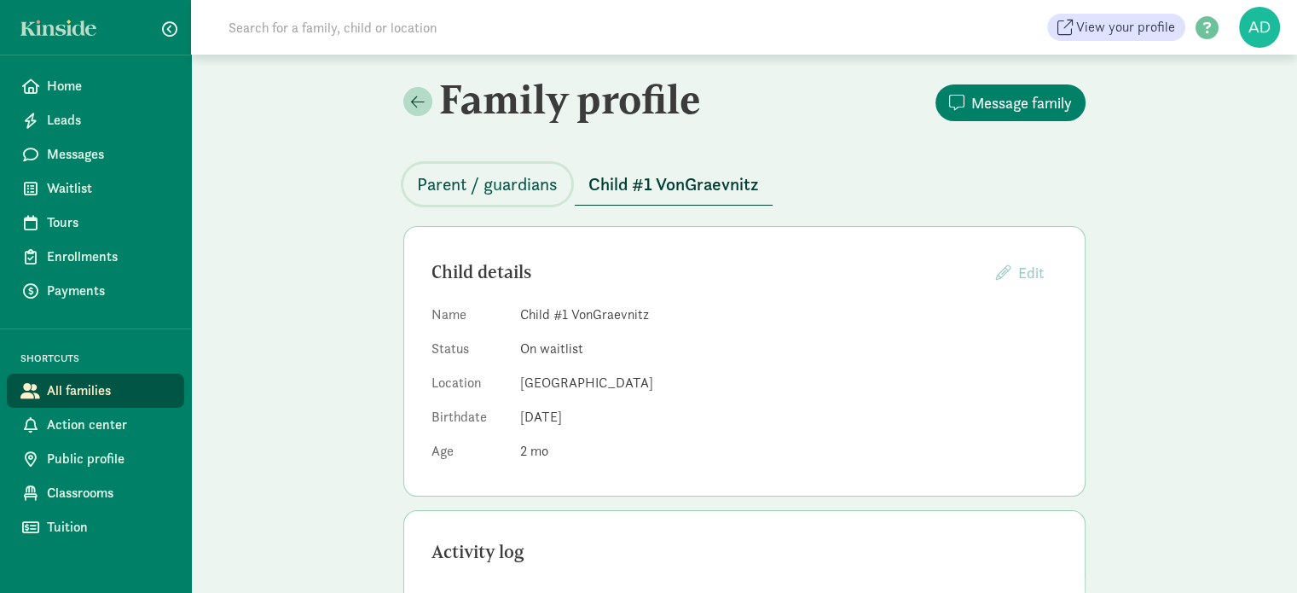
click at [498, 175] on span "Parent / guardians" at bounding box center [487, 184] width 141 height 27
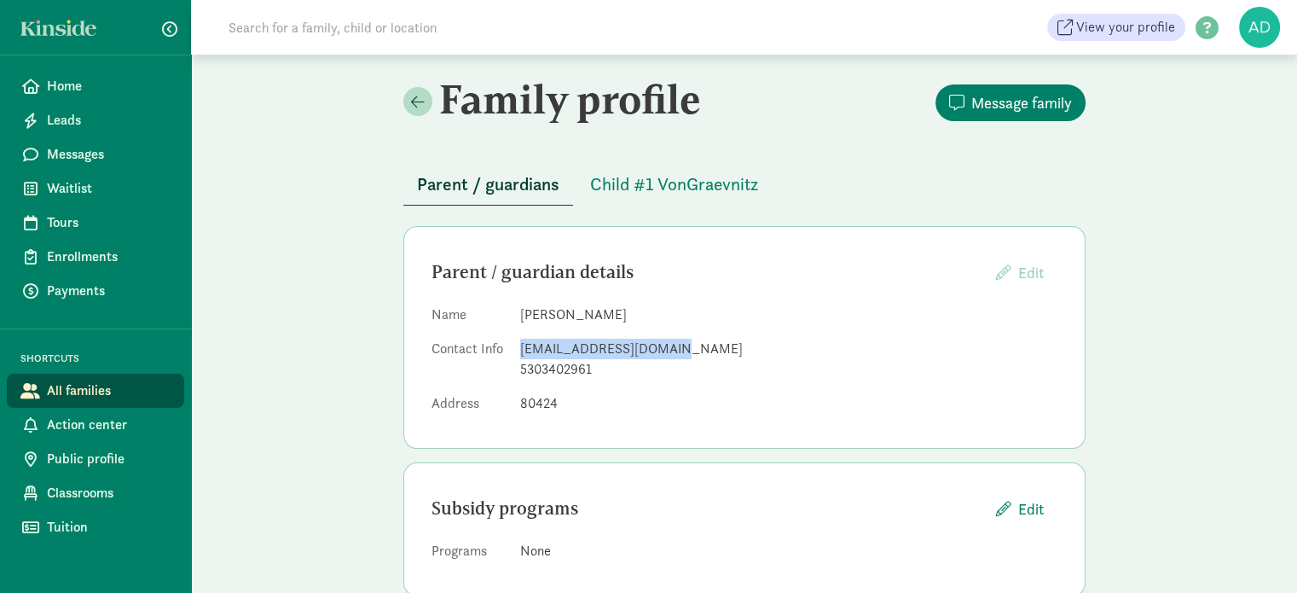
drag, startPoint x: 645, startPoint y: 342, endPoint x: 525, endPoint y: 340, distance: 119.4
click at [513, 340] on dl "Name Nichole Shepherd Contact Info nshepherd804@gmail.com 5303402961 Address 80…" at bounding box center [744, 362] width 626 height 116
click at [650, 367] on div "5303402961" at bounding box center [788, 369] width 537 height 20
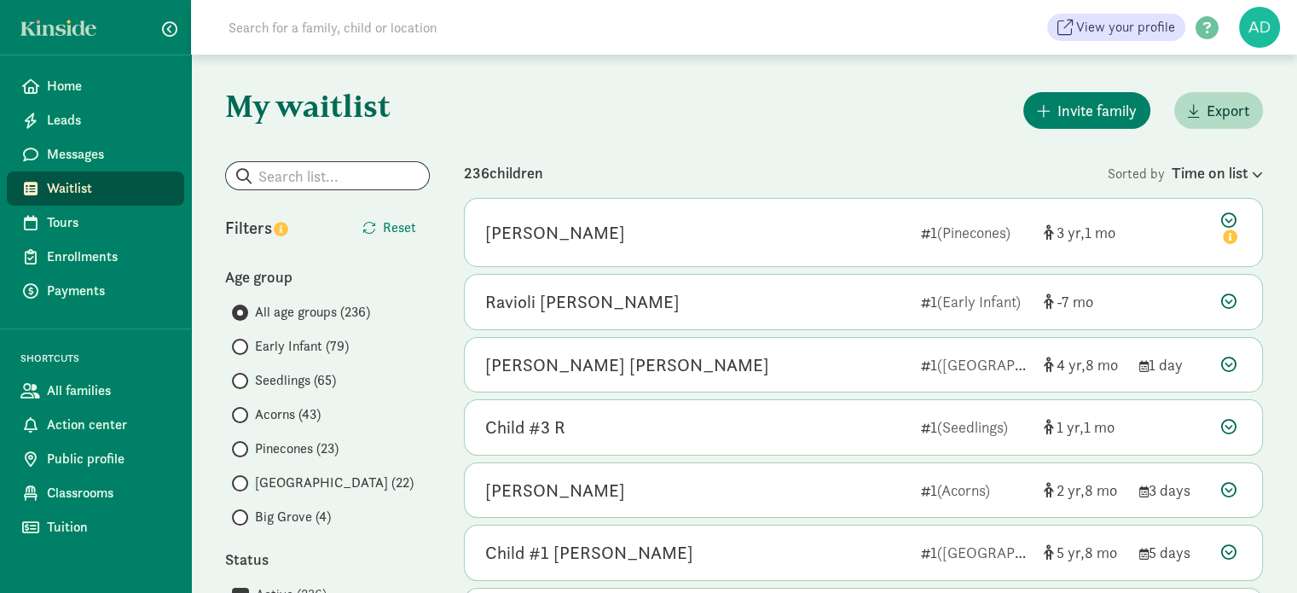
click at [292, 333] on div "All age groups (236) Early Infant (79) Seedlings (65) Acorns (43) Pinecones (23…" at bounding box center [327, 414] width 205 height 225
click at [286, 344] on span "Early Infant (79)" at bounding box center [302, 346] width 94 height 20
click at [243, 344] on input "Early Infant (79)" at bounding box center [237, 346] width 11 height 11
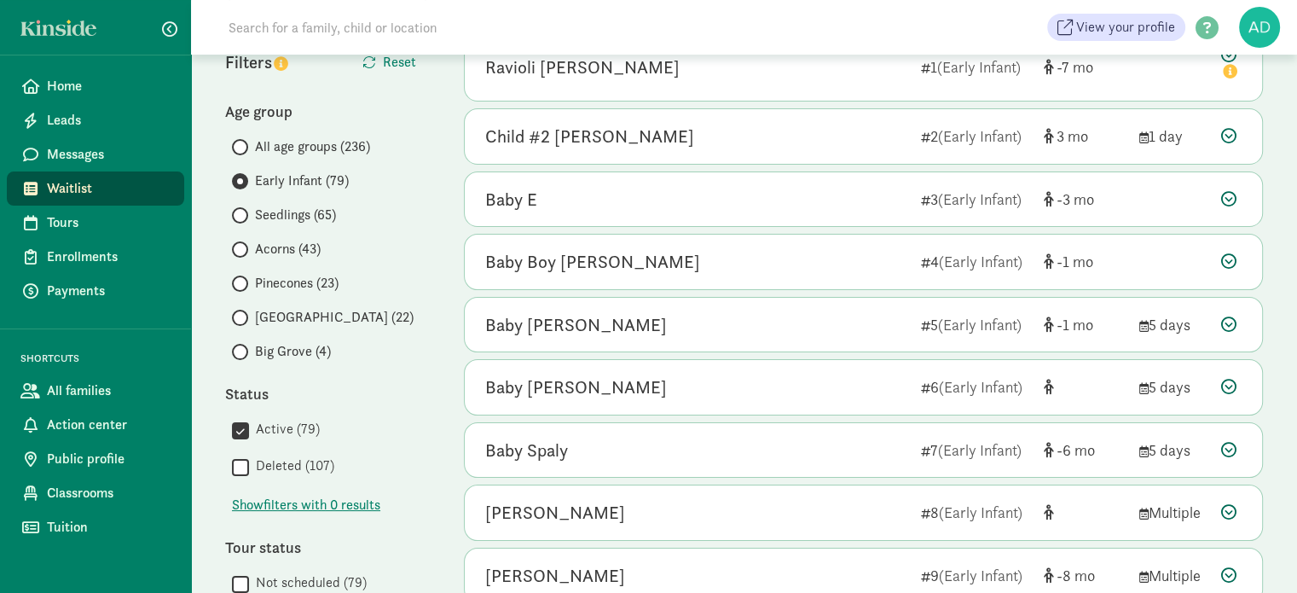
scroll to position [341, 0]
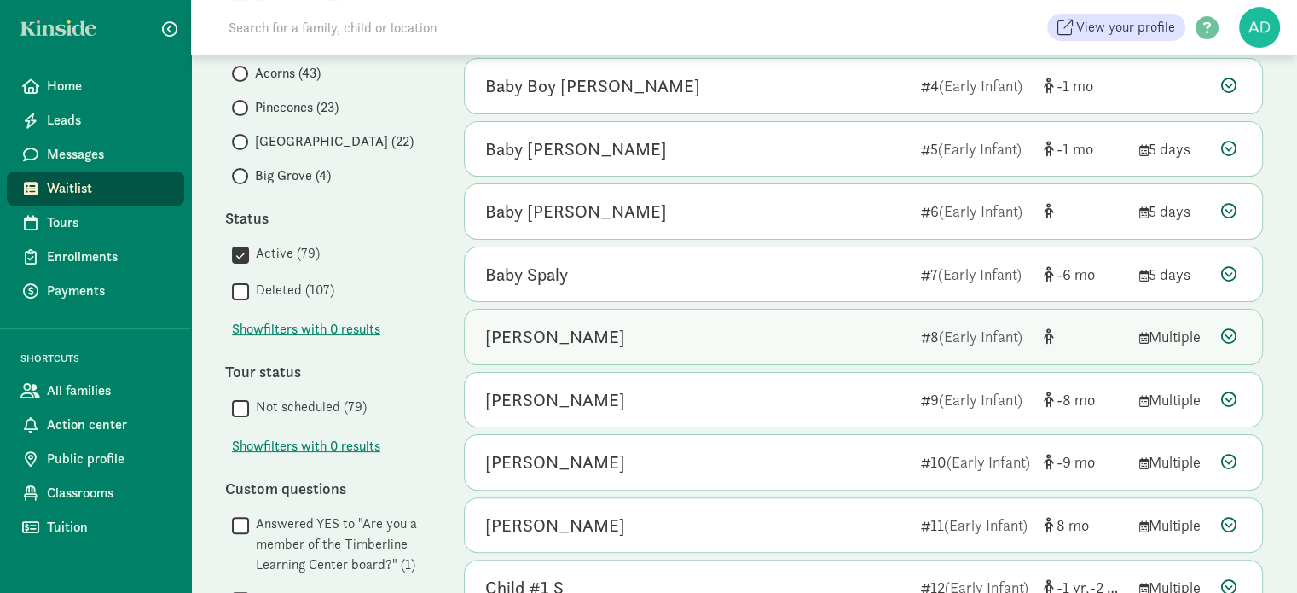
click at [535, 335] on div "[PERSON_NAME]" at bounding box center [555, 336] width 140 height 27
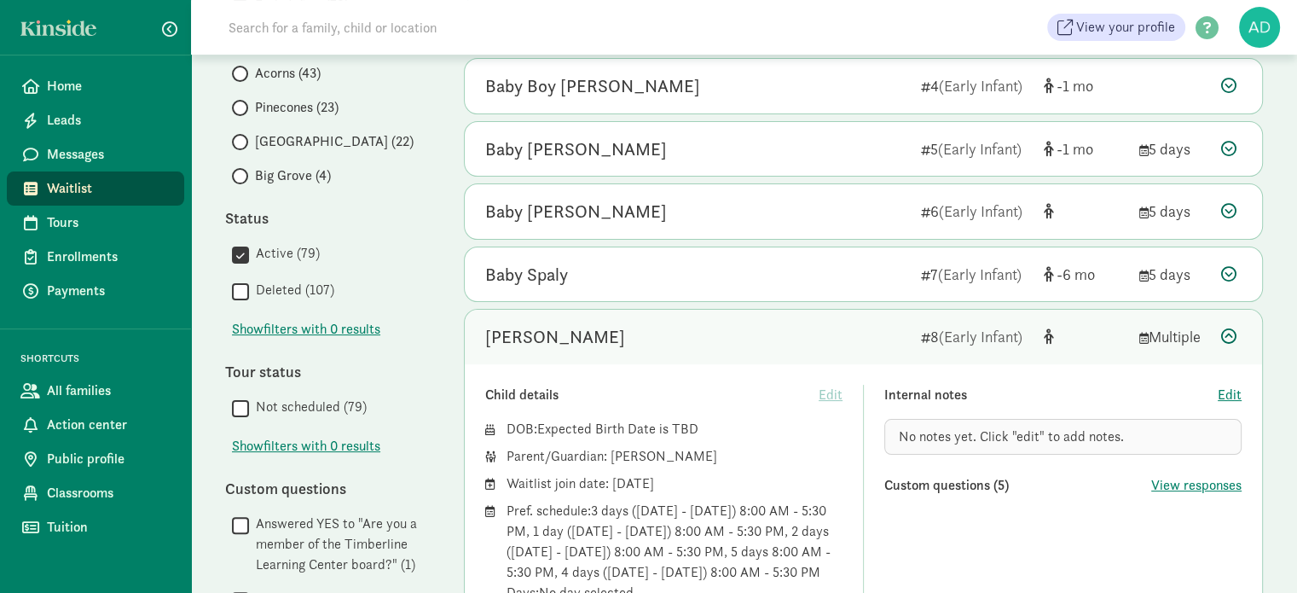
click at [535, 336] on div "[PERSON_NAME]" at bounding box center [555, 336] width 140 height 27
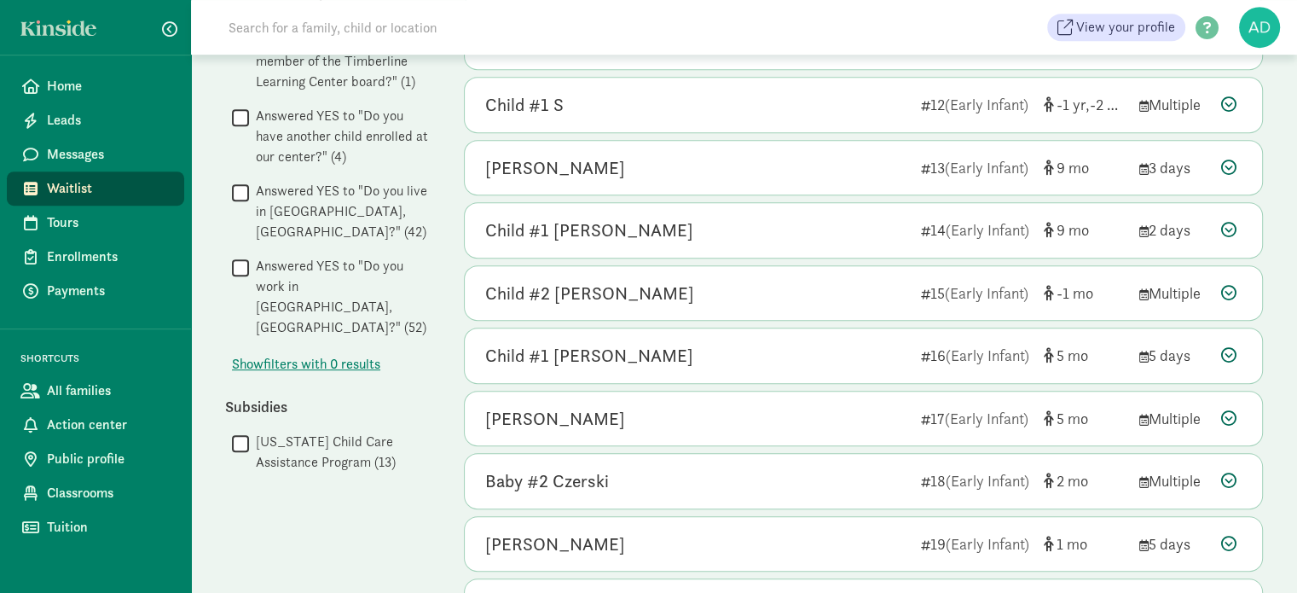
scroll to position [927, 0]
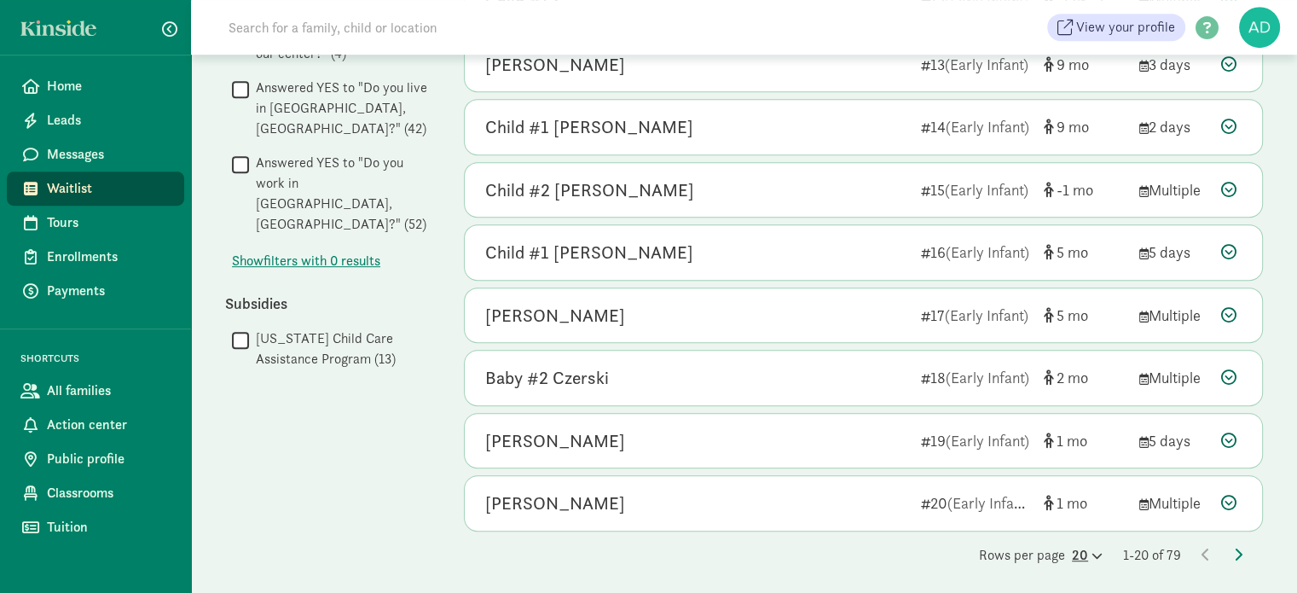
click at [1088, 550] on icon at bounding box center [1095, 555] width 14 height 11
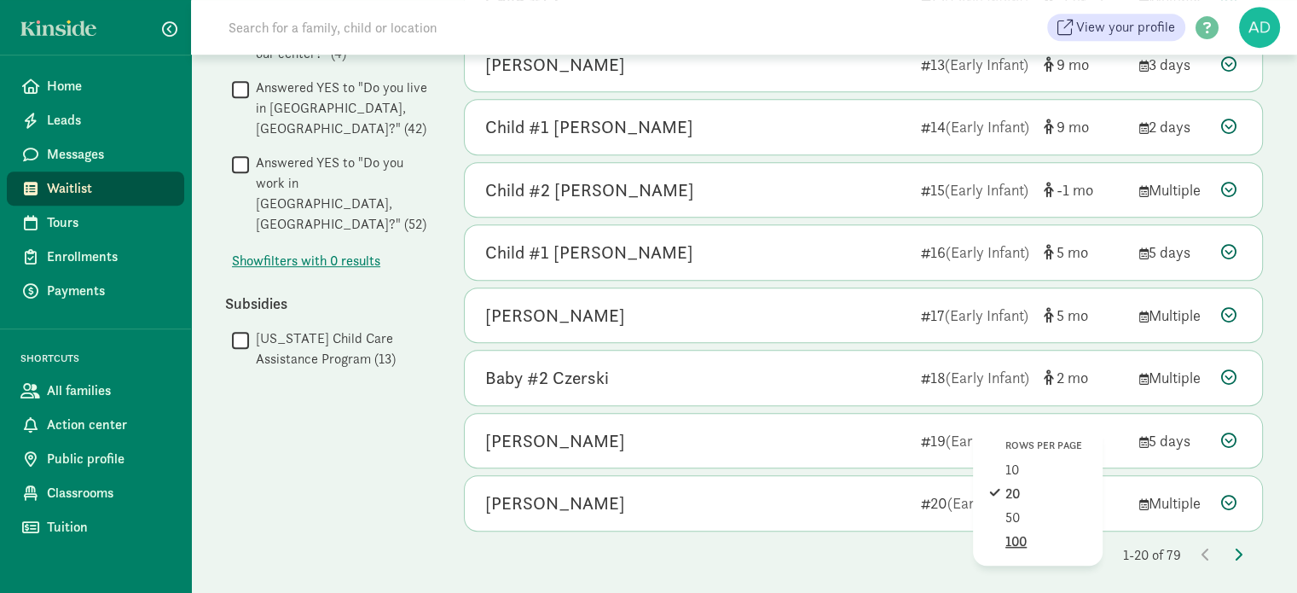
click at [1005, 542] on div "100" at bounding box center [1045, 541] width 81 height 20
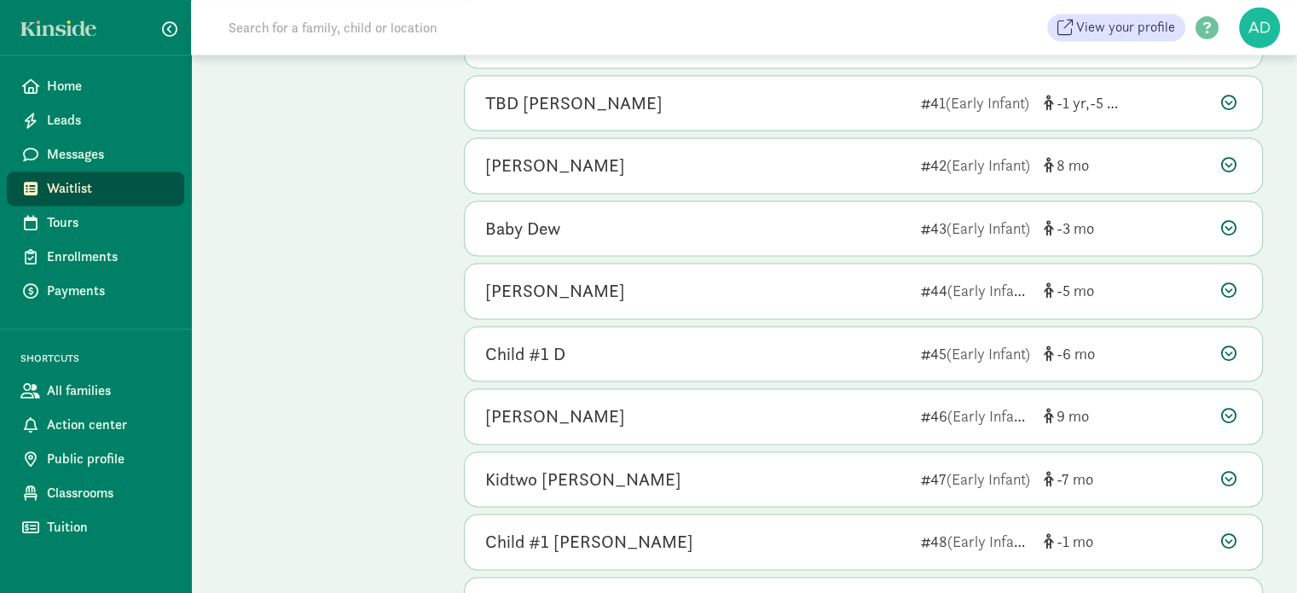
scroll to position [2813, 0]
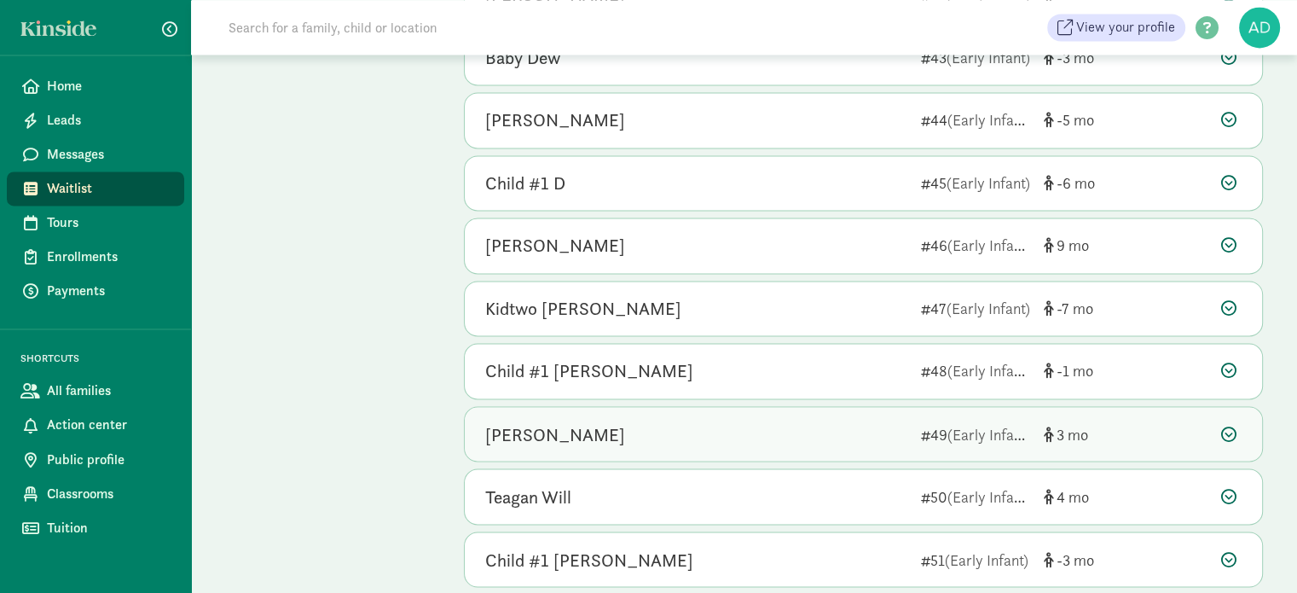
click at [552, 420] on div "[PERSON_NAME]" at bounding box center [696, 433] width 422 height 27
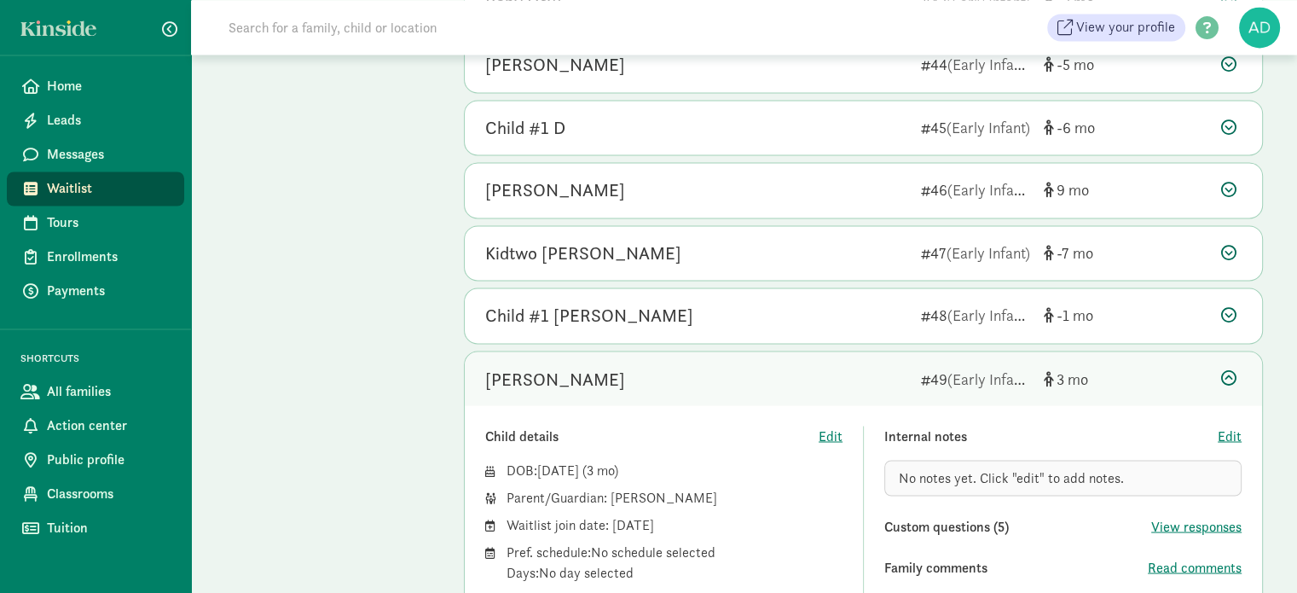
scroll to position [2899, 0]
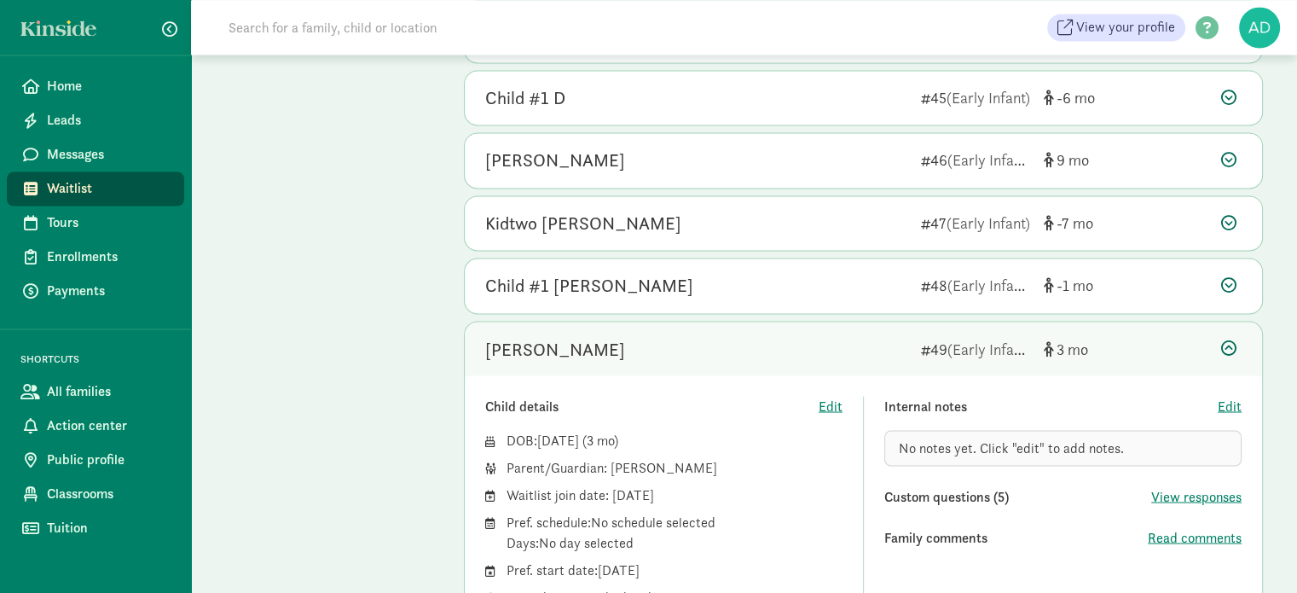
click at [877, 335] on div "[PERSON_NAME]" at bounding box center [696, 348] width 422 height 27
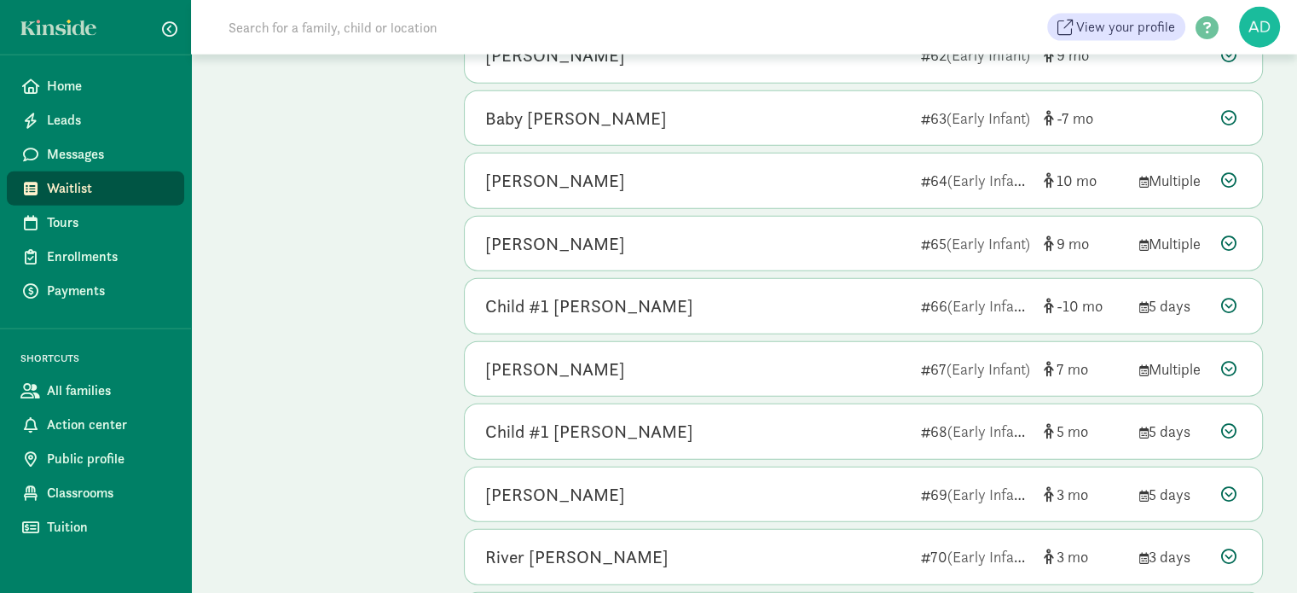
scroll to position [4007, 0]
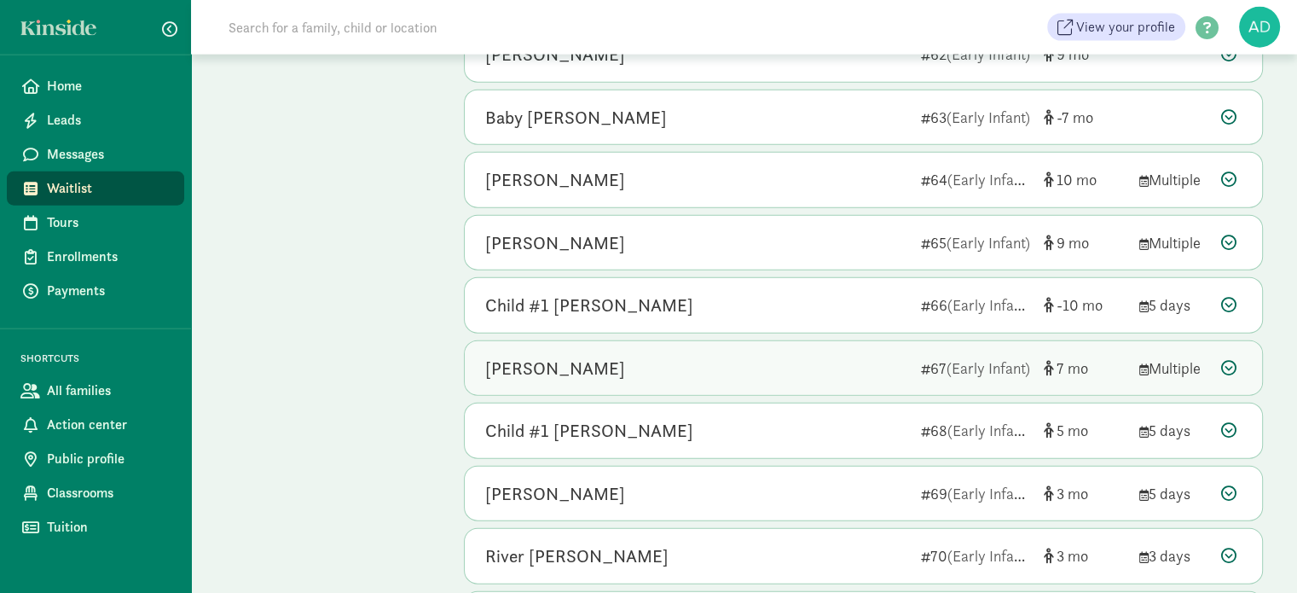
click at [686, 341] on div "[PERSON_NAME] 67 (Early Infant) 7 Multiple" at bounding box center [863, 368] width 797 height 55
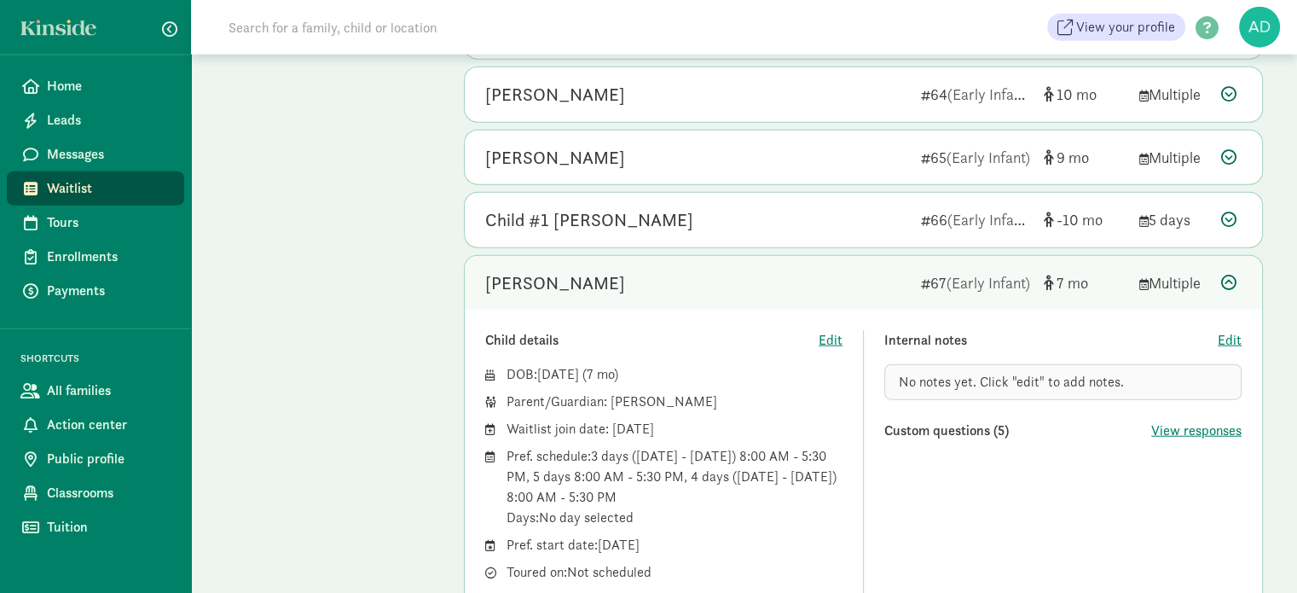
scroll to position [4177, 0]
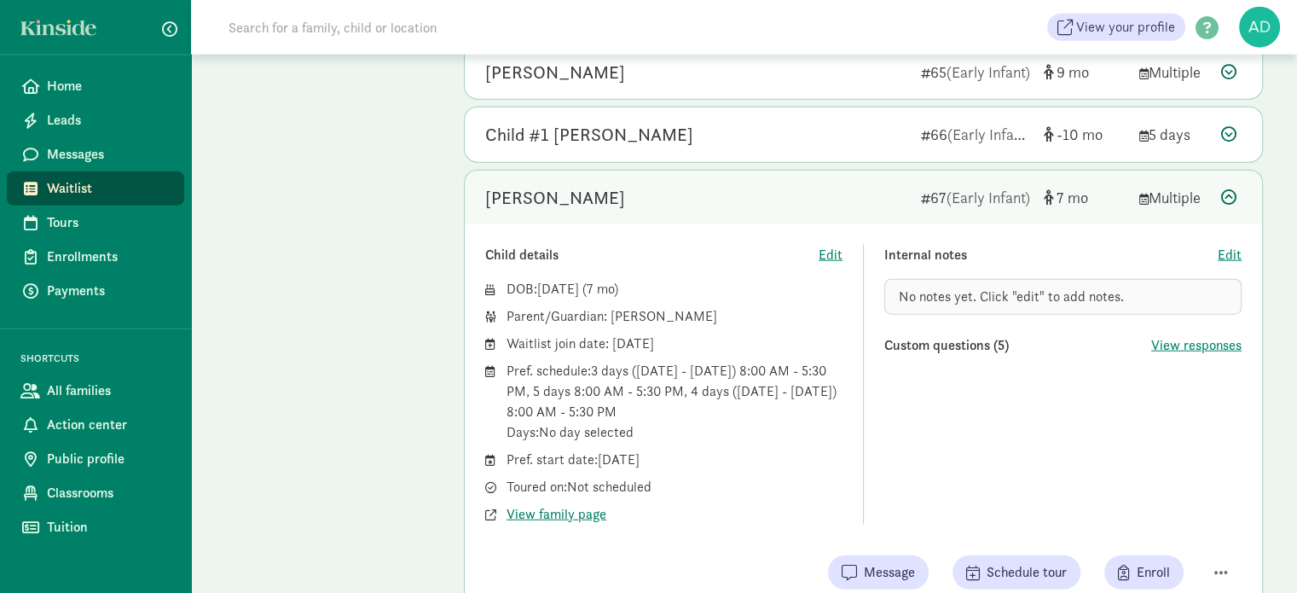
click at [1237, 186] on div at bounding box center [1231, 197] width 20 height 23
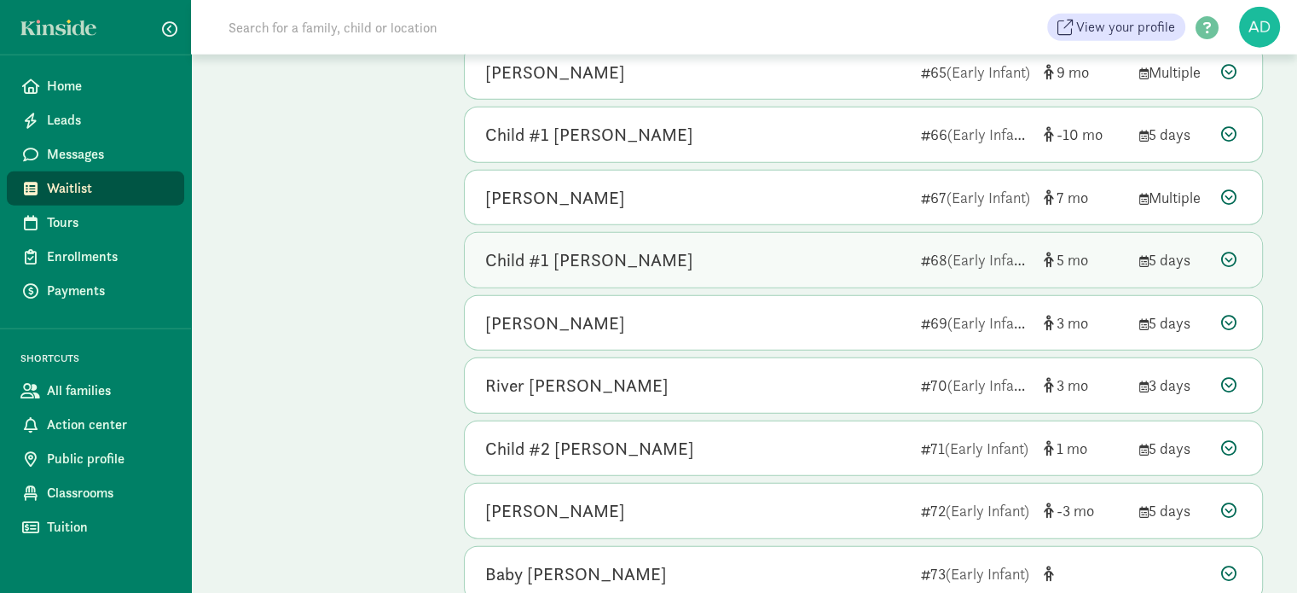
click at [605, 246] on div "Child #1 [PERSON_NAME]" at bounding box center [589, 259] width 208 height 27
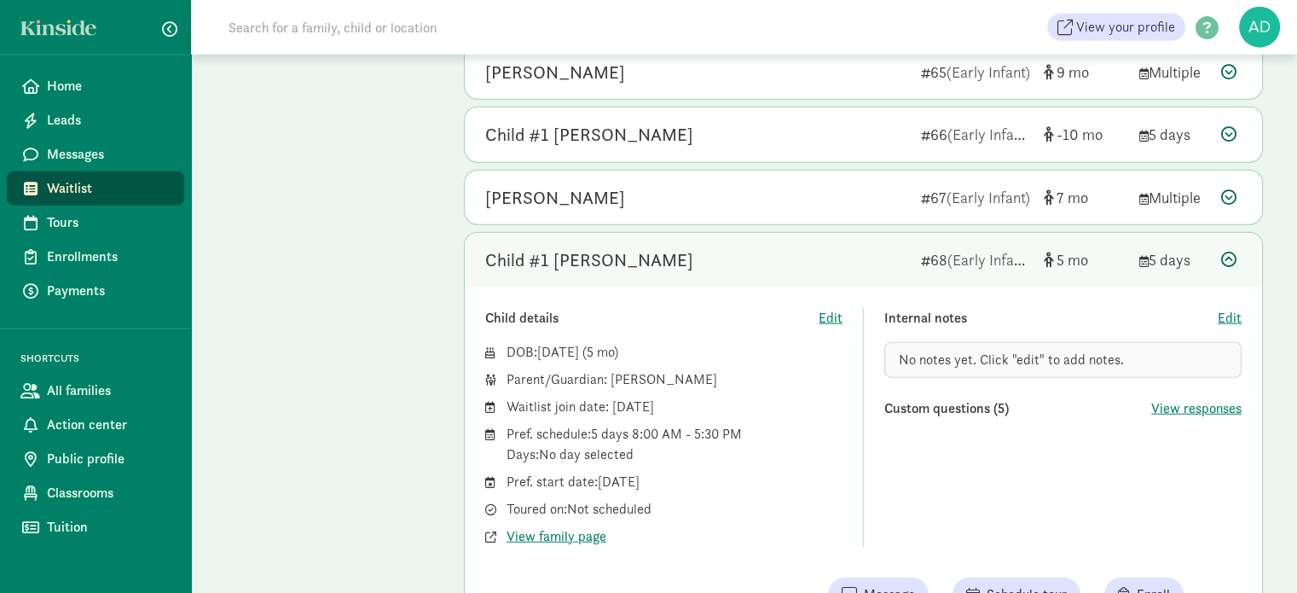
click at [606, 246] on div "Child #1 [PERSON_NAME]" at bounding box center [589, 259] width 208 height 27
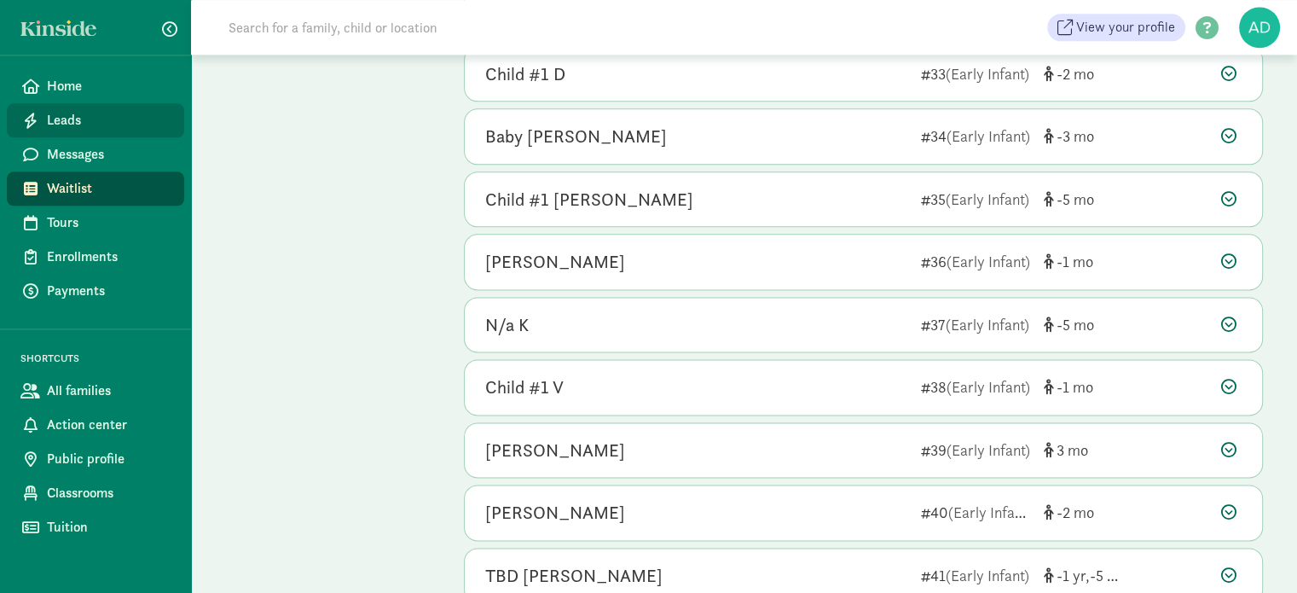
scroll to position [1876, 0]
